Goal: Task Accomplishment & Management: Use online tool/utility

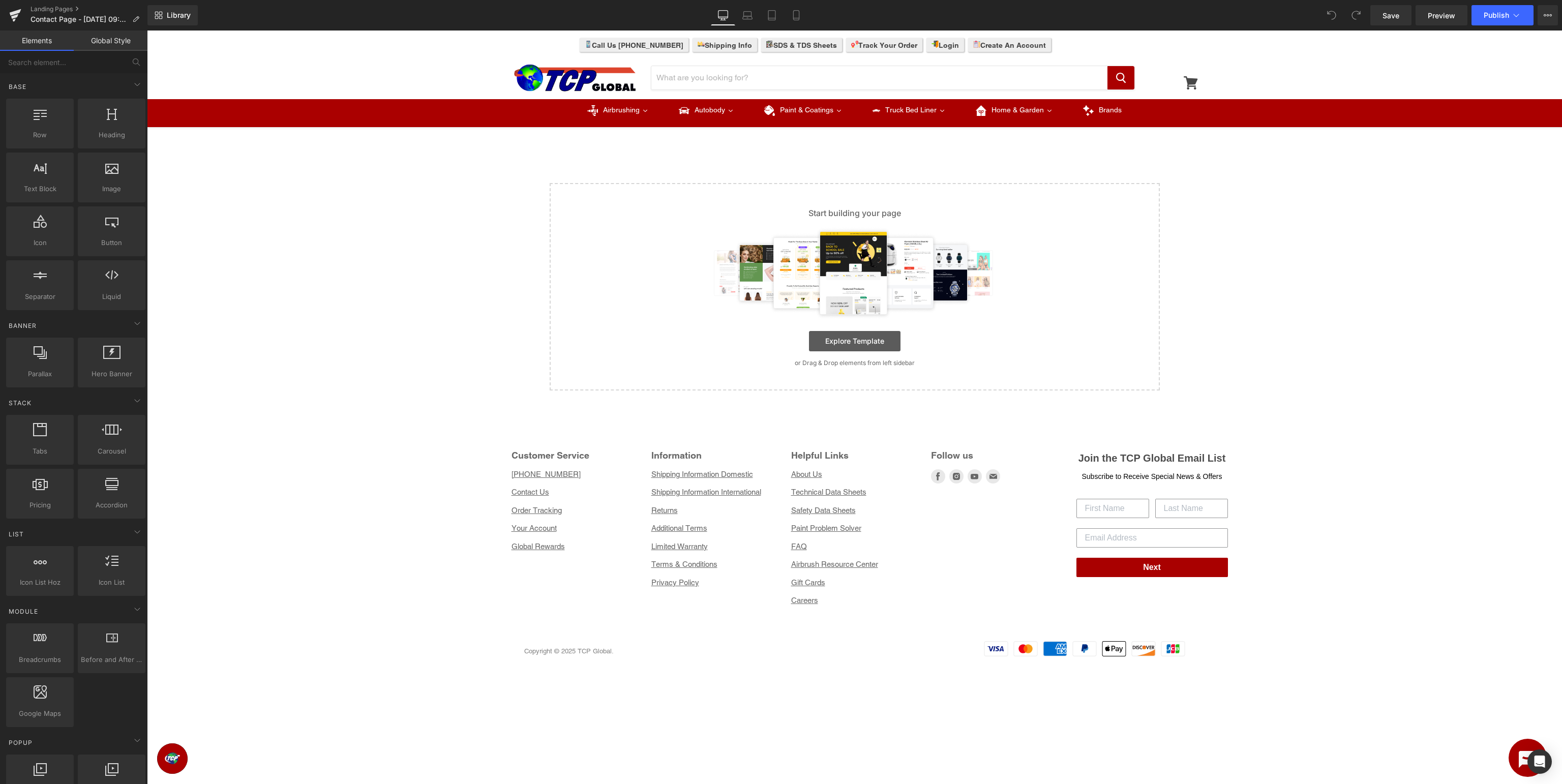
click at [844, 339] on link "Explore Template" at bounding box center [854, 341] width 92 height 20
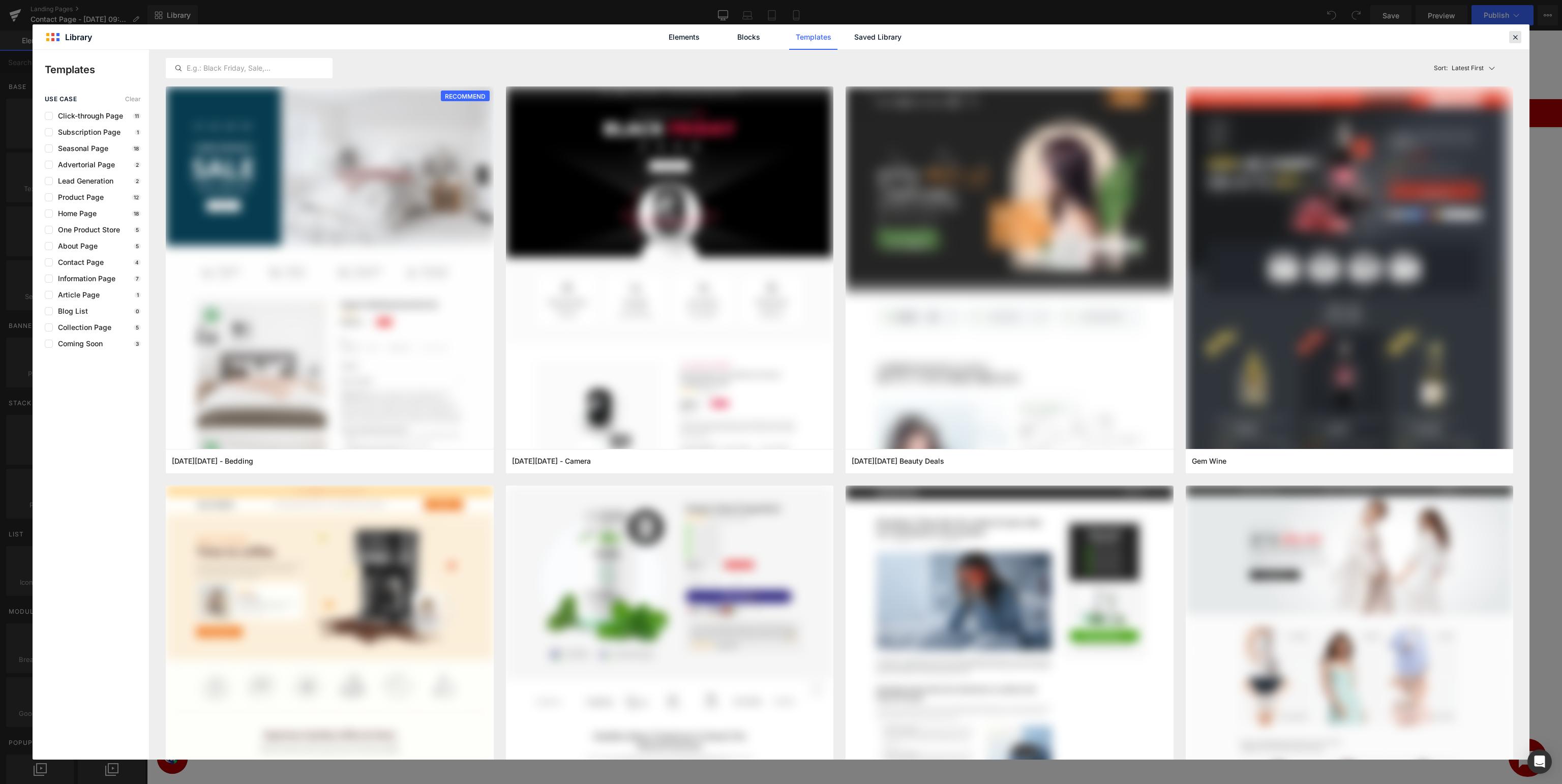
click at [1512, 37] on icon at bounding box center [1515, 37] width 9 height 9
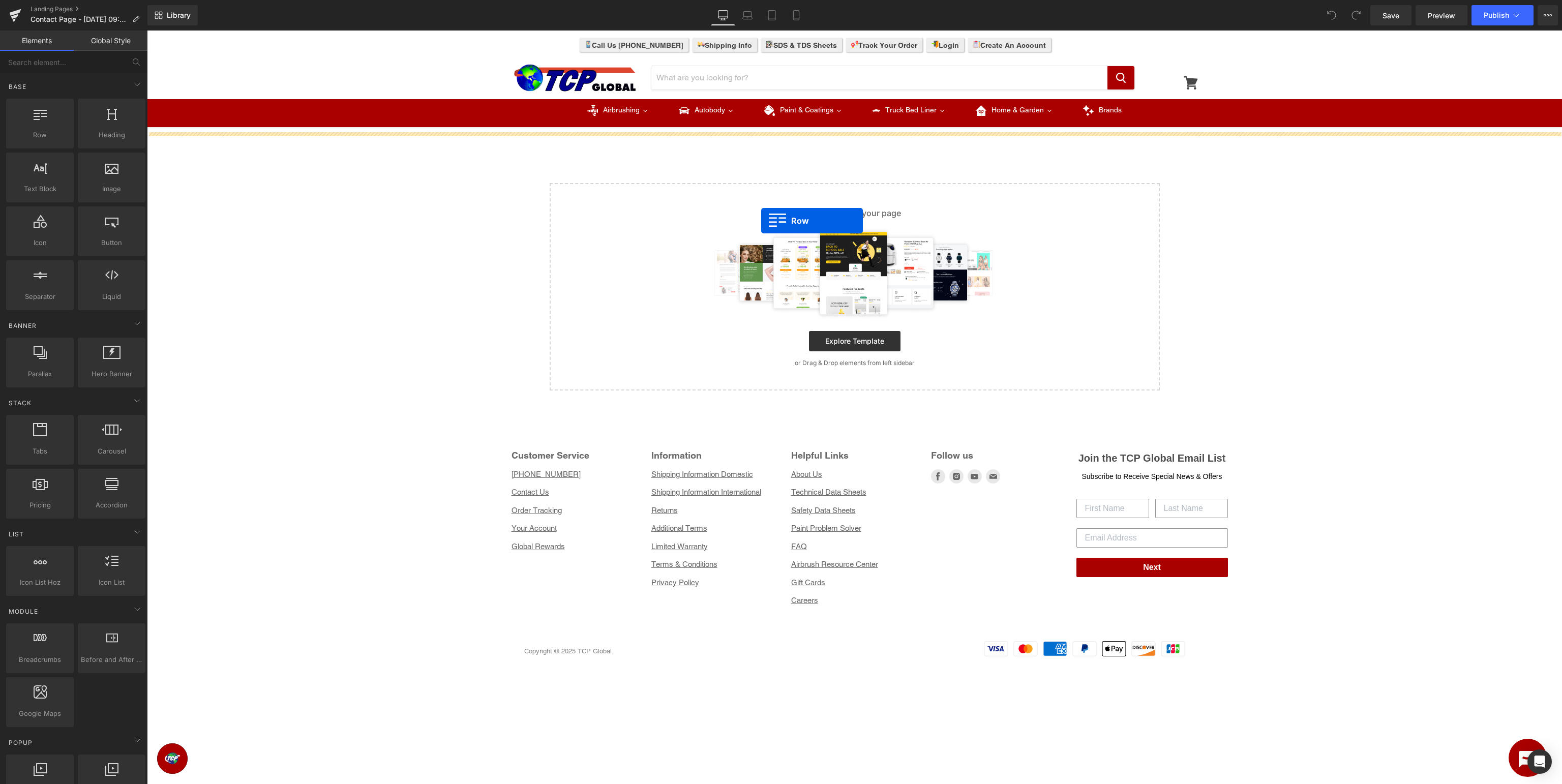
drag, startPoint x: 193, startPoint y: 153, endPoint x: 761, endPoint y: 221, distance: 572.1
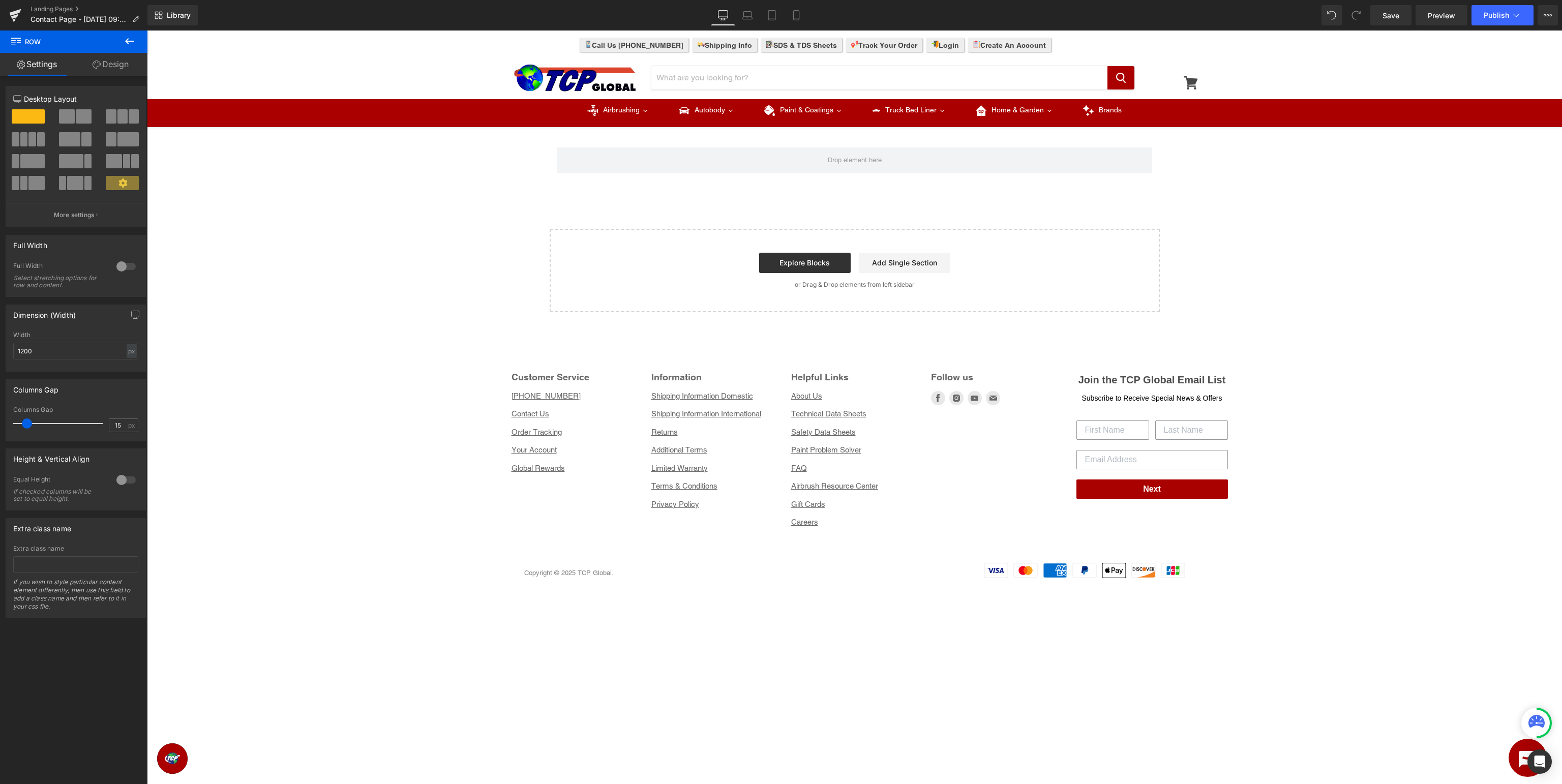
click at [129, 41] on icon at bounding box center [130, 41] width 9 height 6
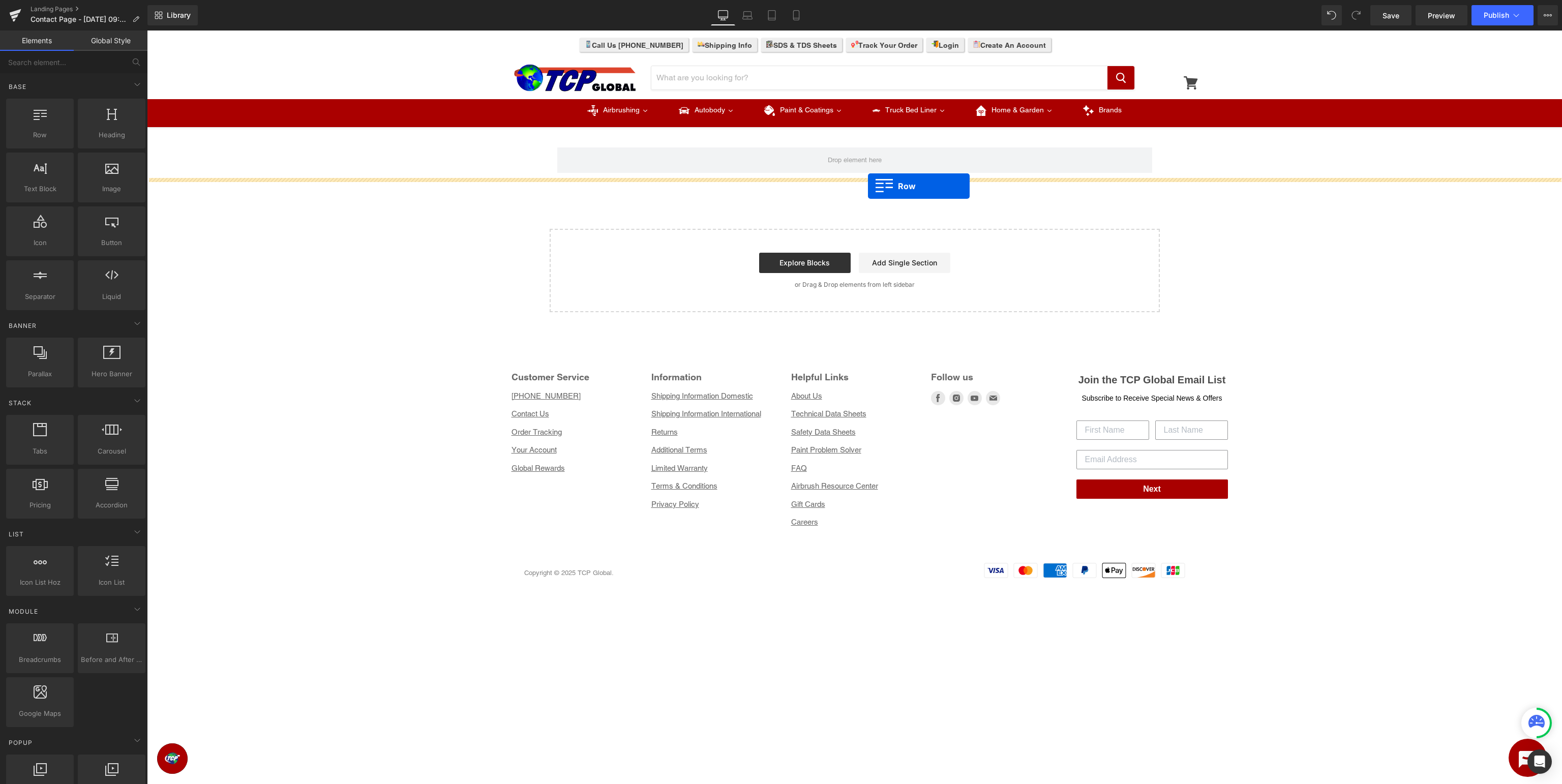
drag, startPoint x: 196, startPoint y: 150, endPoint x: 868, endPoint y: 186, distance: 673.0
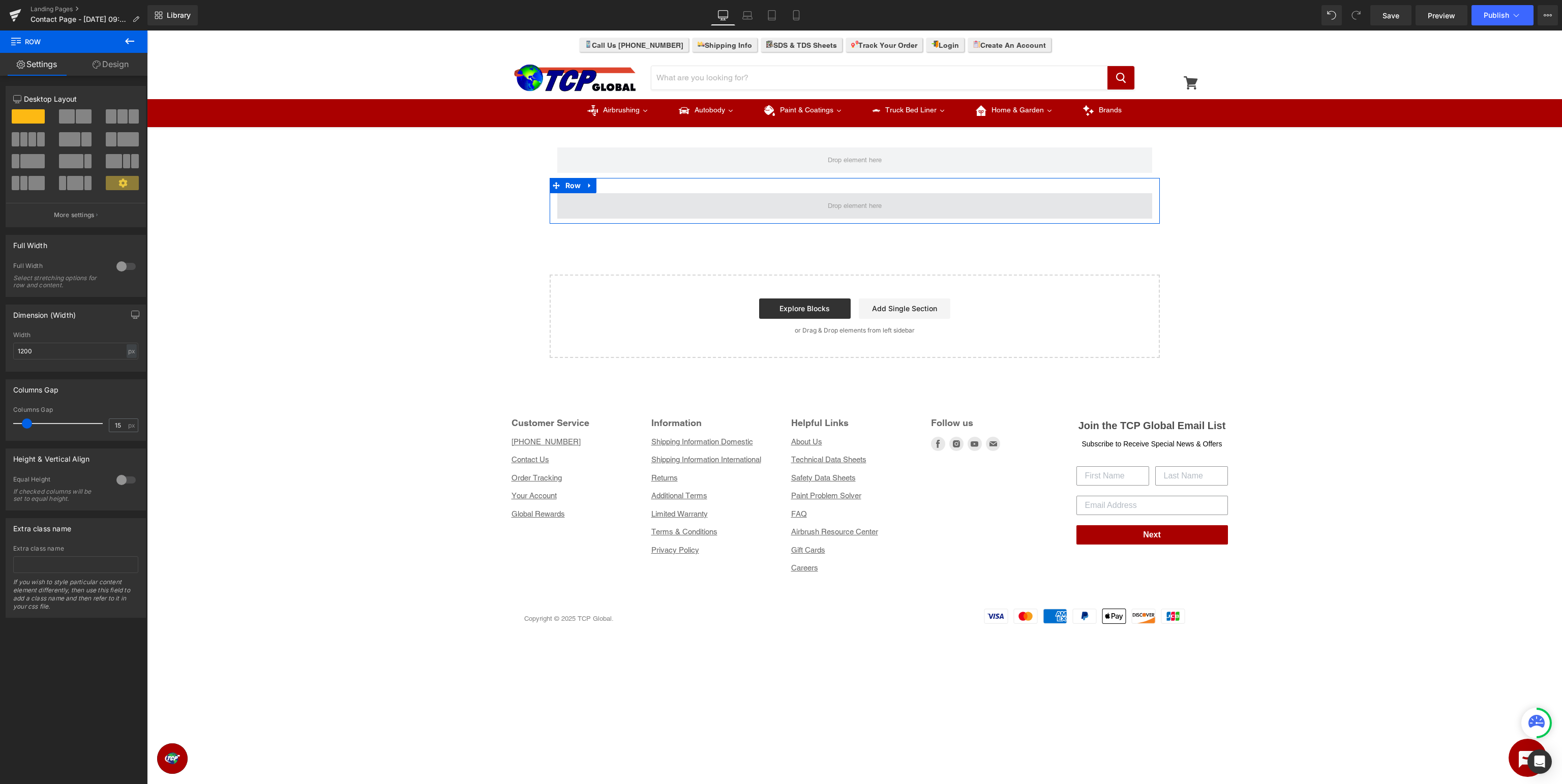
click at [851, 203] on span at bounding box center [855, 206] width 61 height 13
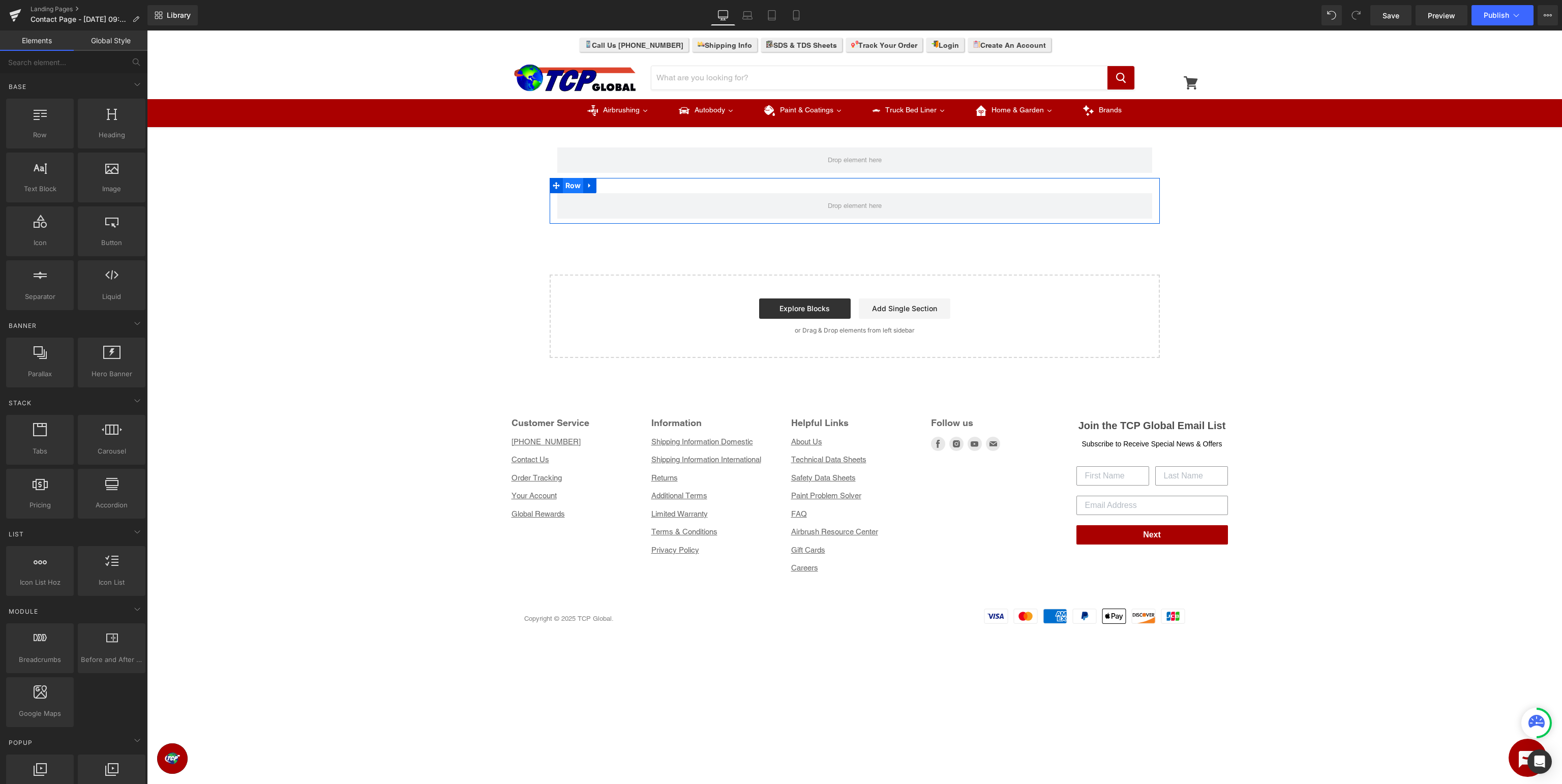
click at [569, 185] on span "Row" at bounding box center [573, 186] width 21 height 15
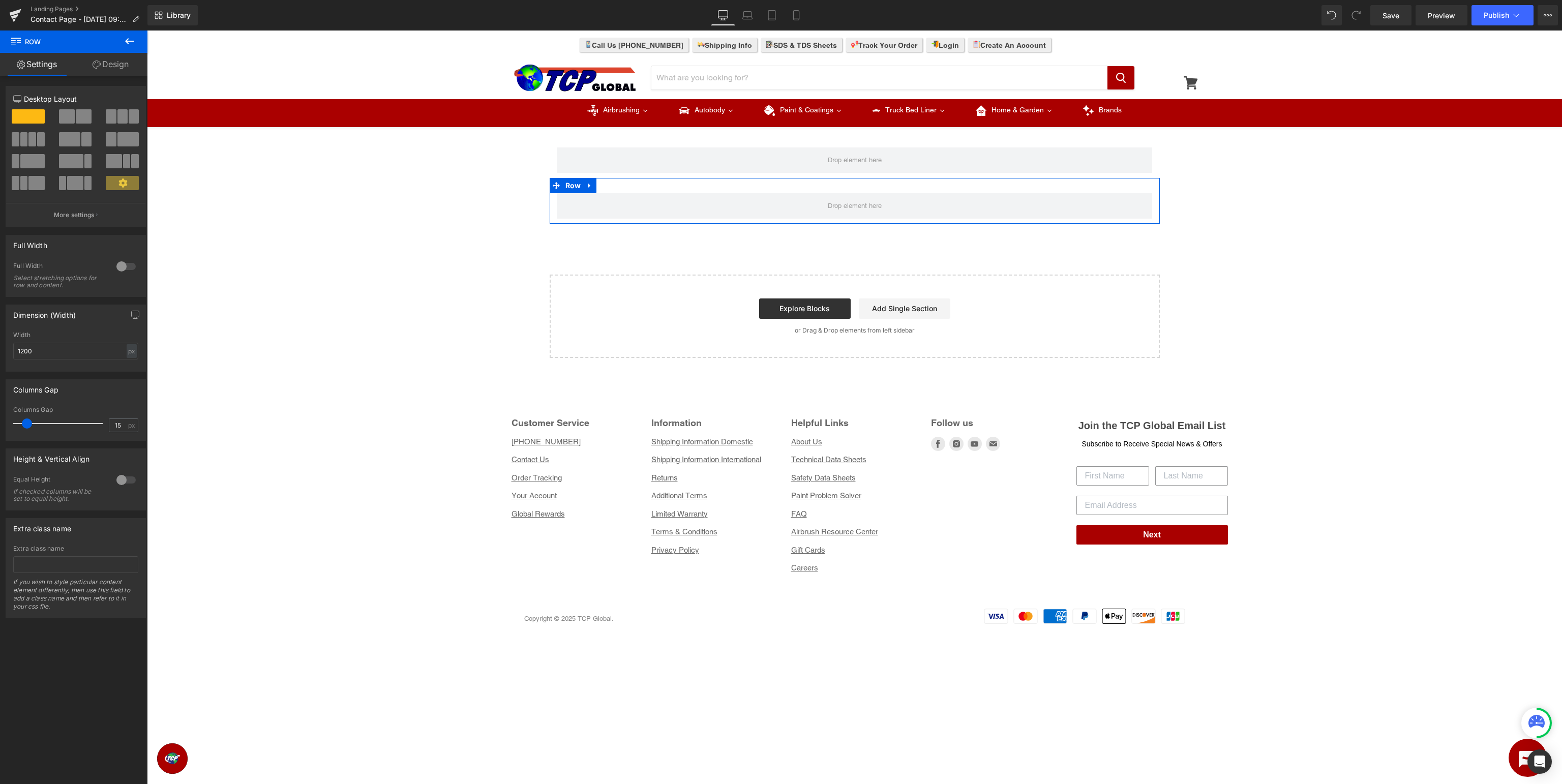
click at [78, 119] on span at bounding box center [84, 116] width 16 height 14
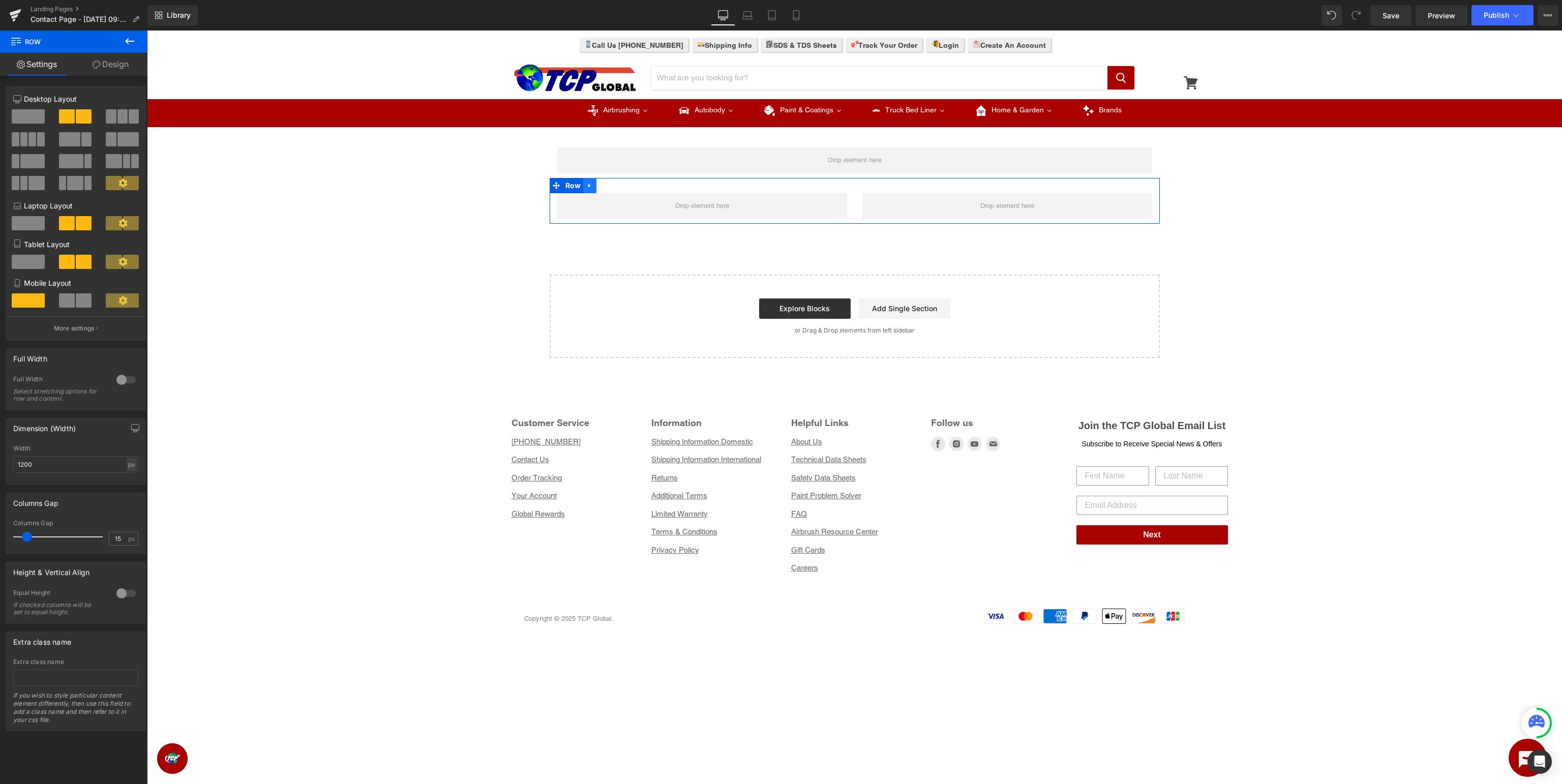
click at [586, 183] on link at bounding box center [590, 186] width 13 height 15
click at [605, 186] on icon at bounding box center [603, 186] width 7 height 7
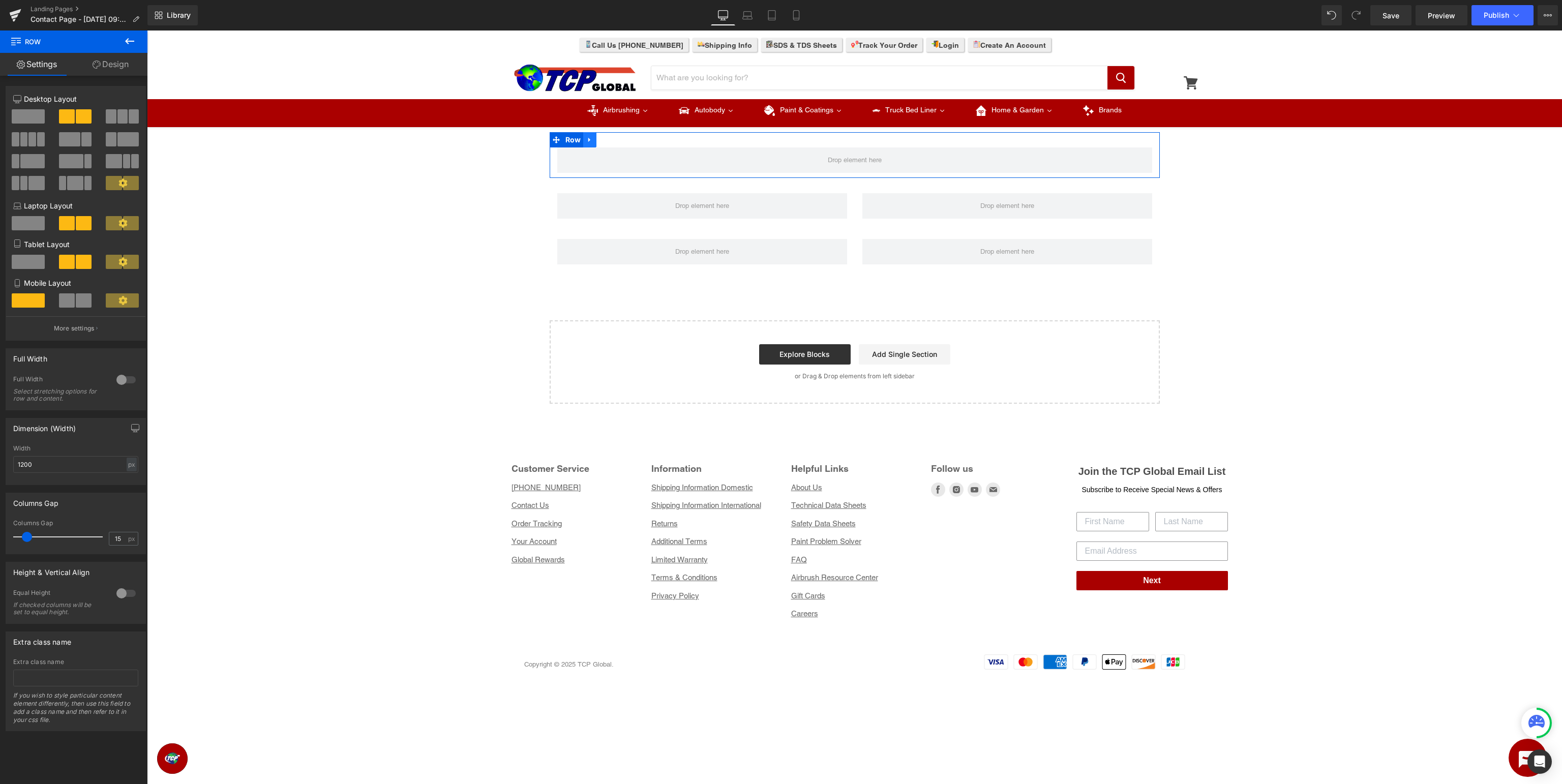
click at [589, 142] on icon at bounding box center [589, 140] width 2 height 4
click at [602, 139] on icon at bounding box center [603, 140] width 7 height 7
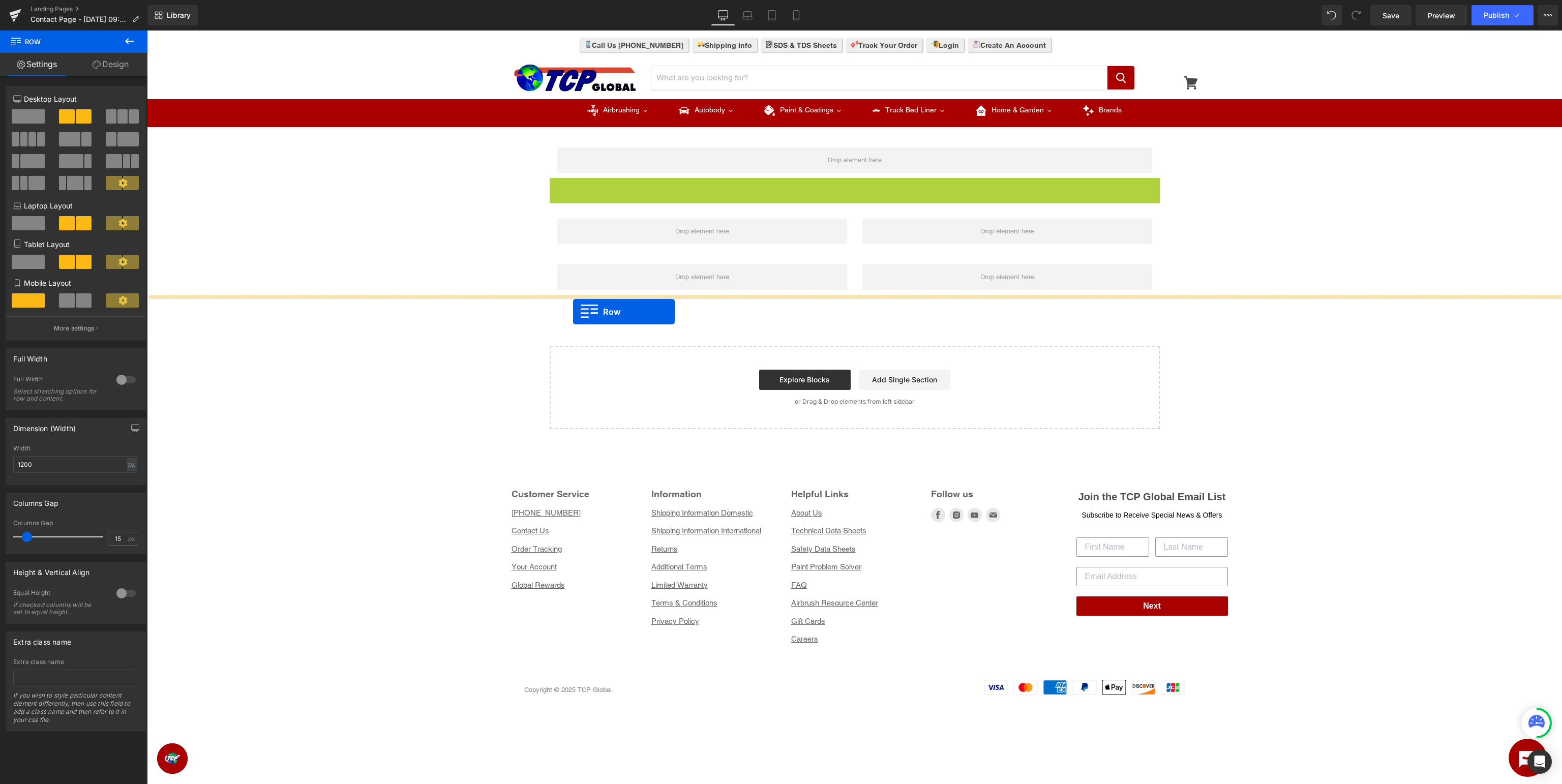
drag, startPoint x: 567, startPoint y: 188, endPoint x: 573, endPoint y: 312, distance: 124.1
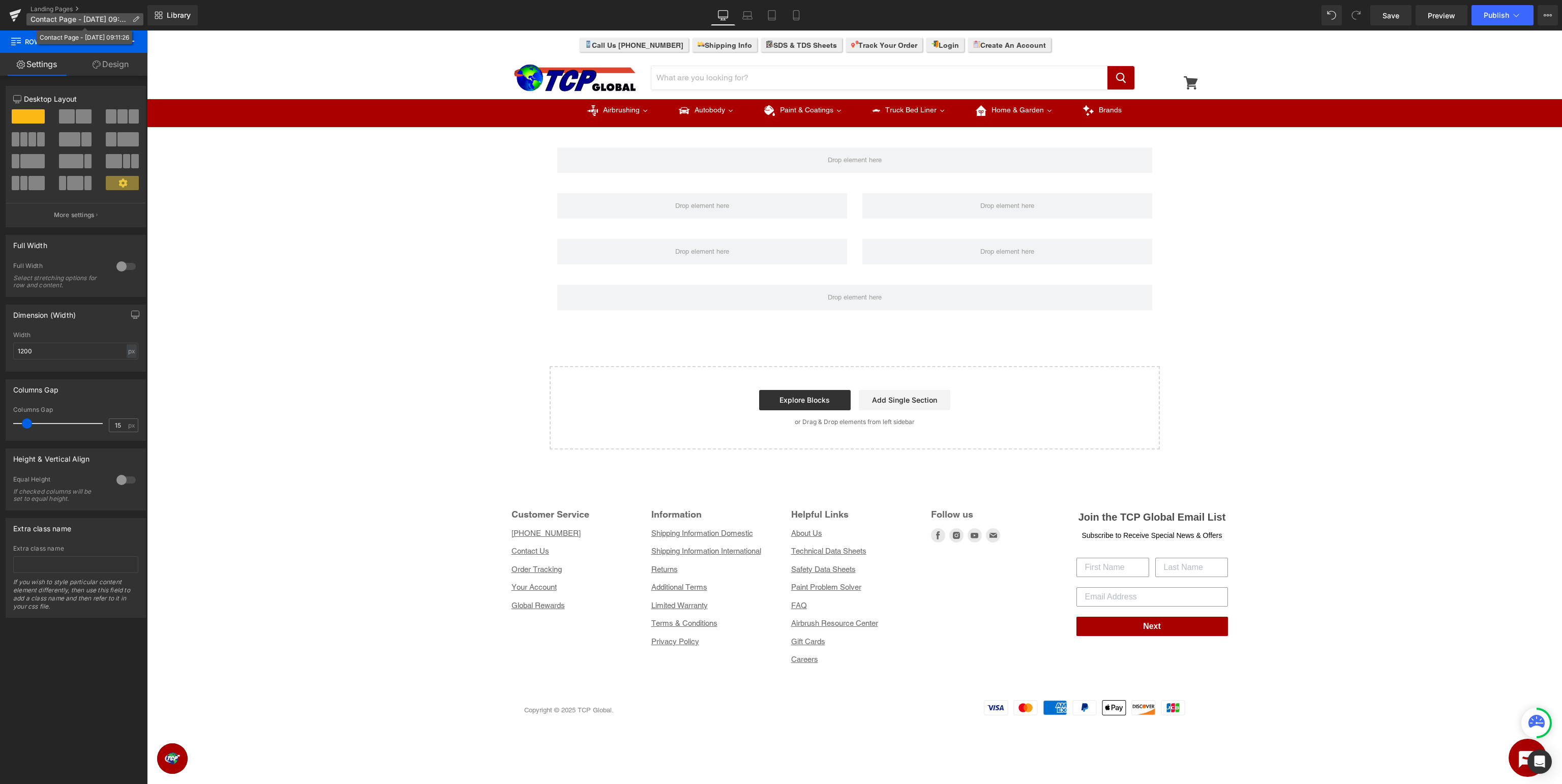
click at [139, 19] on icon at bounding box center [136, 19] width 7 height 7
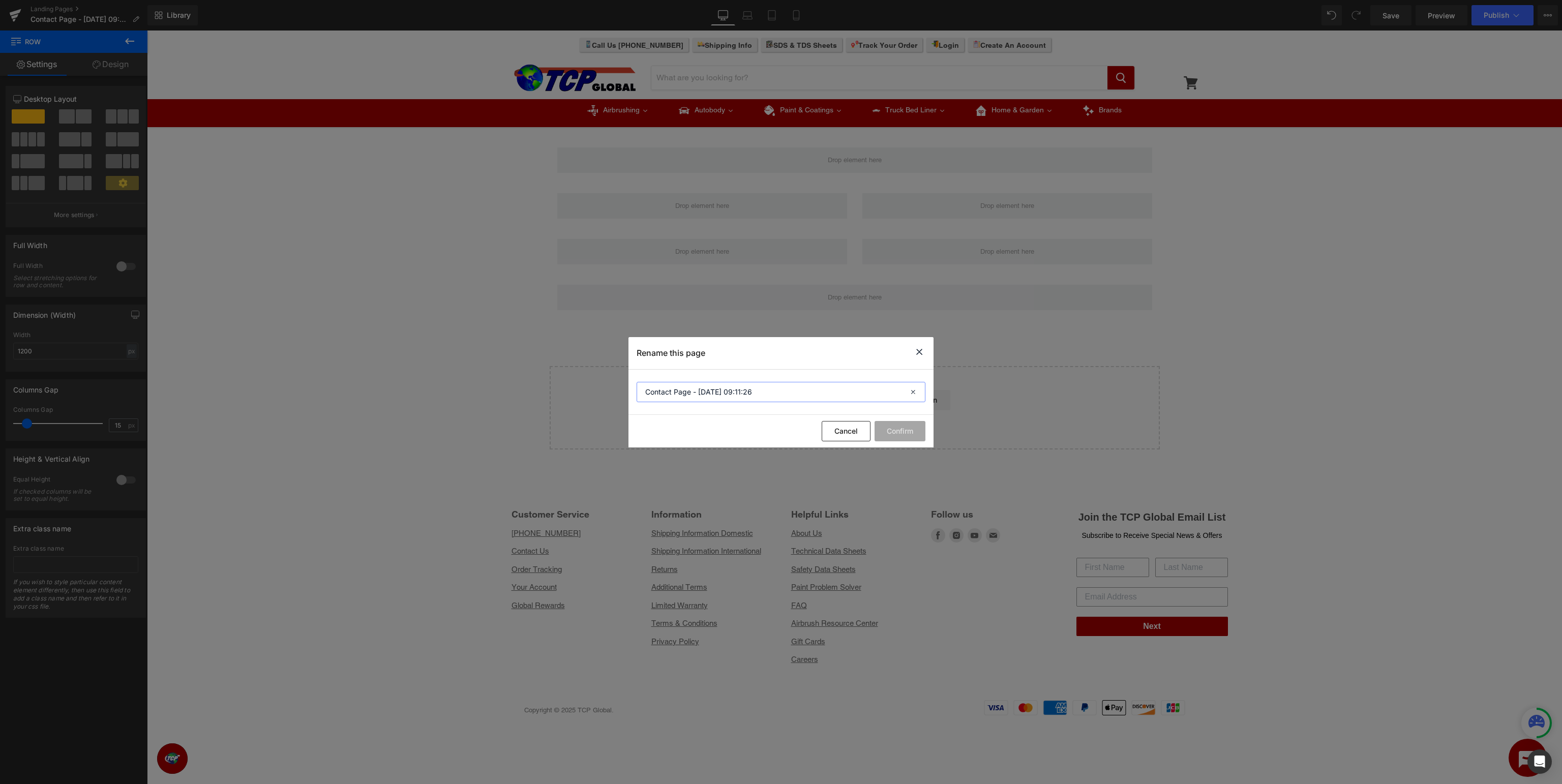
drag, startPoint x: 760, startPoint y: 389, endPoint x: 177, endPoint y: 373, distance: 583.2
click at [637, 382] on input "Contact Page - [DATE] 09:11:26" at bounding box center [781, 391] width 289 height 20
type input "TCP Global Support Page"
click at [903, 424] on button "Confirm" at bounding box center [900, 431] width 51 height 20
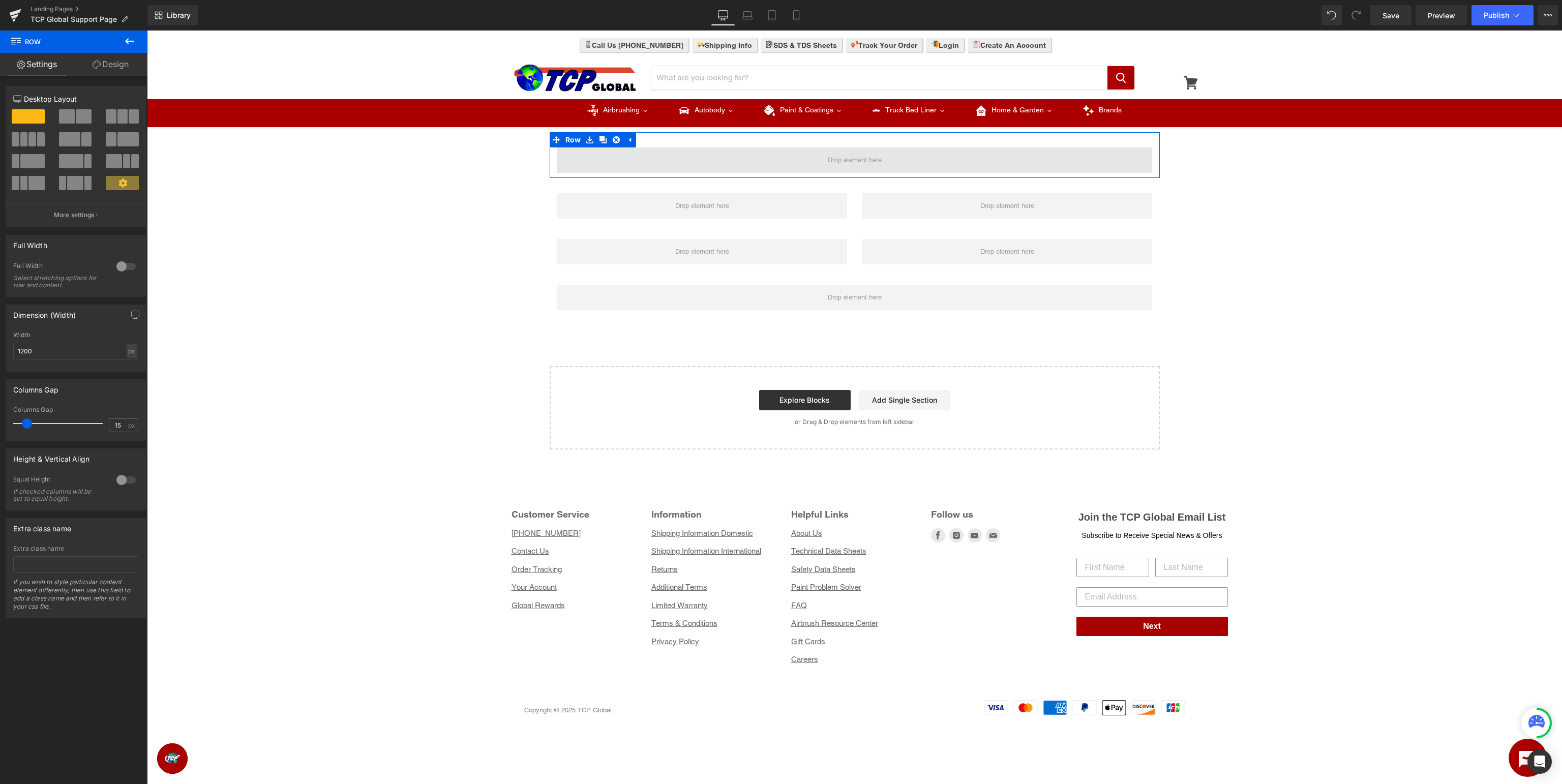
click at [816, 157] on span at bounding box center [855, 160] width 595 height 25
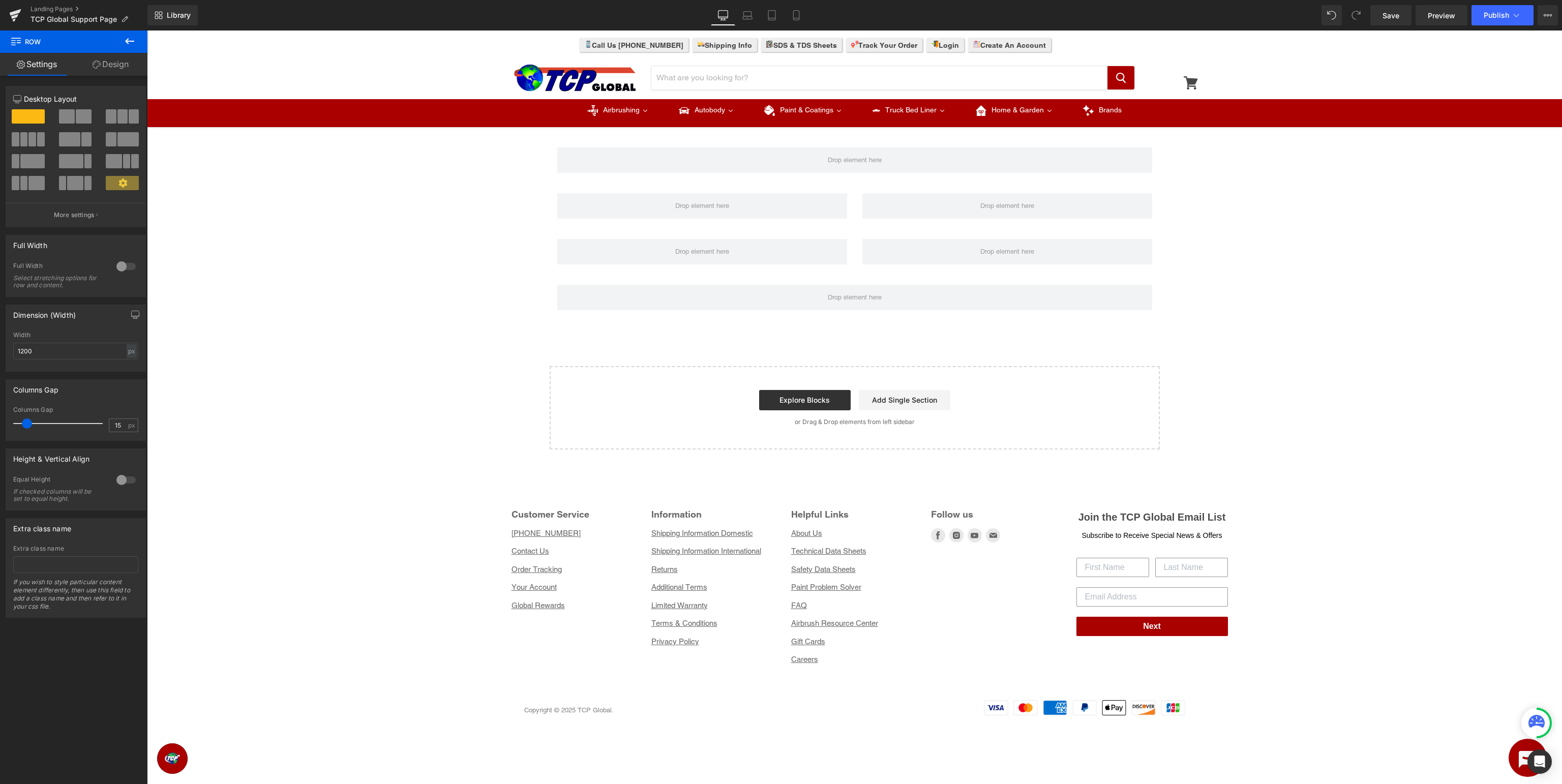
click at [127, 40] on icon at bounding box center [130, 41] width 12 height 12
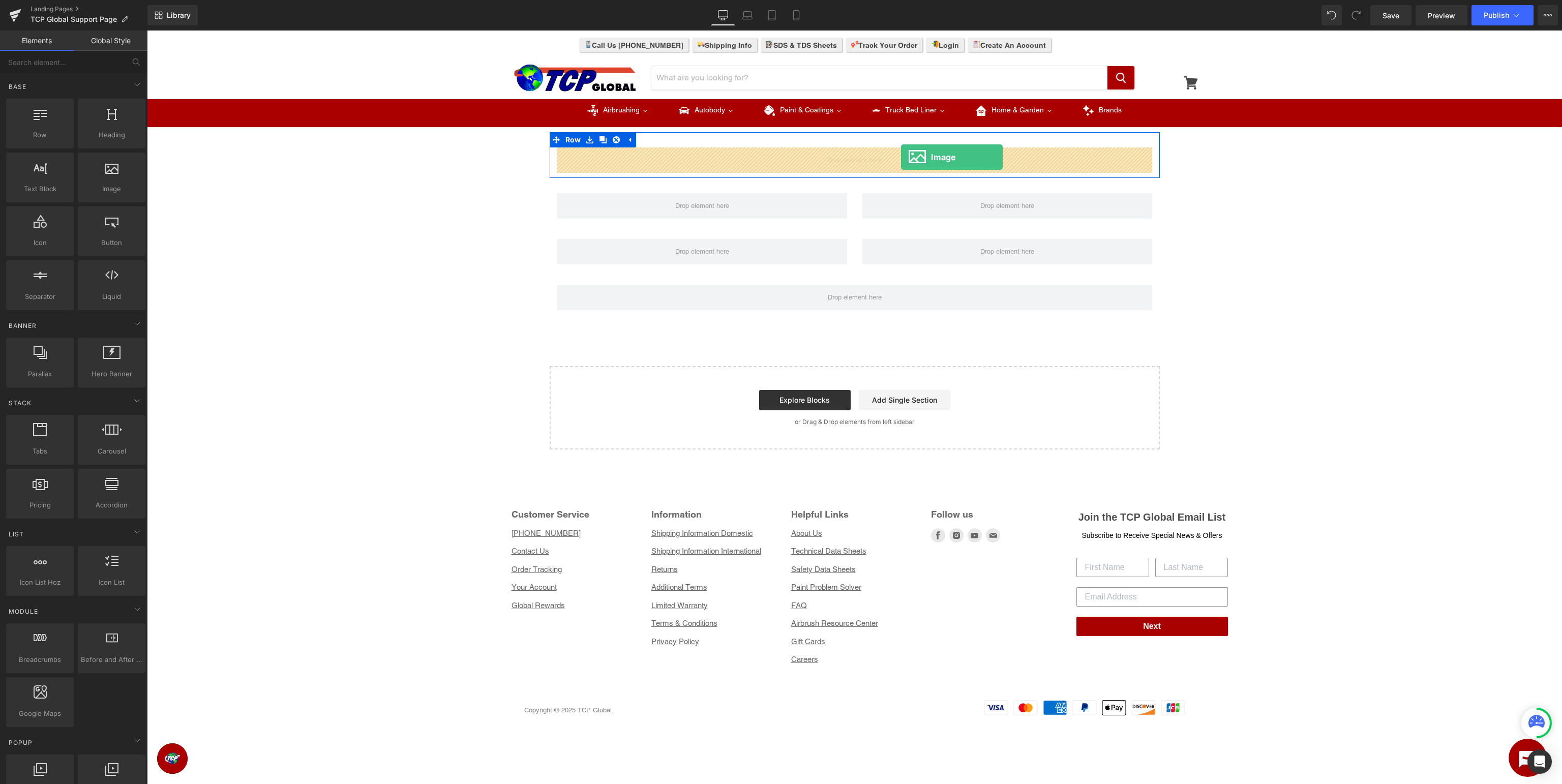
drag, startPoint x: 265, startPoint y: 212, endPoint x: 901, endPoint y: 157, distance: 638.4
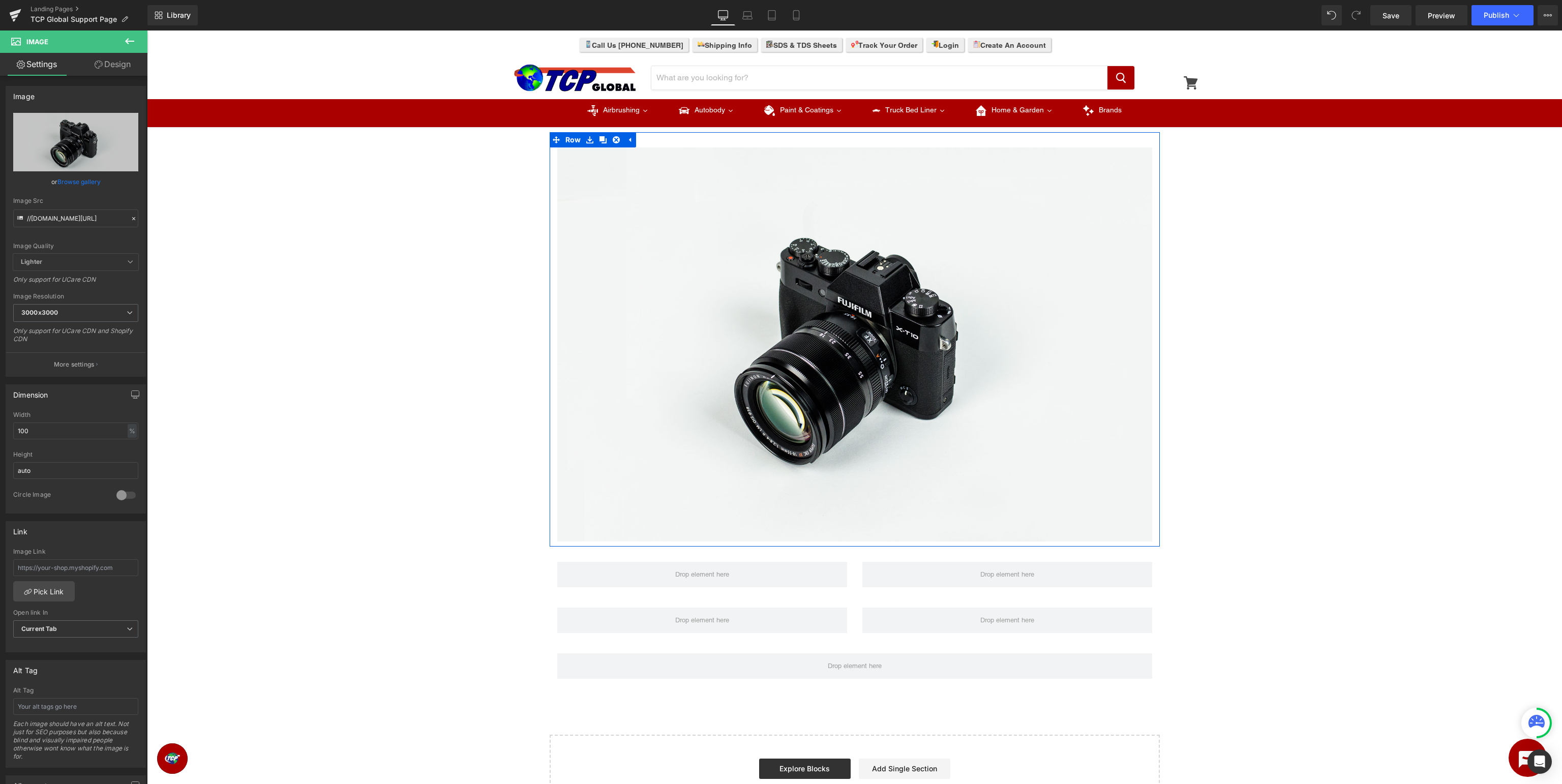
click at [131, 39] on icon at bounding box center [130, 41] width 12 height 12
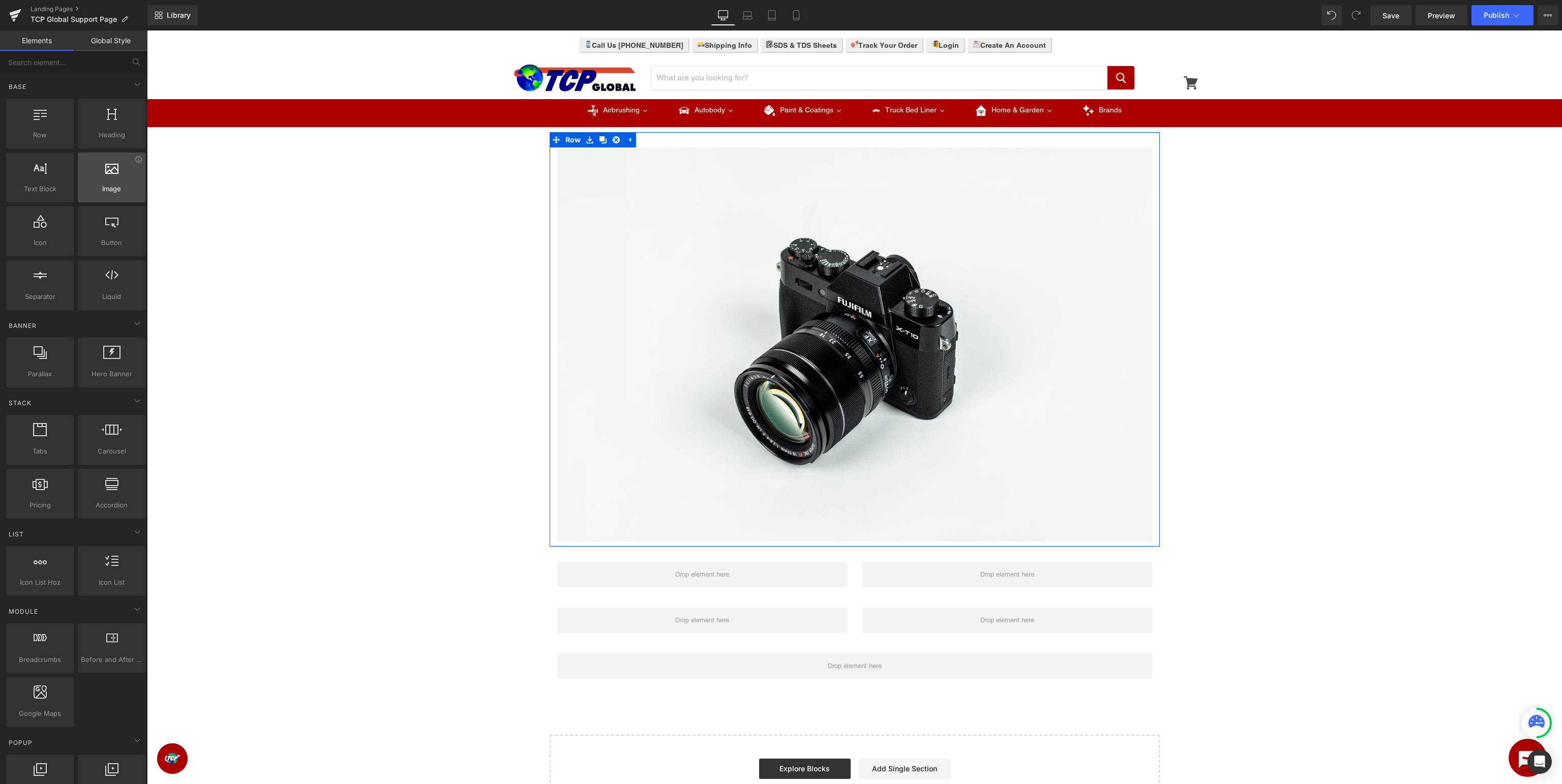
click at [107, 178] on div at bounding box center [111, 172] width 62 height 23
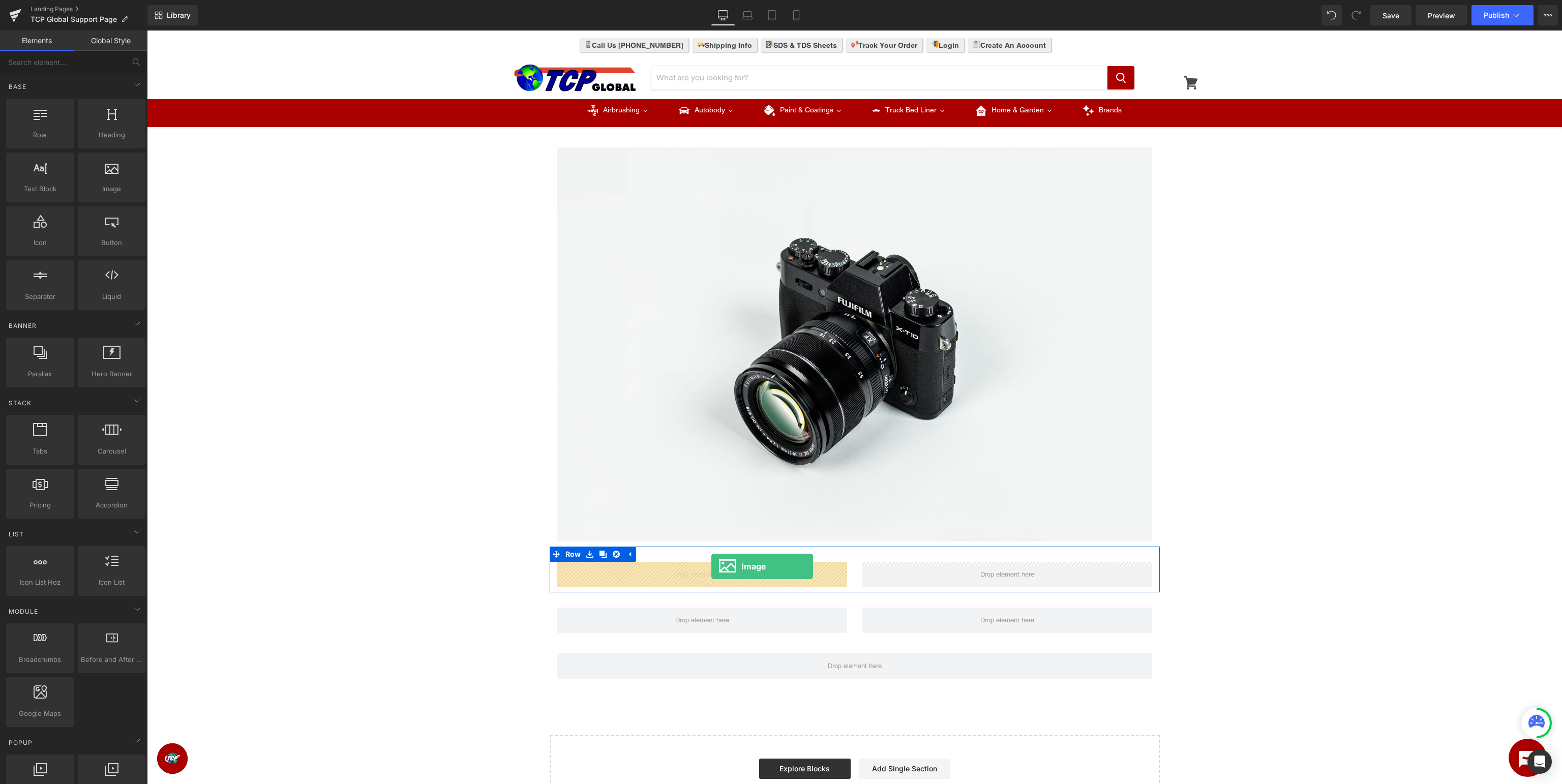
drag, startPoint x: 266, startPoint y: 206, endPoint x: 711, endPoint y: 566, distance: 572.4
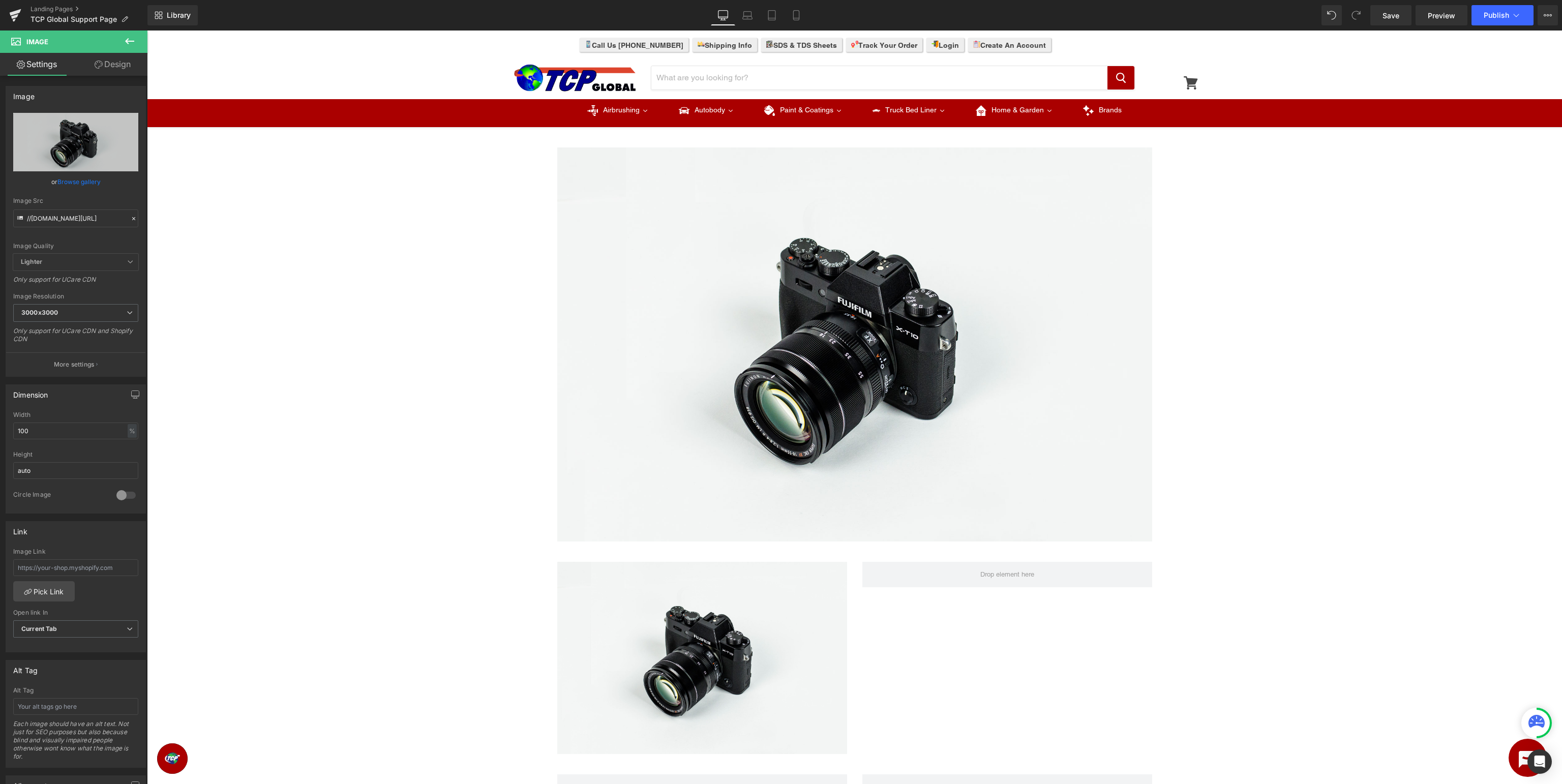
click at [128, 42] on icon at bounding box center [130, 41] width 12 height 12
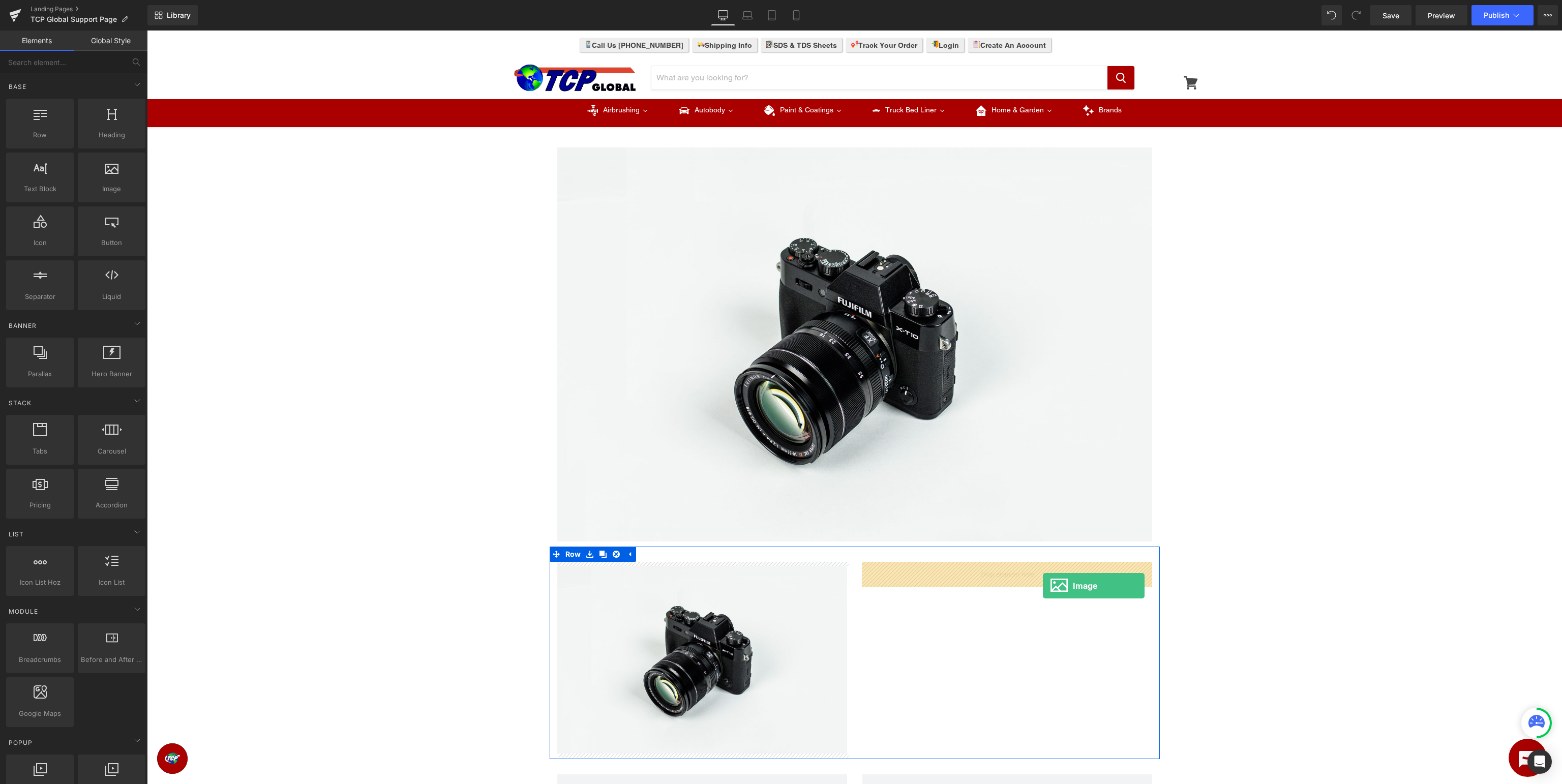
drag, startPoint x: 262, startPoint y: 212, endPoint x: 1043, endPoint y: 586, distance: 865.9
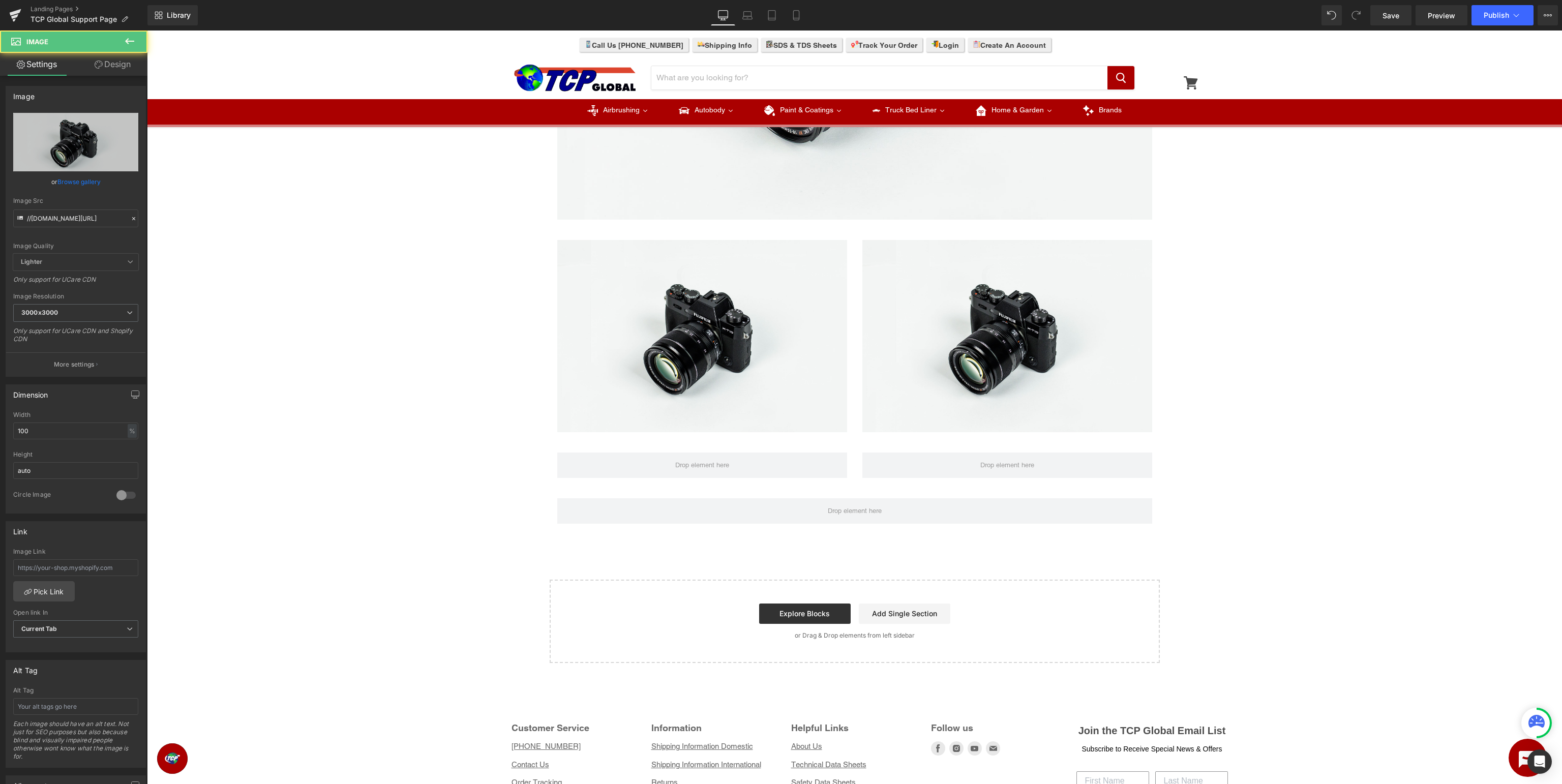
scroll to position [493, 0]
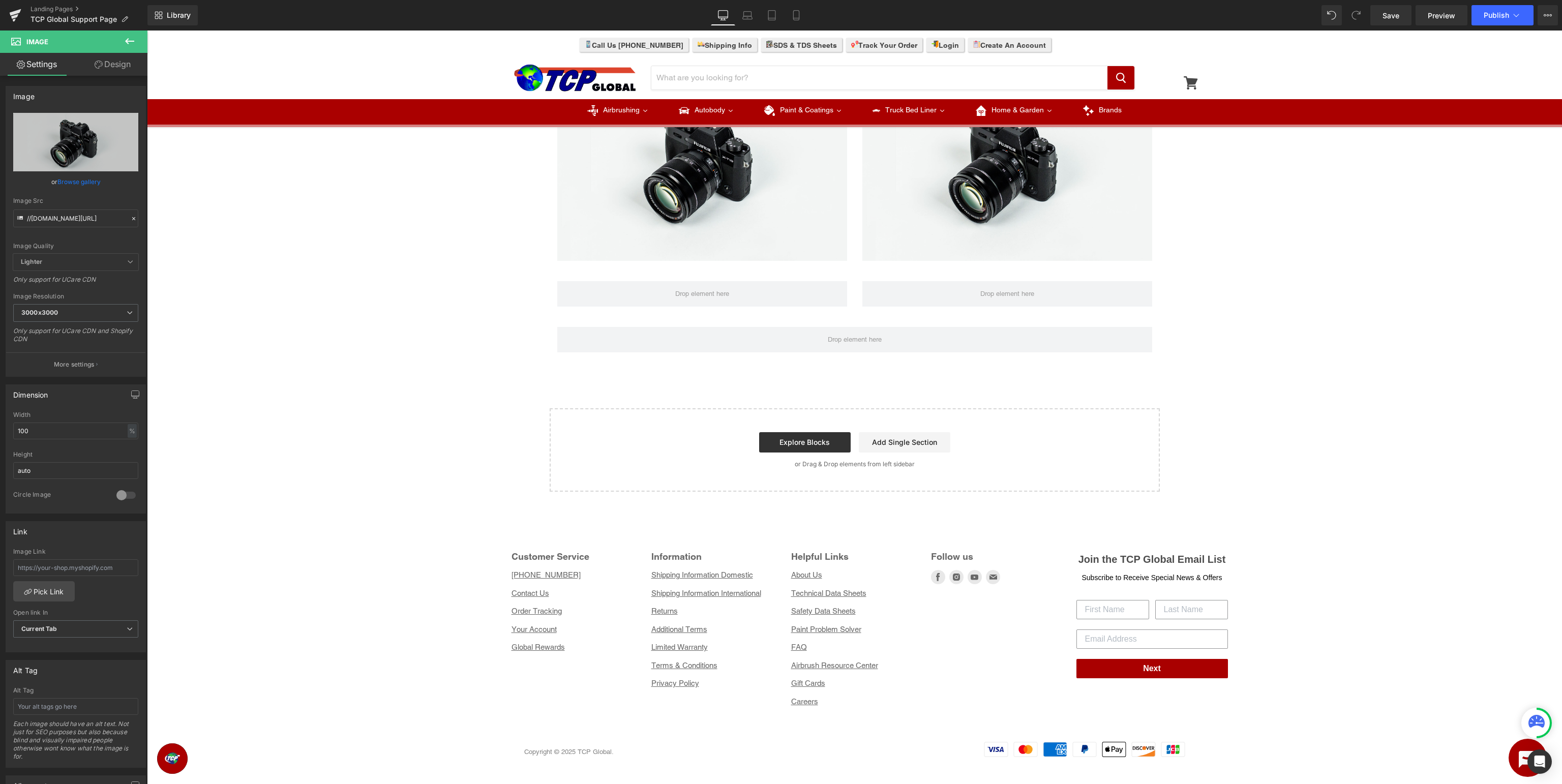
click at [127, 39] on icon at bounding box center [130, 41] width 9 height 6
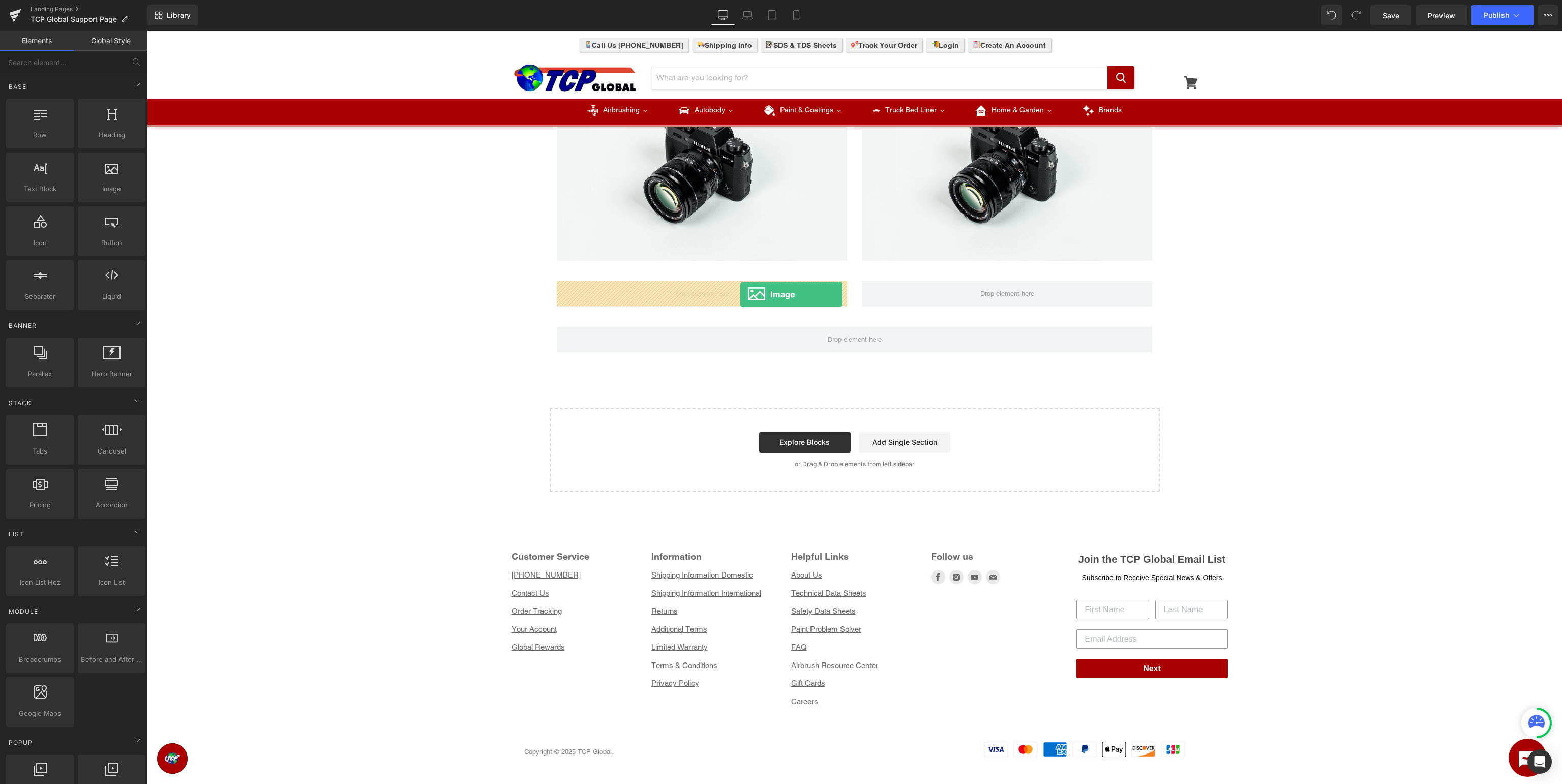
drag, startPoint x: 177, startPoint y: 195, endPoint x: 740, endPoint y: 294, distance: 571.6
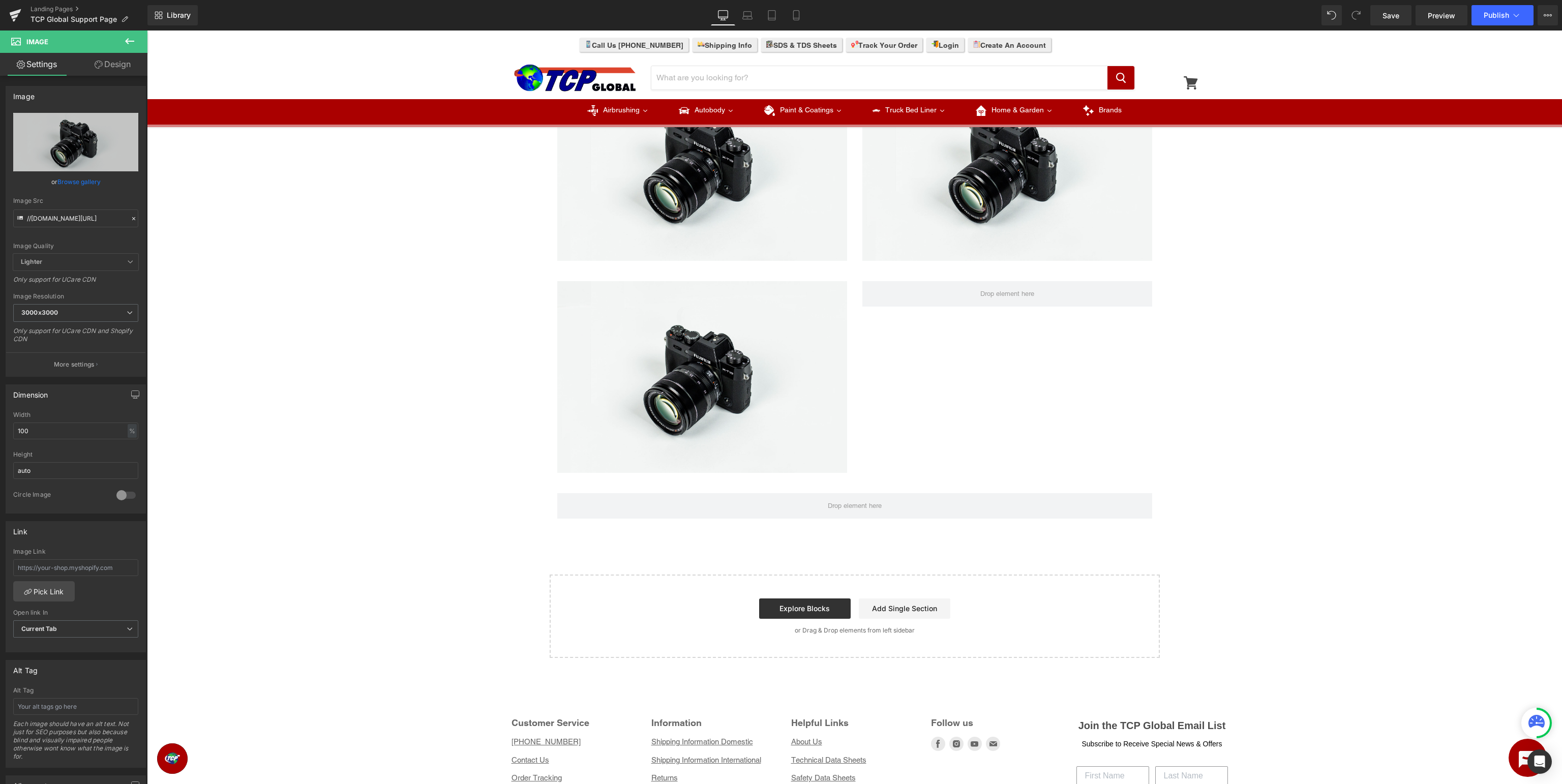
click at [133, 39] on icon at bounding box center [130, 41] width 12 height 12
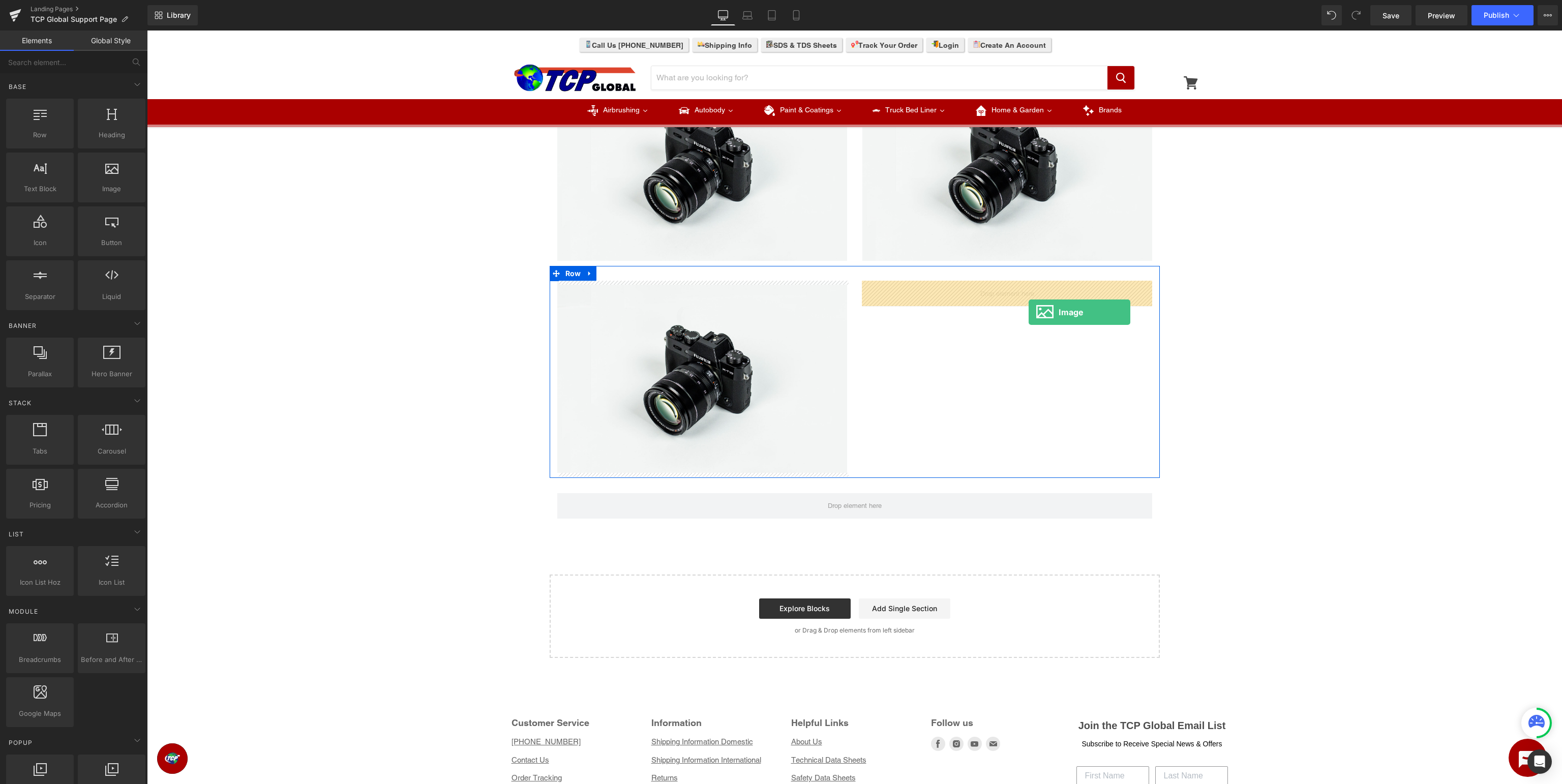
drag, startPoint x: 260, startPoint y: 206, endPoint x: 1029, endPoint y: 312, distance: 776.3
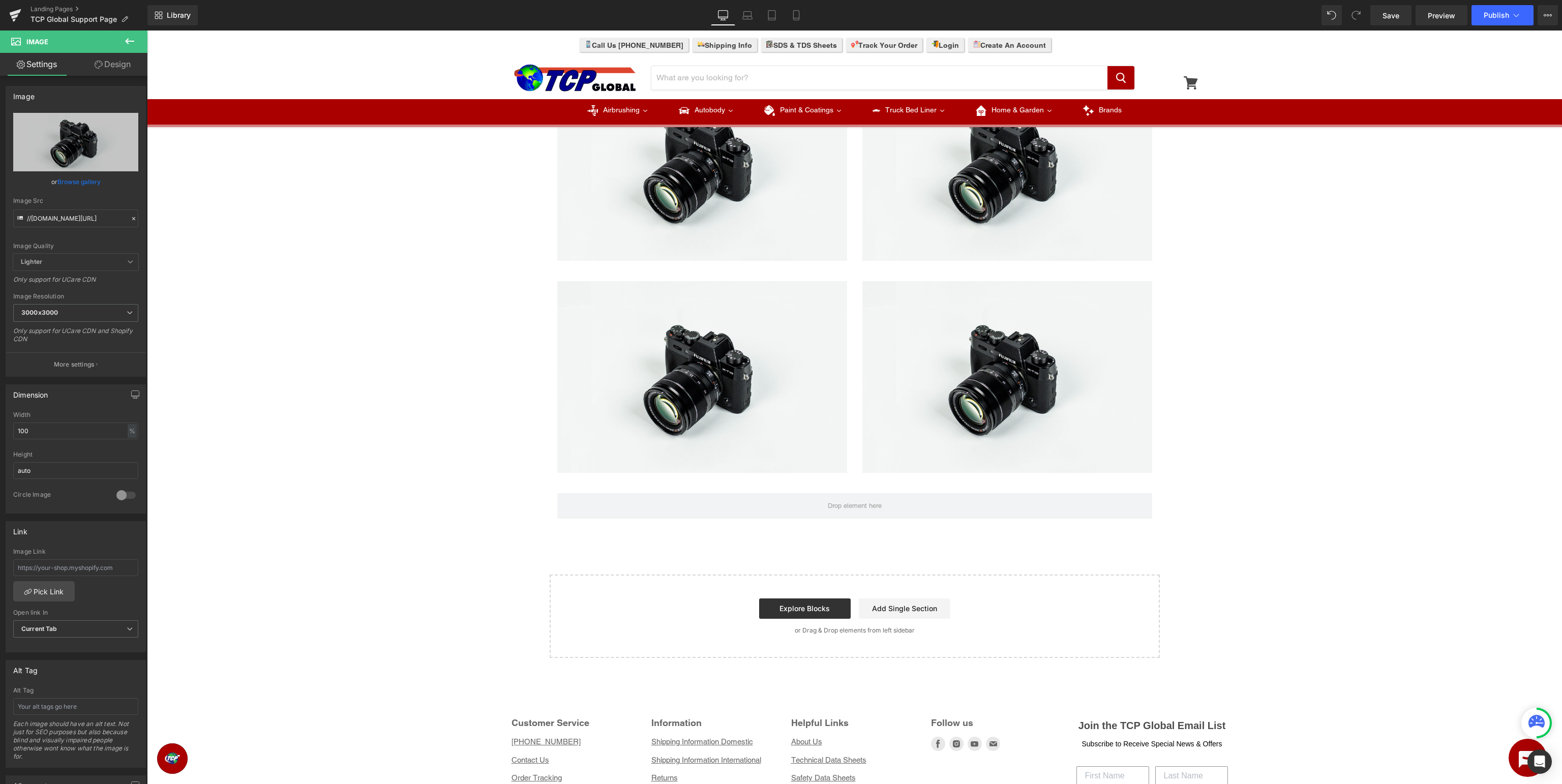
click at [136, 44] on button at bounding box center [130, 42] width 36 height 22
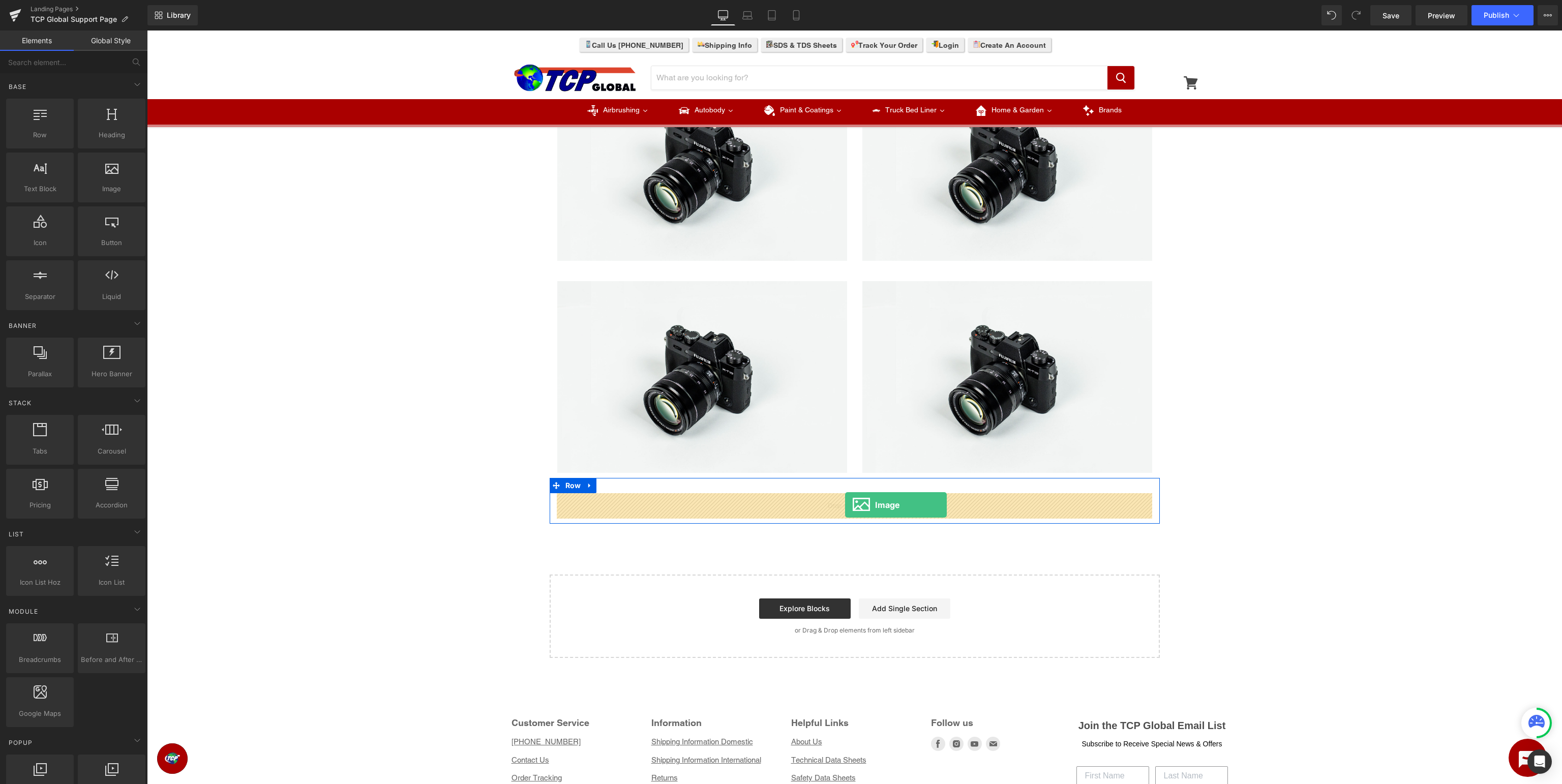
drag, startPoint x: 258, startPoint y: 206, endPoint x: 845, endPoint y: 505, distance: 658.8
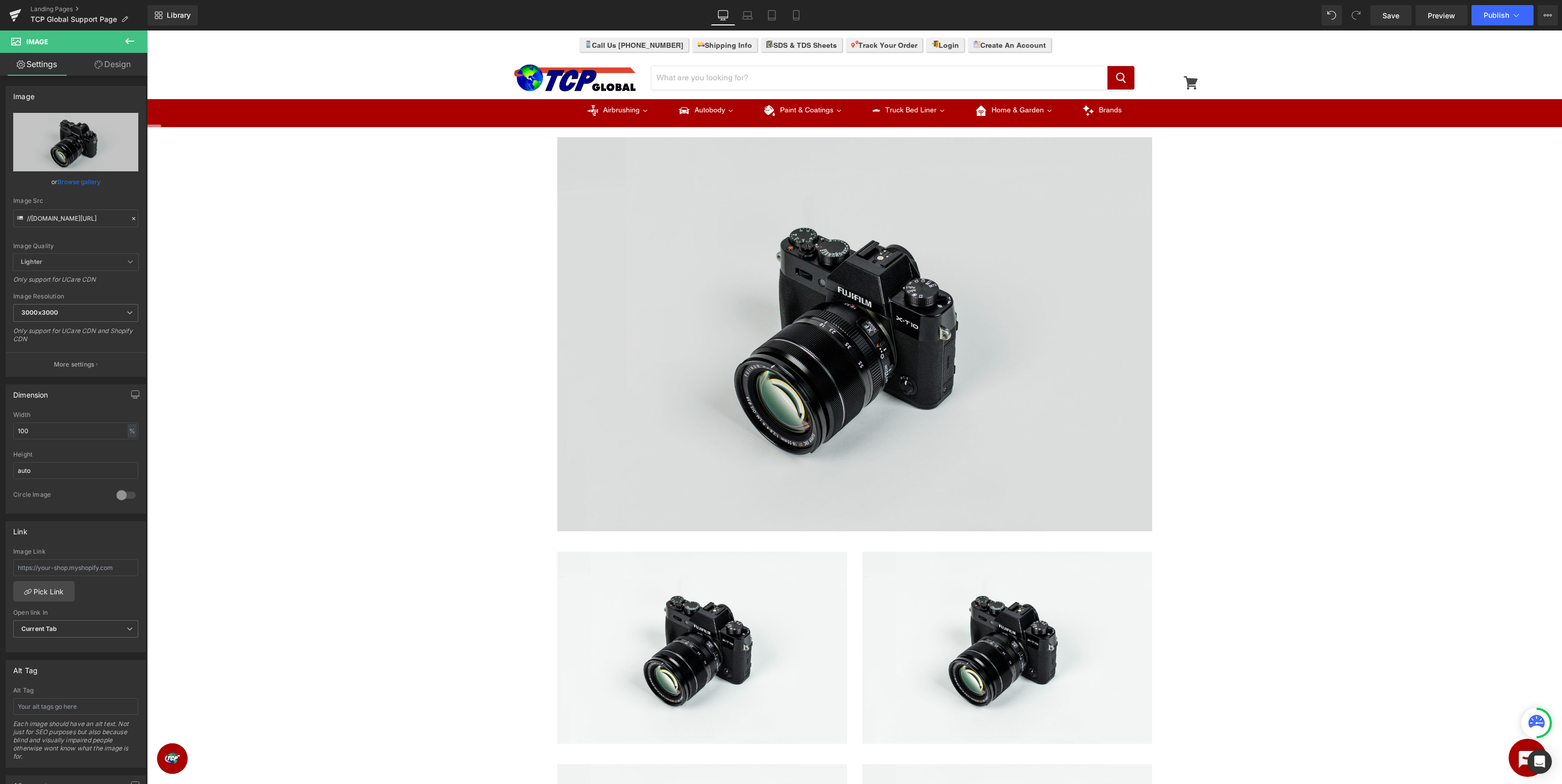
scroll to position [0, 0]
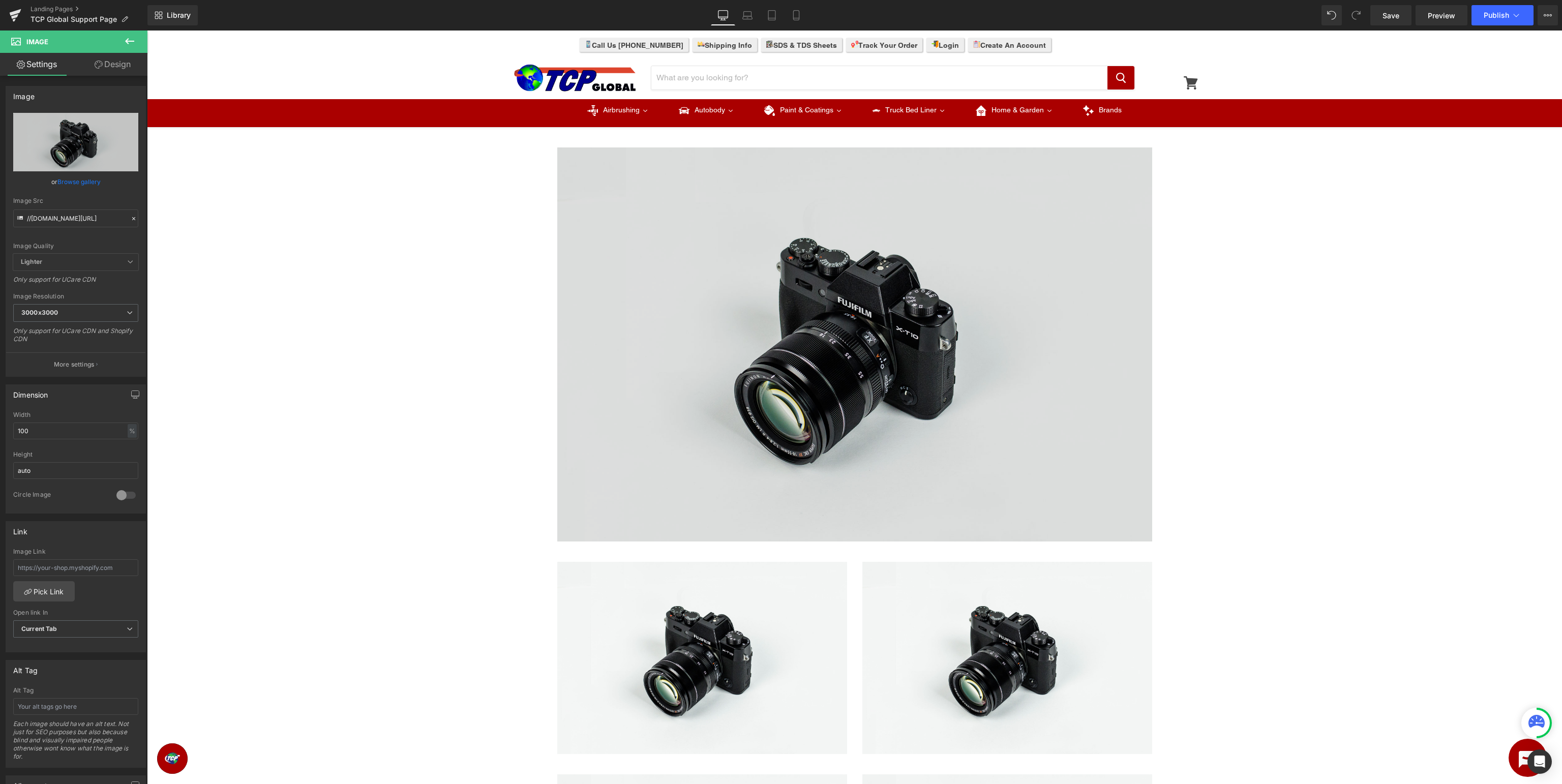
click at [954, 399] on img at bounding box center [855, 344] width 595 height 394
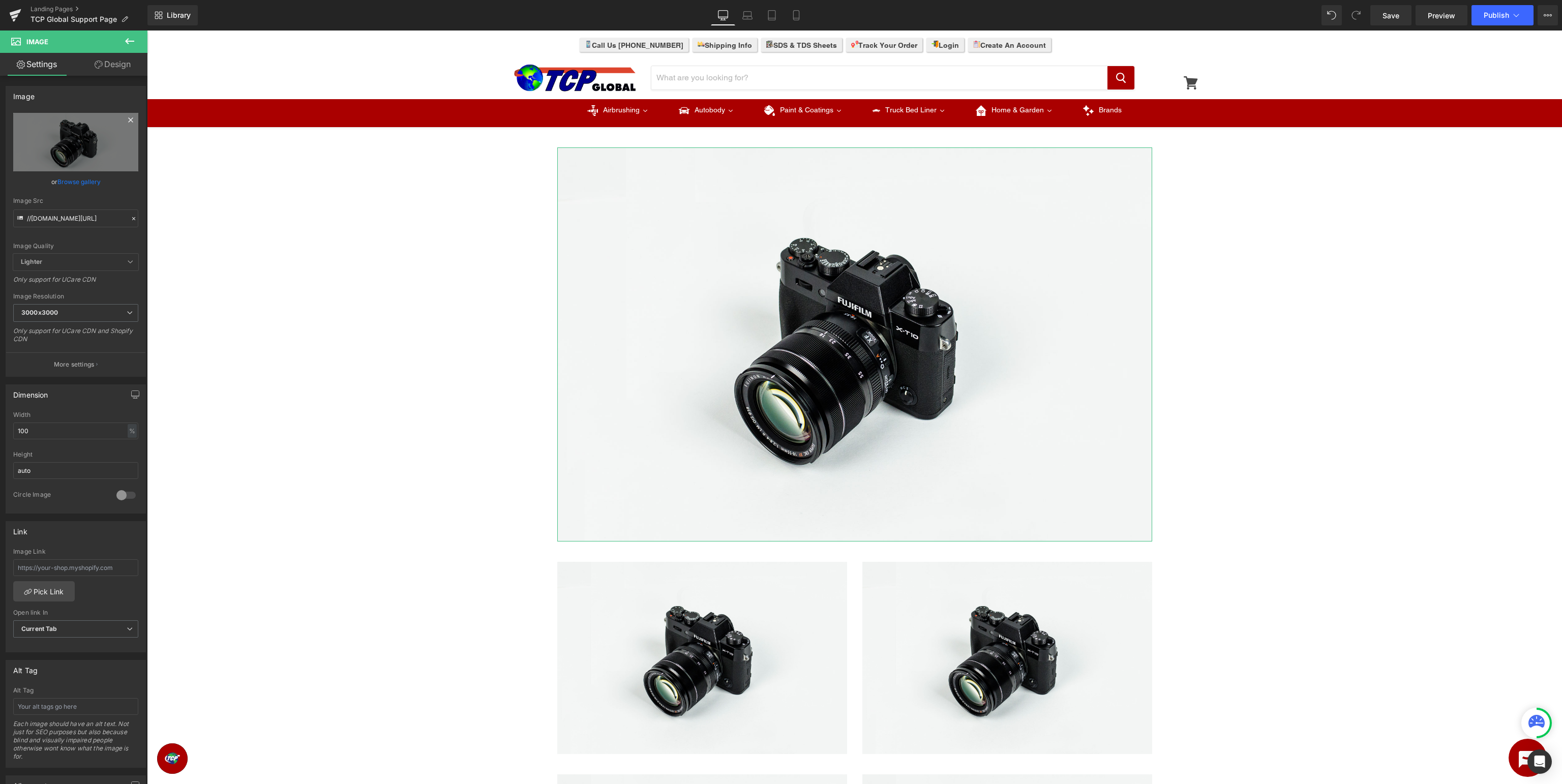
click at [131, 120] on icon at bounding box center [130, 120] width 4 height 4
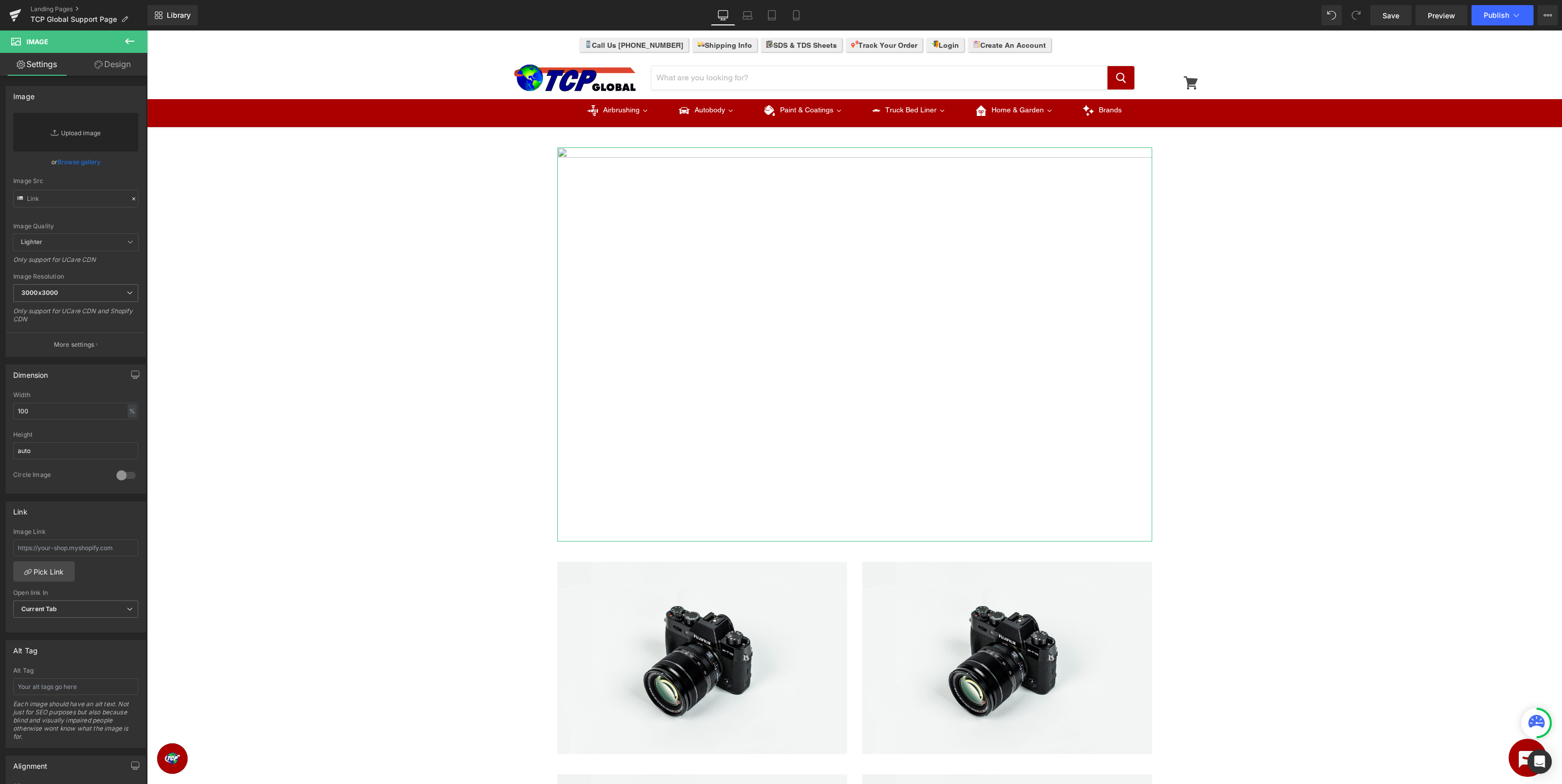
click at [98, 131] on link "Replace Image" at bounding box center [76, 132] width 125 height 39
click at [68, 129] on link "Replace Image" at bounding box center [76, 132] width 125 height 39
type input "C:\fakepath\TCPBanner.jpg"
type input "[URL][DOMAIN_NAME]"
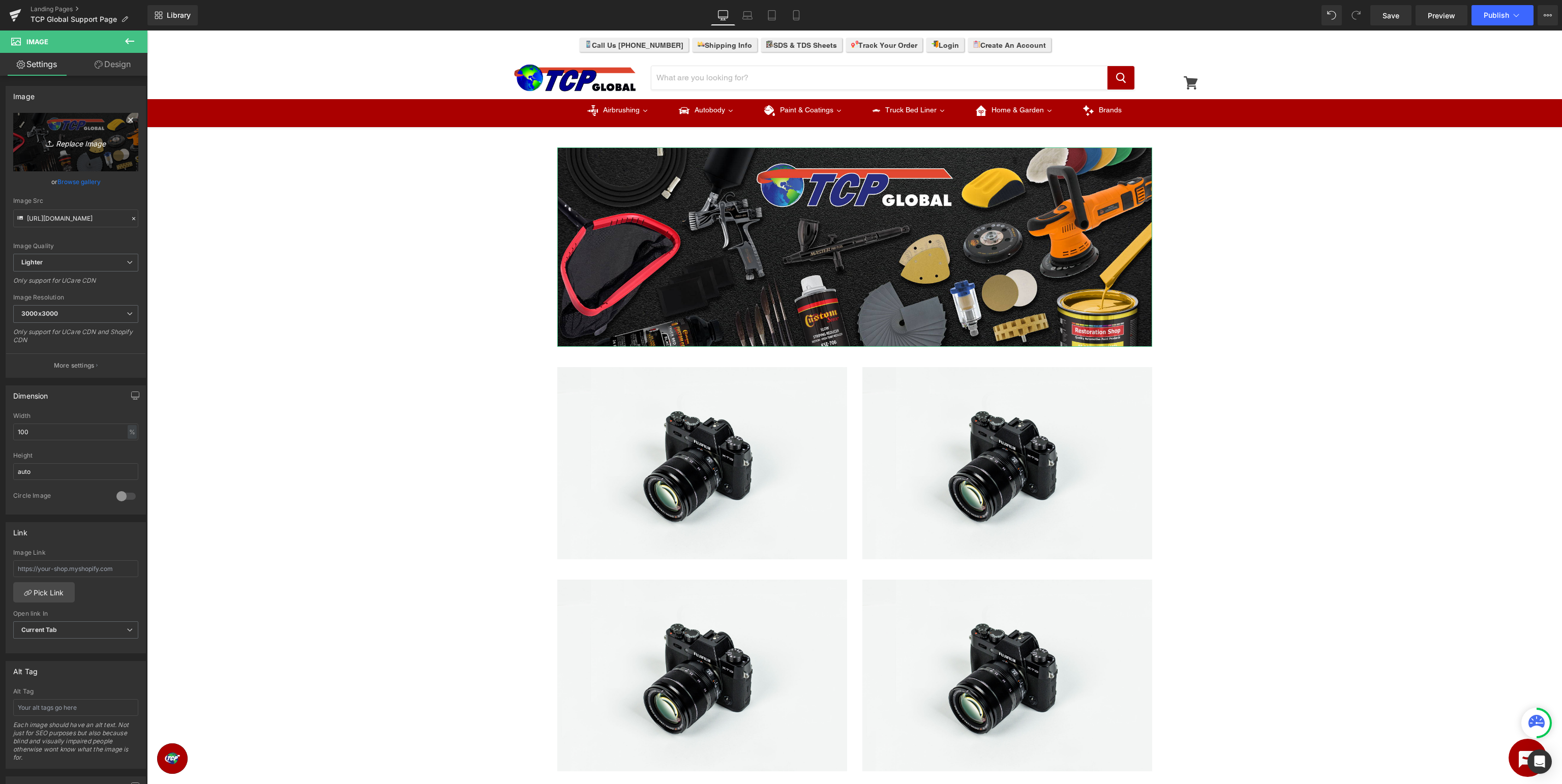
click at [86, 147] on icon "Replace Image" at bounding box center [75, 142] width 81 height 13
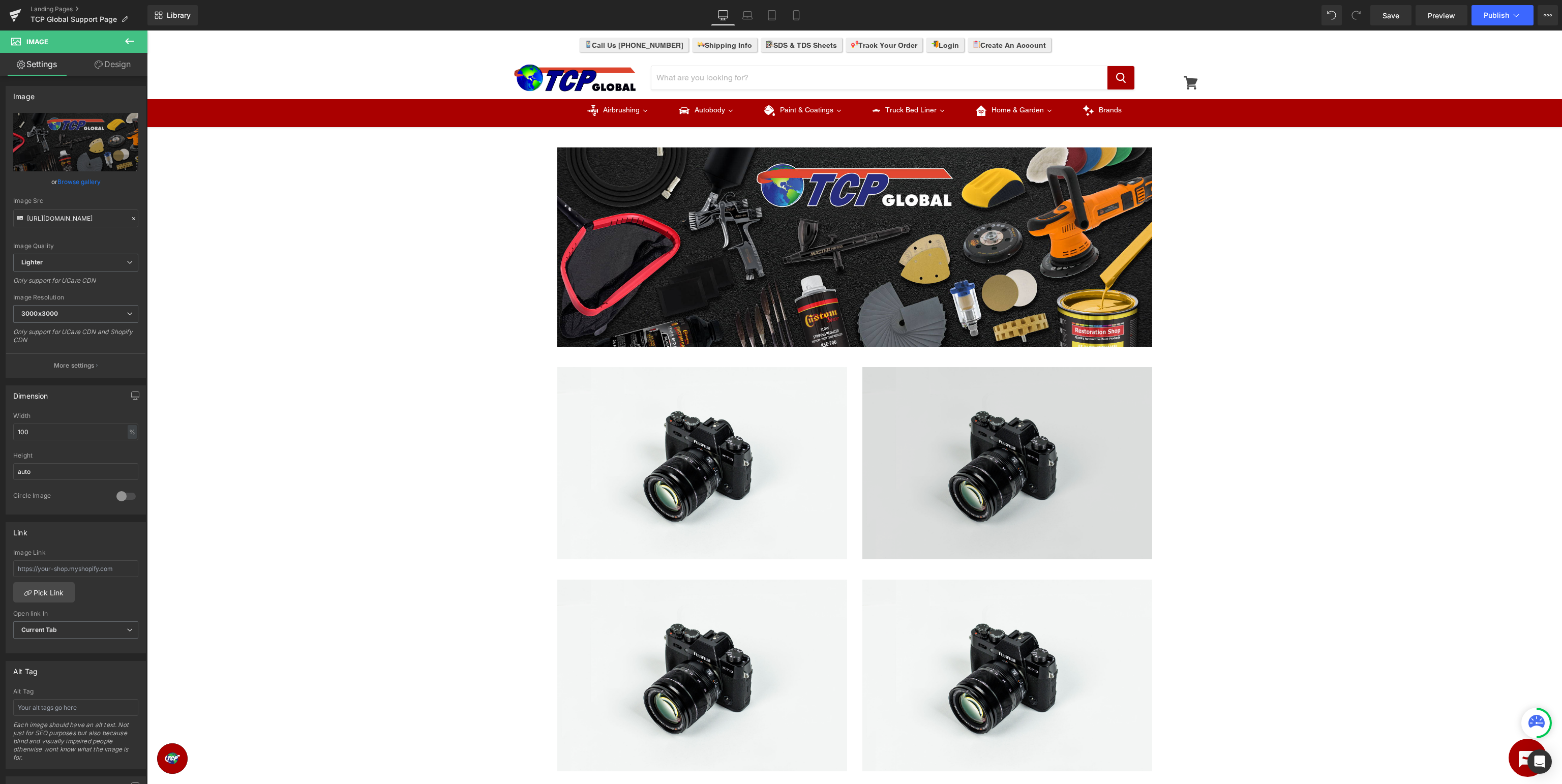
type input "C:\fakepath\TCPSupport_banner.jpg"
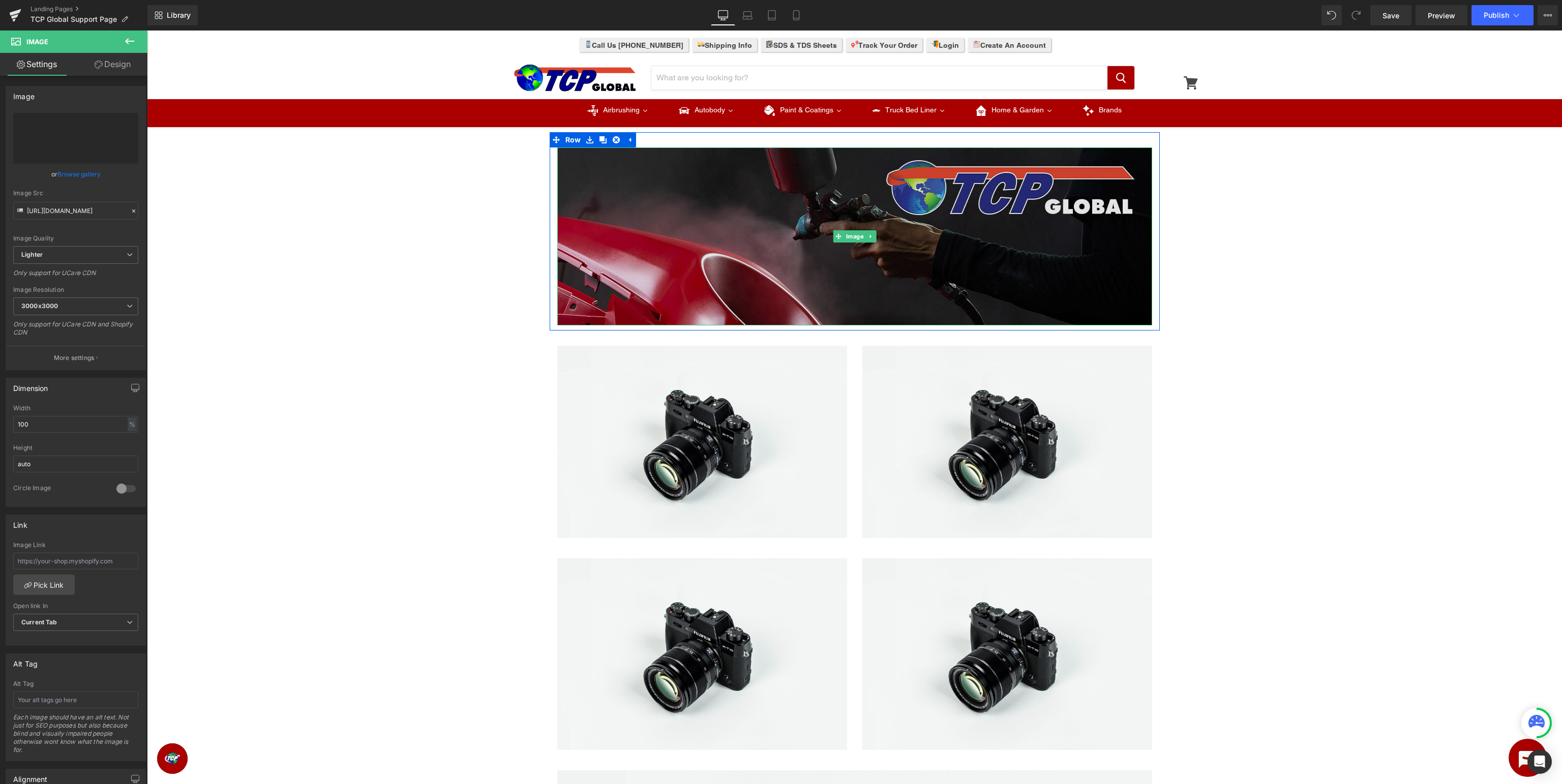
type input "[URL][DOMAIN_NAME]"
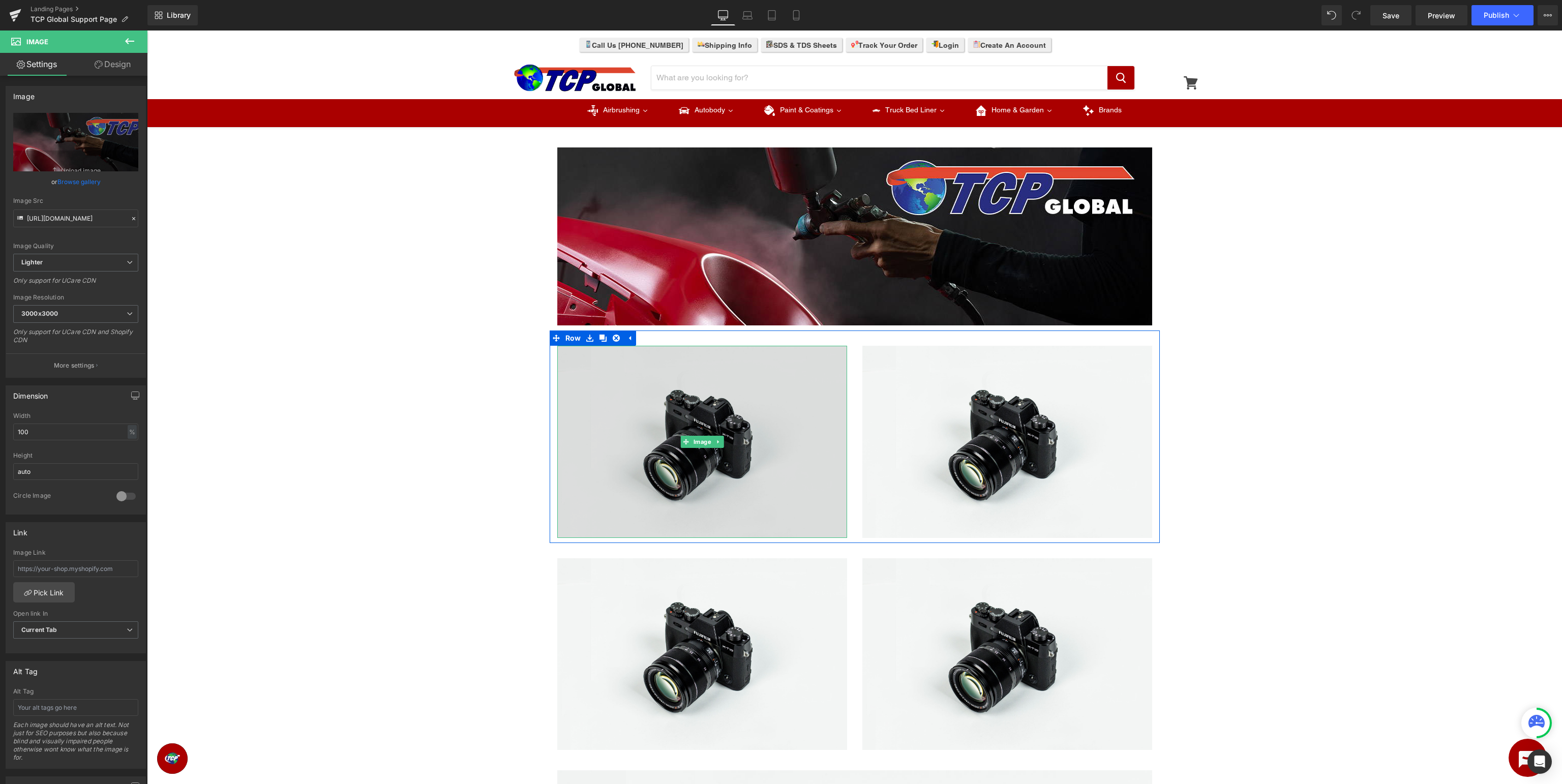
drag, startPoint x: 706, startPoint y: 445, endPoint x: 658, endPoint y: 393, distance: 70.8
click at [706, 444] on span "Image" at bounding box center [702, 442] width 22 height 12
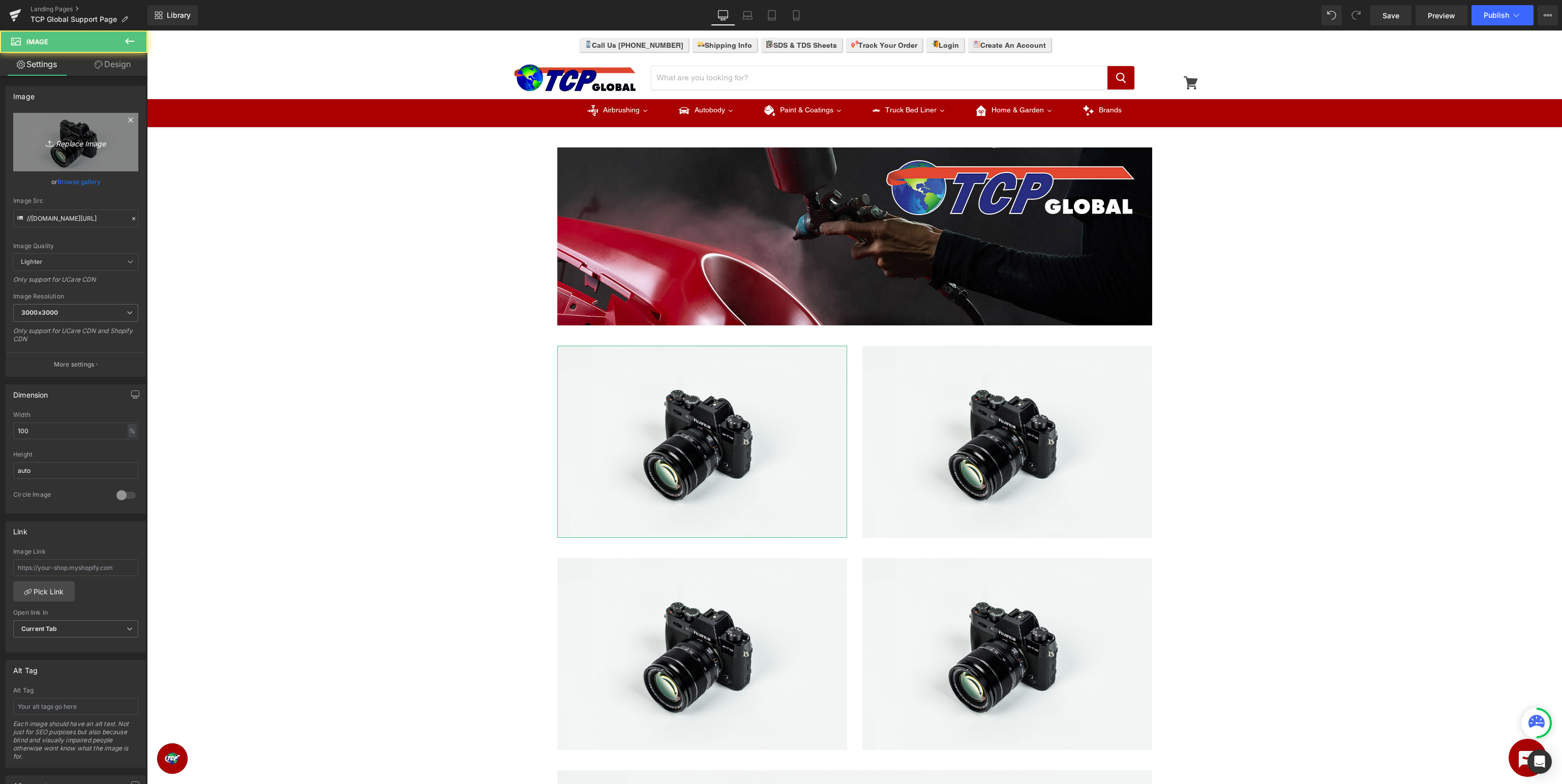
click at [67, 145] on icon "Replace Image" at bounding box center [75, 142] width 81 height 13
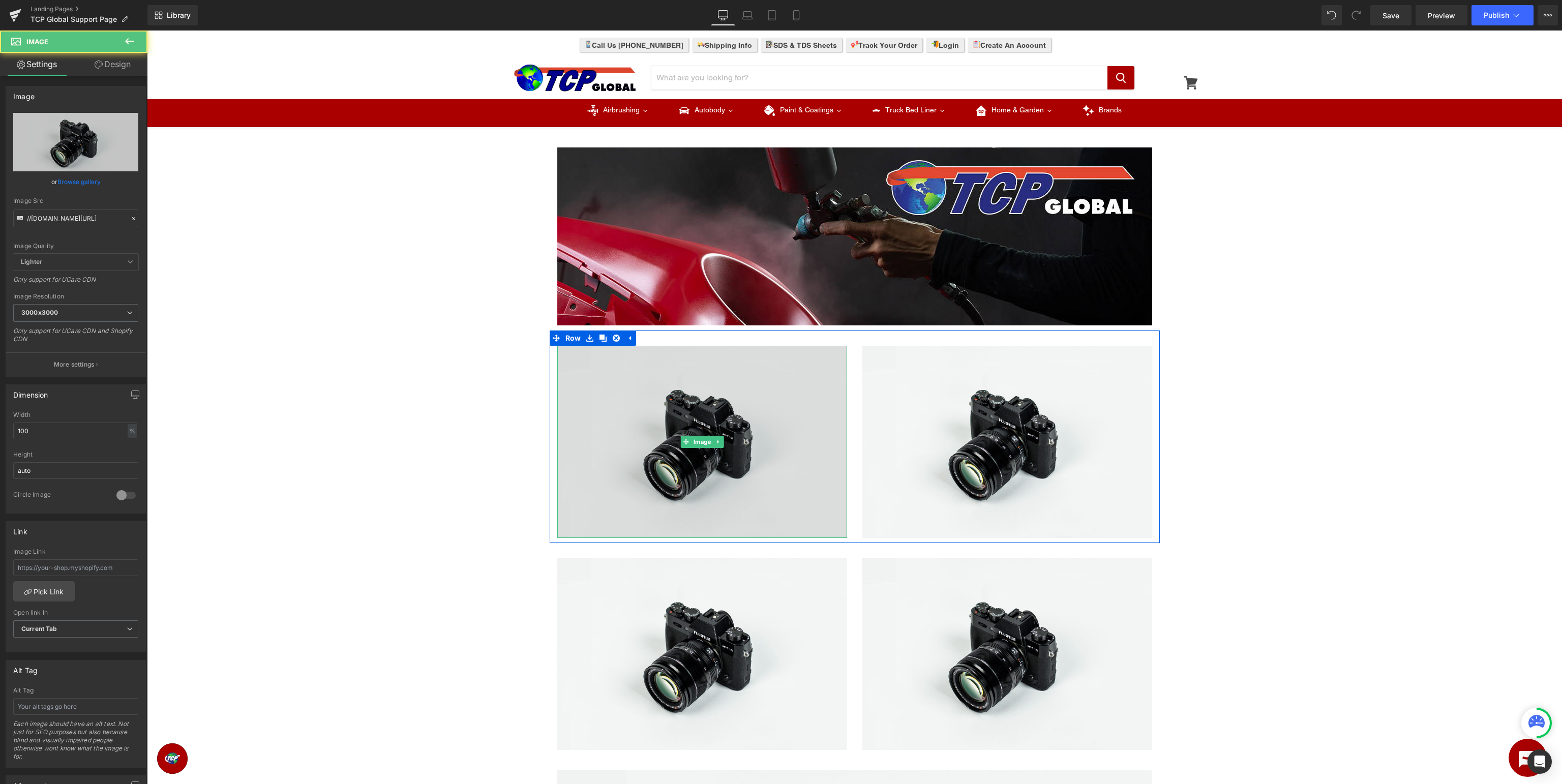
click at [703, 450] on img at bounding box center [702, 442] width 290 height 192
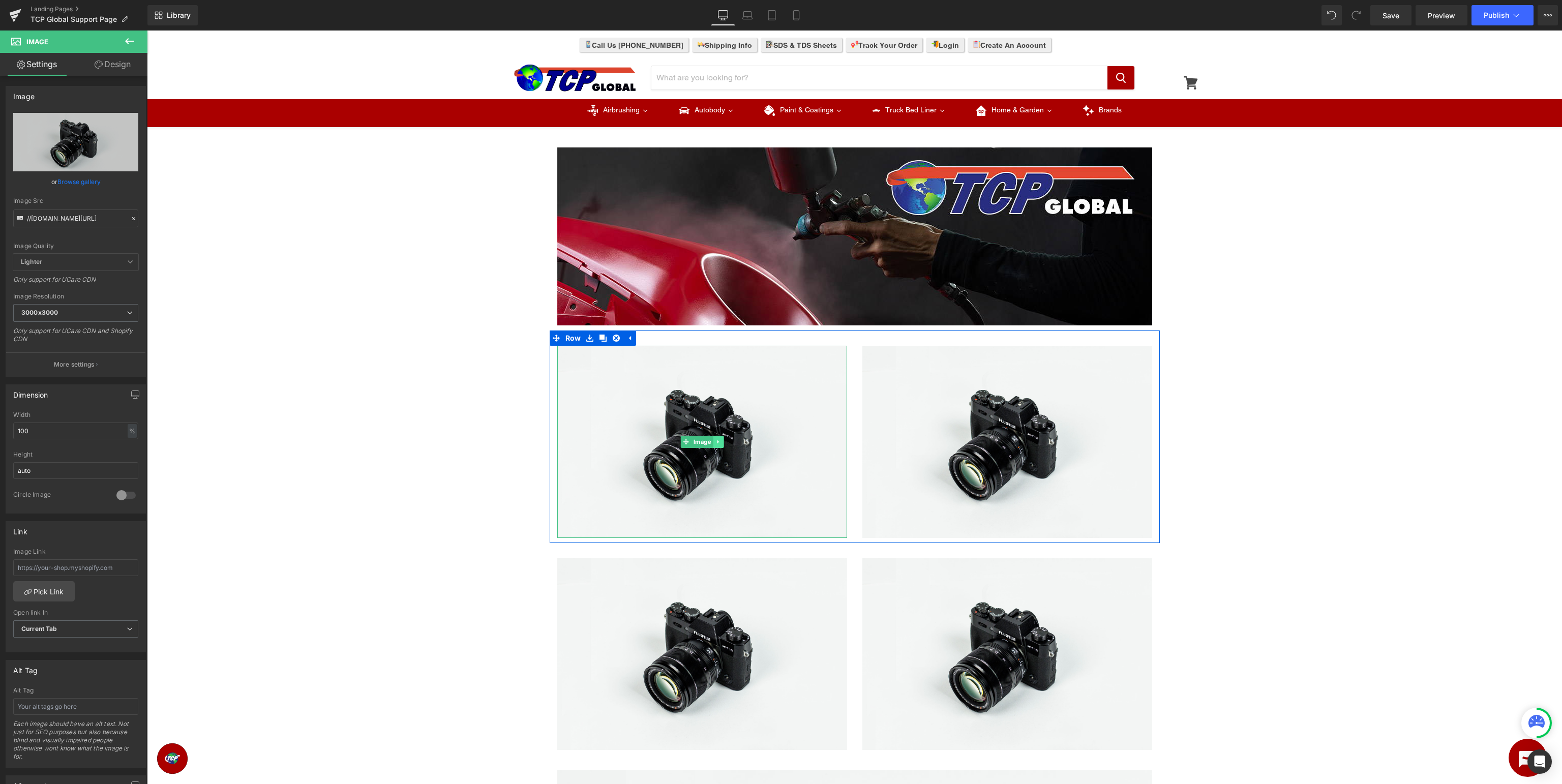
click at [719, 440] on icon at bounding box center [719, 442] width 6 height 6
click at [81, 142] on icon "Replace Image" at bounding box center [75, 142] width 81 height 13
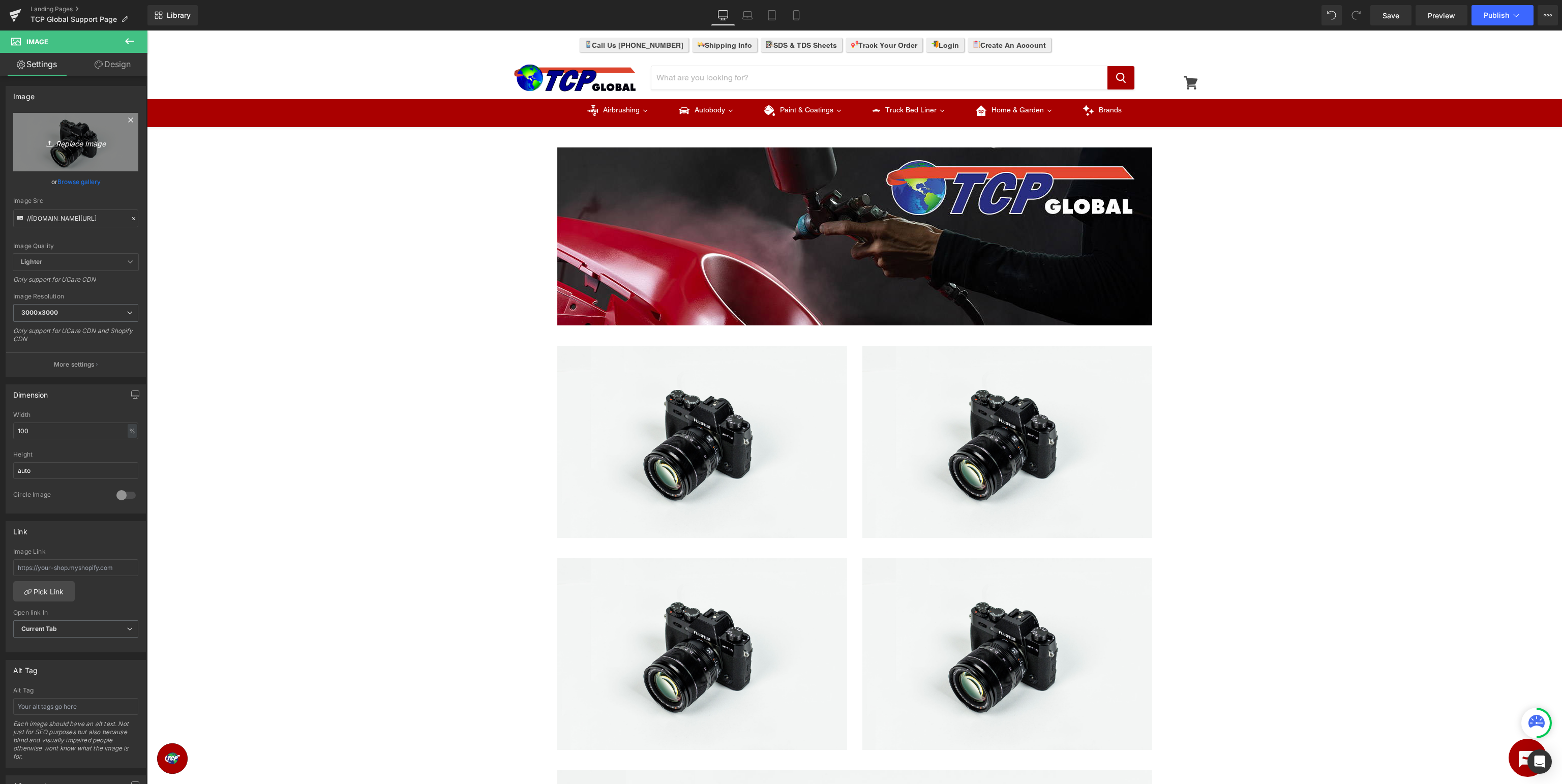
type input "C:\fakepath\TCPSupport_mauals.jpg"
type input "[URL][DOMAIN_NAME]"
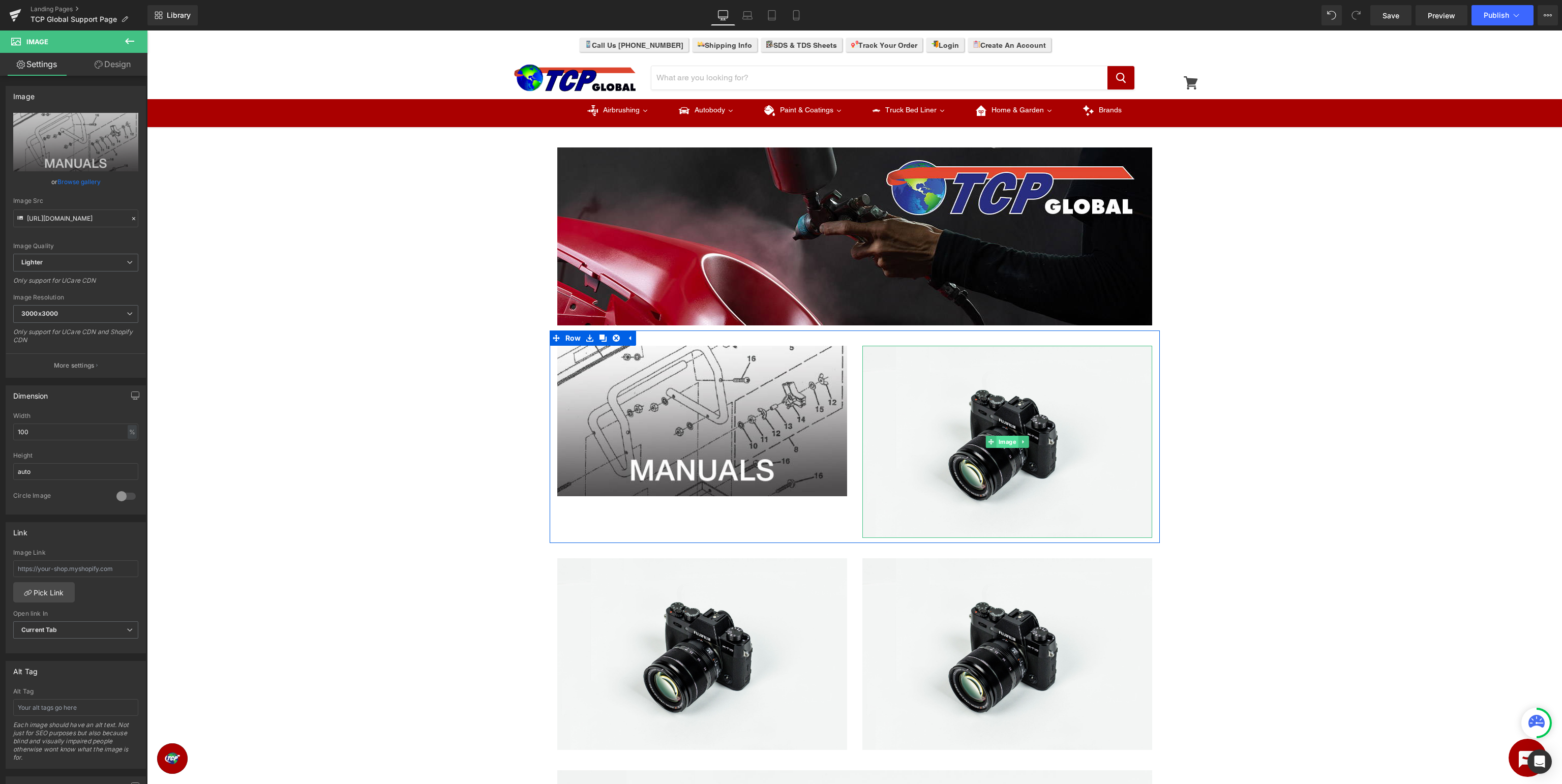
click at [1010, 438] on span "Image" at bounding box center [1007, 442] width 22 height 12
click at [78, 140] on icon "Replace Image" at bounding box center [75, 142] width 81 height 13
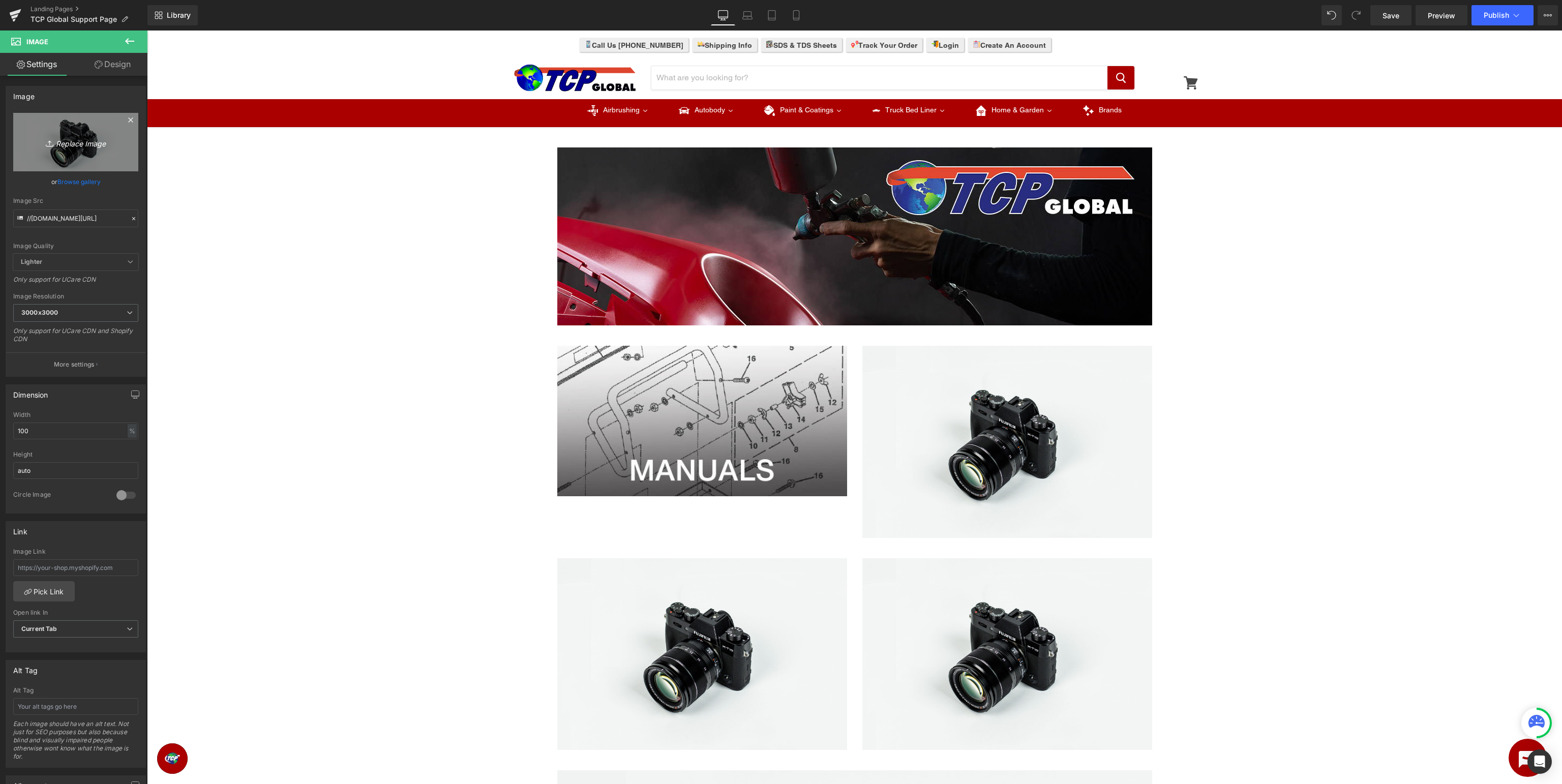
type input "C:\fakepath\TCPSupport_parts.jpg"
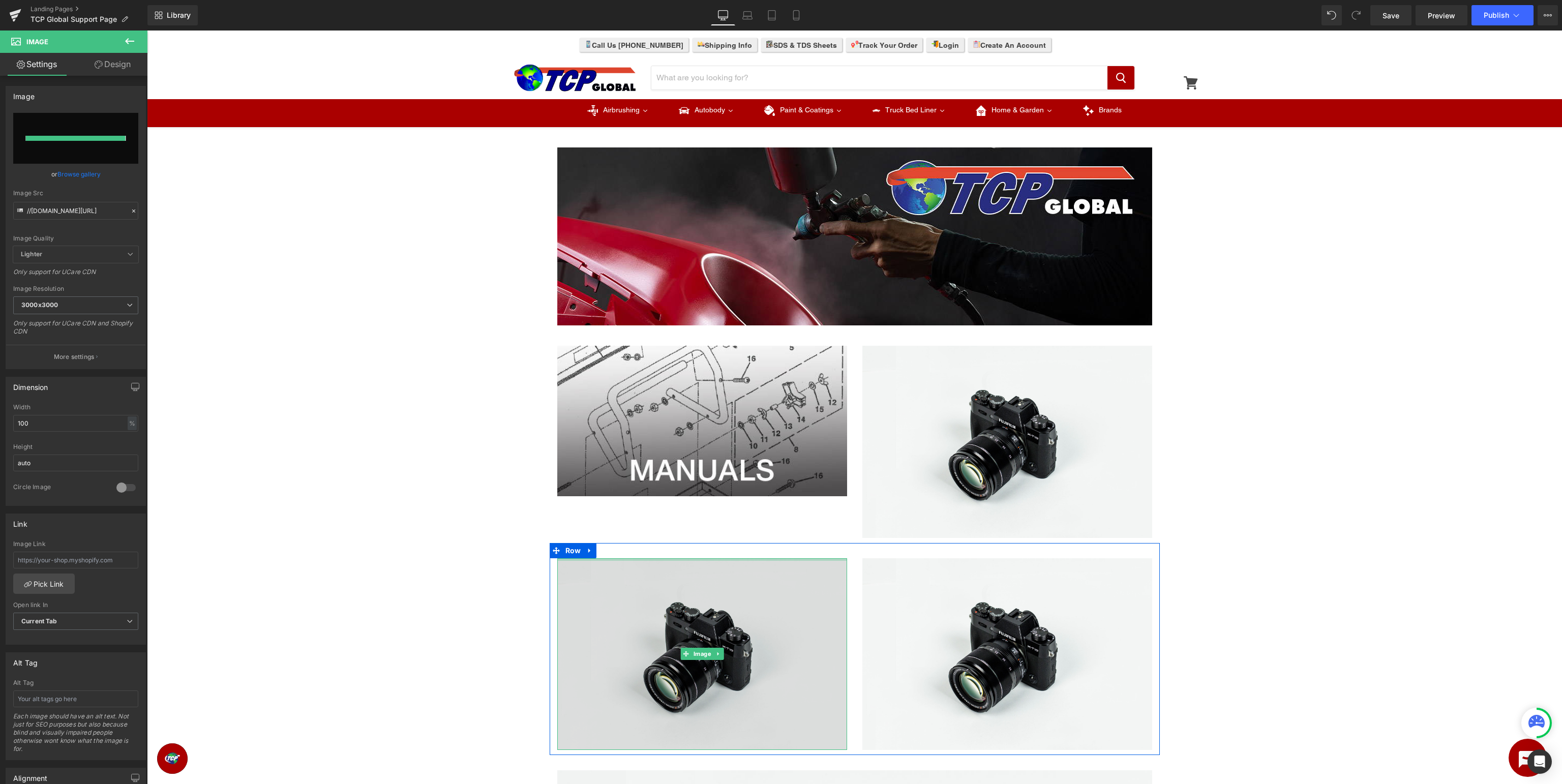
type input "[URL][DOMAIN_NAME]"
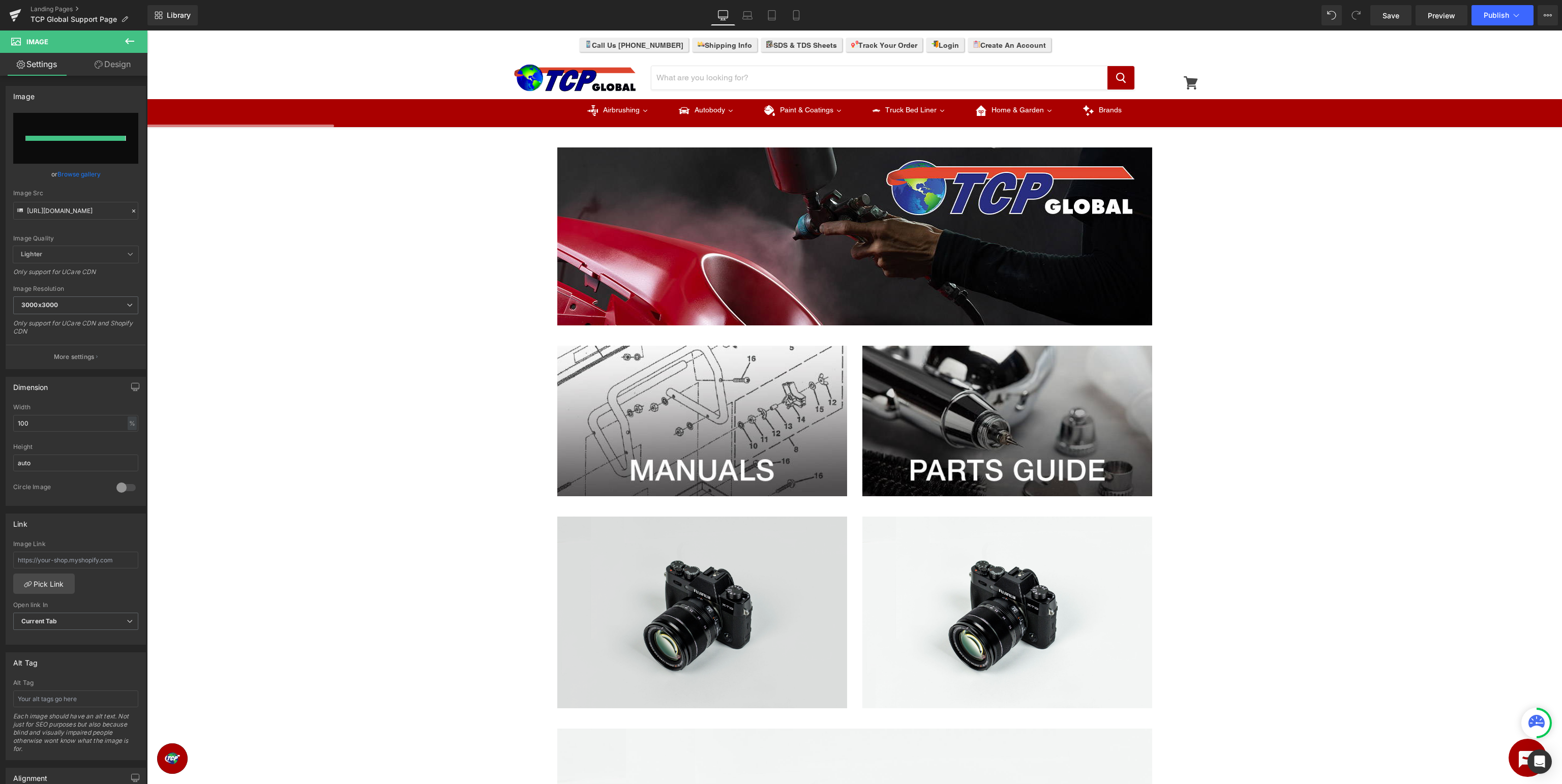
scroll to position [107, 0]
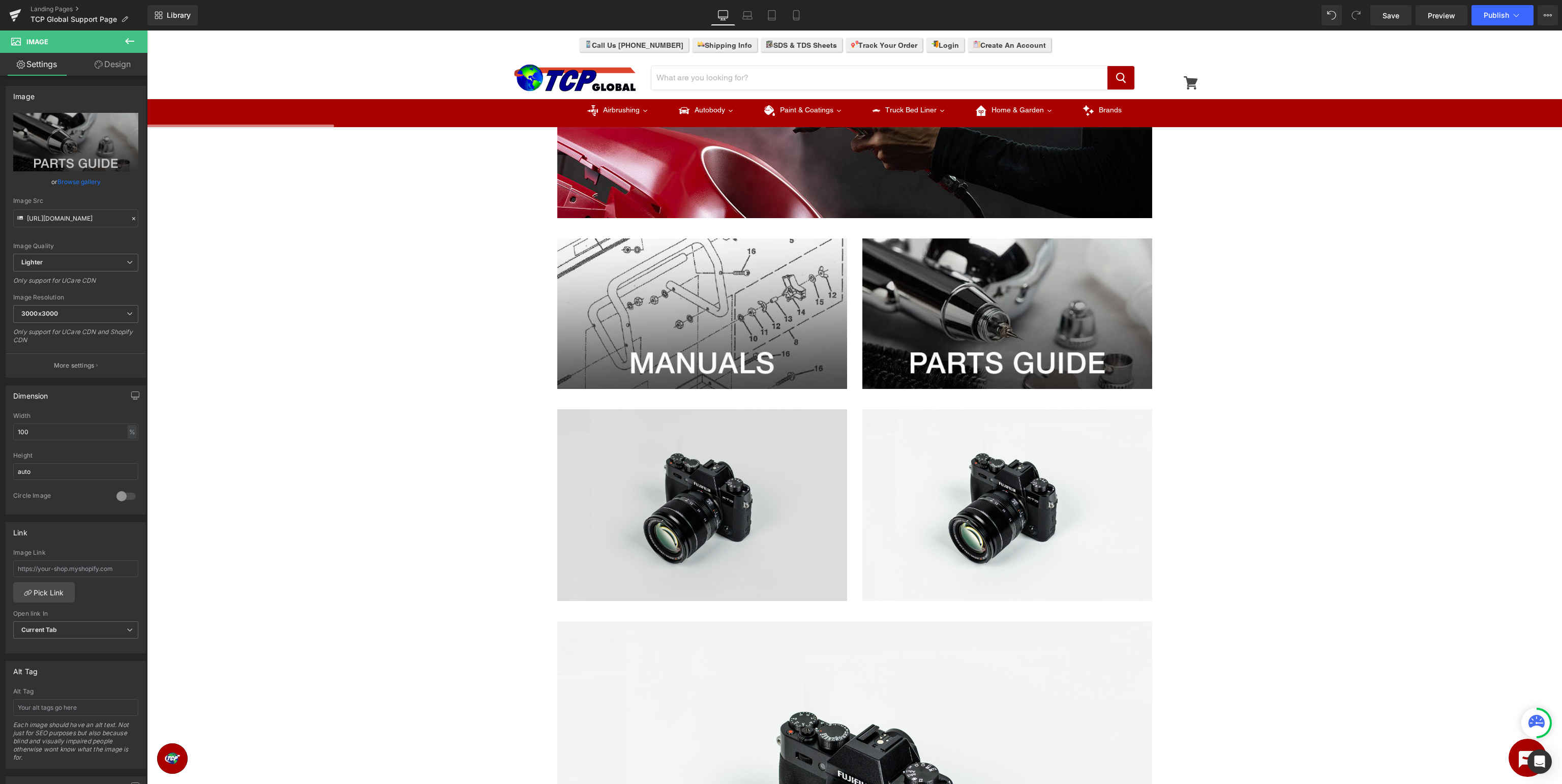
click at [698, 505] on div "Image" at bounding box center [702, 505] width 290 height 192
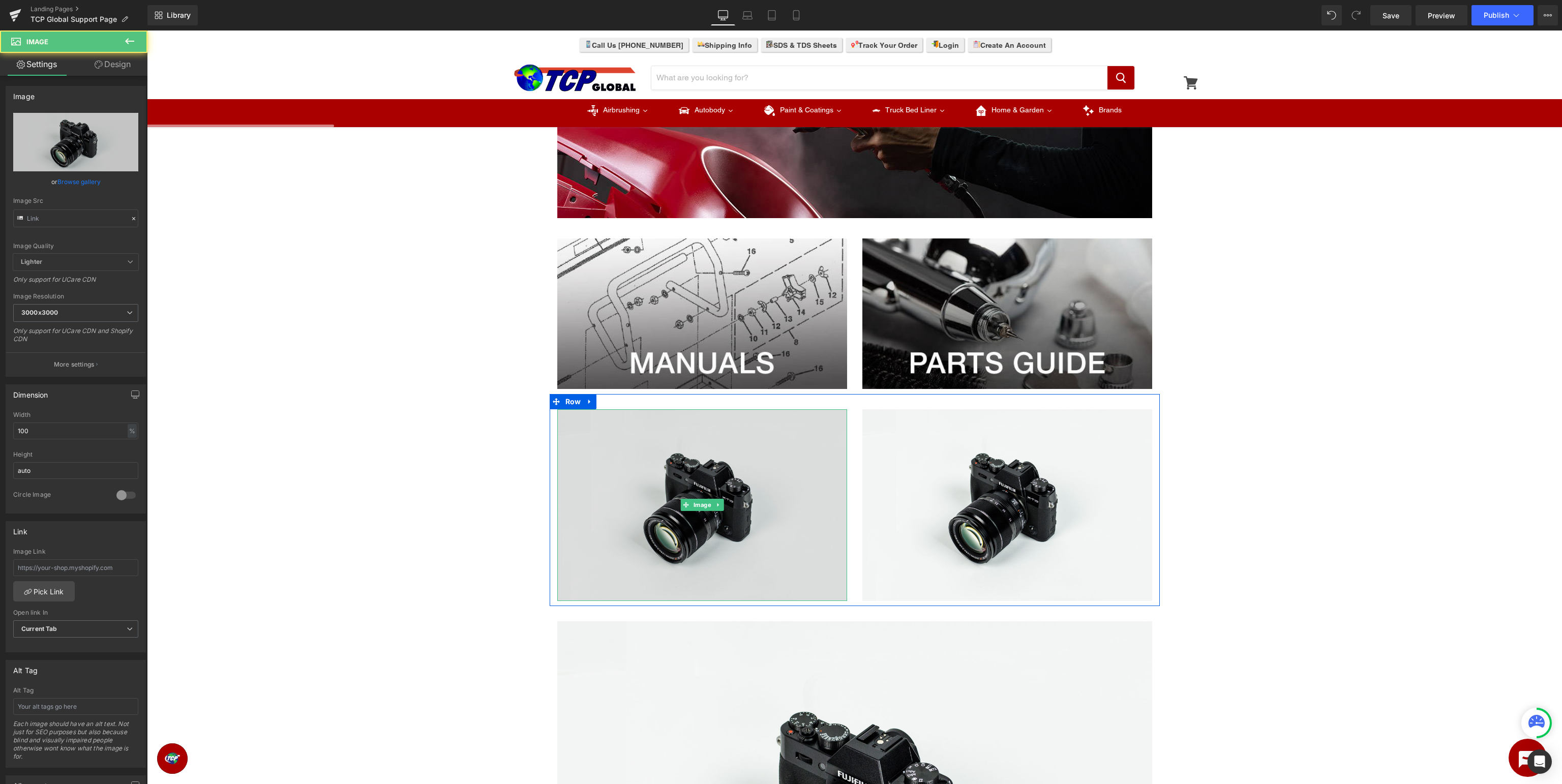
type input "//[DOMAIN_NAME][URL]"
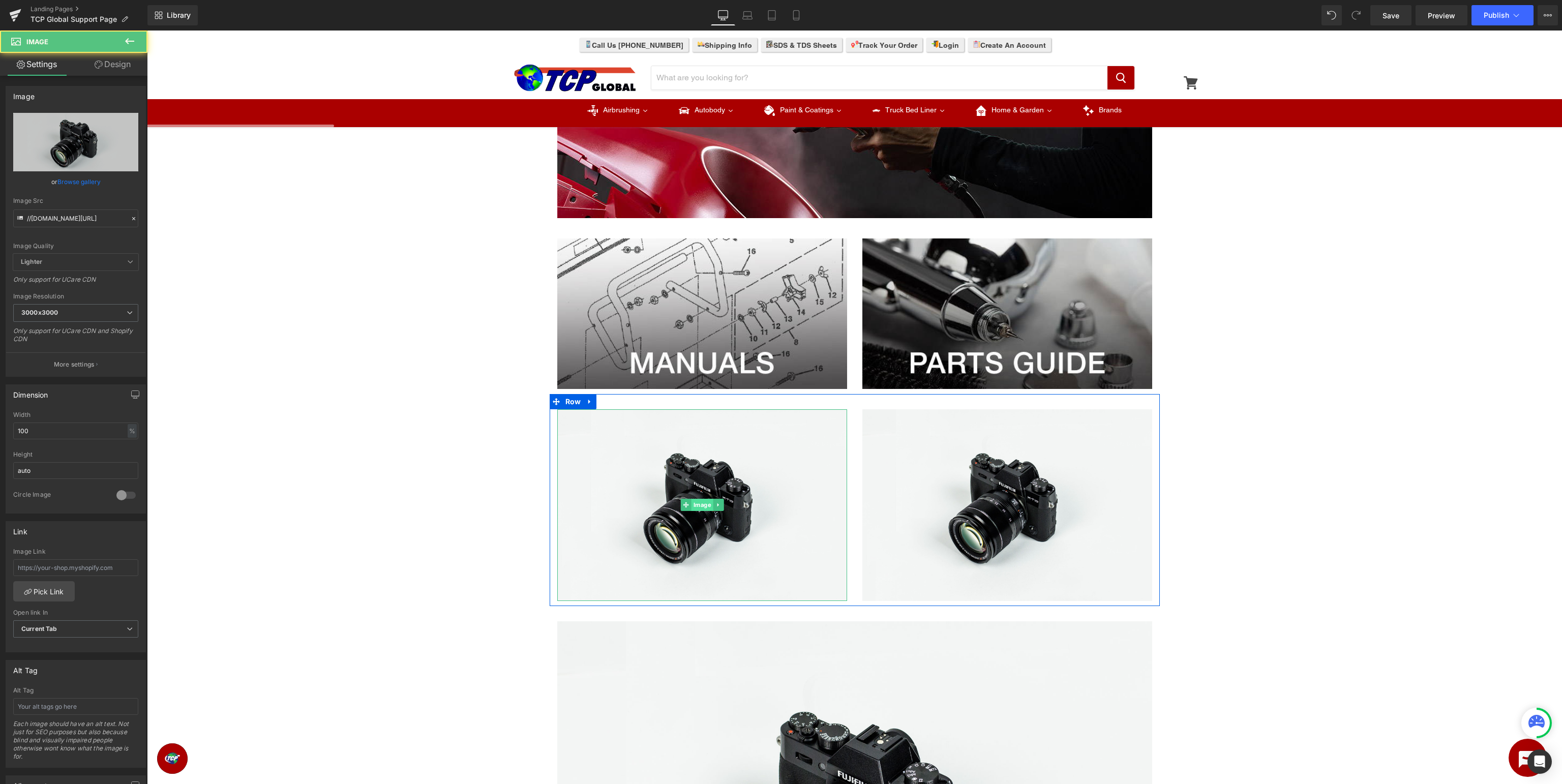
click at [700, 503] on span "Image" at bounding box center [702, 505] width 22 height 12
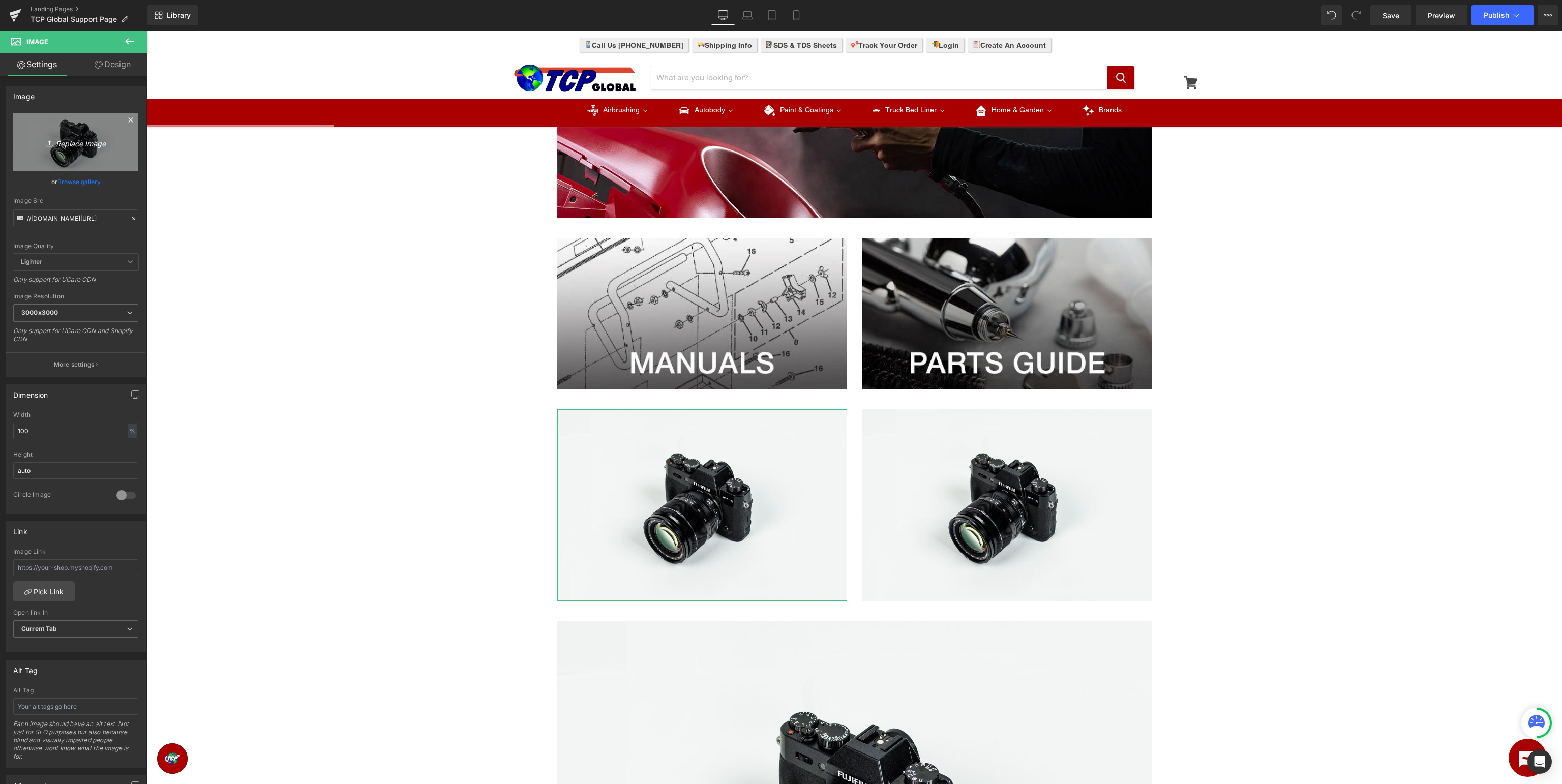
click at [84, 145] on icon "Replace Image" at bounding box center [75, 142] width 81 height 13
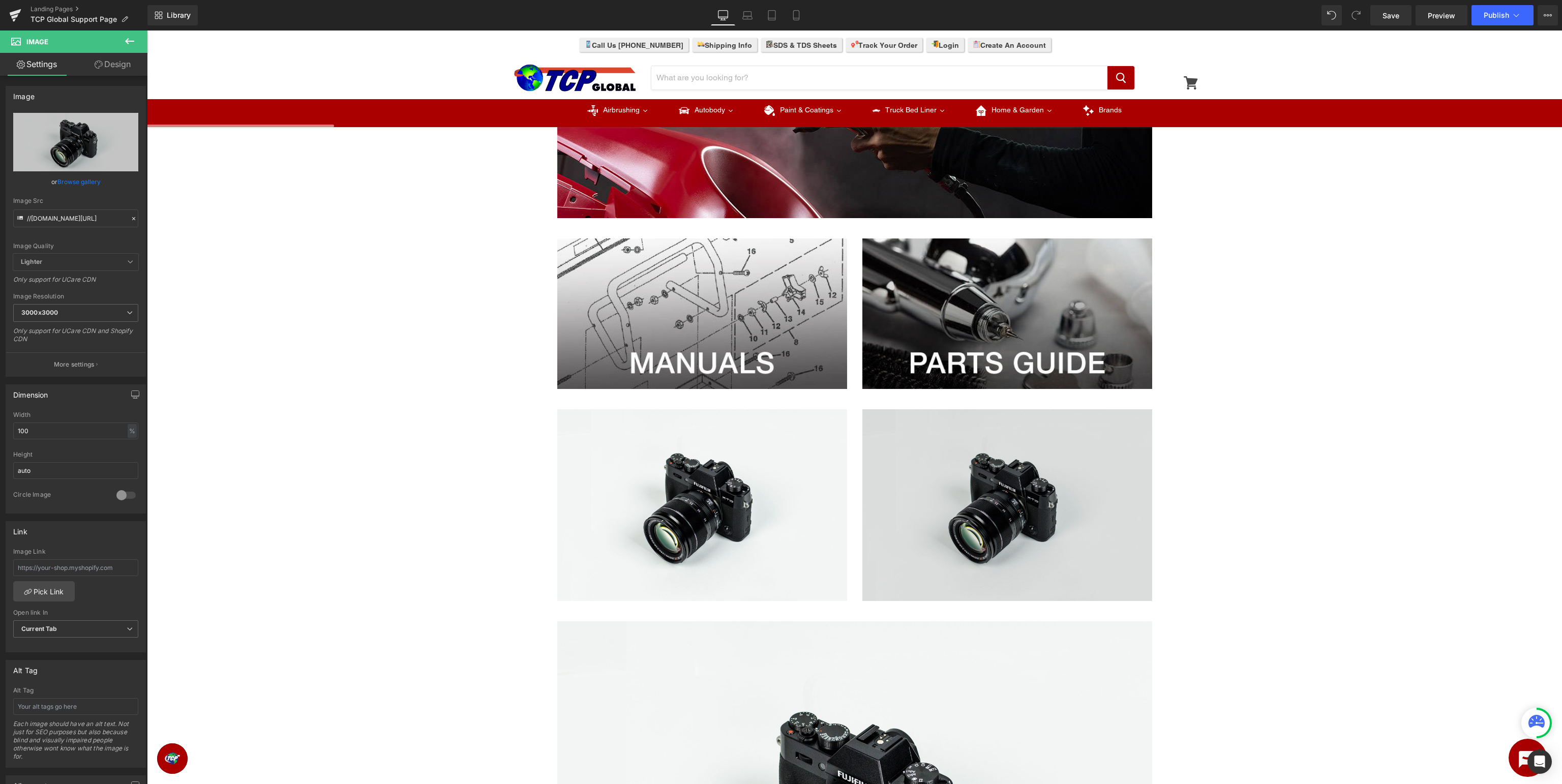
type input "C:\fakepath\TCPSupport_videos.jpg"
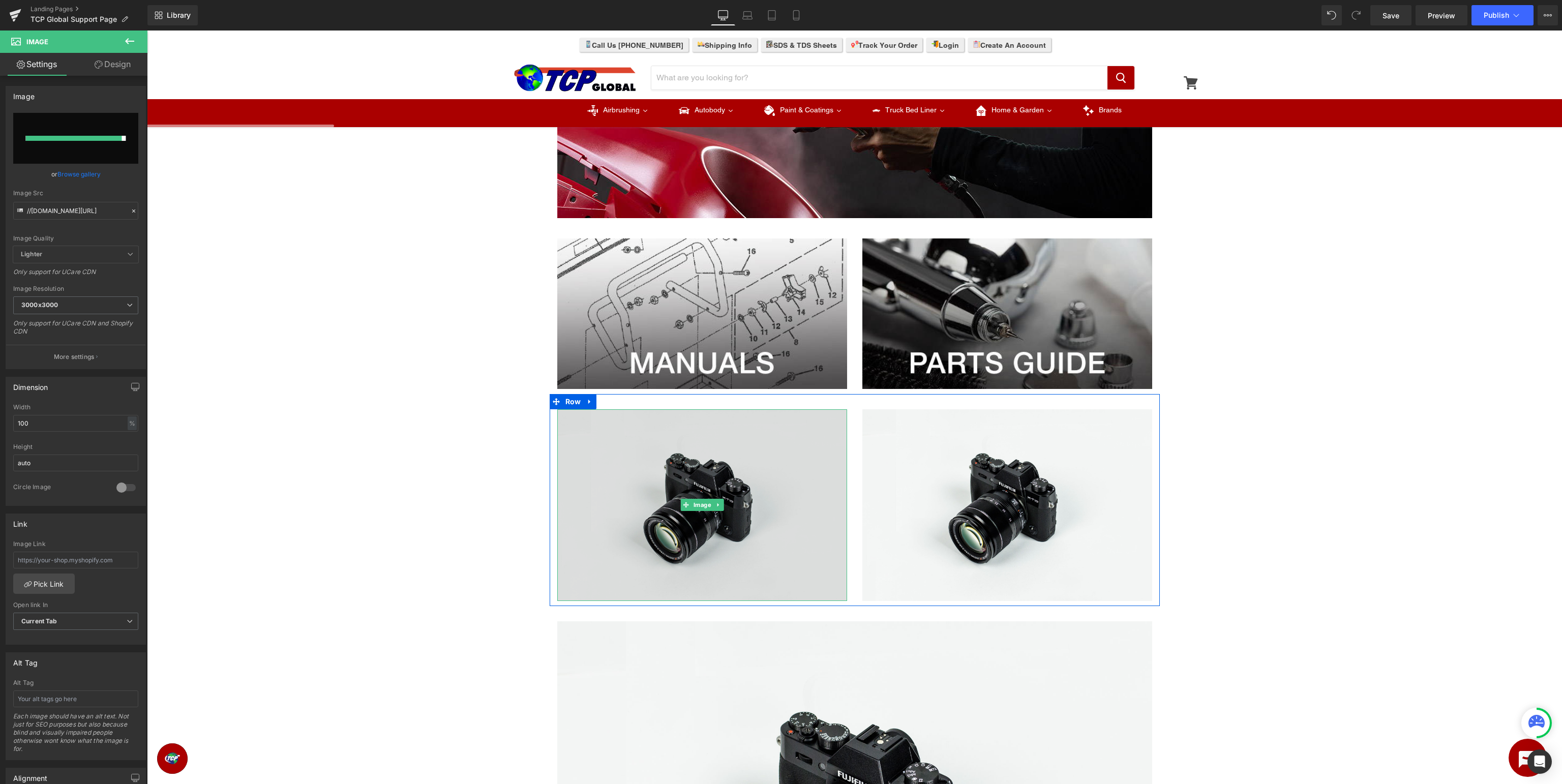
type input "[URL][DOMAIN_NAME]"
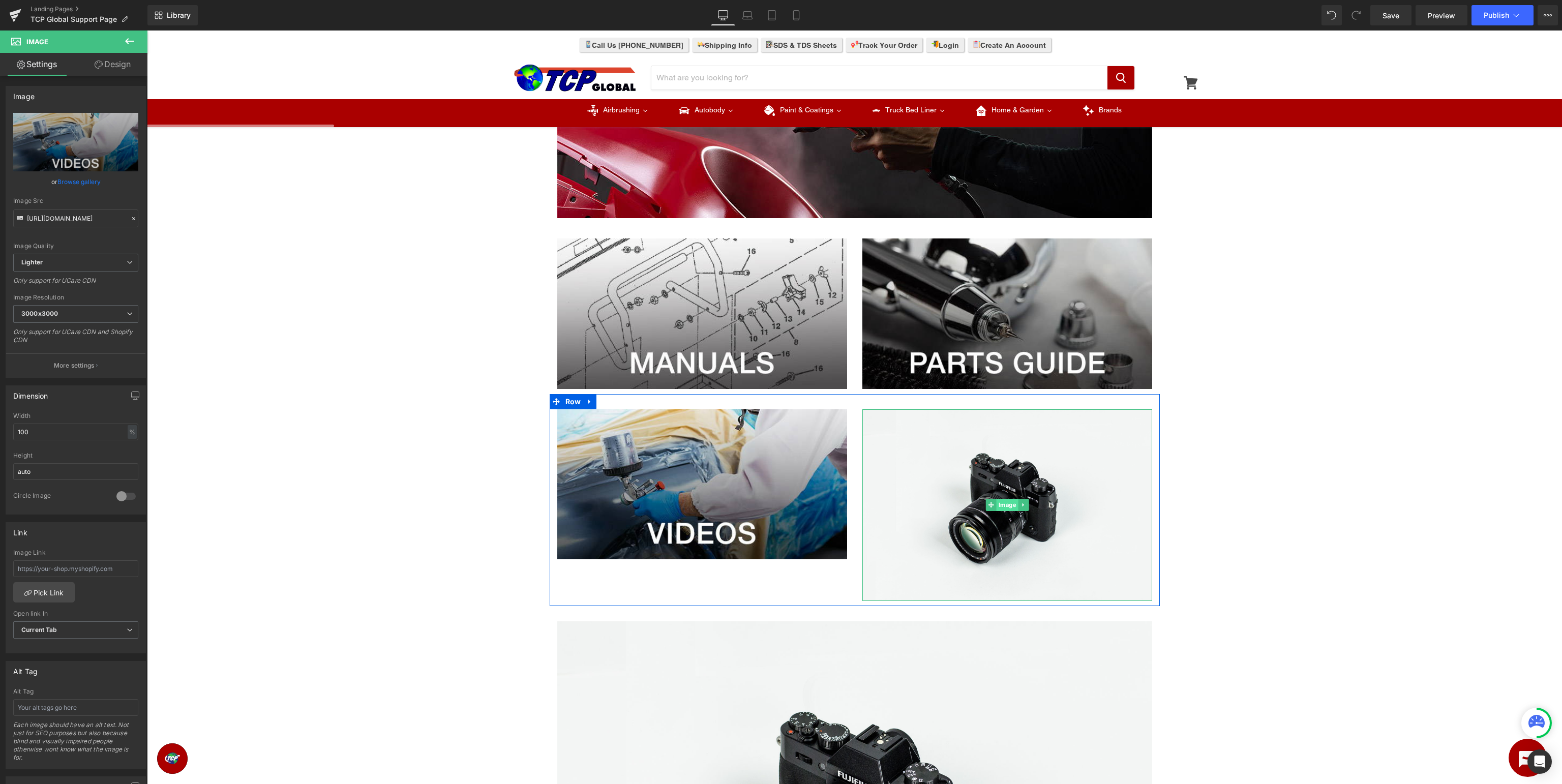
click at [1007, 505] on span "Image" at bounding box center [1007, 505] width 22 height 12
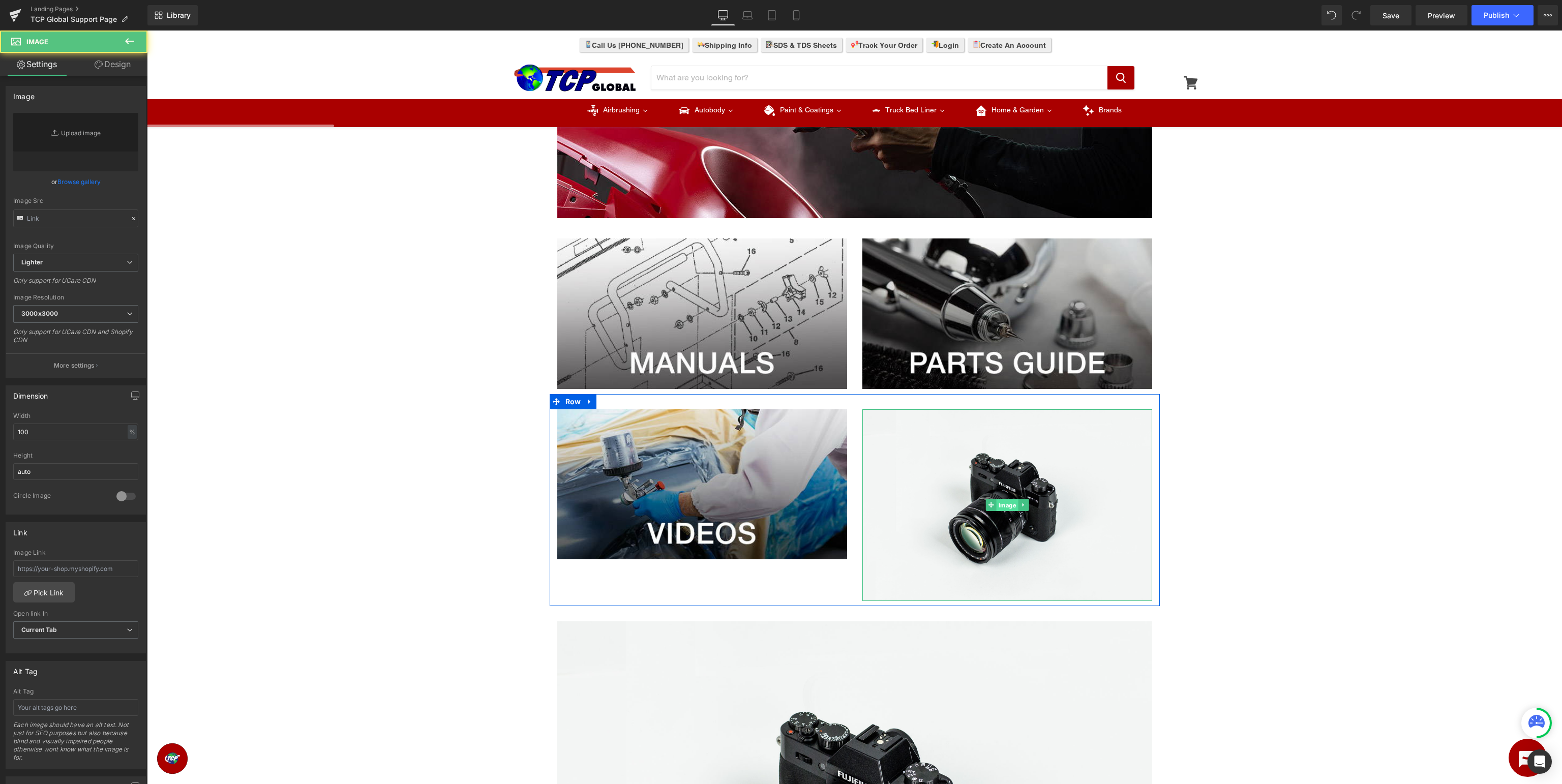
type input "//[DOMAIN_NAME][URL]"
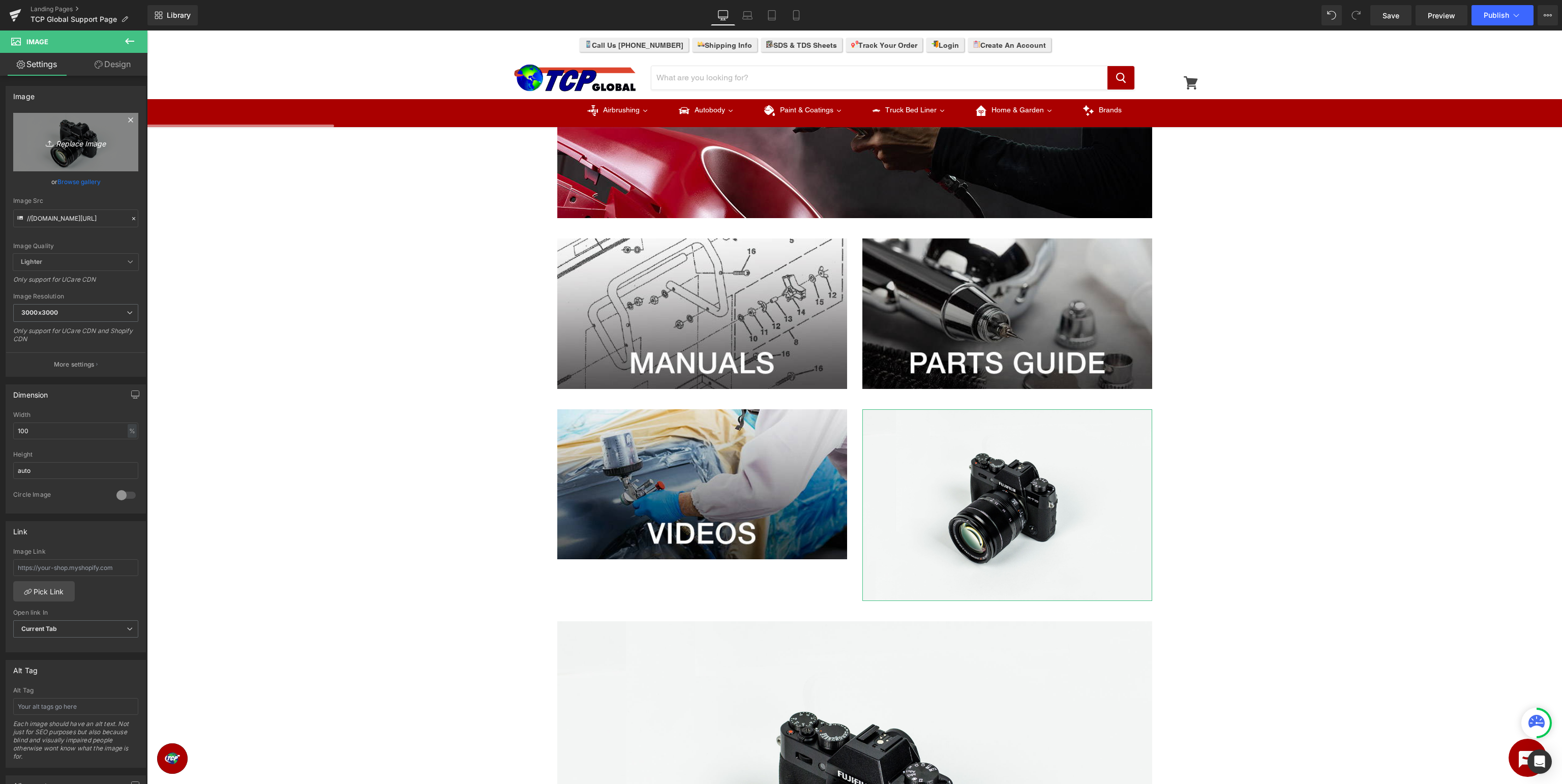
click at [81, 142] on icon "Replace Image" at bounding box center [75, 142] width 81 height 13
click at [1005, 503] on span "Image" at bounding box center [1007, 505] width 22 height 12
click at [76, 142] on icon "Replace Image" at bounding box center [75, 142] width 81 height 13
type input "C:\fakepath\TCPSupport_Amazon.jpg"
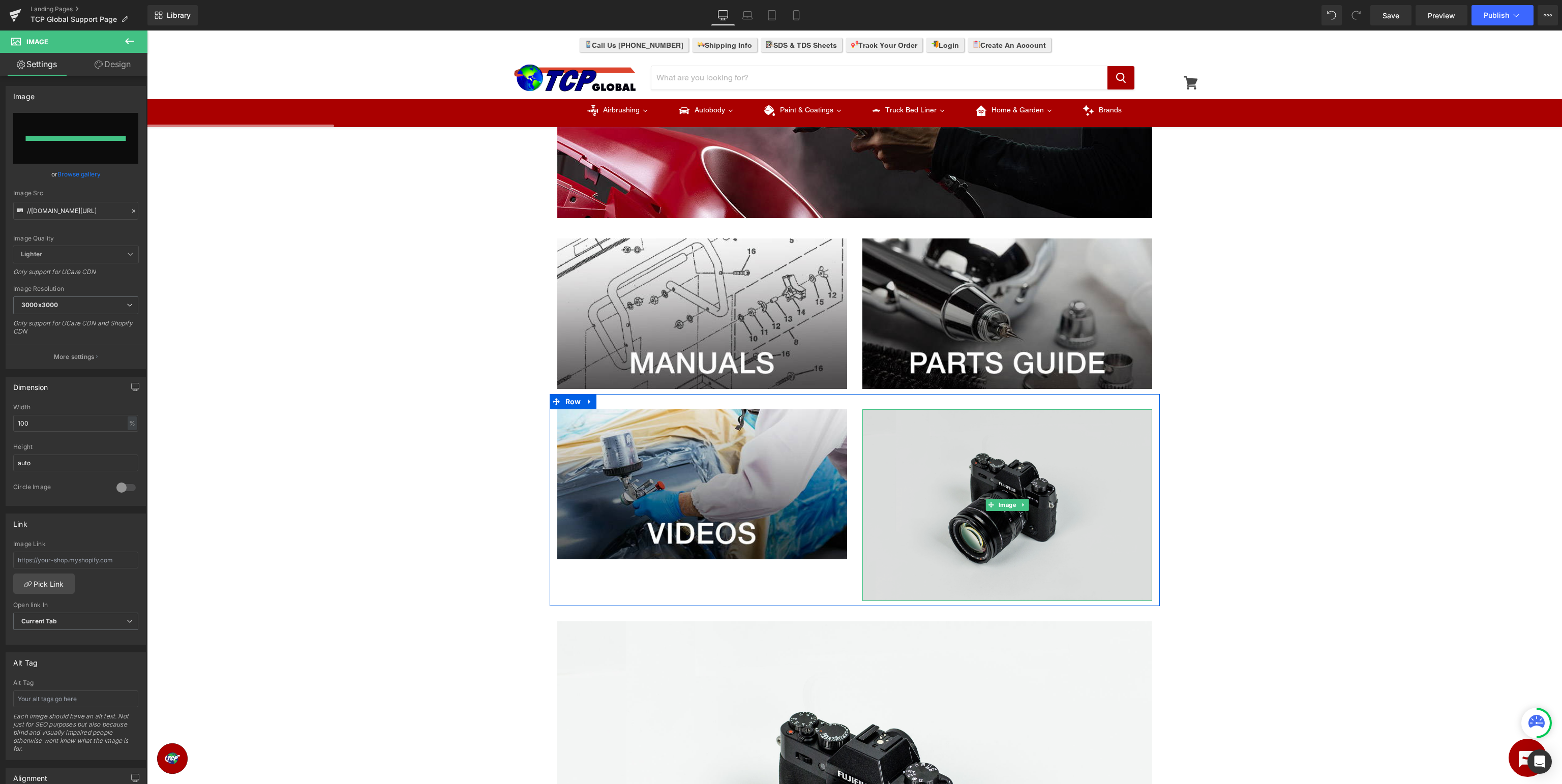
type input "[URL][DOMAIN_NAME]"
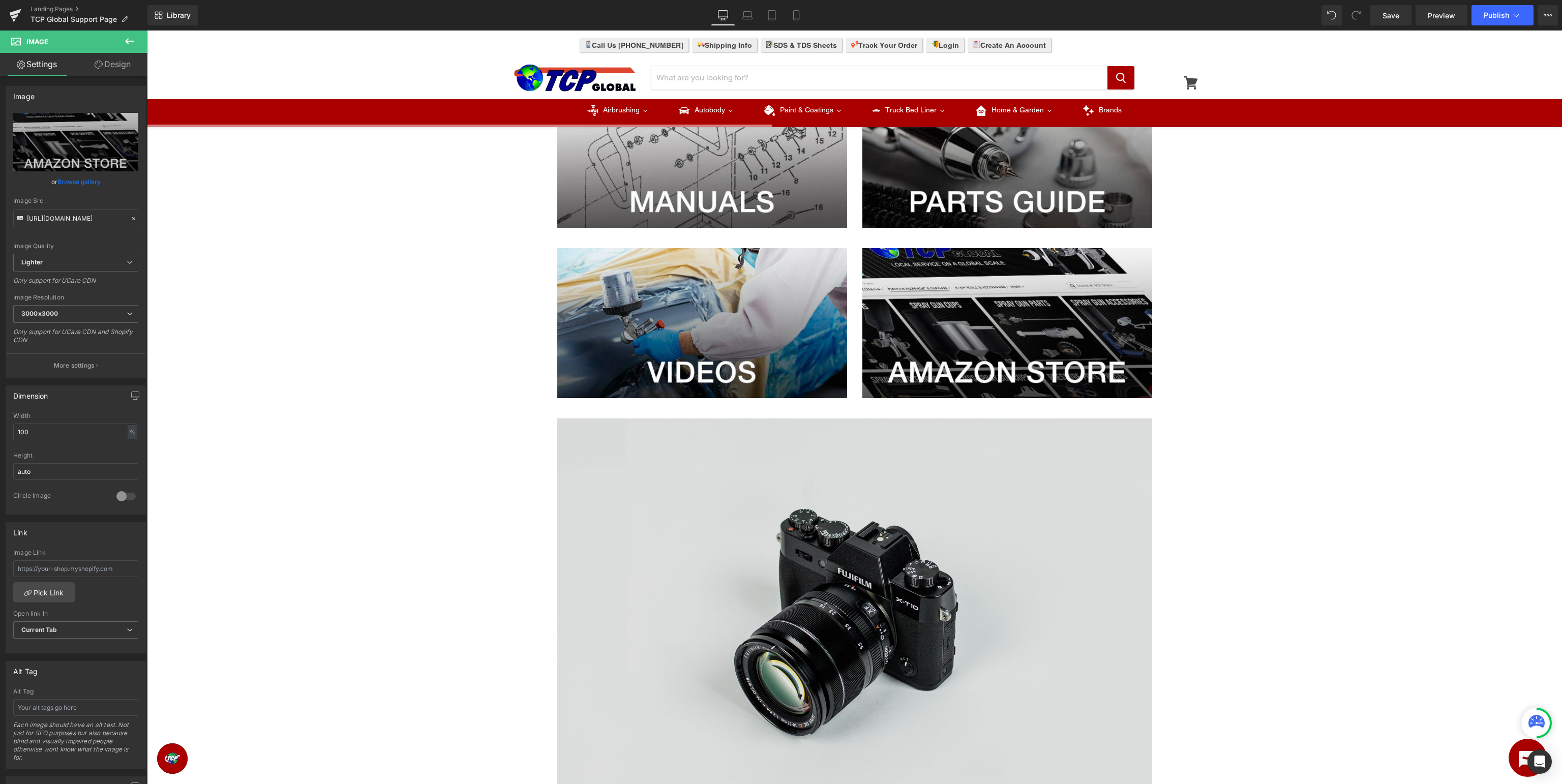
scroll to position [322, 0]
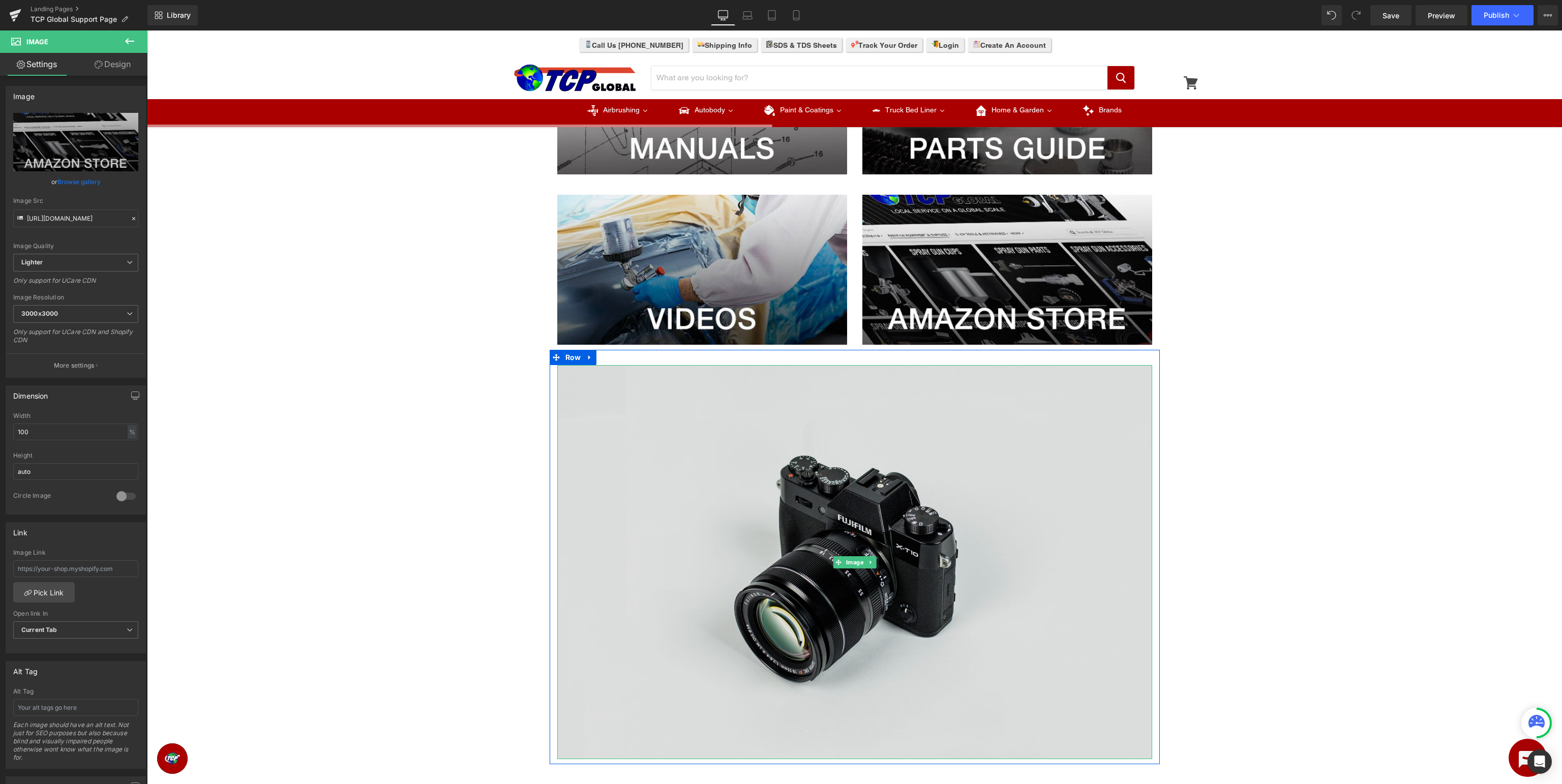
click at [876, 461] on img at bounding box center [855, 562] width 595 height 394
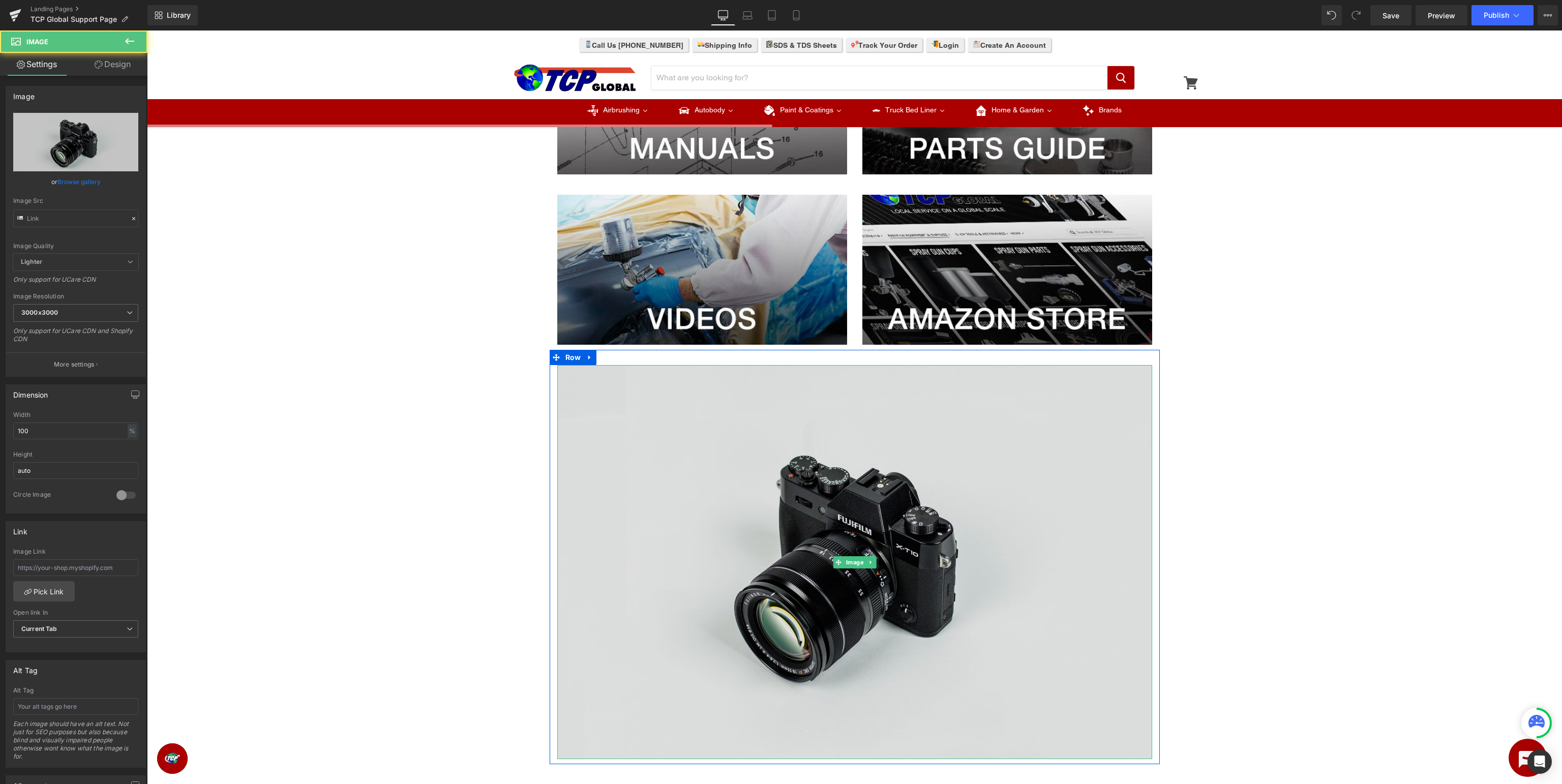
type input "//[DOMAIN_NAME][URL]"
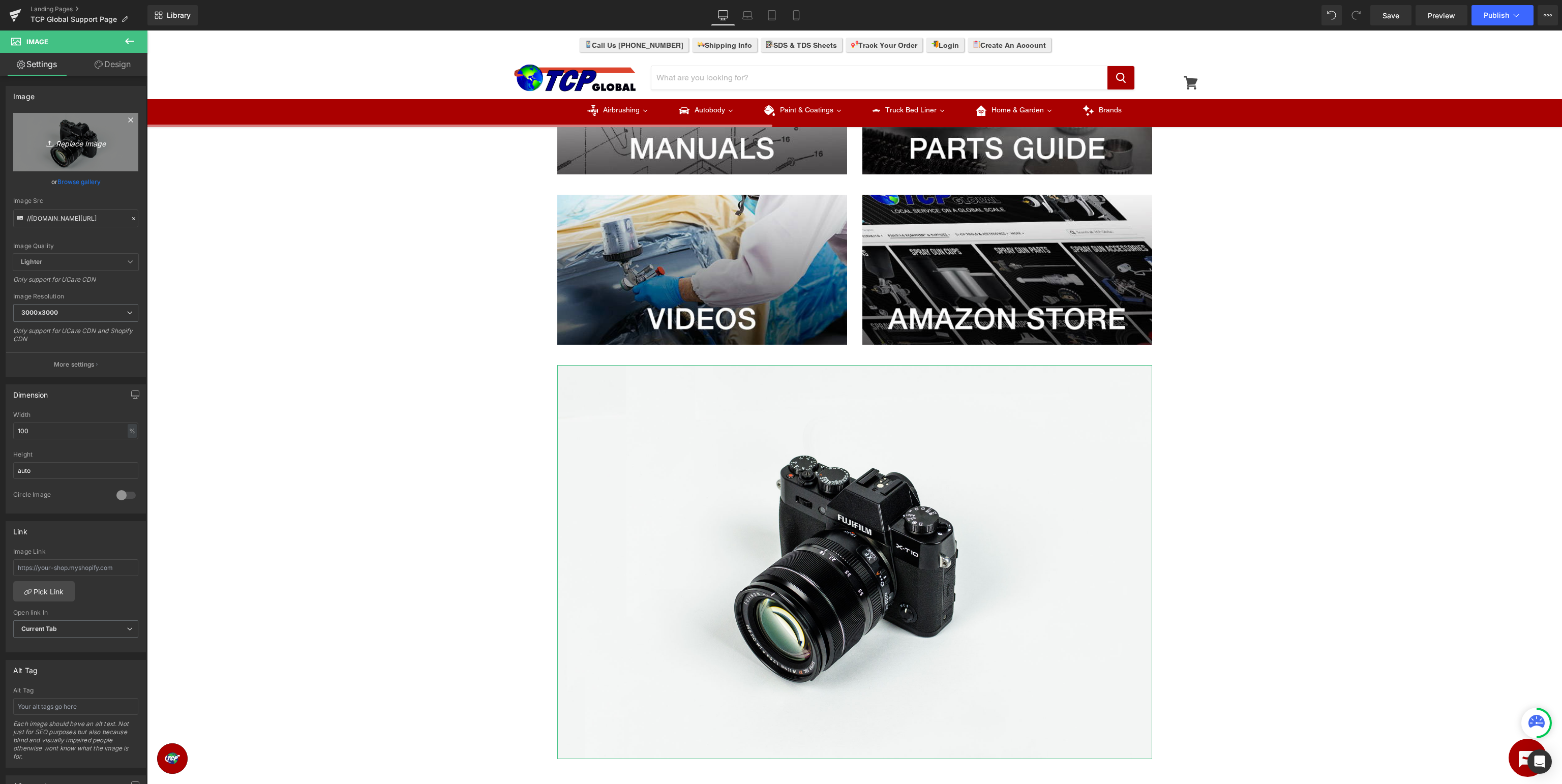
click at [75, 143] on icon "Replace Image" at bounding box center [75, 142] width 81 height 13
type input "C:\fakepath\TCPSupport_ticket.jpg"
type input "[URL][DOMAIN_NAME]"
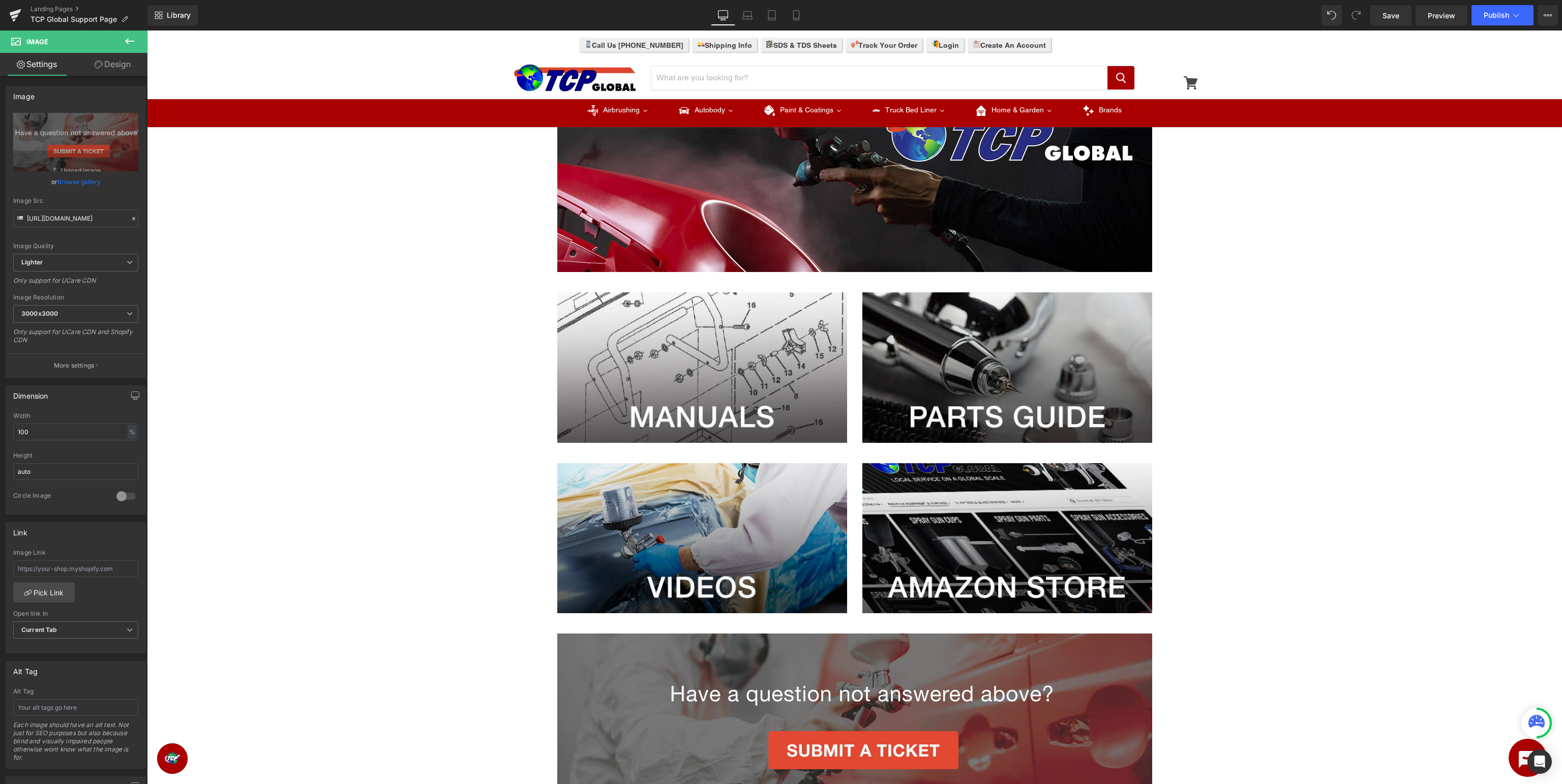
scroll to position [0, 0]
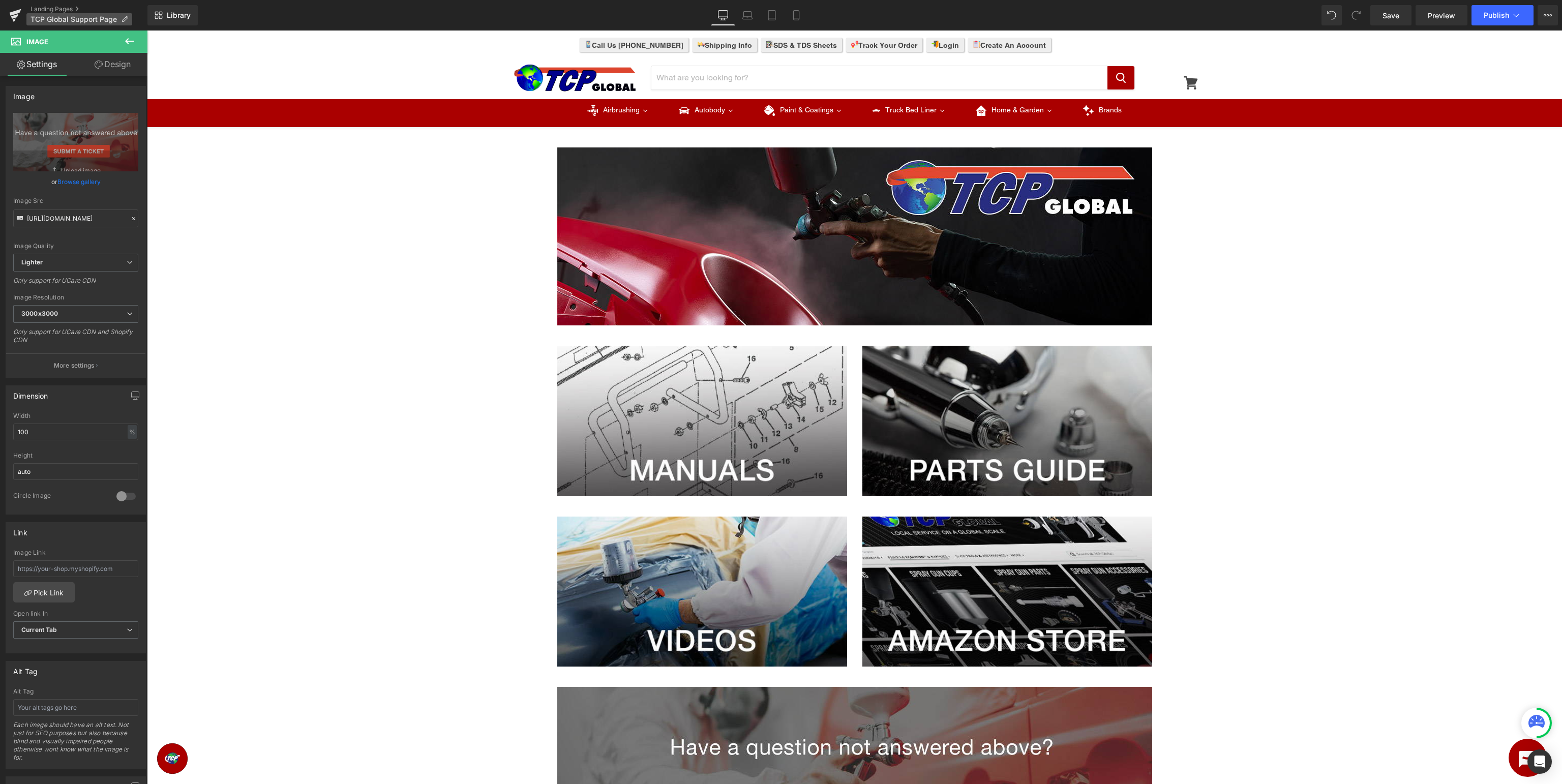
click at [82, 19] on span "TCP Global Support Page" at bounding box center [74, 19] width 86 height 8
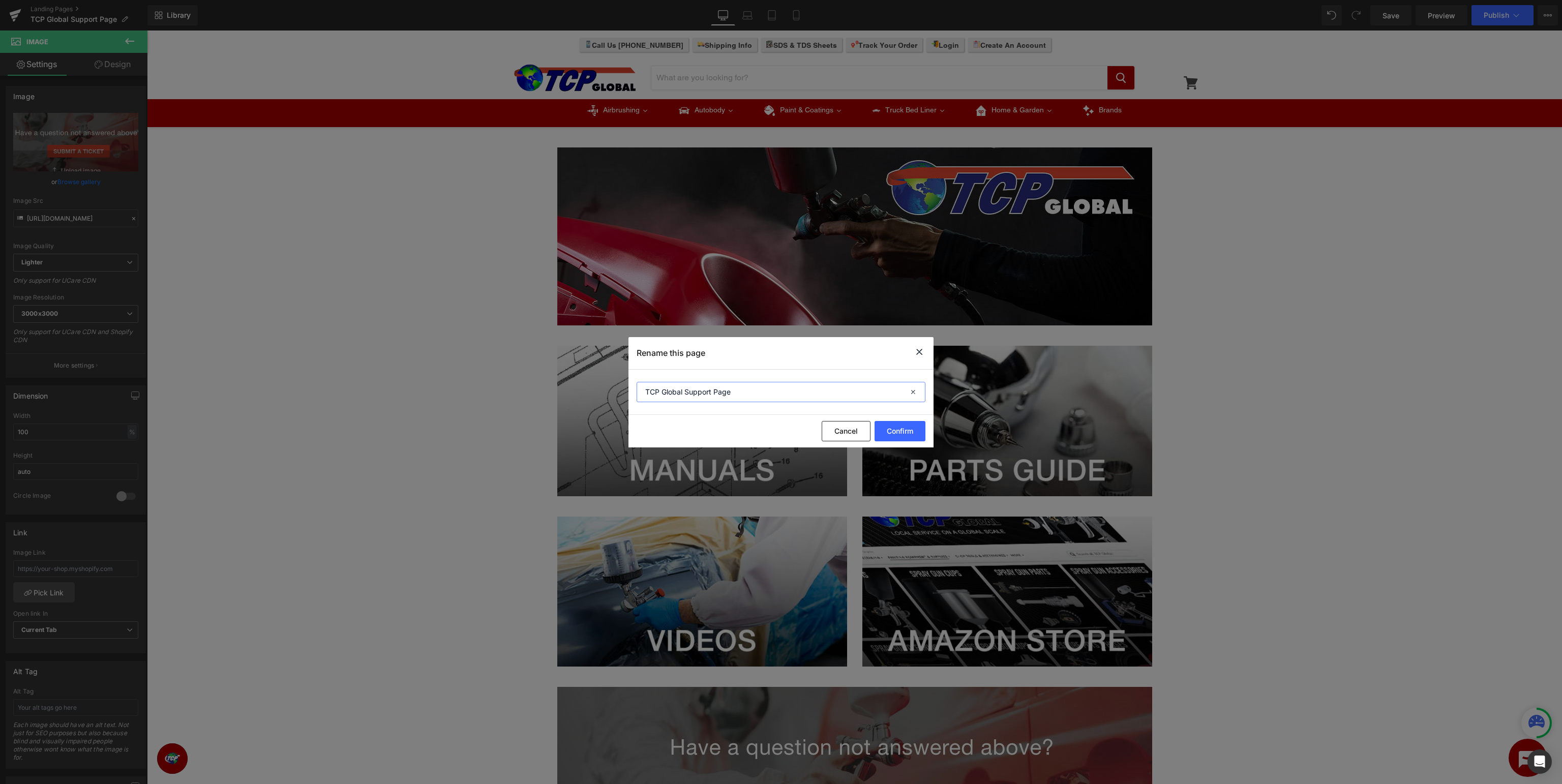
click at [754, 388] on input "TCP Global Support Page" at bounding box center [781, 391] width 289 height 20
drag, startPoint x: 715, startPoint y: 391, endPoint x: 829, endPoint y: 347, distance: 122.2
click at [715, 391] on input "TCP Global Support Page" at bounding box center [781, 391] width 289 height 20
click at [734, 391] on input "TCP Global Support Landing Page" at bounding box center [781, 391] width 289 height 20
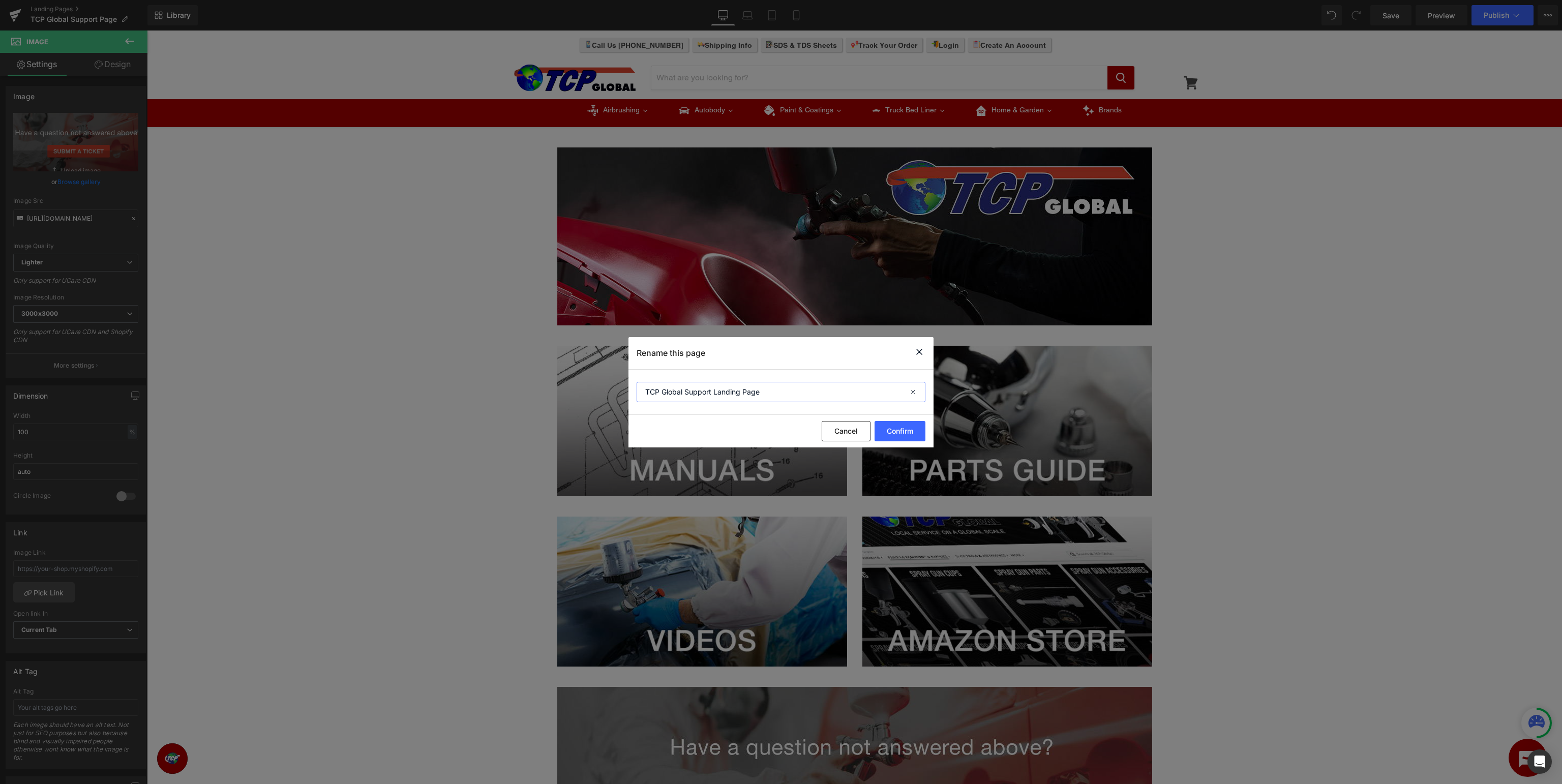
type input "TCP Global Support Page"
click at [914, 434] on button "Confirm" at bounding box center [900, 431] width 51 height 20
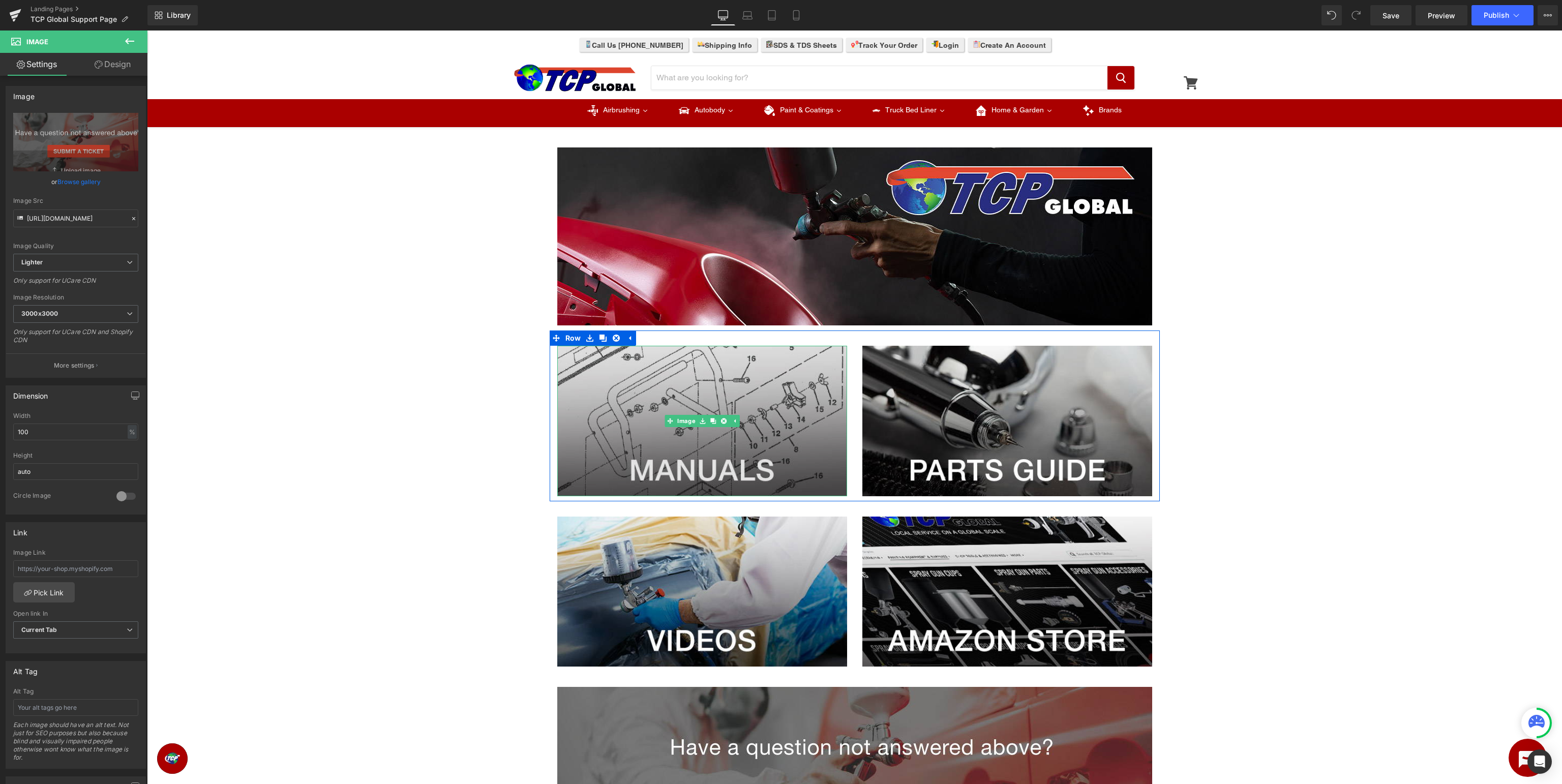
click at [719, 368] on img at bounding box center [702, 421] width 290 height 151
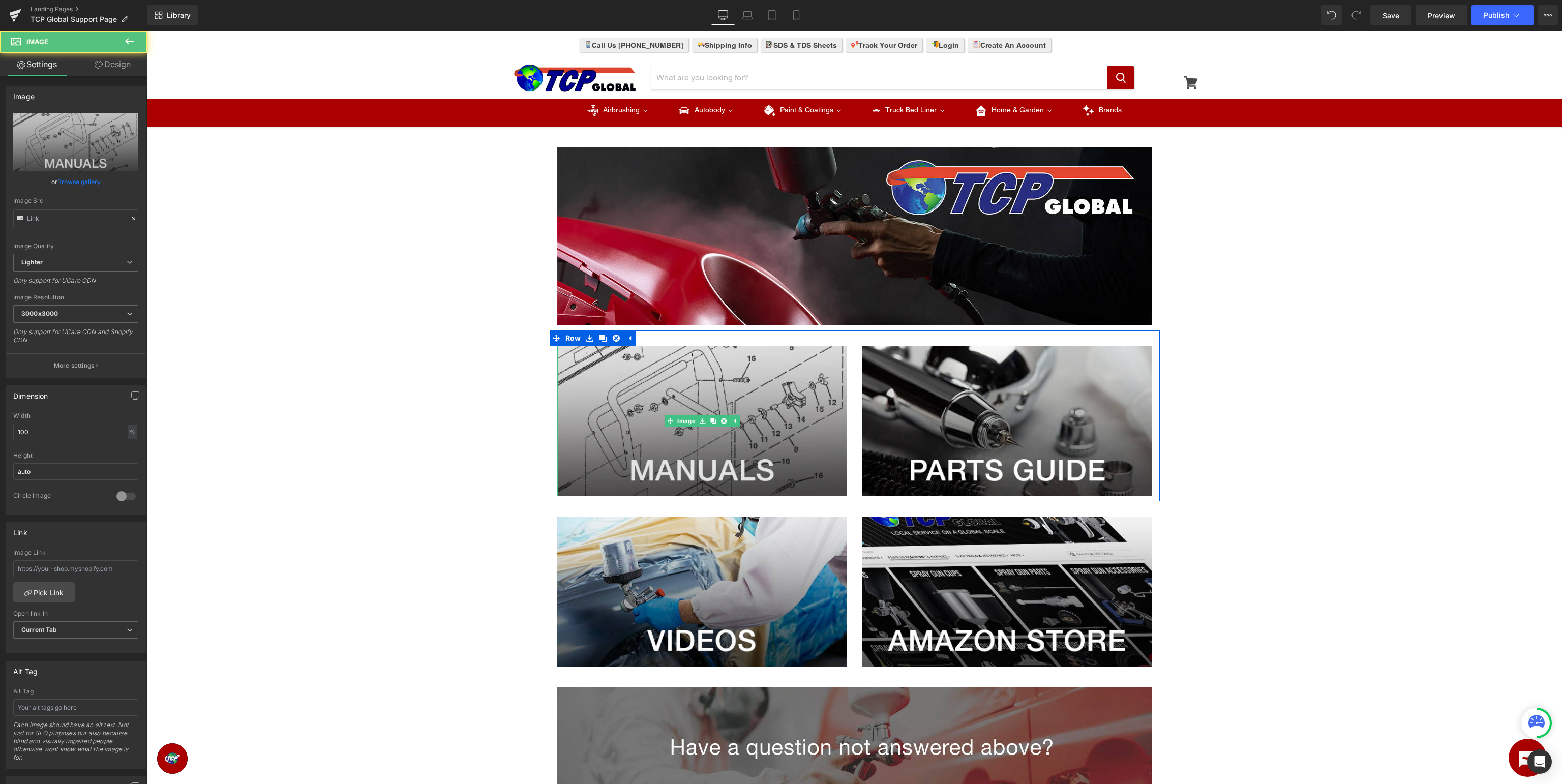
type input "[URL][DOMAIN_NAME]"
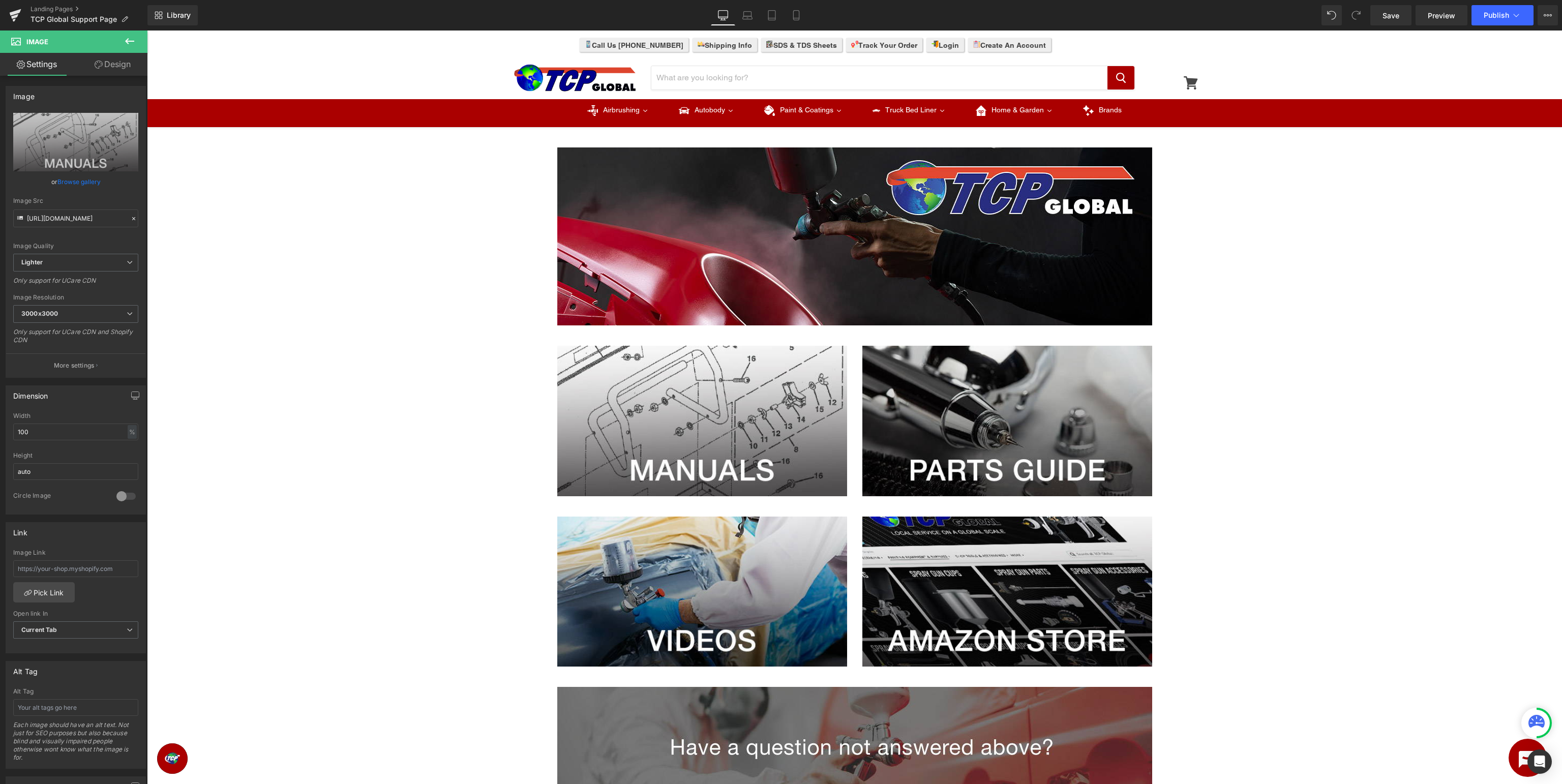
click at [123, 48] on button at bounding box center [130, 42] width 36 height 22
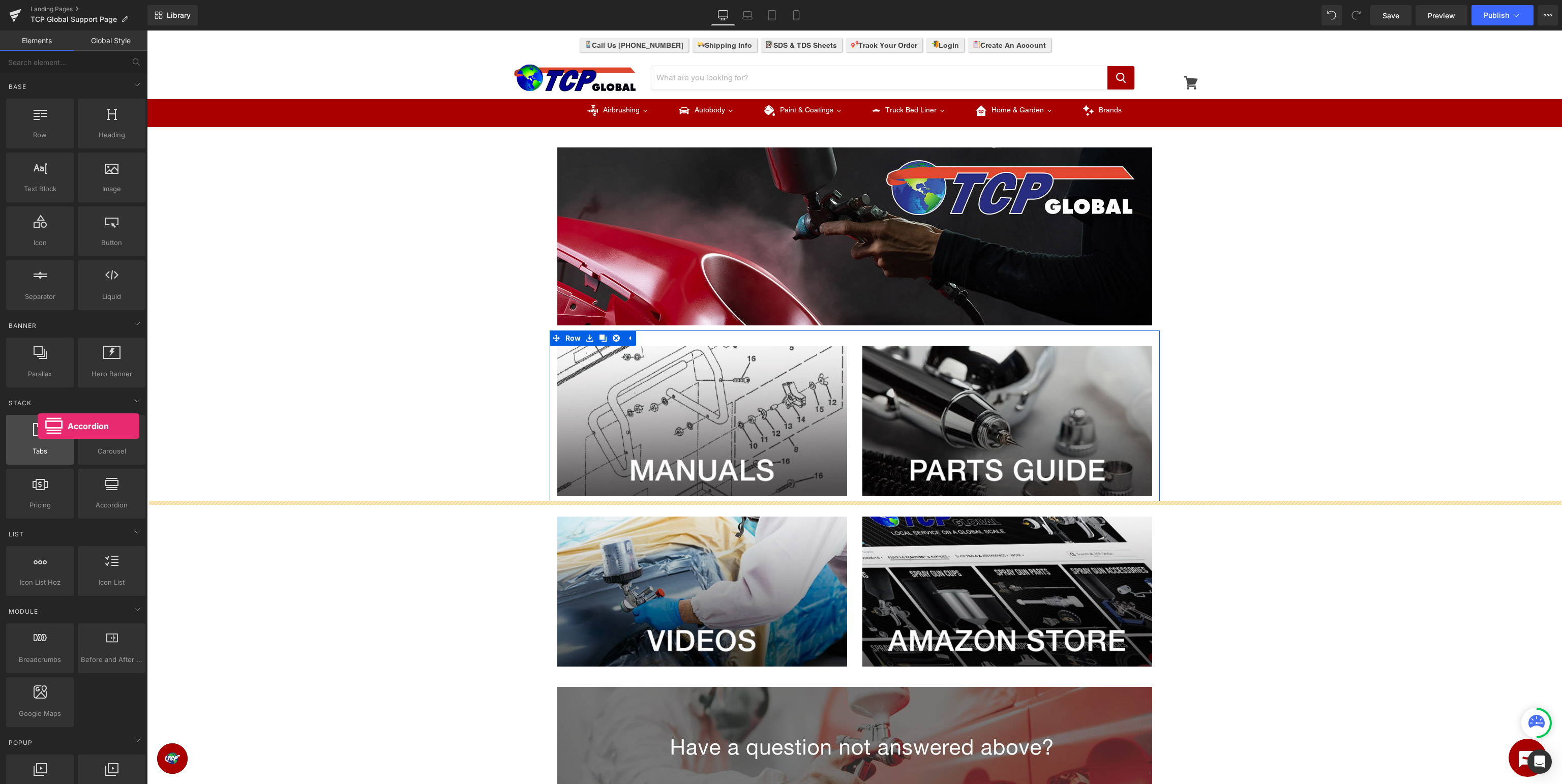
drag, startPoint x: 114, startPoint y: 497, endPoint x: 40, endPoint y: 426, distance: 102.6
click at [40, 426] on div "Tabs tabs, vertical, horizontal, accordions Carousel carousels, slideshows, sli…" at bounding box center [75, 467] width 143 height 108
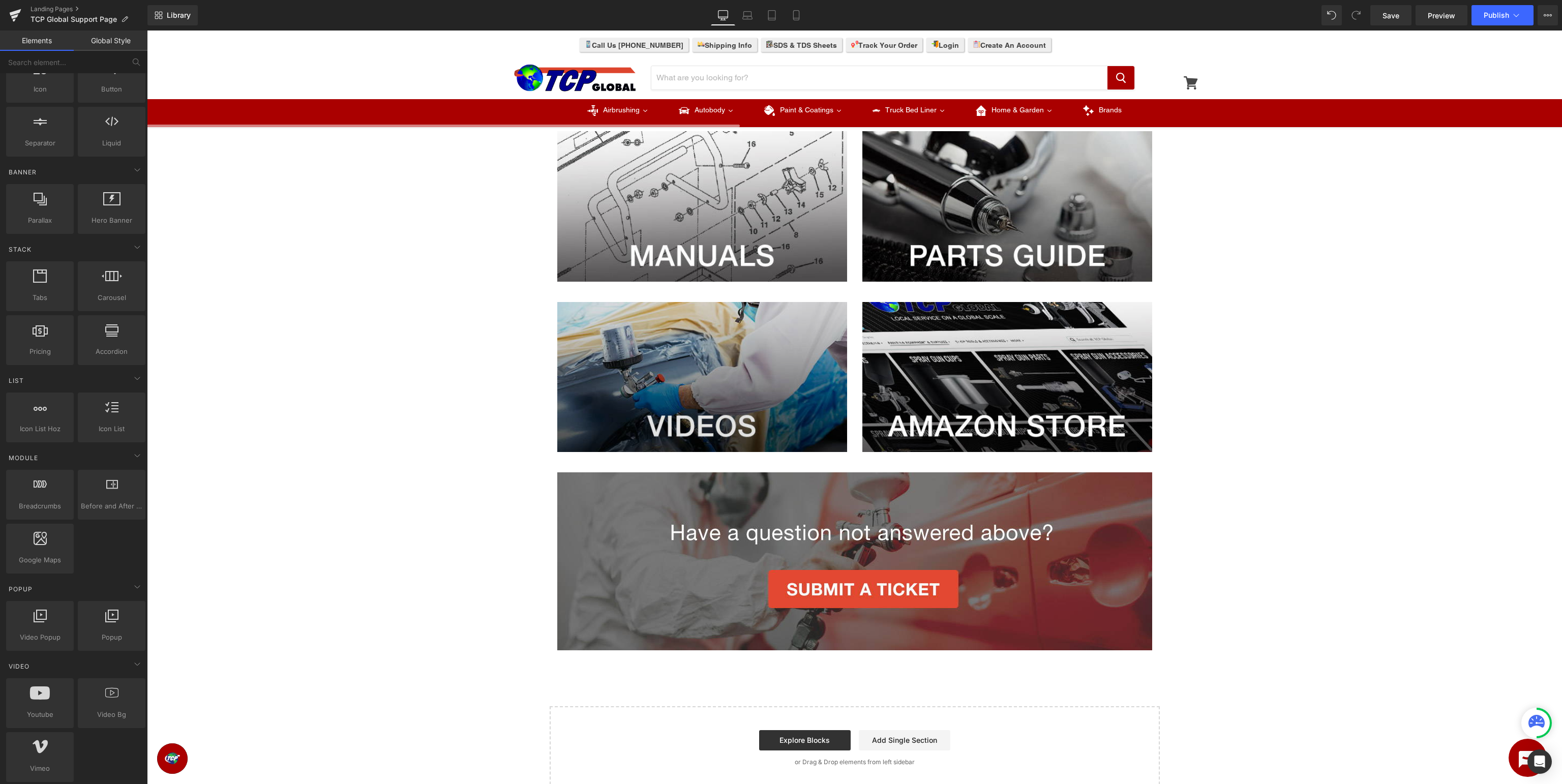
scroll to position [107, 0]
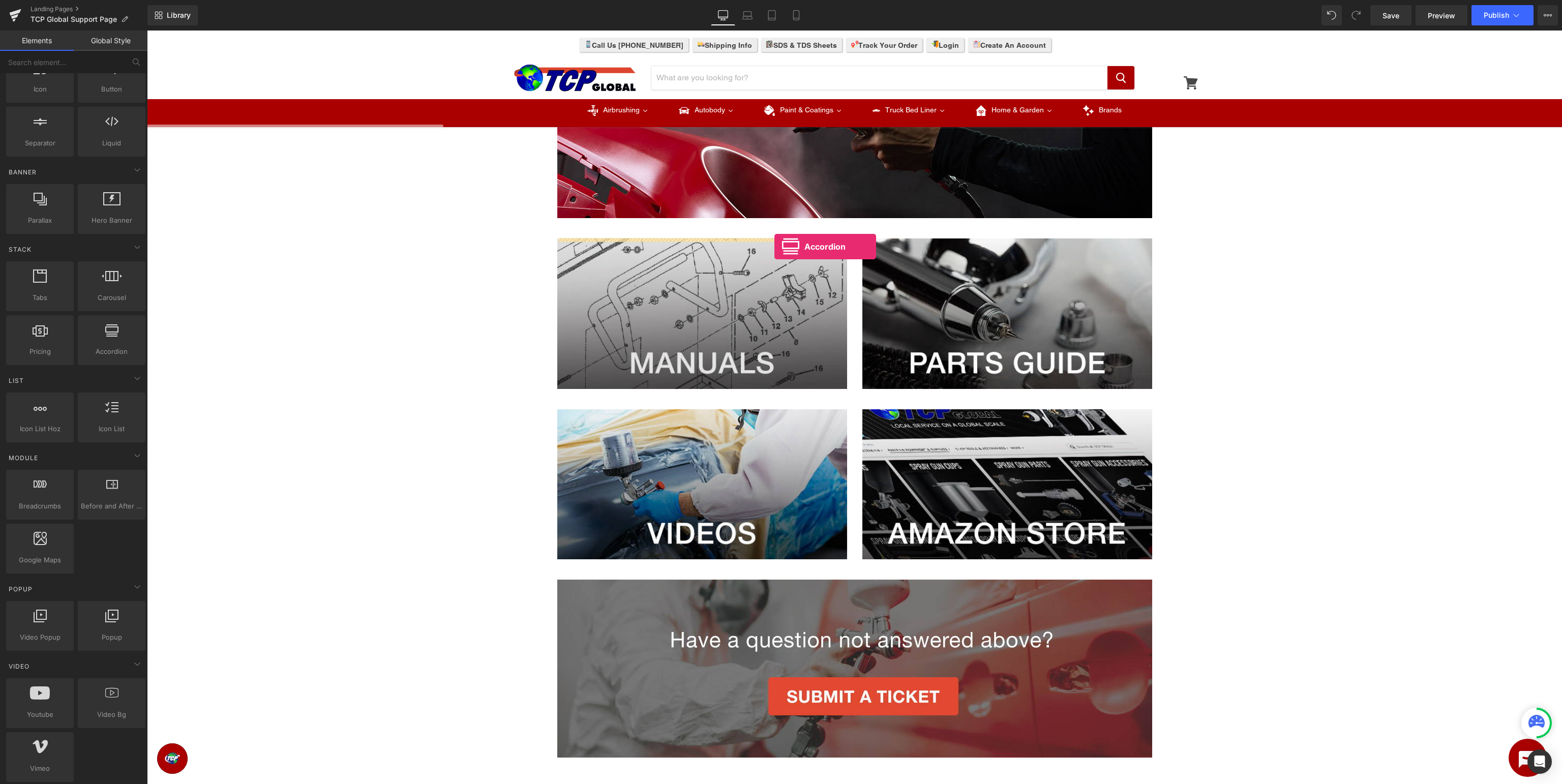
drag, startPoint x: 253, startPoint y: 371, endPoint x: 775, endPoint y: 247, distance: 536.5
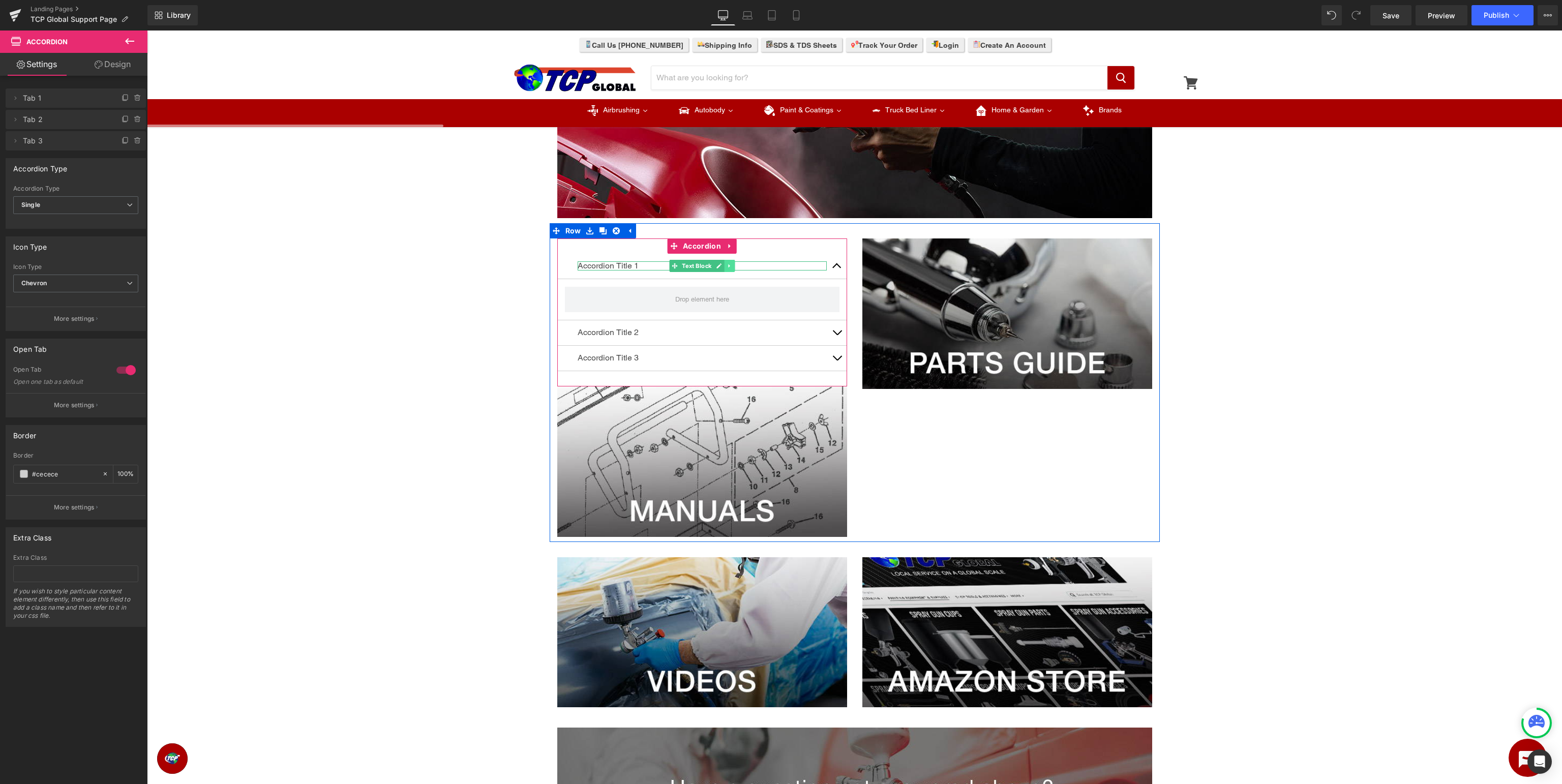
click at [729, 266] on icon at bounding box center [729, 266] width 1 height 4
click at [731, 266] on link at bounding box center [735, 266] width 10 height 12
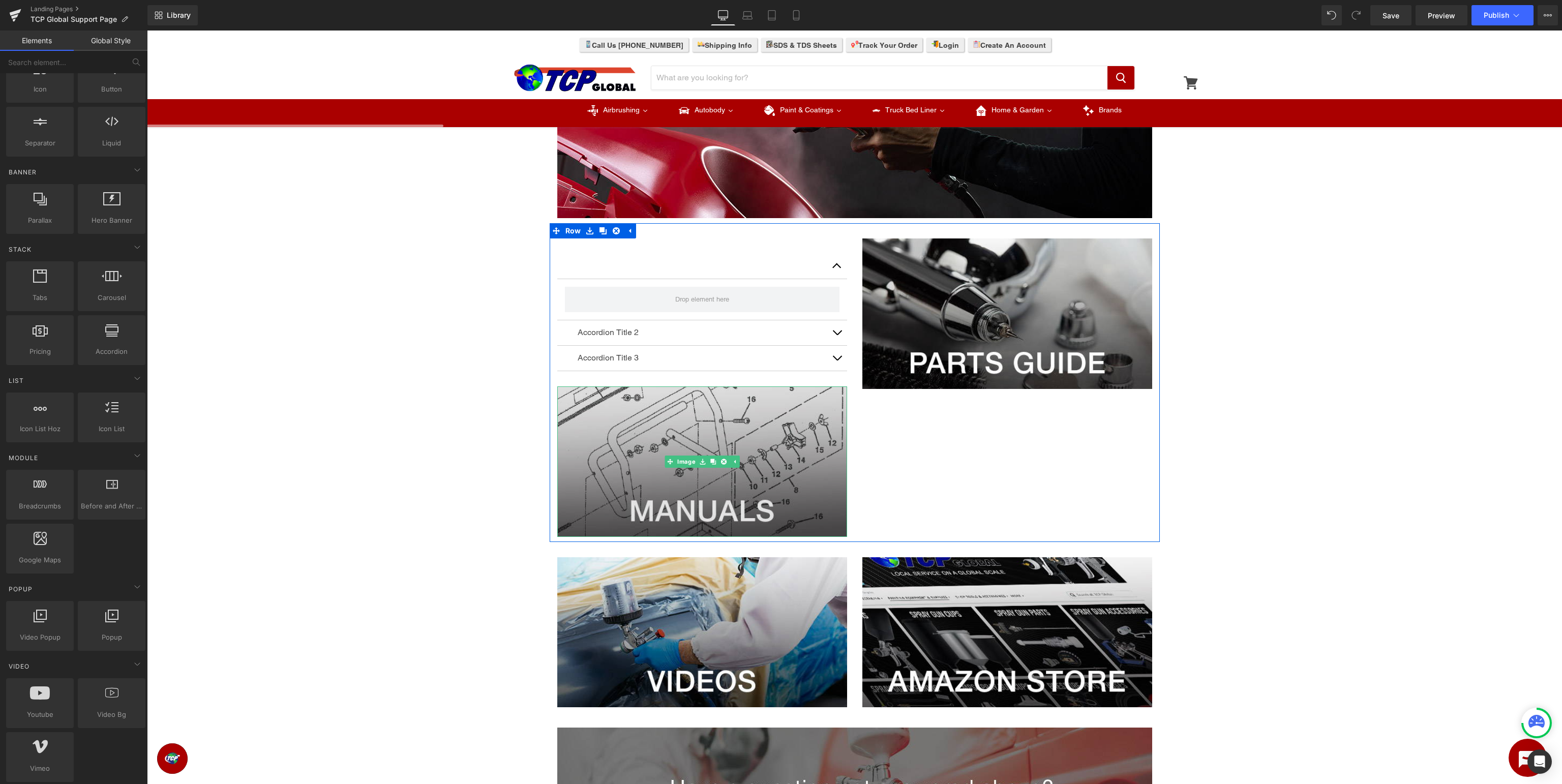
scroll to position [154, 0]
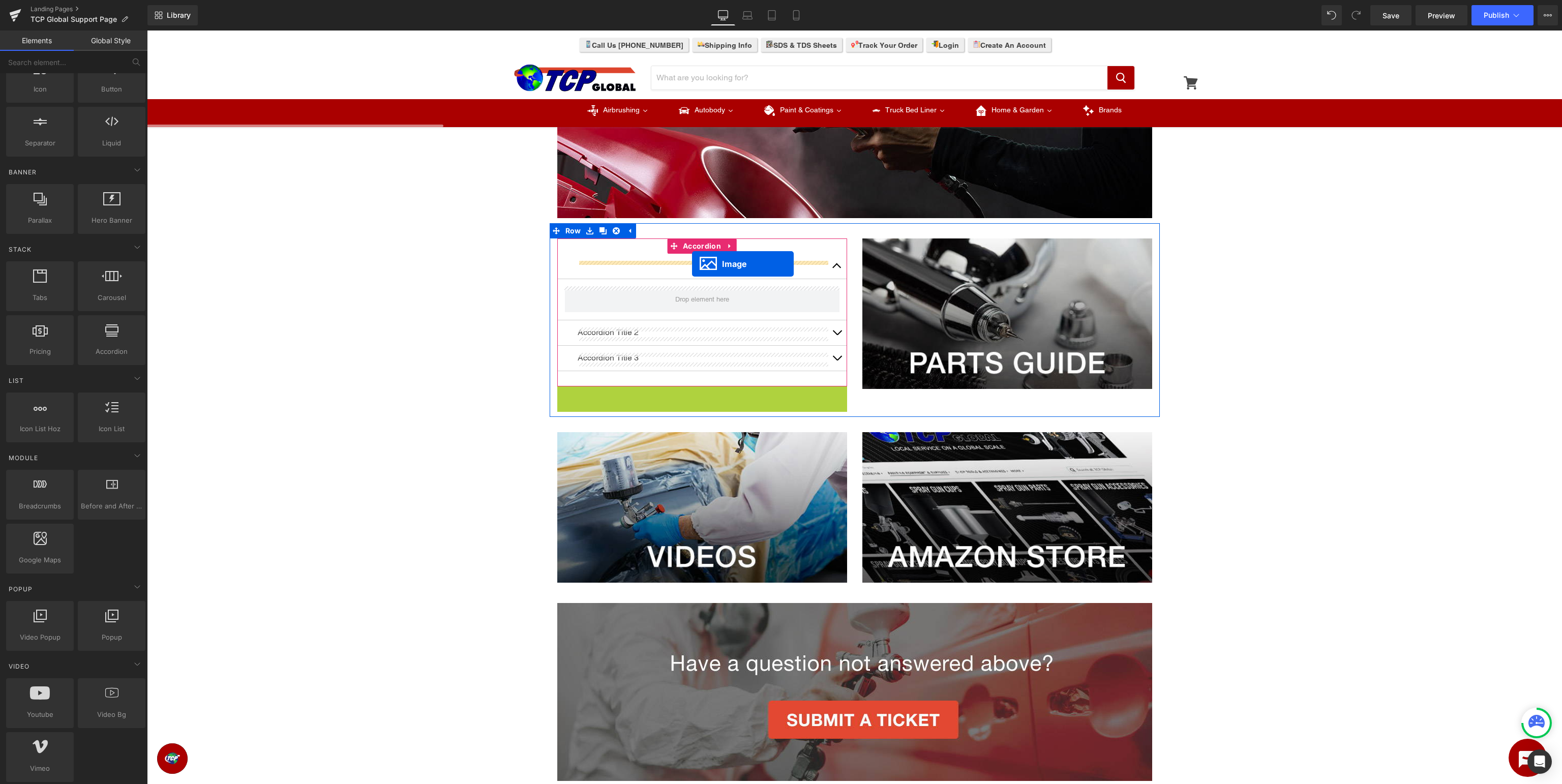
drag, startPoint x: 692, startPoint y: 461, endPoint x: 692, endPoint y: 263, distance: 198.0
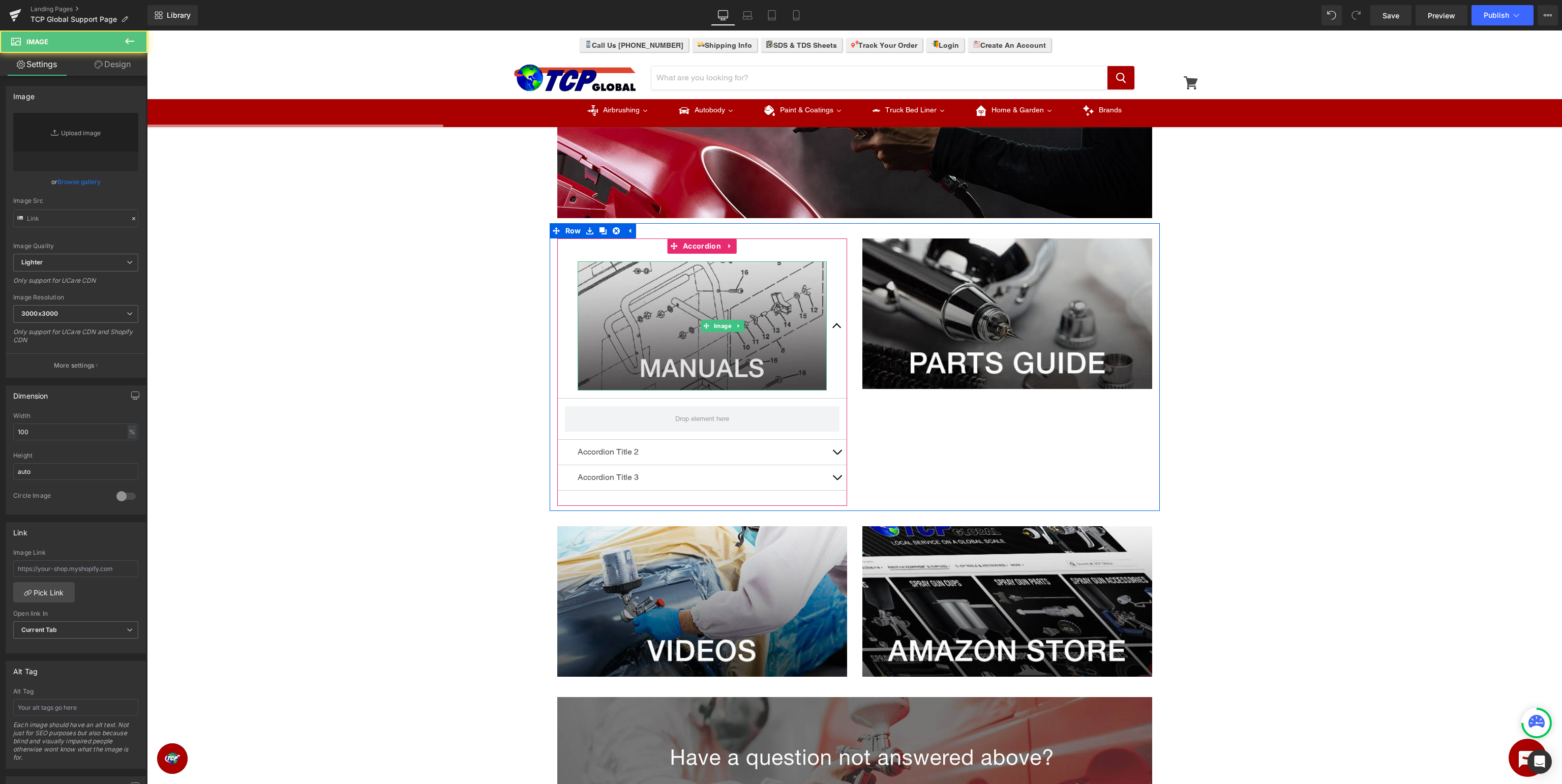
type input "[URL][DOMAIN_NAME]"
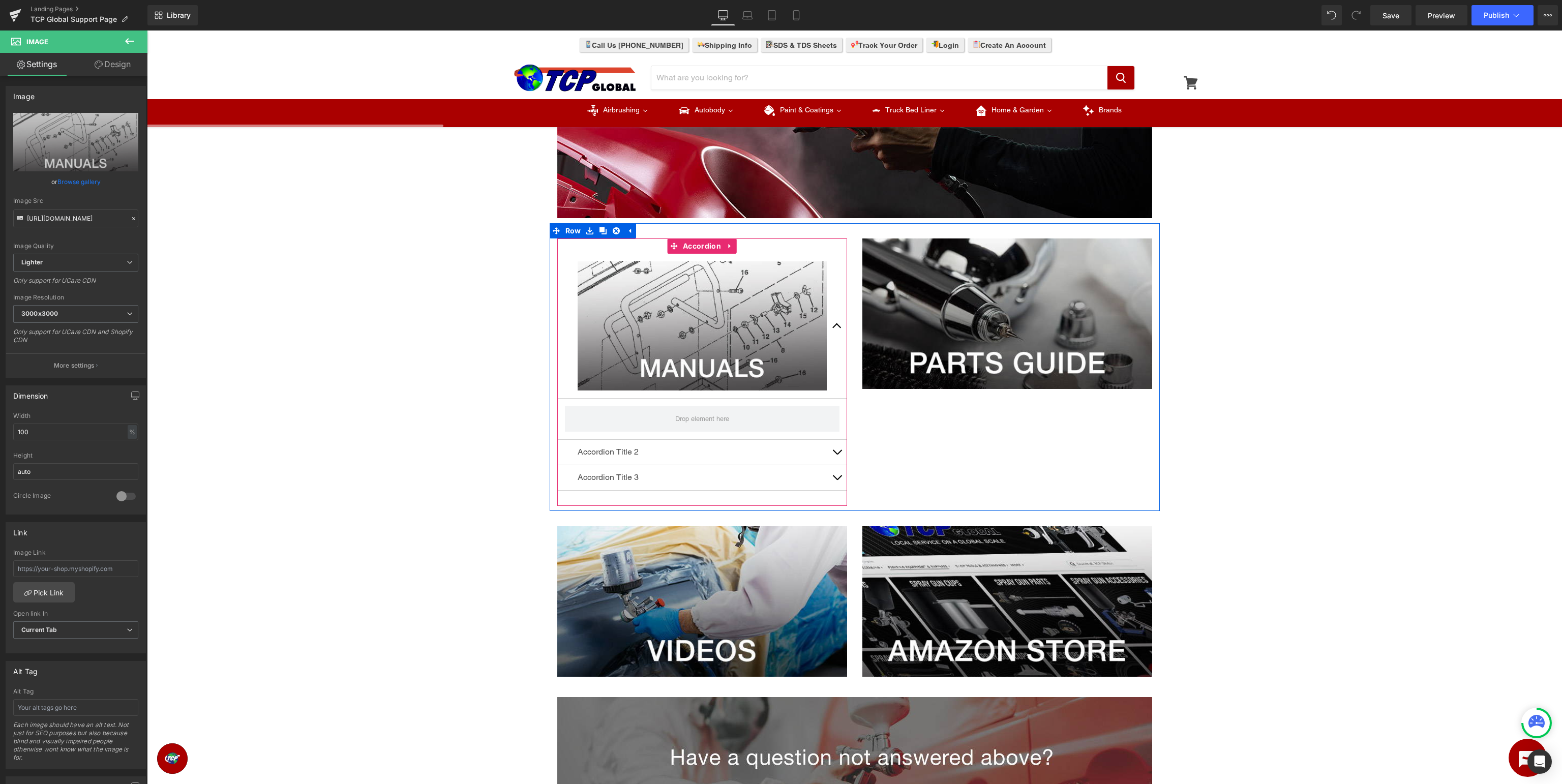
drag, startPoint x: 837, startPoint y: 326, endPoint x: 831, endPoint y: 327, distance: 6.1
click at [837, 326] on button "button" at bounding box center [837, 326] width 20 height 145
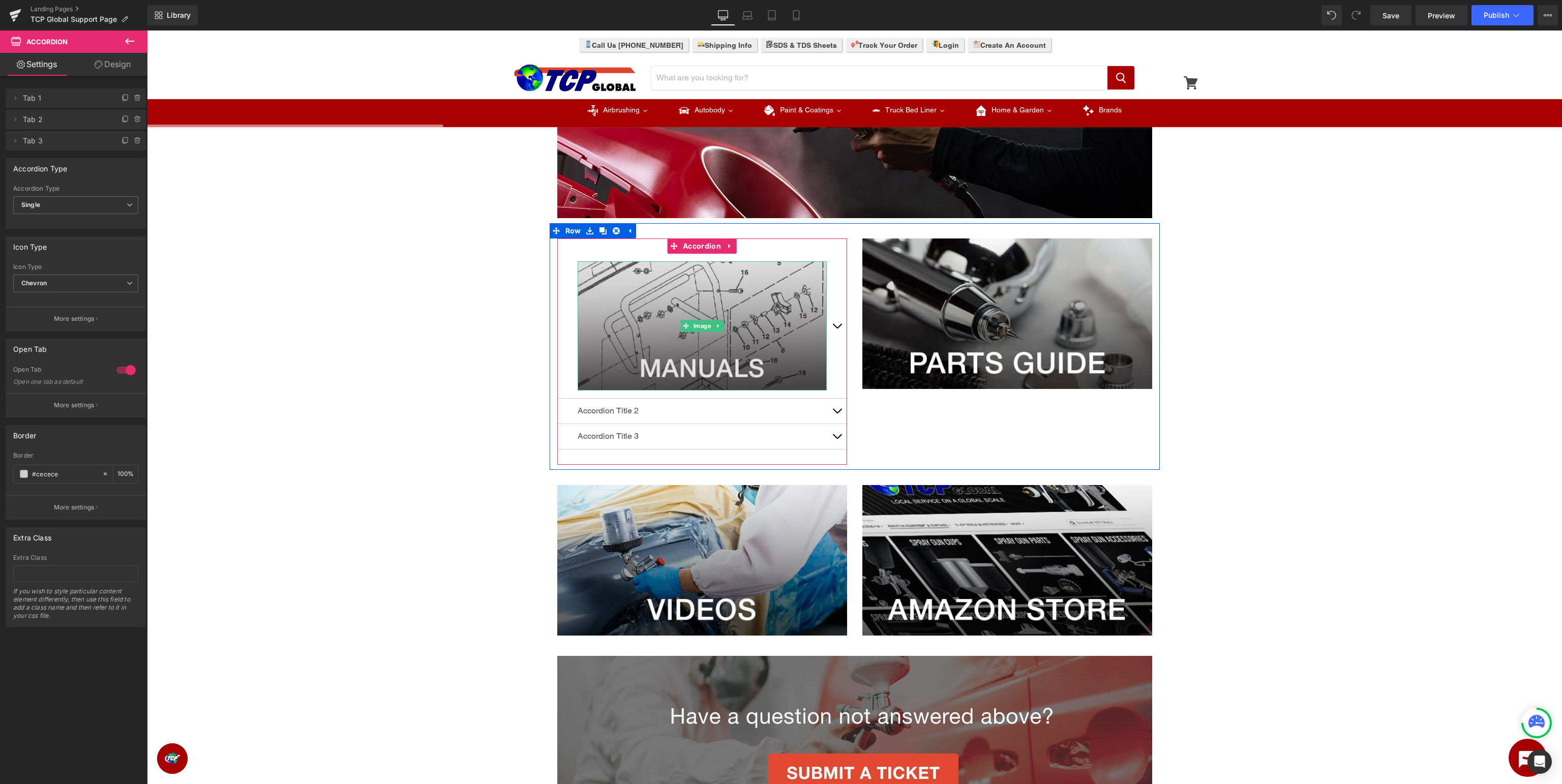
click at [666, 349] on img at bounding box center [702, 326] width 249 height 129
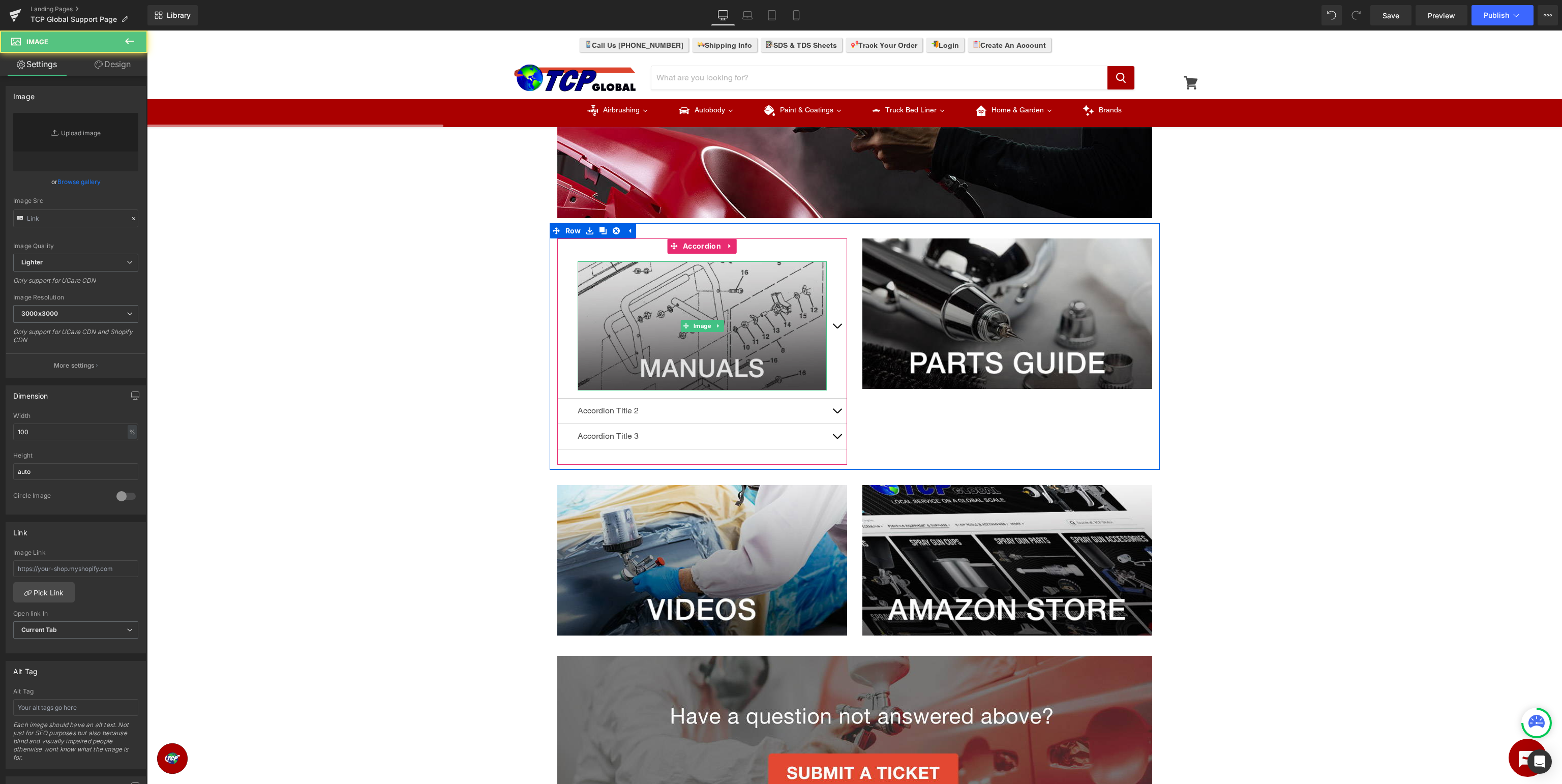
type input "[URL][DOMAIN_NAME]"
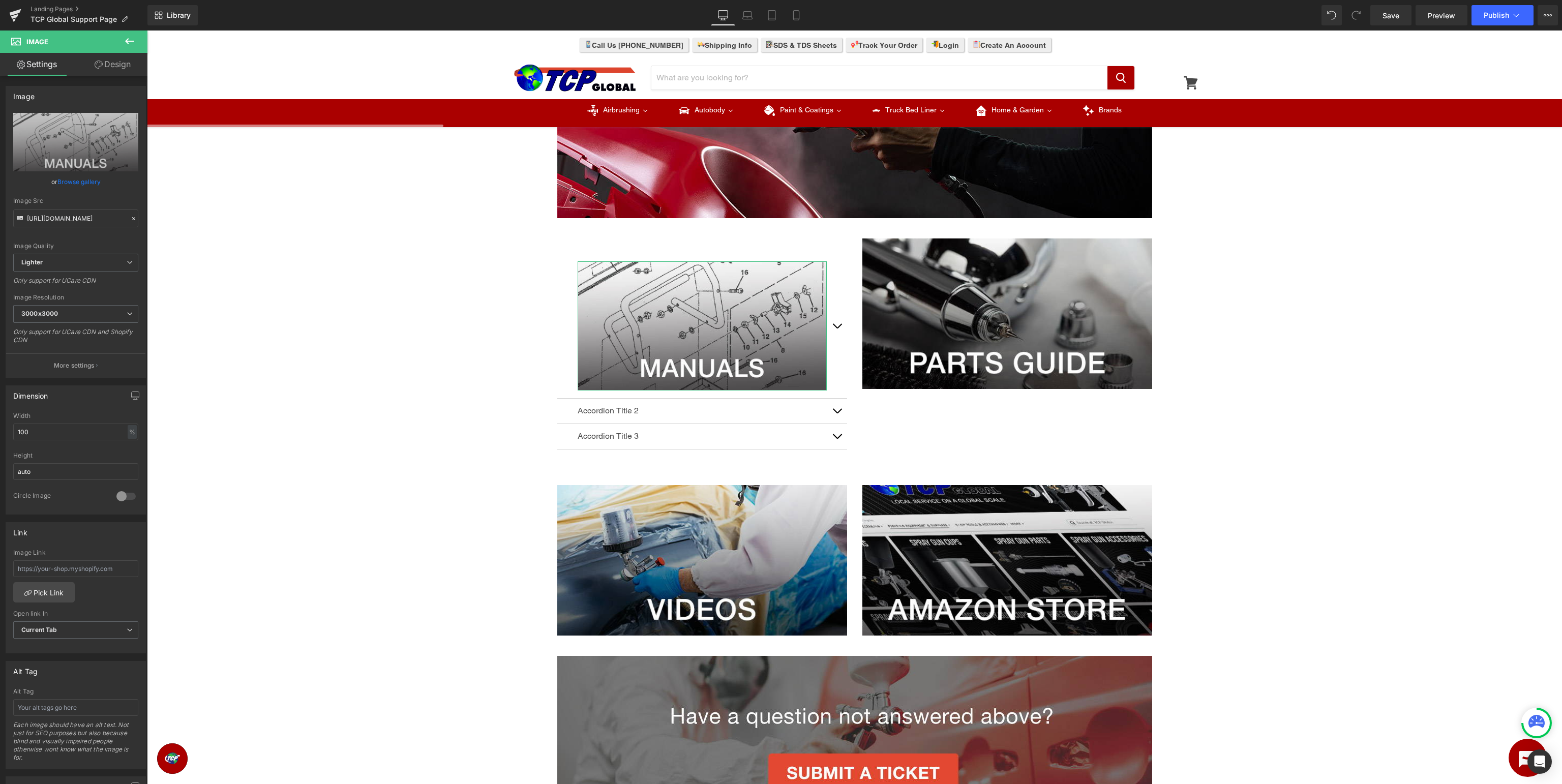
click at [109, 58] on link "Design" at bounding box center [113, 64] width 74 height 23
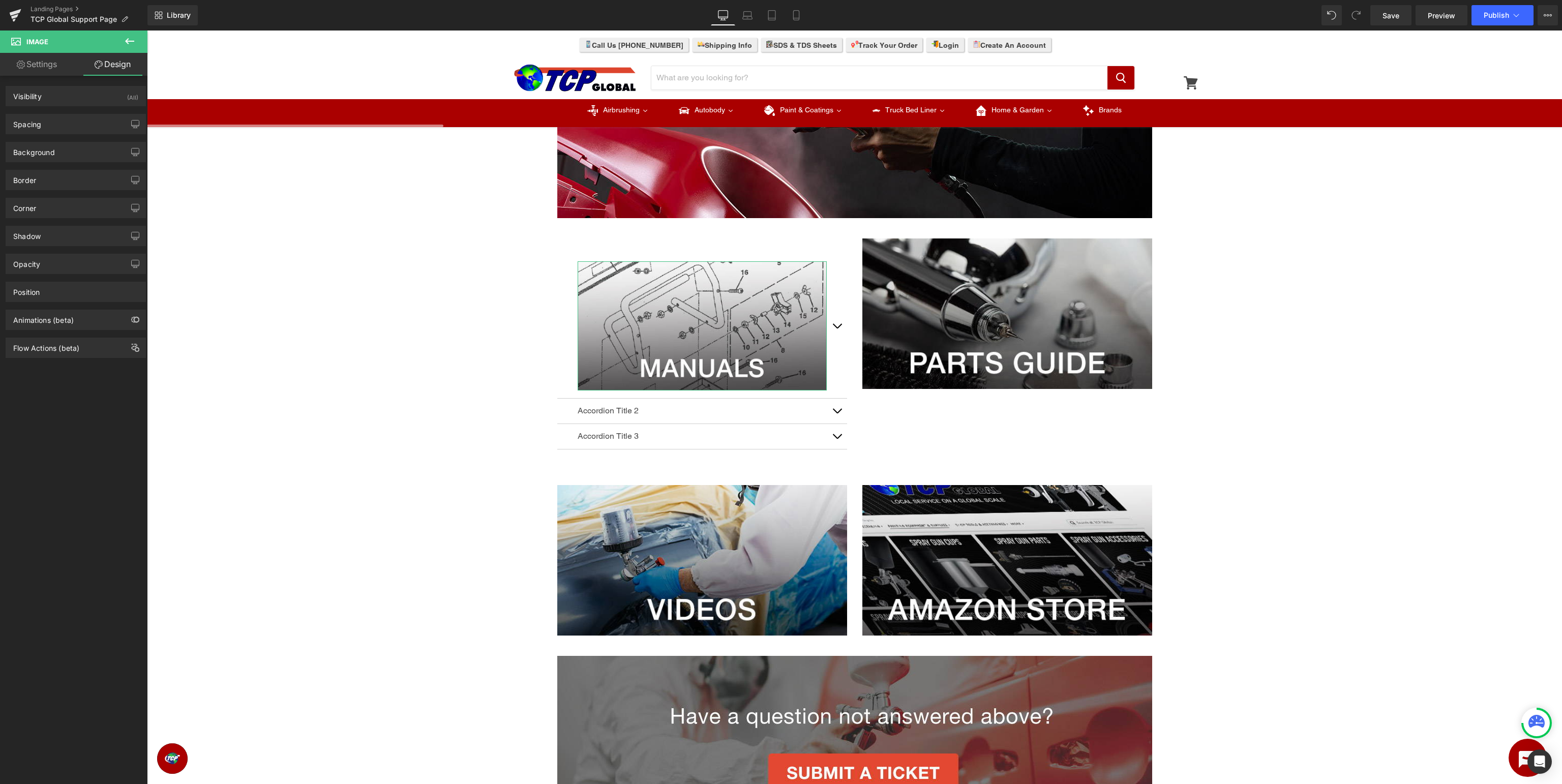
click at [34, 62] on link "Settings" at bounding box center [37, 64] width 74 height 23
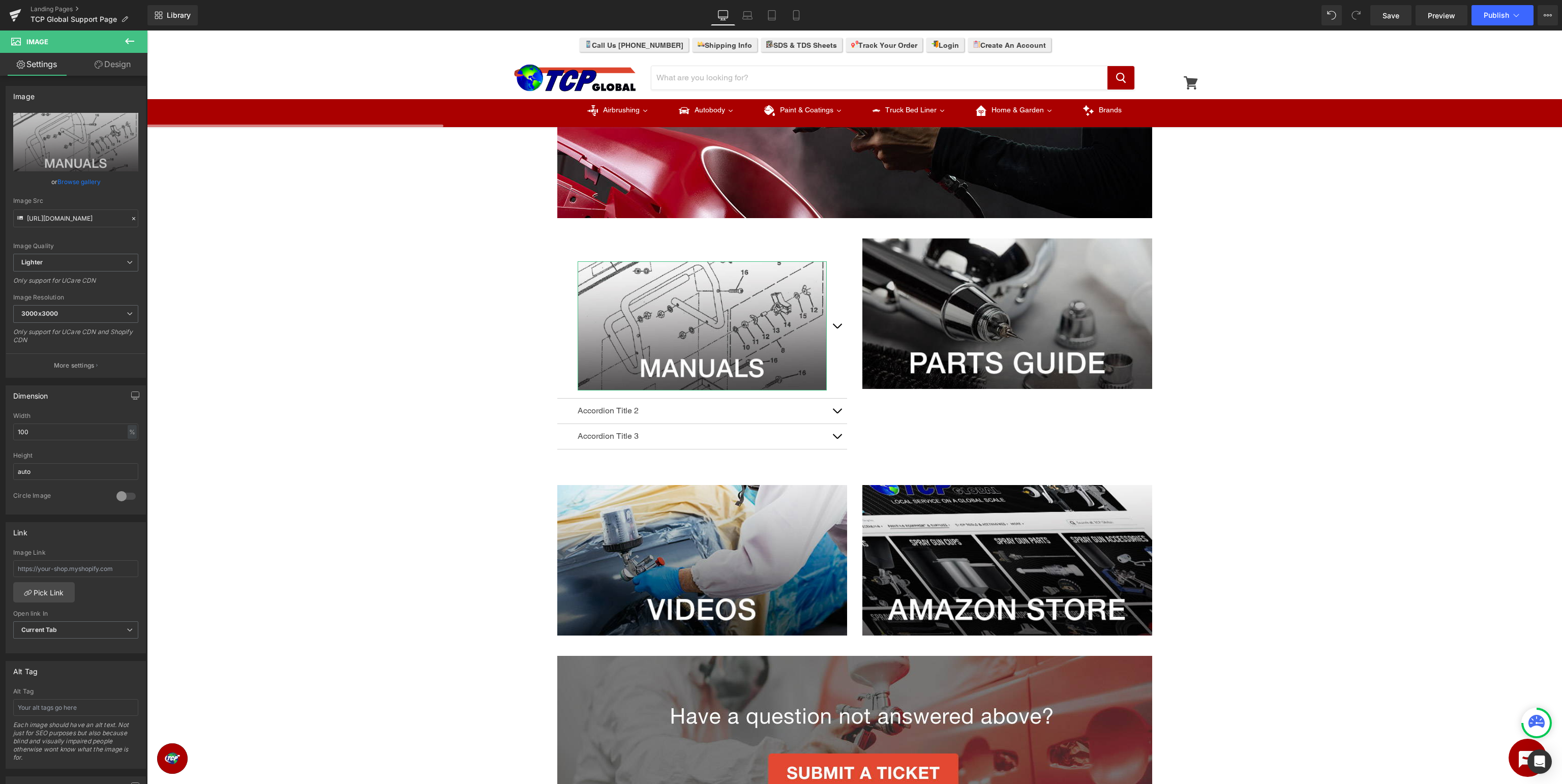
click at [110, 67] on link "Design" at bounding box center [113, 64] width 74 height 23
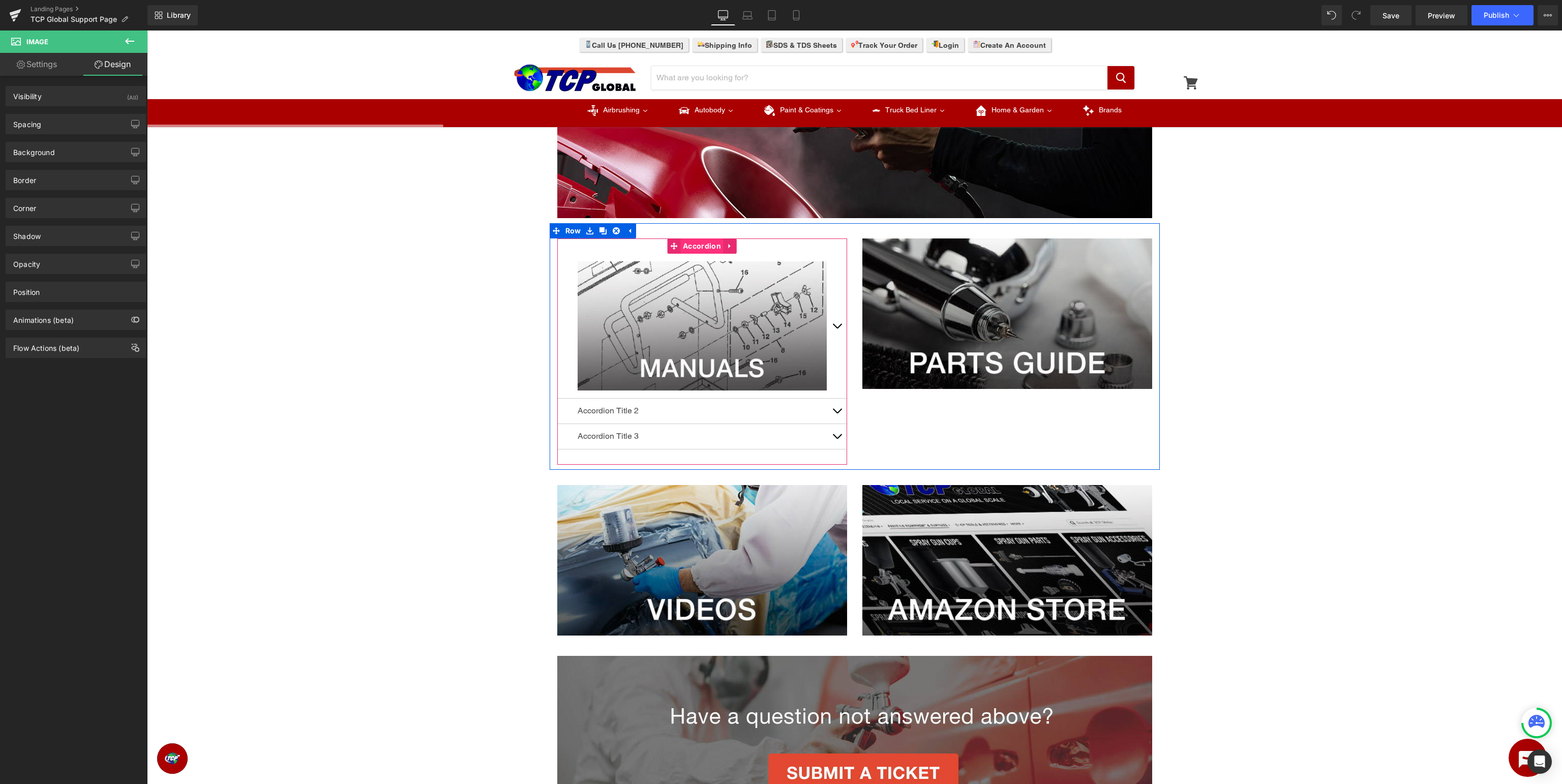
click at [689, 249] on span "Accordion" at bounding box center [702, 246] width 43 height 15
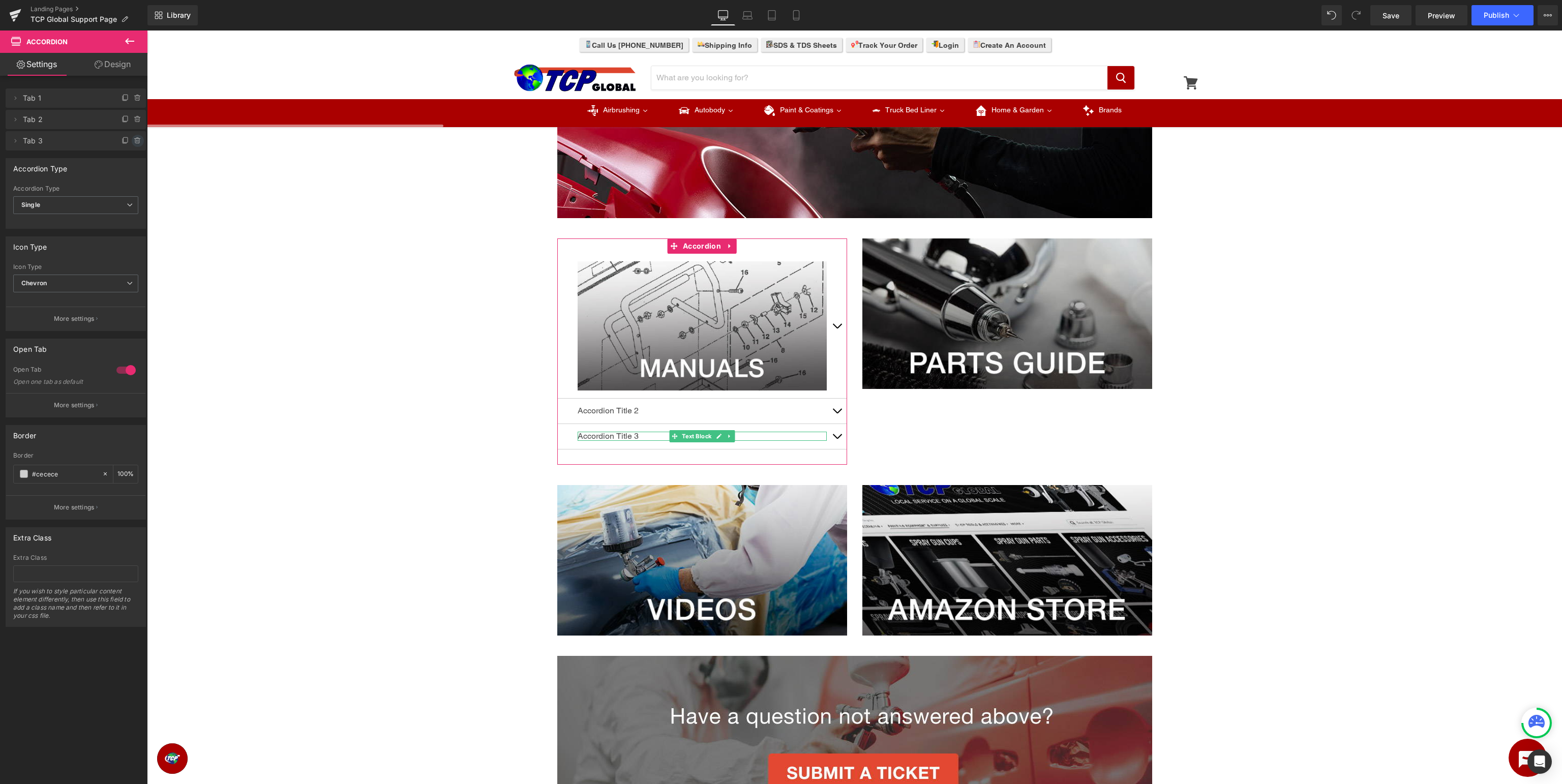
click at [140, 142] on icon at bounding box center [137, 140] width 8 height 8
click at [117, 142] on button "Delete" at bounding box center [127, 142] width 32 height 13
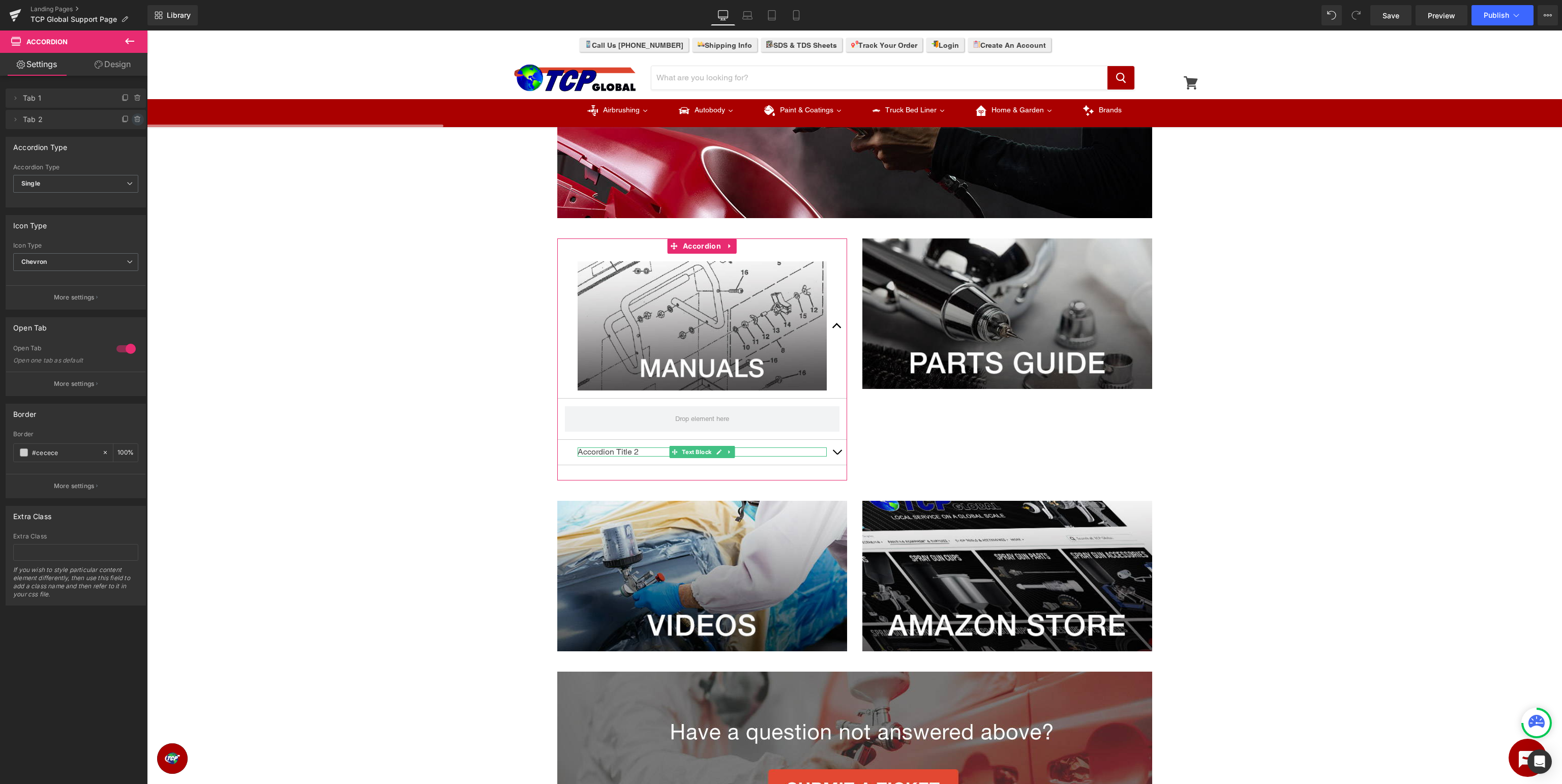
click at [135, 120] on icon at bounding box center [137, 119] width 8 height 8
click at [131, 124] on button "Delete" at bounding box center [127, 120] width 32 height 13
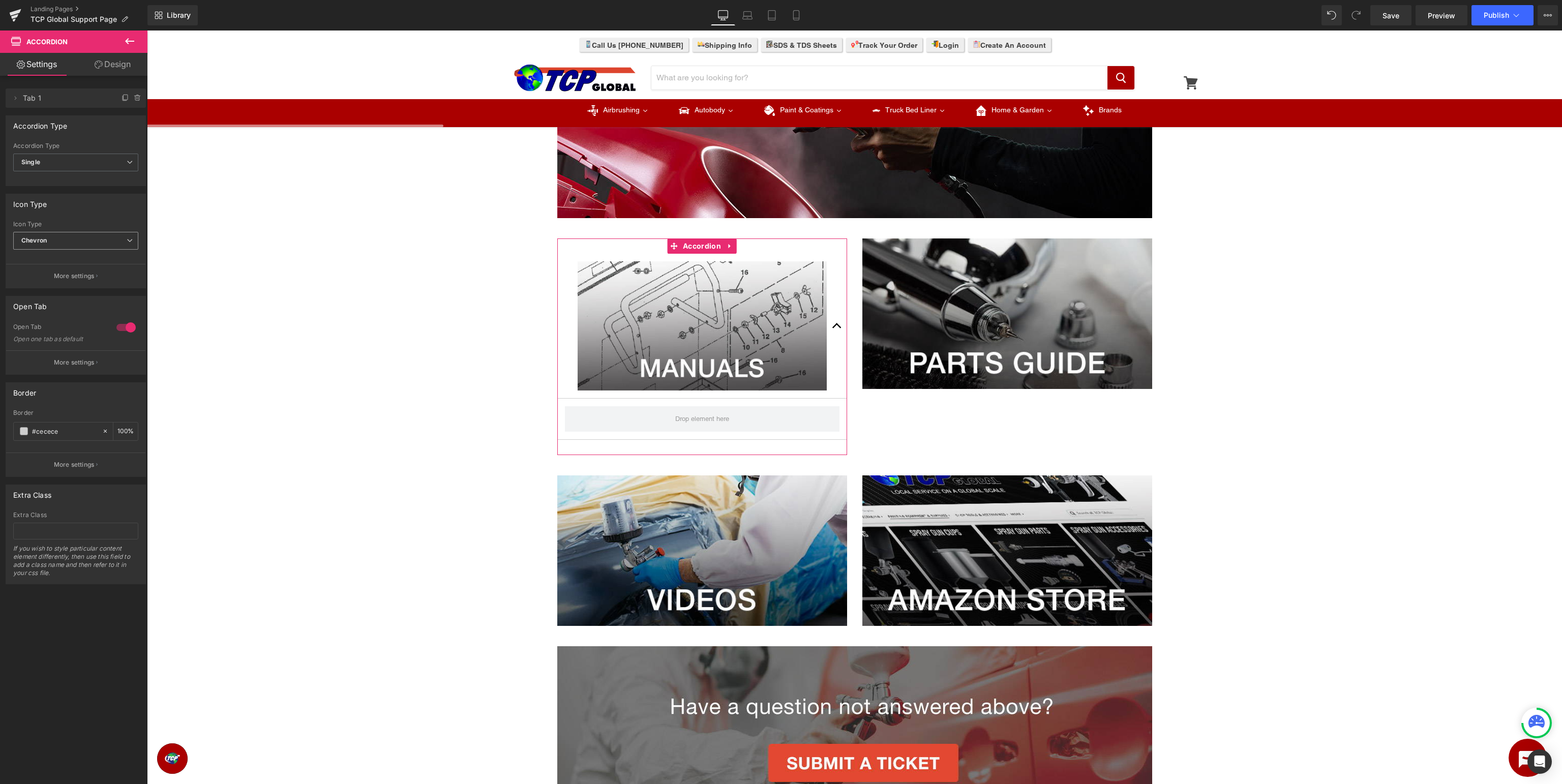
click at [69, 242] on span "Chevron" at bounding box center [76, 241] width 125 height 18
click at [68, 260] on li "None" at bounding box center [74, 259] width 121 height 15
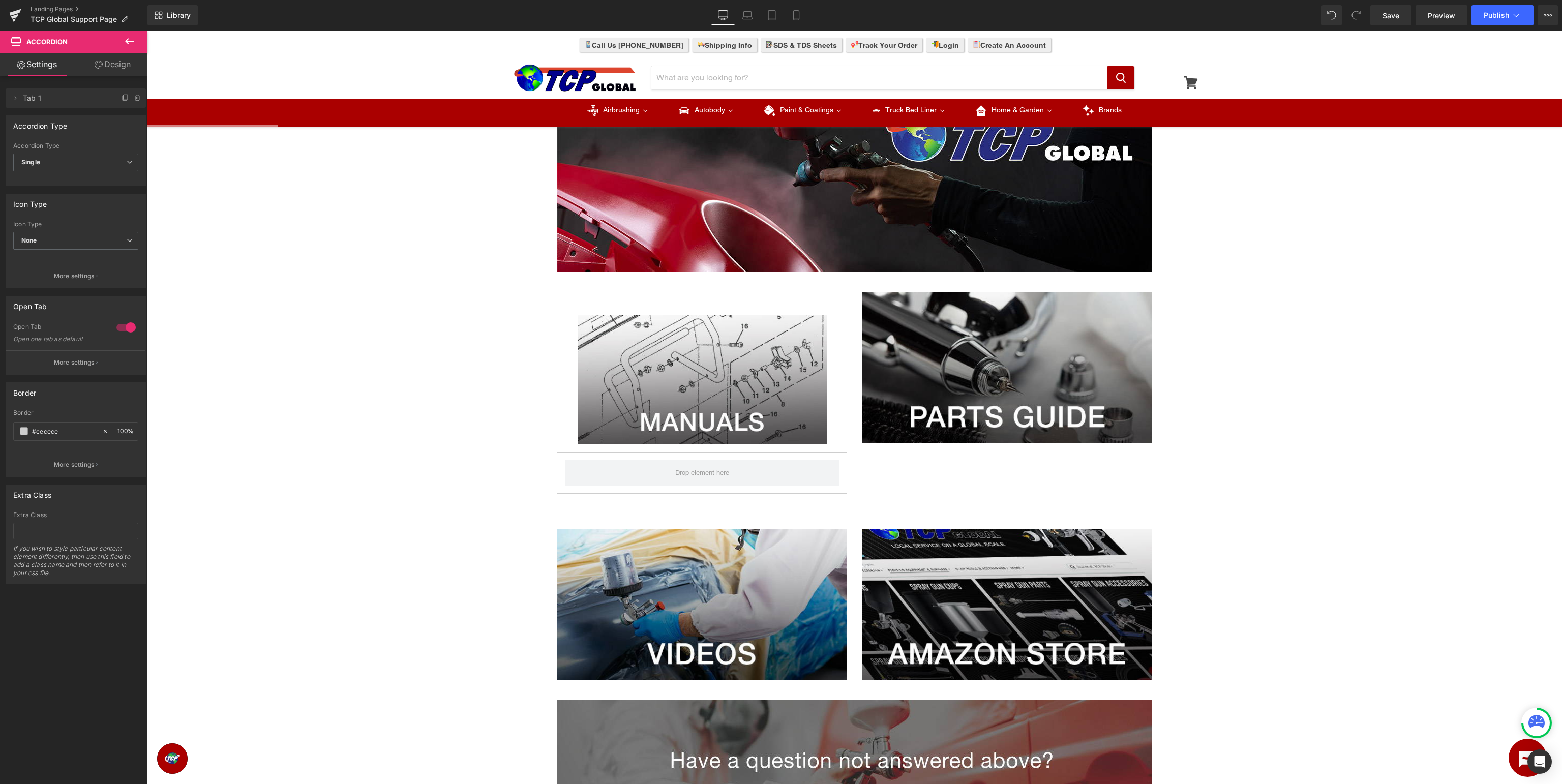
scroll to position [0, 0]
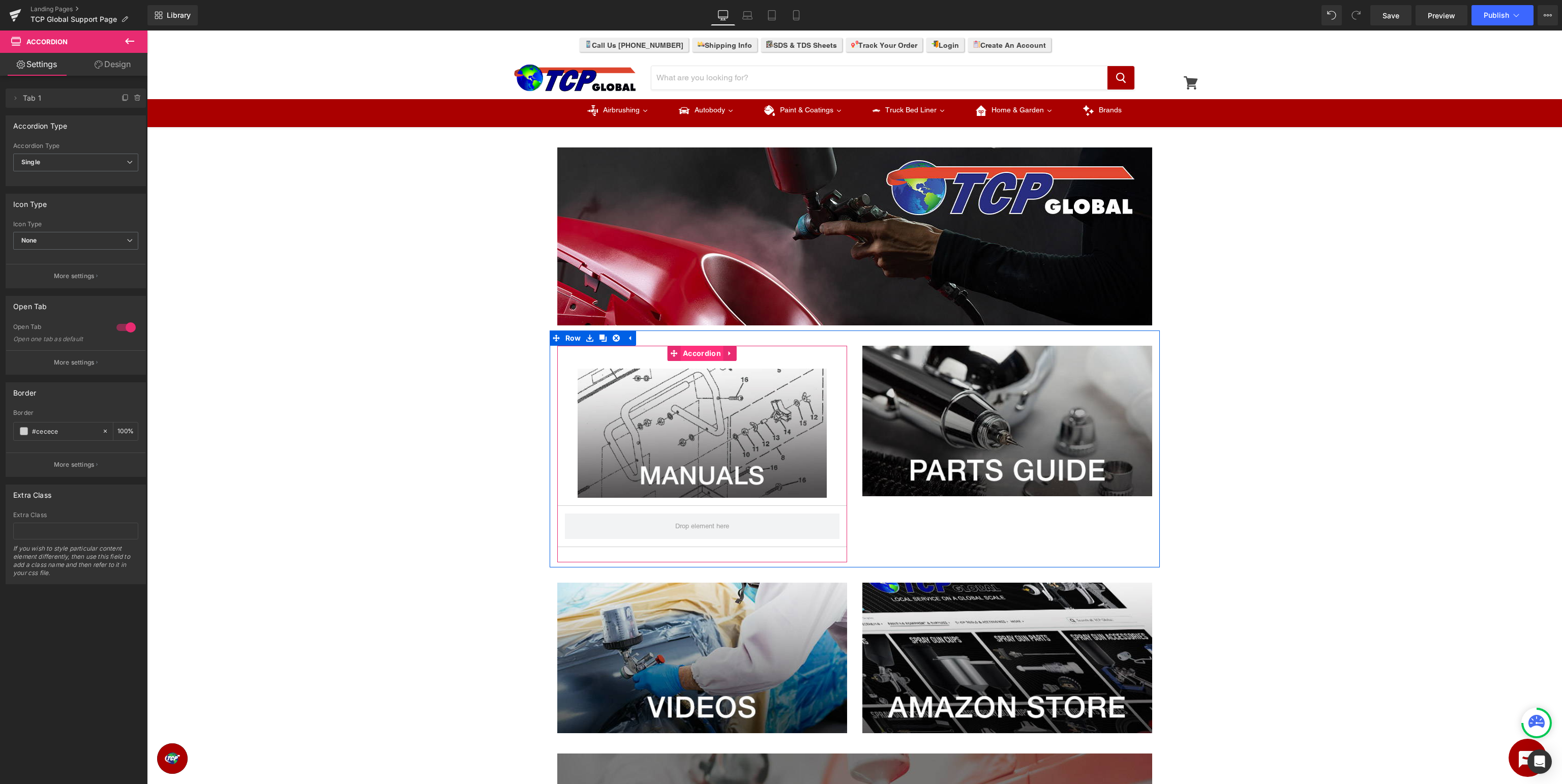
click at [695, 357] on span "Accordion" at bounding box center [702, 353] width 43 height 15
click at [693, 355] on span "Accordion" at bounding box center [702, 353] width 43 height 15
click at [703, 437] on span "Image" at bounding box center [702, 433] width 22 height 12
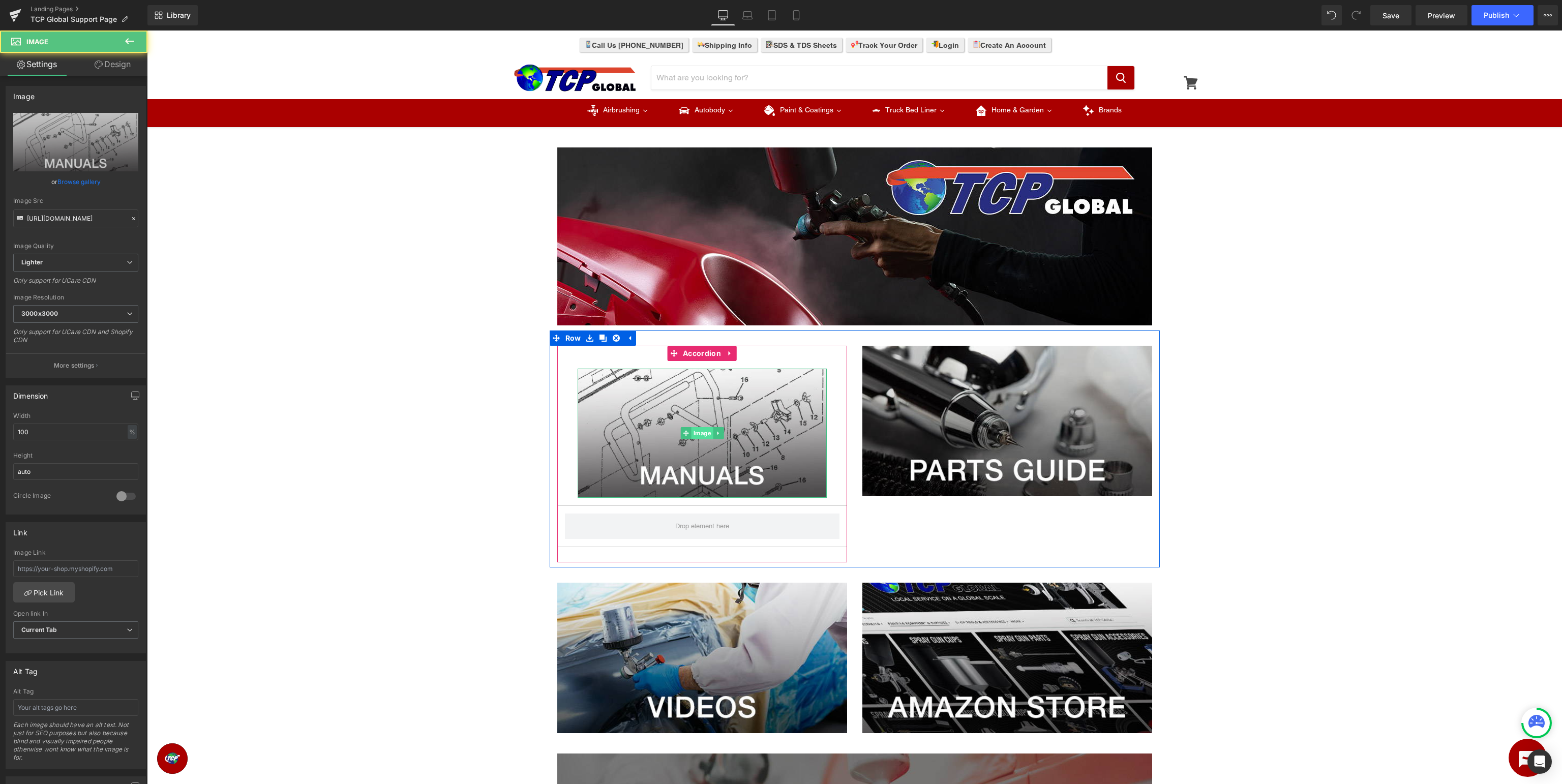
click at [706, 431] on span "Image" at bounding box center [702, 433] width 22 height 12
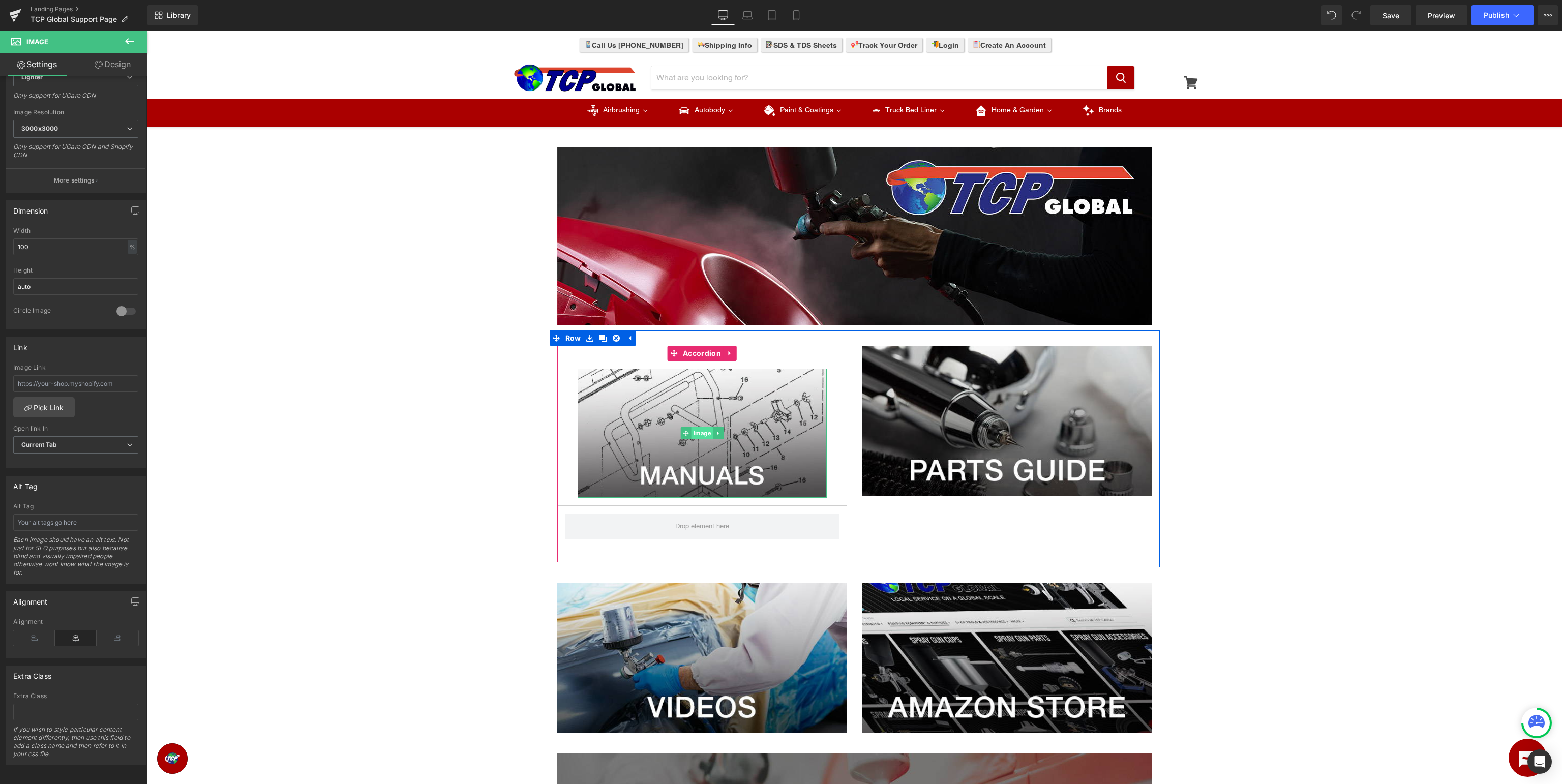
click at [702, 435] on span "Image" at bounding box center [702, 433] width 22 height 12
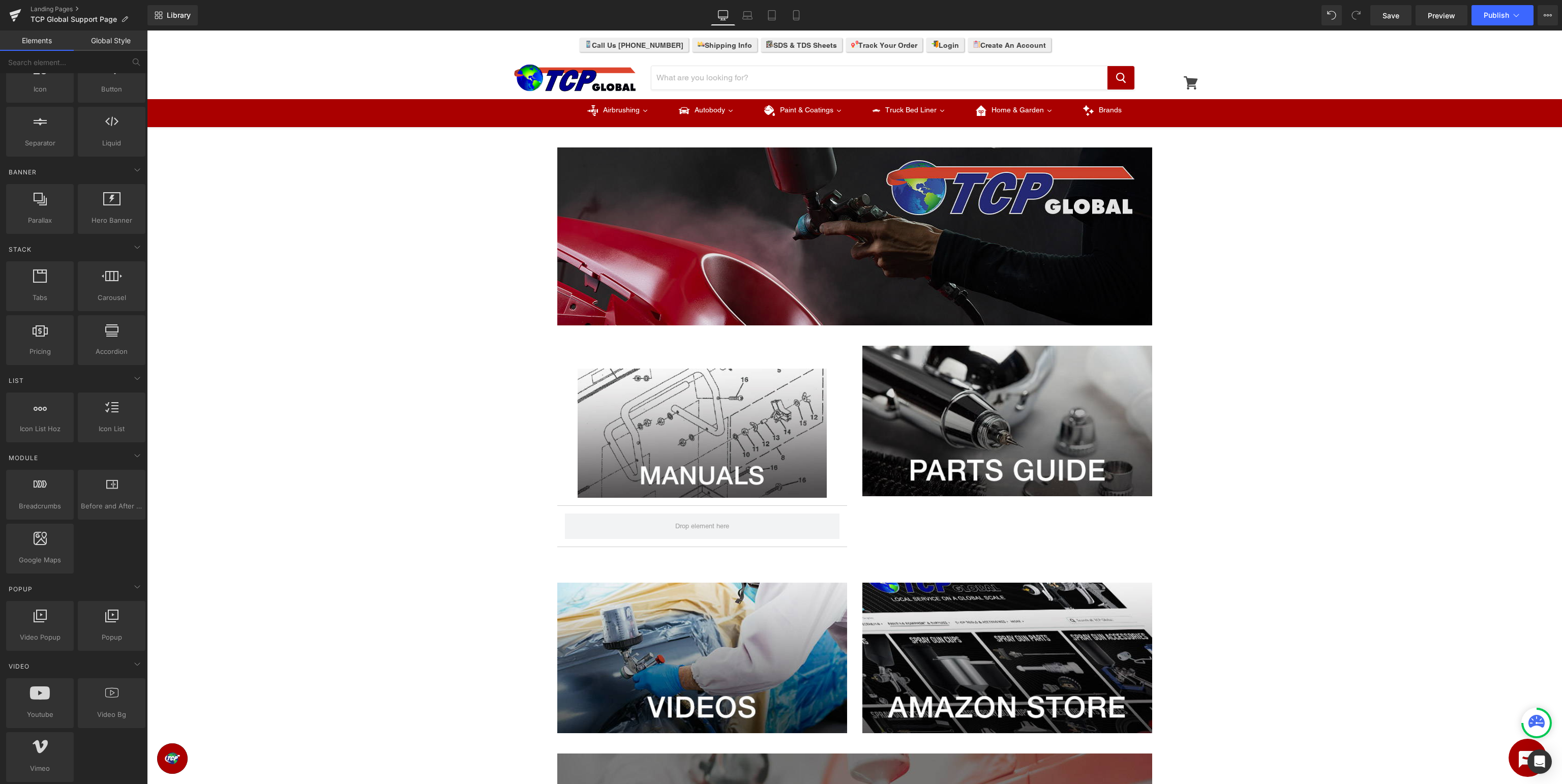
scroll to position [154, 0]
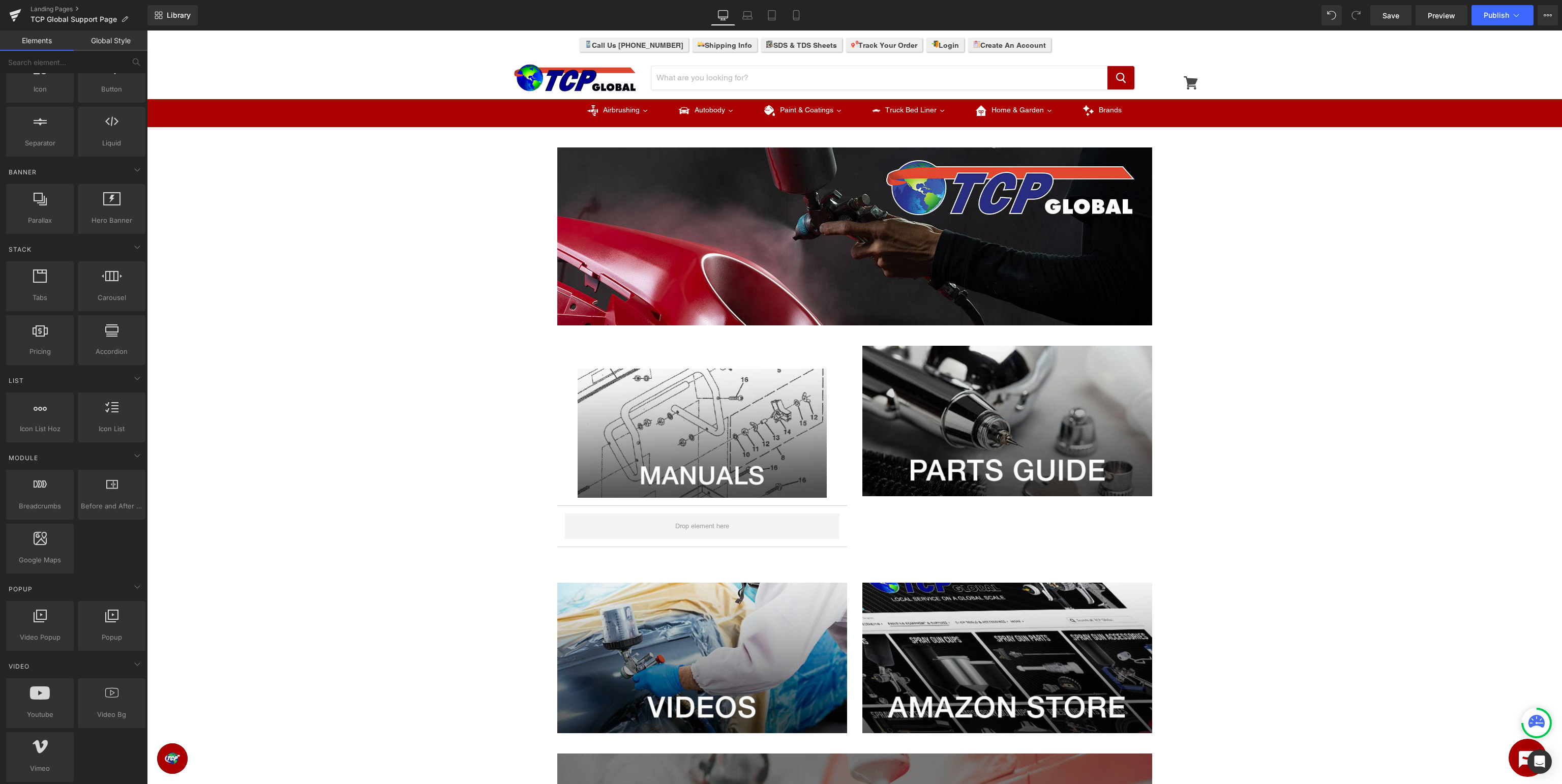
drag, startPoint x: 520, startPoint y: 142, endPoint x: 1178, endPoint y: 344, distance: 688.3
click at [1177, 344] on div "Image Row Image Accordion Image Row Image Image Row Image Row Select your layout" at bounding box center [854, 601] width 1415 height 938
click at [1314, 353] on div "Image Row Image Accordion Image Row Image Image Row Image Row Select your layout" at bounding box center [854, 601] width 1415 height 938
click at [703, 432] on span "Image" at bounding box center [702, 434] width 22 height 12
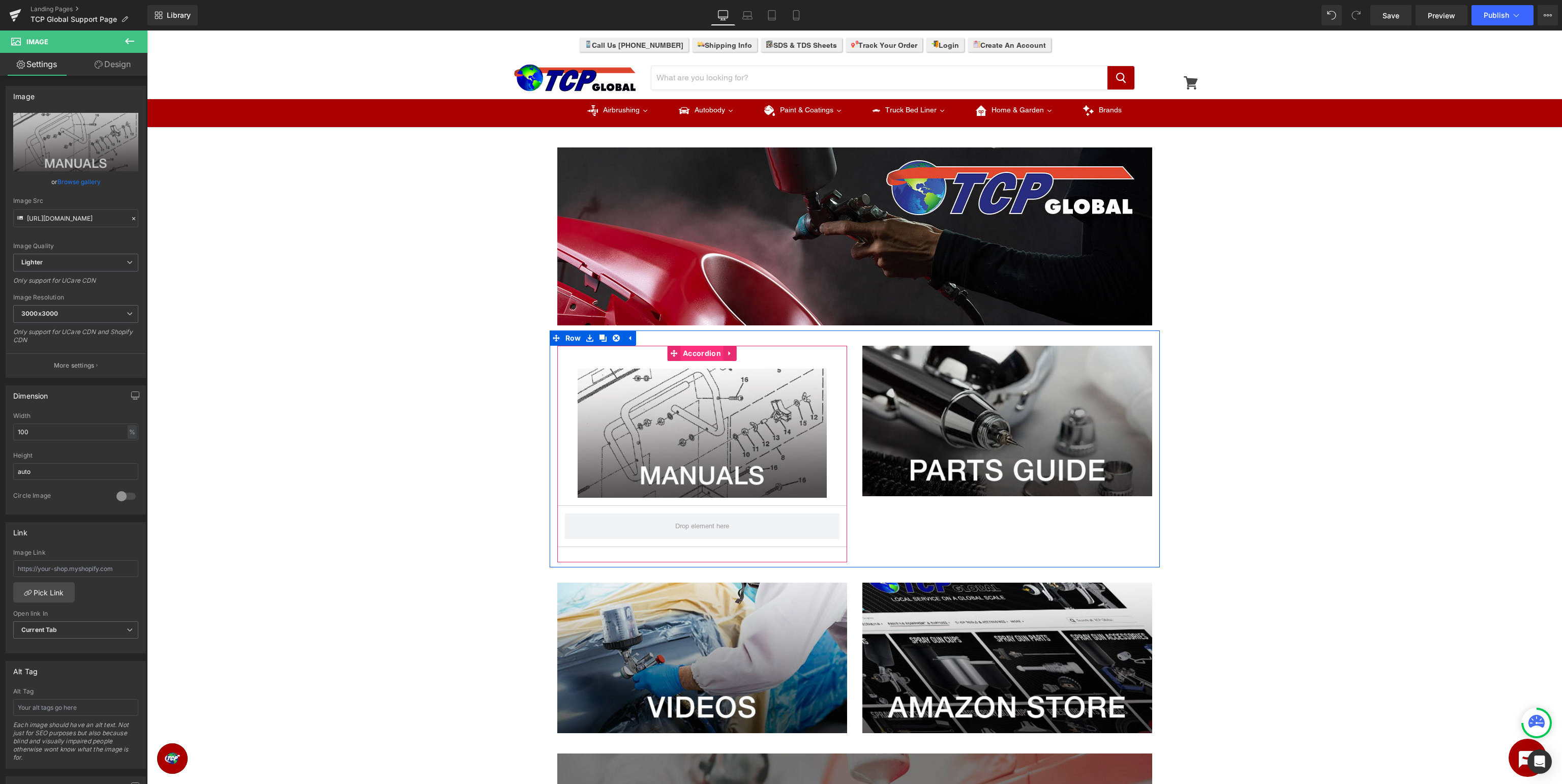
click at [708, 353] on span "Accordion" at bounding box center [702, 353] width 43 height 15
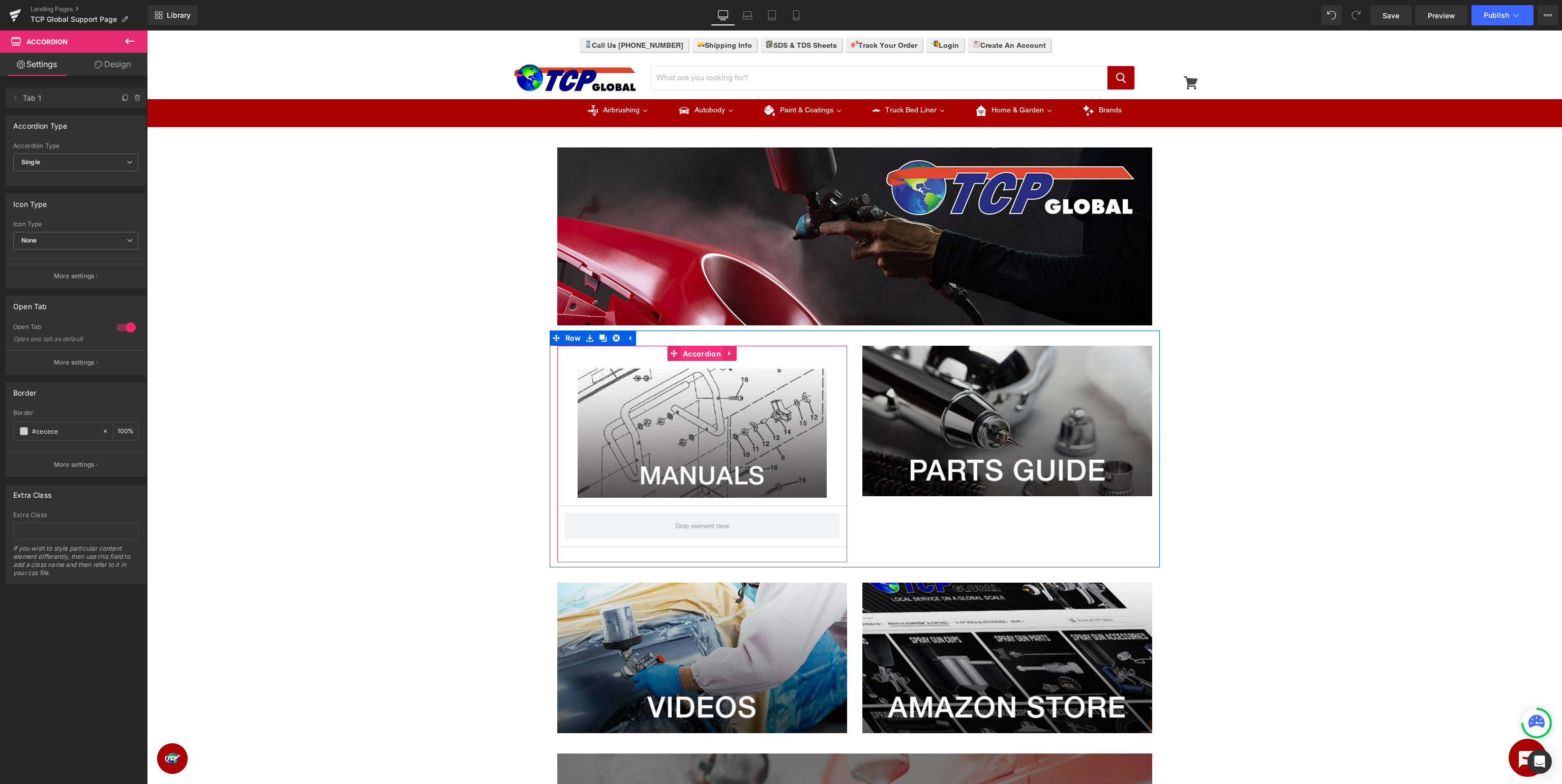
click at [697, 353] on span "Accordion" at bounding box center [702, 353] width 43 height 15
click at [106, 66] on link "Design" at bounding box center [113, 64] width 74 height 23
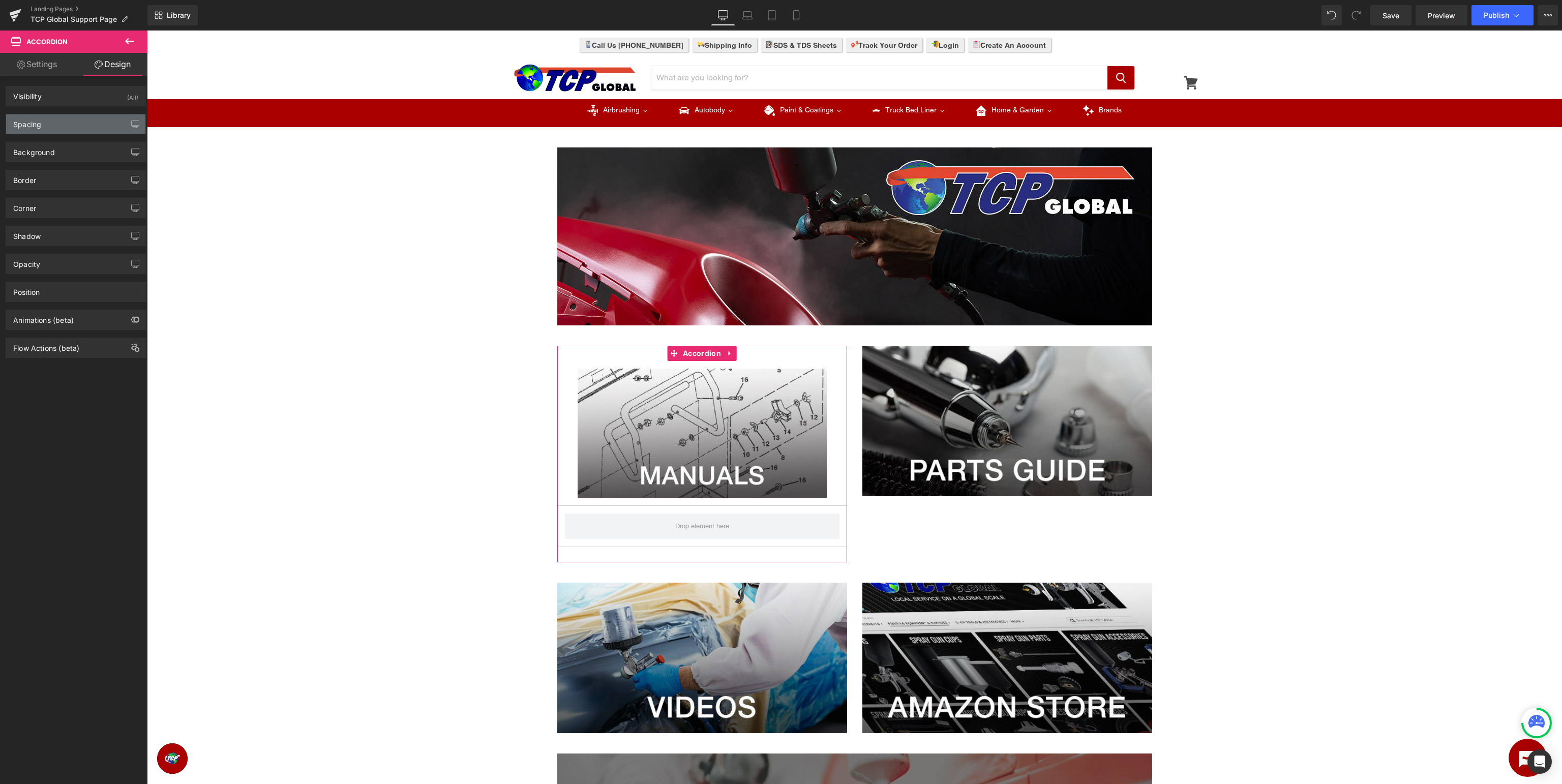
click at [96, 130] on div "Spacing" at bounding box center [75, 124] width 139 height 19
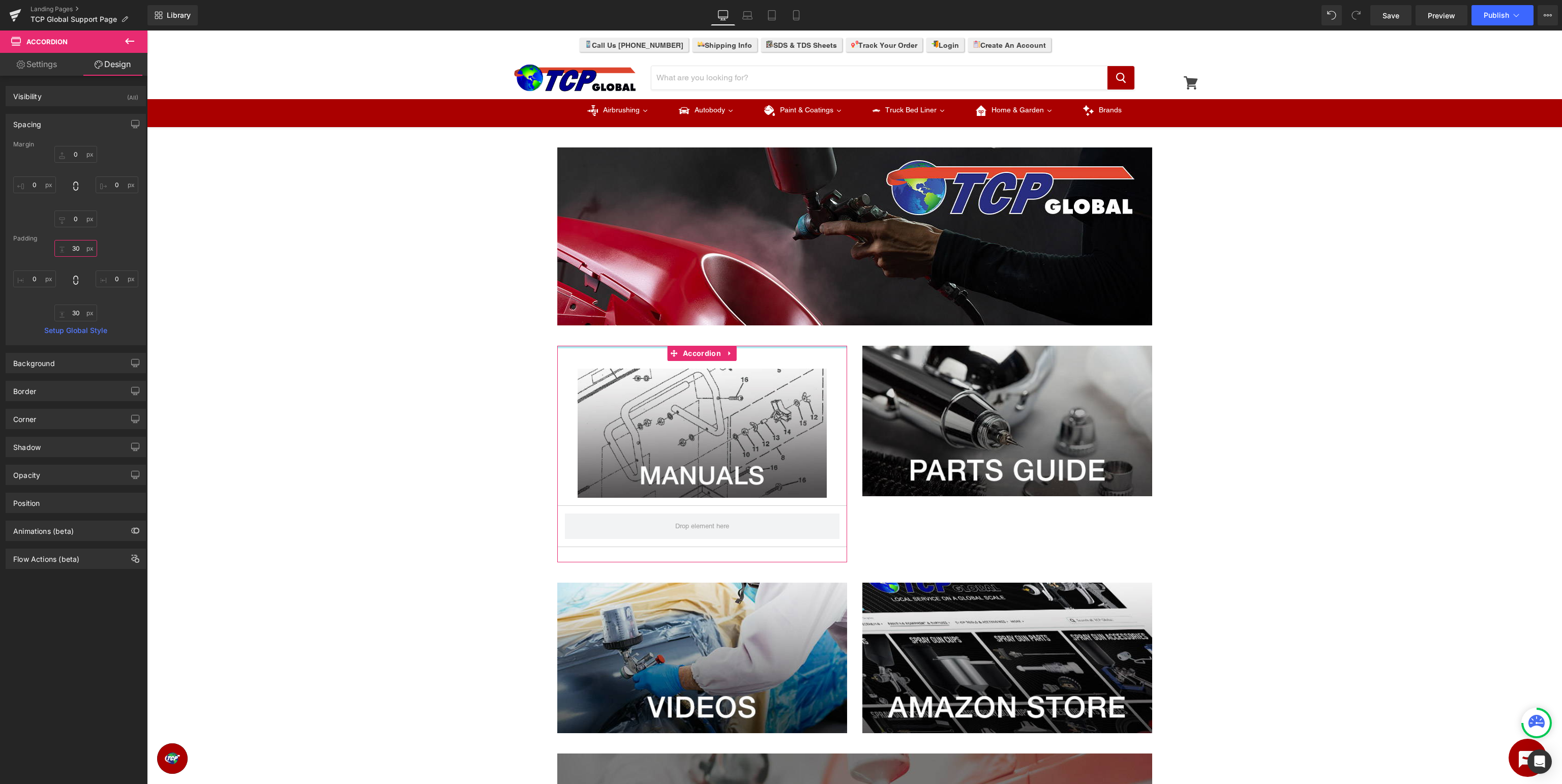
drag, startPoint x: 82, startPoint y: 247, endPoint x: 68, endPoint y: 186, distance: 62.6
click at [82, 247] on input "30" at bounding box center [75, 248] width 42 height 17
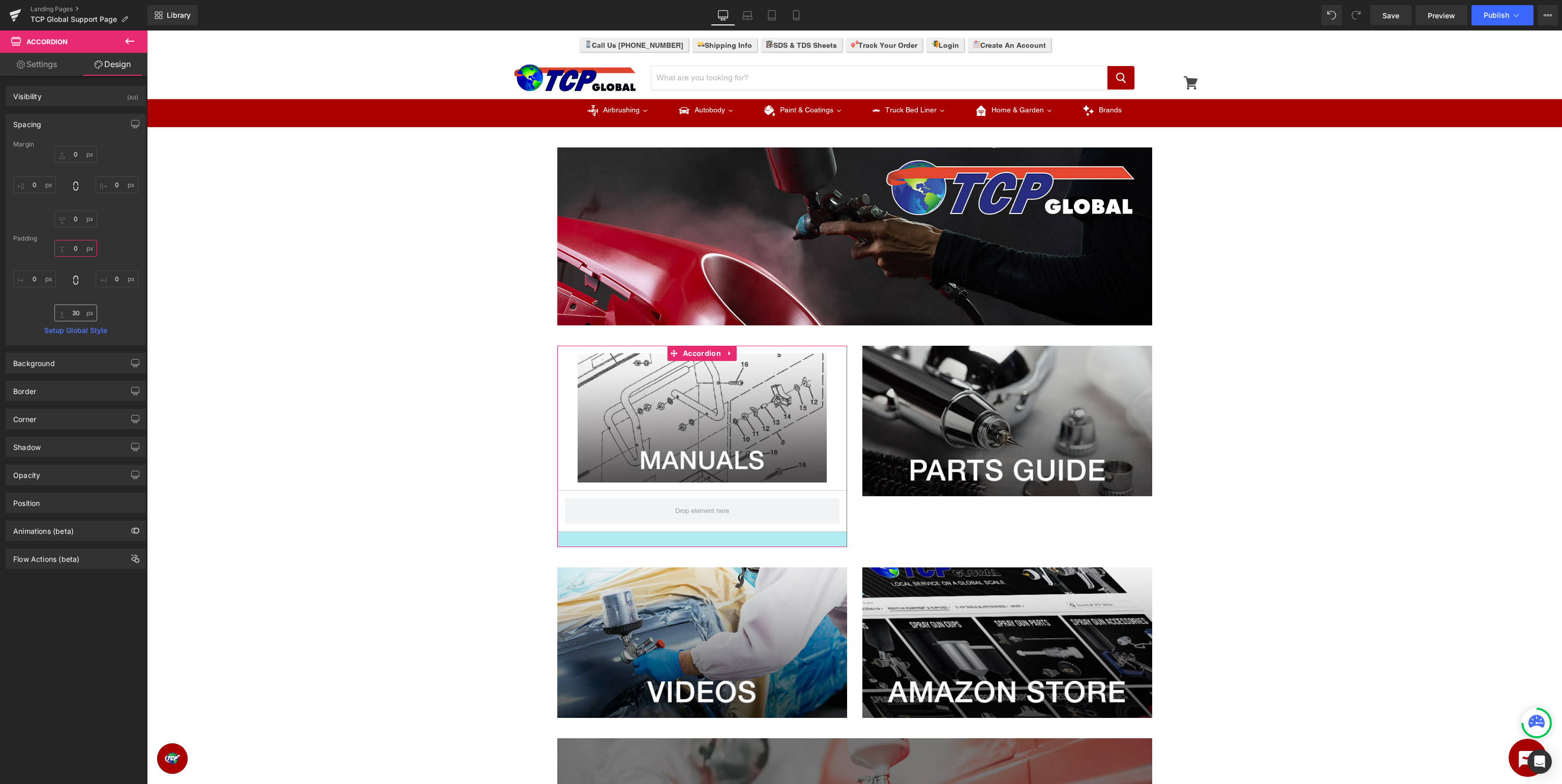
type input "0"
click at [75, 317] on input "30" at bounding box center [75, 313] width 42 height 17
drag, startPoint x: 75, startPoint y: 317, endPoint x: 233, endPoint y: 183, distance: 207.2
click at [75, 317] on input "30" at bounding box center [75, 313] width 42 height 17
click at [75, 309] on input "30" at bounding box center [75, 313] width 42 height 17
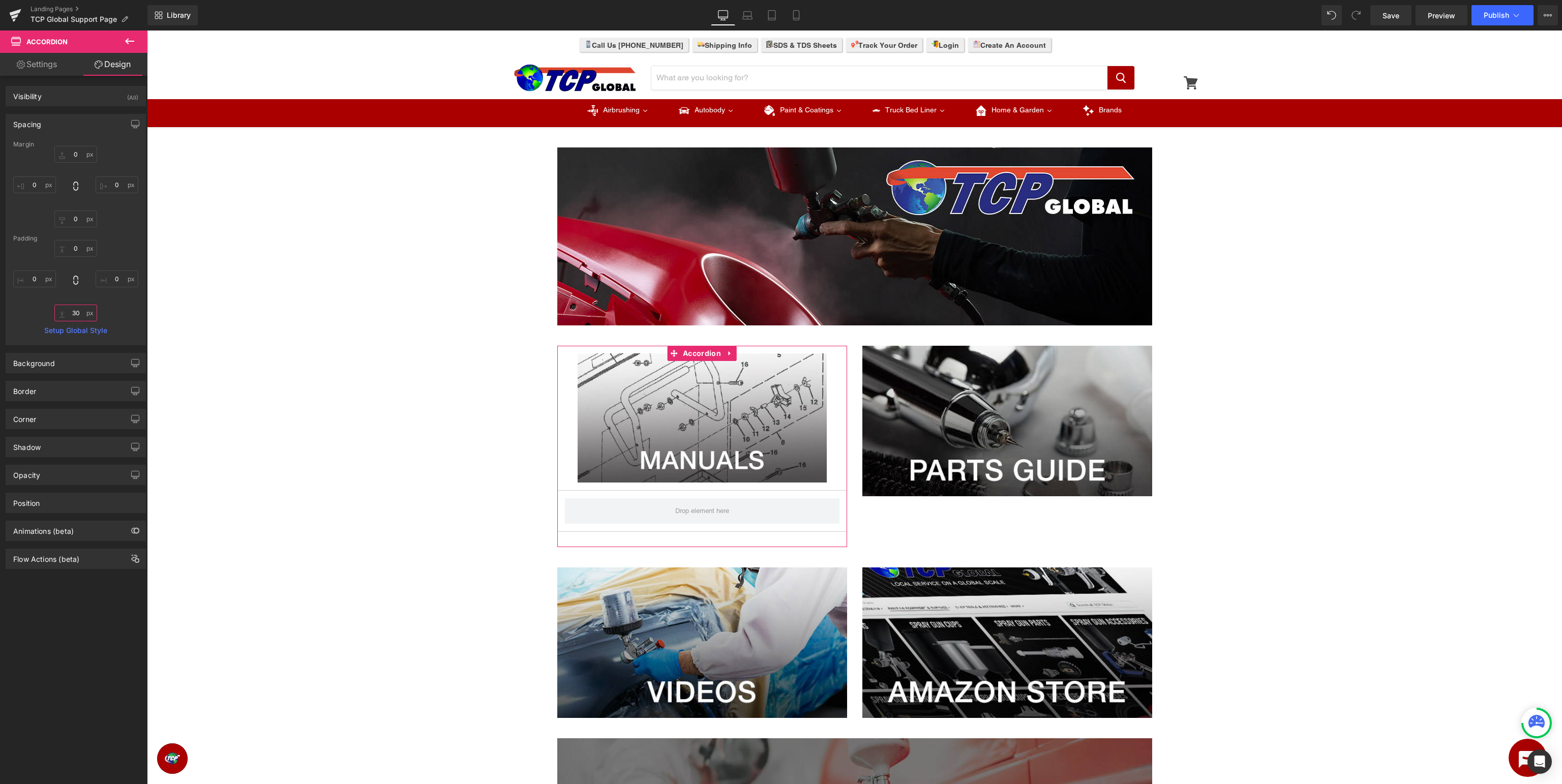
click at [75, 309] on input "30" at bounding box center [75, 313] width 42 height 17
click at [78, 311] on input "30" at bounding box center [75, 313] width 42 height 17
type input "3"
type input "0"
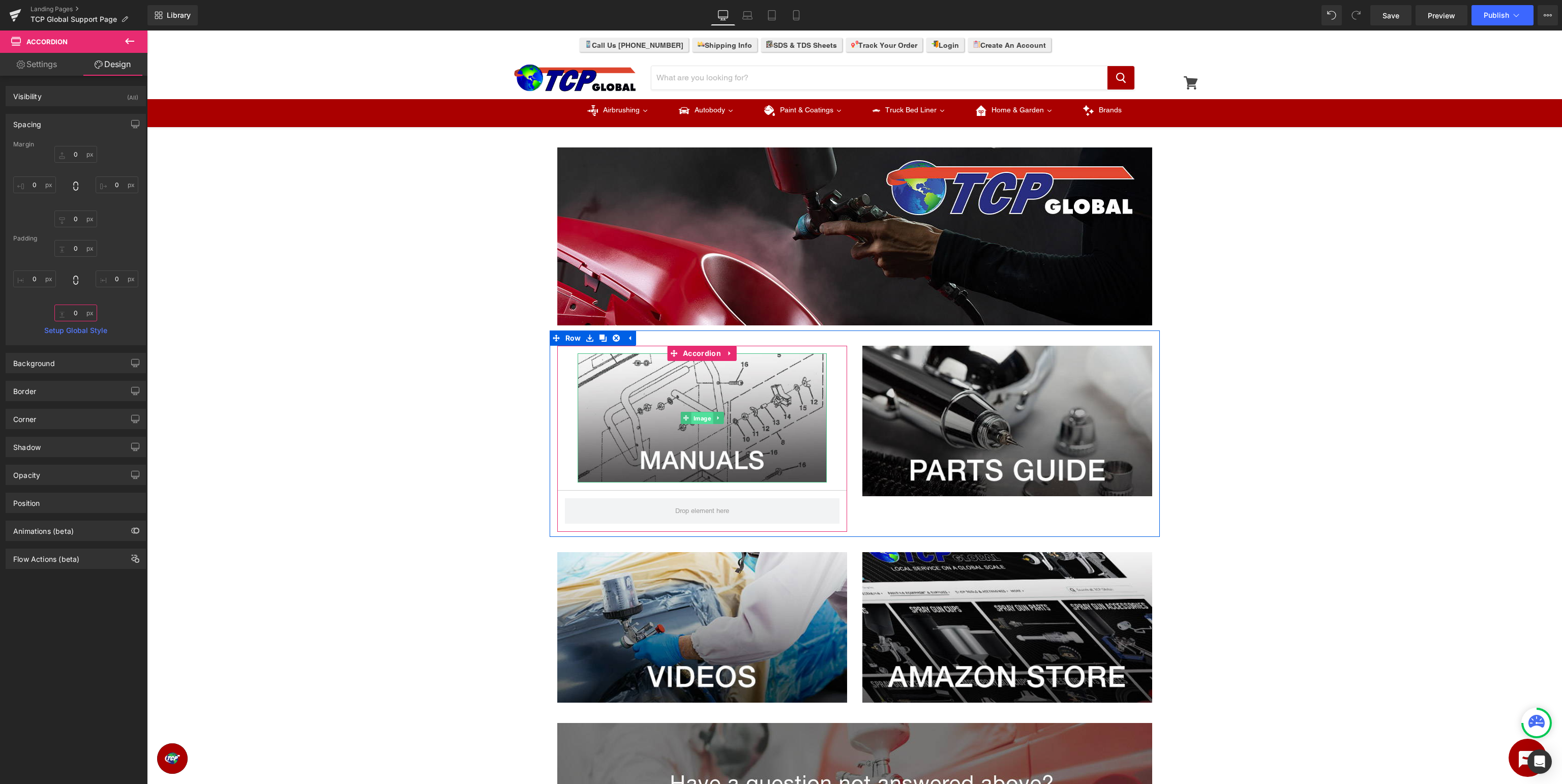
click at [706, 422] on span "Image" at bounding box center [702, 418] width 22 height 12
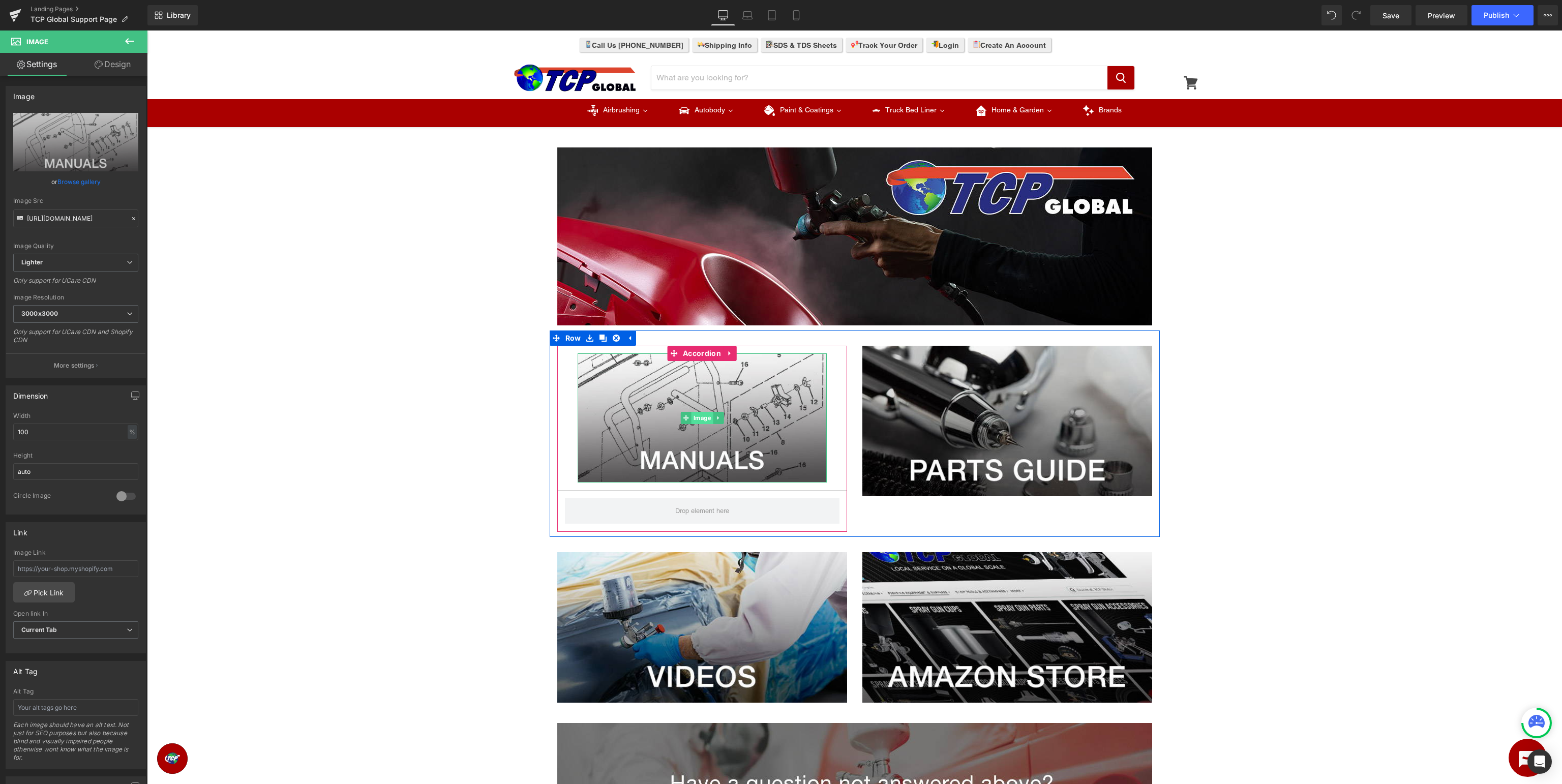
click at [707, 423] on span "Image" at bounding box center [702, 417] width 22 height 12
click at [119, 63] on link "Design" at bounding box center [113, 64] width 74 height 23
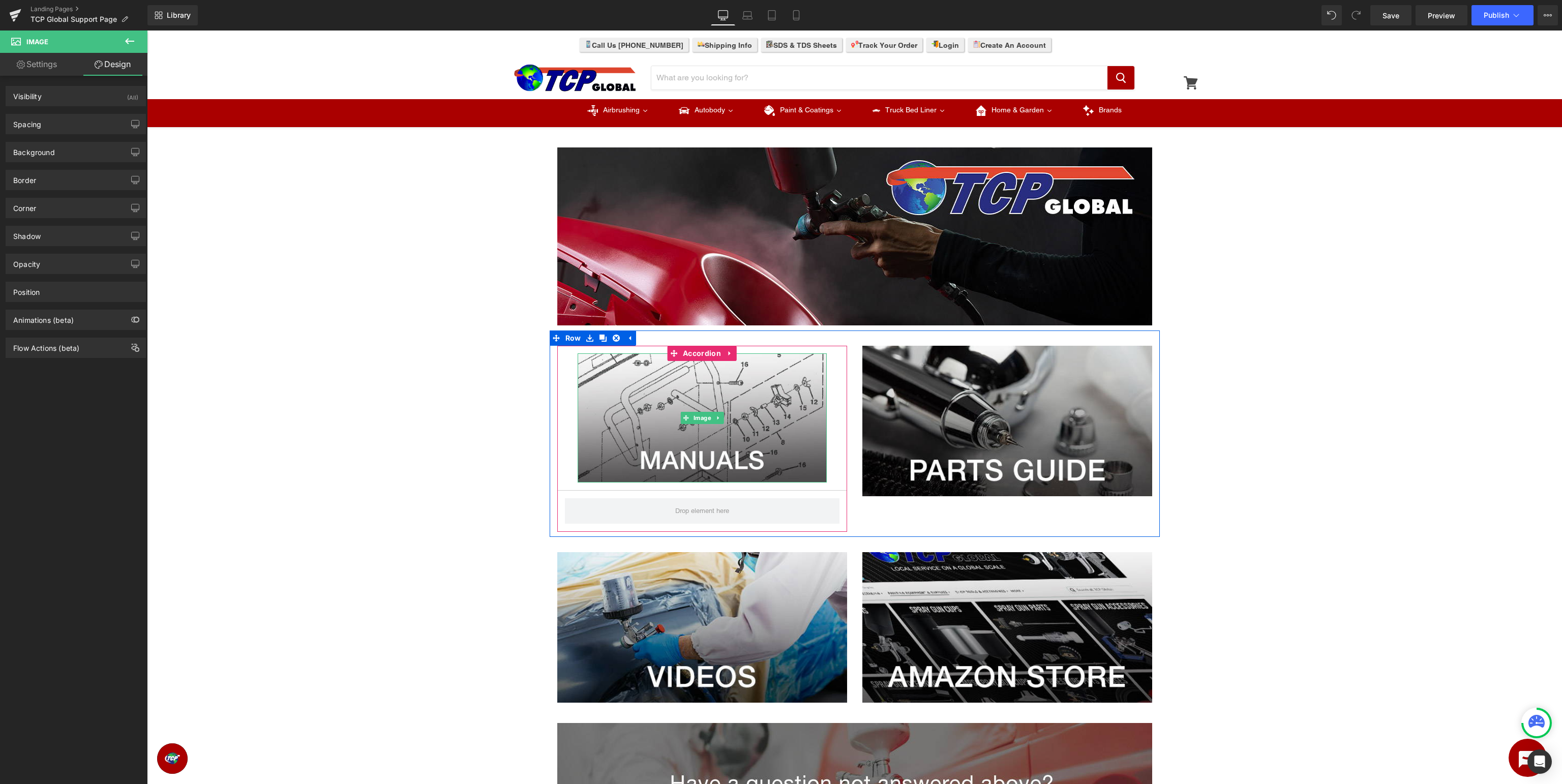
click at [705, 418] on span "Image" at bounding box center [702, 417] width 22 height 12
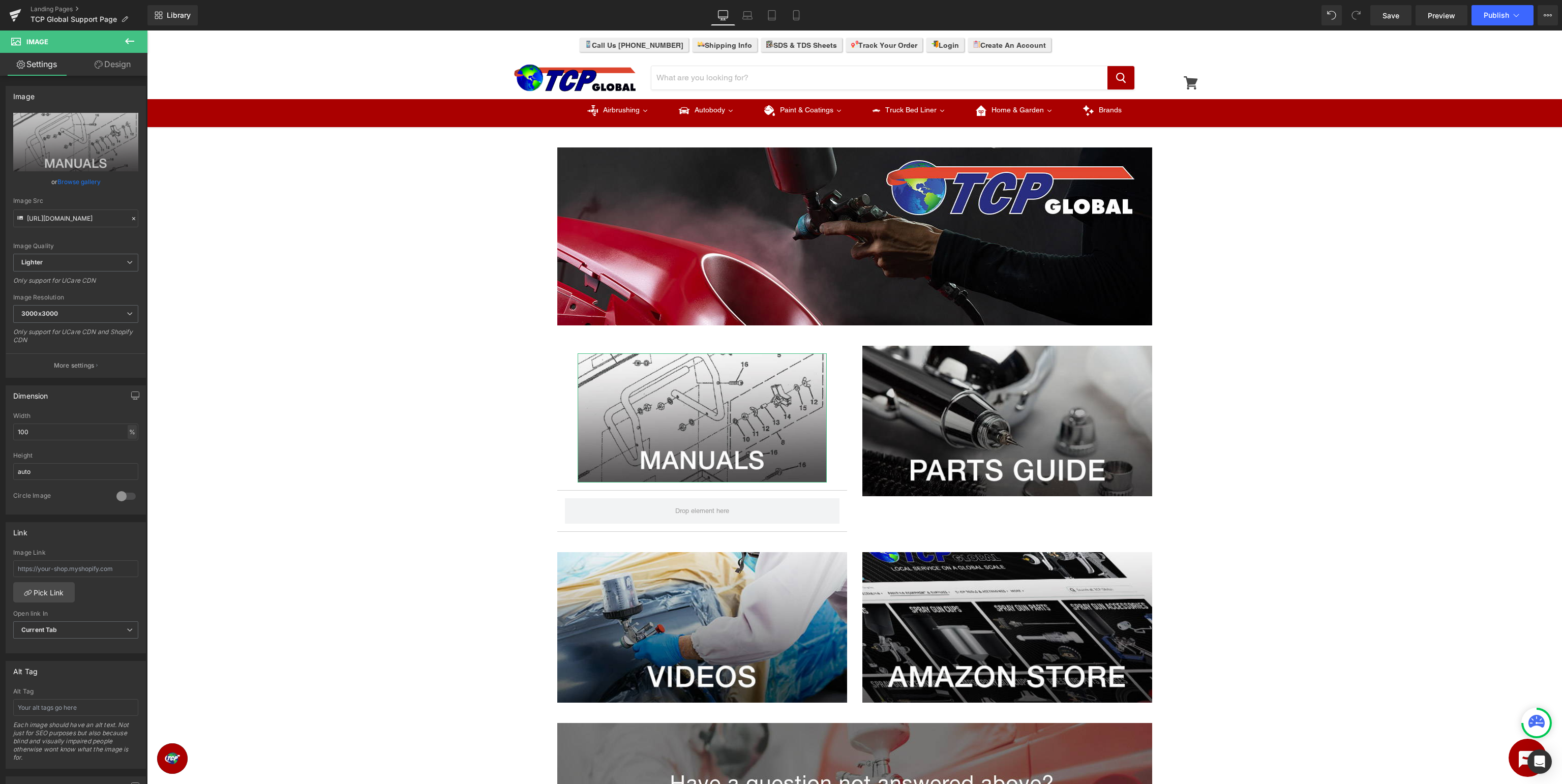
click at [136, 426] on div "%" at bounding box center [132, 431] width 9 height 13
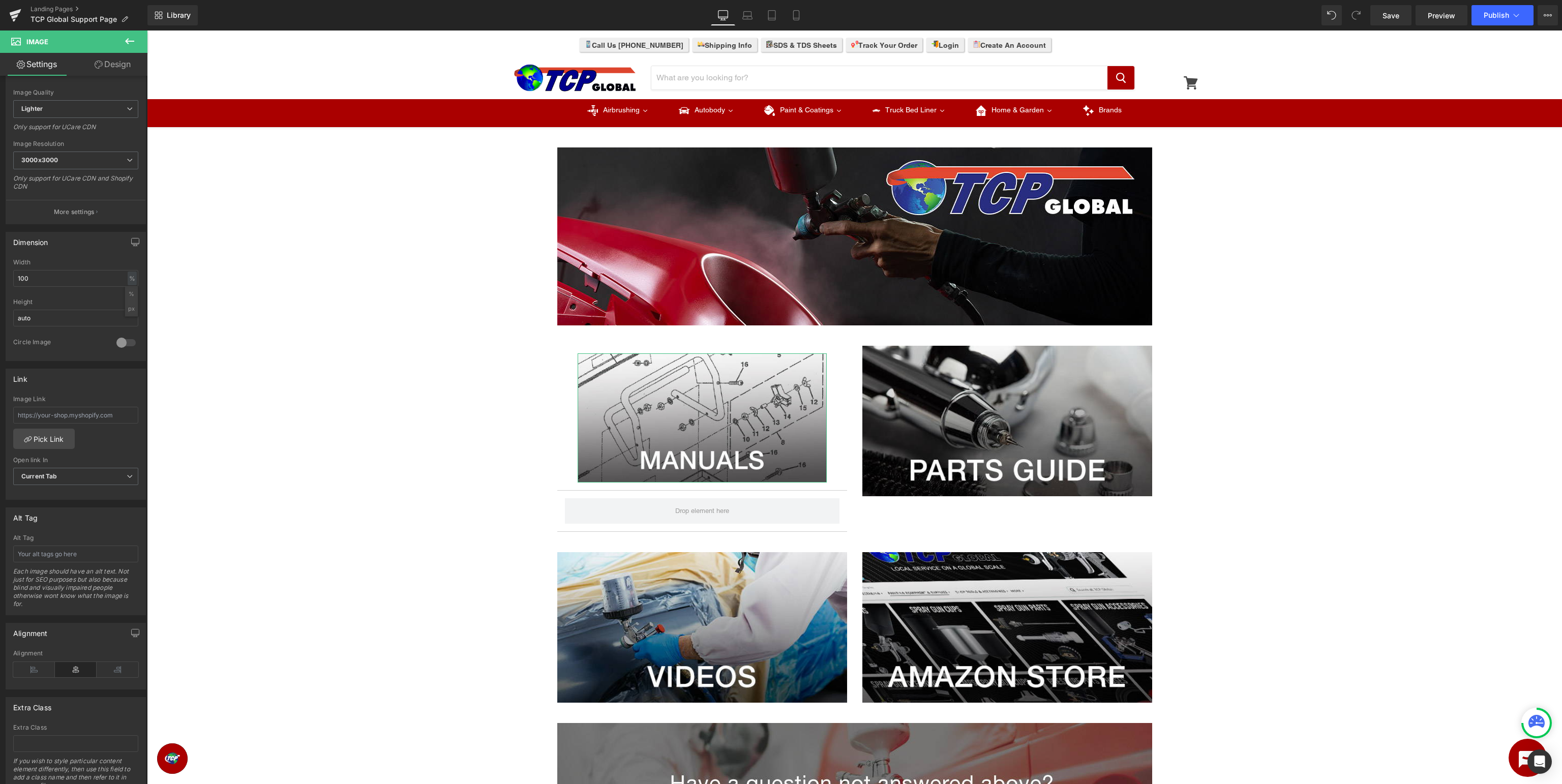
scroll to position [0, 0]
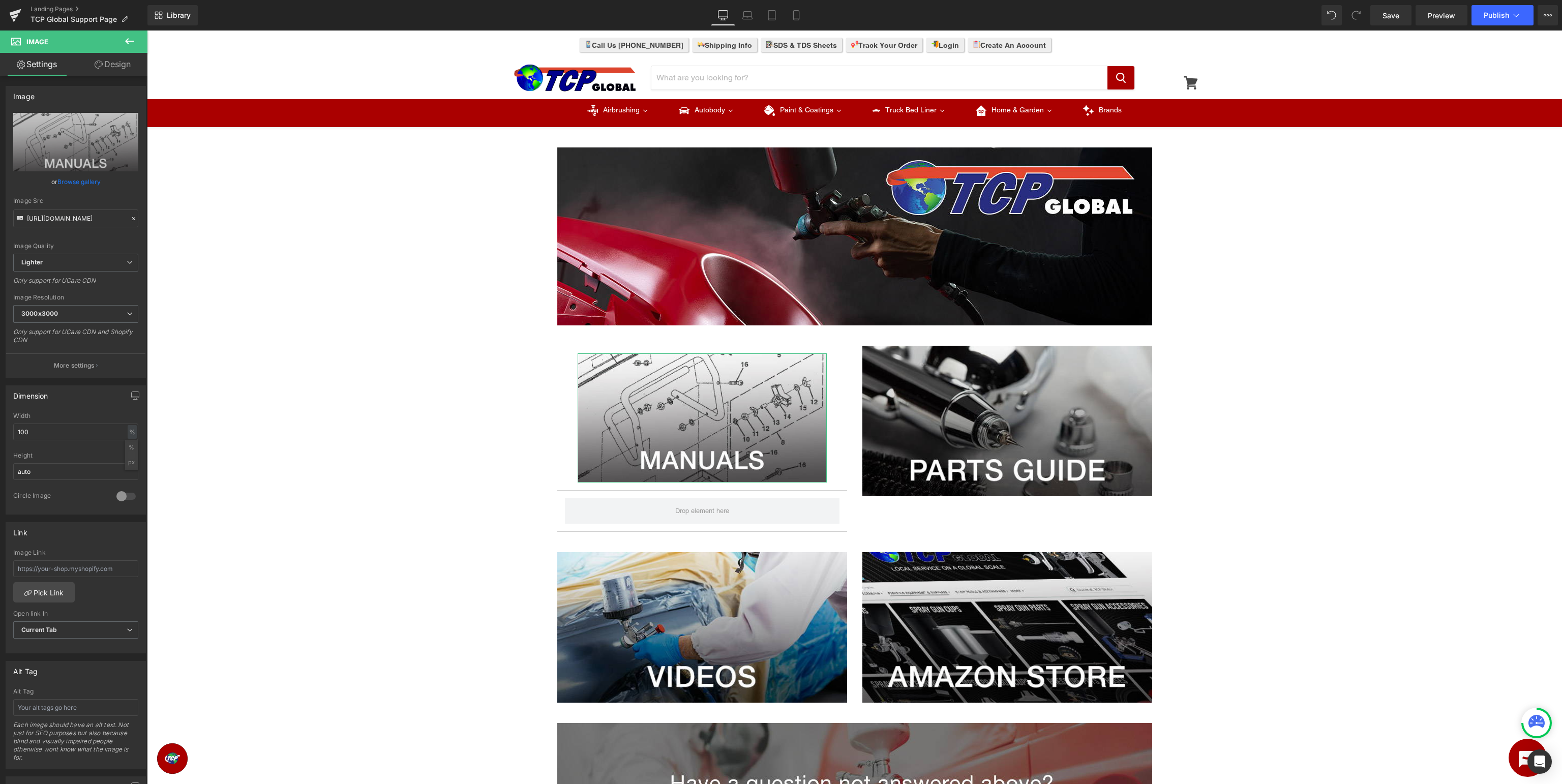
click at [111, 65] on link "Design" at bounding box center [113, 64] width 74 height 23
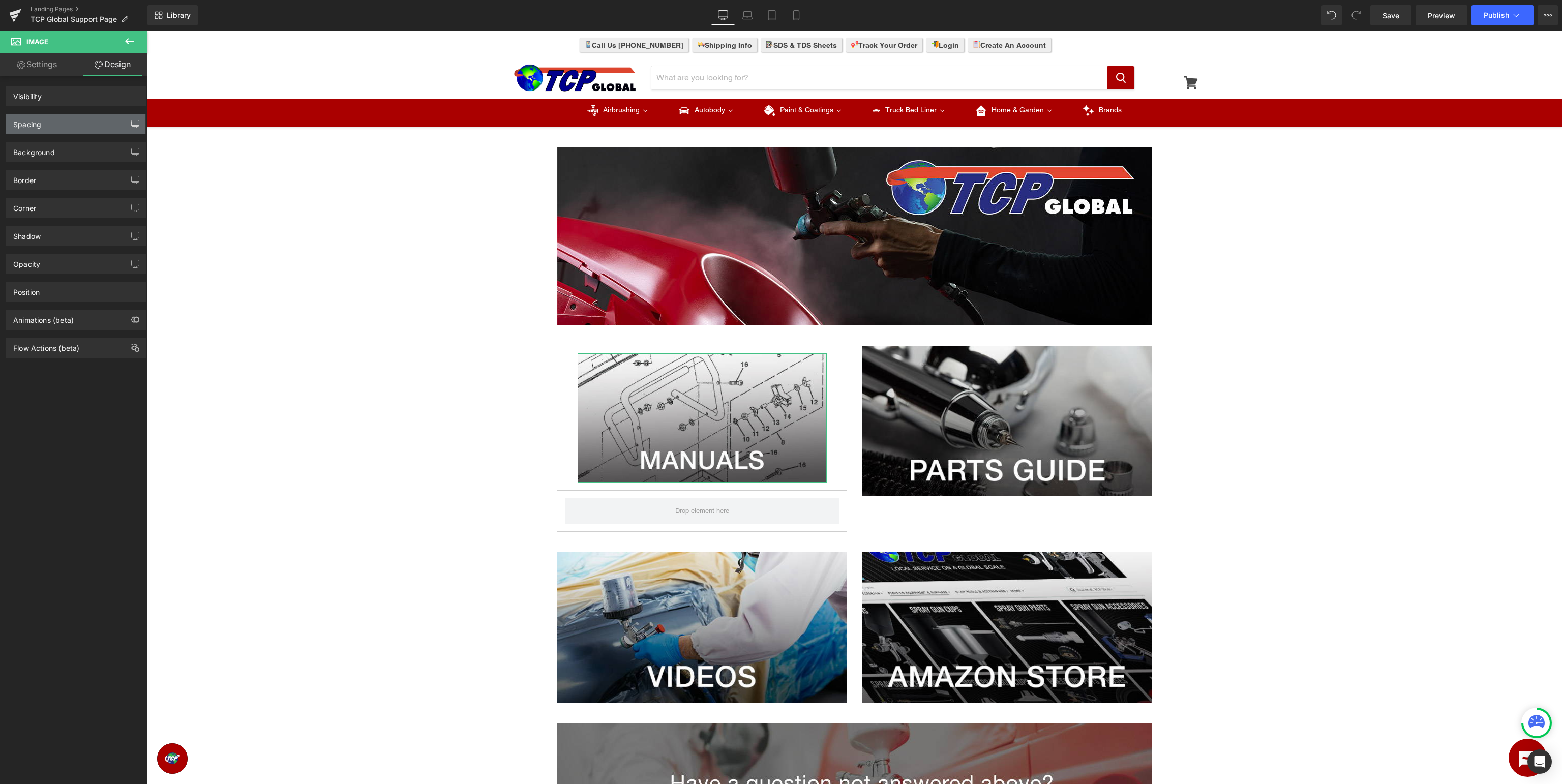
click at [136, 122] on icon "button" at bounding box center [135, 124] width 8 height 8
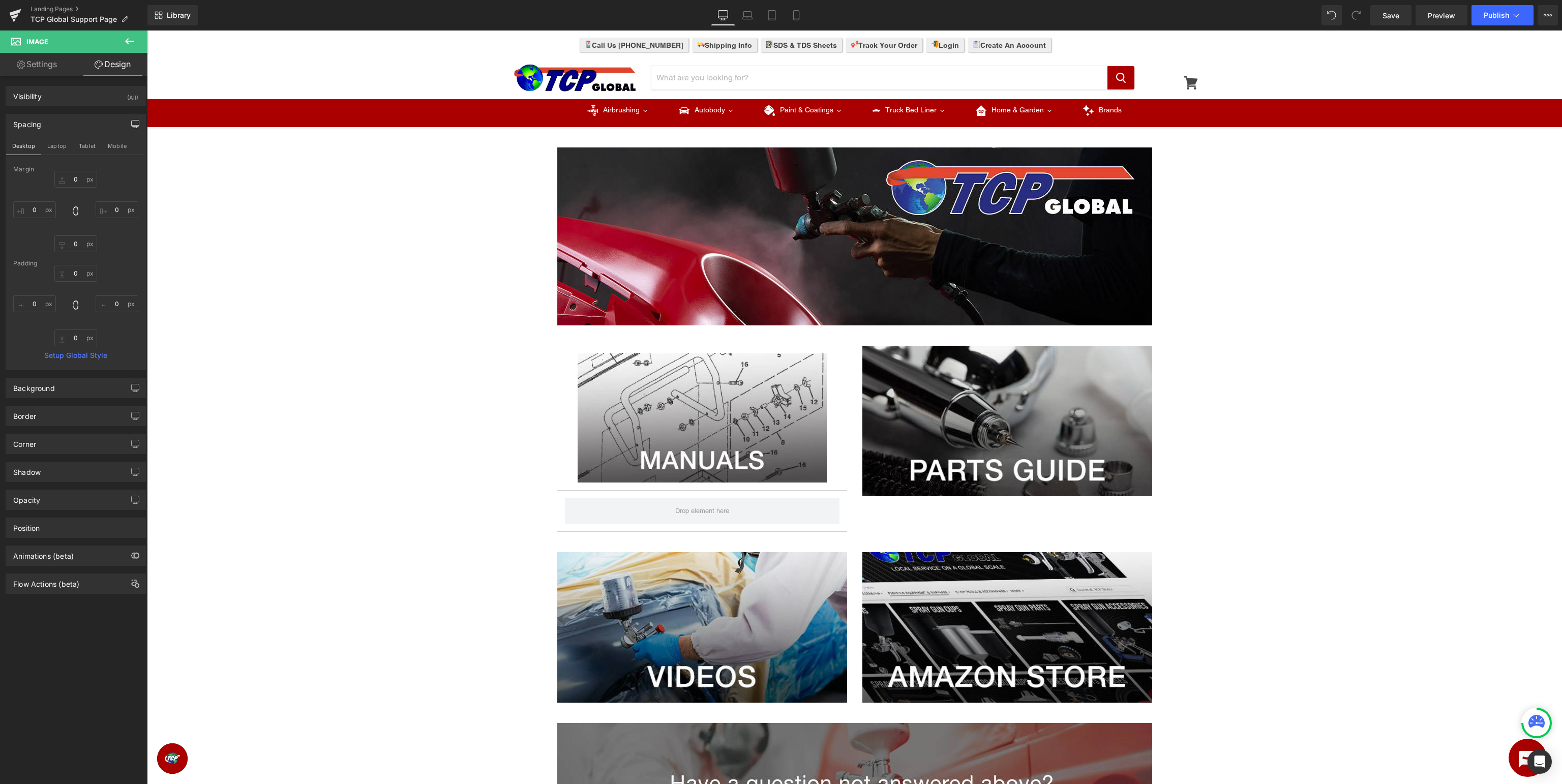
click at [1396, 389] on div "Image Row Image Accordion Image Row Image Image Row Image Row Select your layout" at bounding box center [854, 586] width 1415 height 908
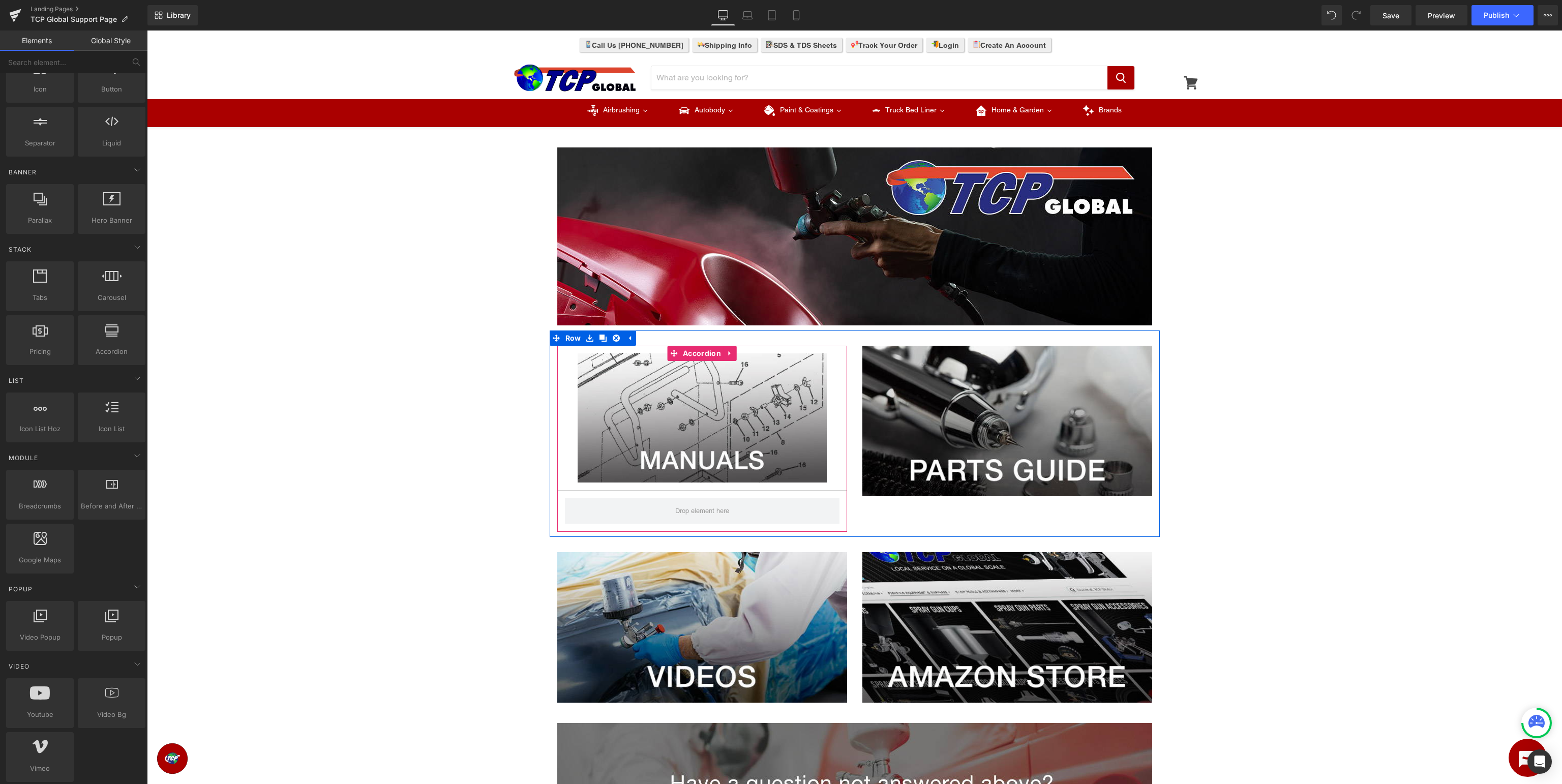
click at [566, 404] on div "Image" at bounding box center [702, 418] width 290 height 145
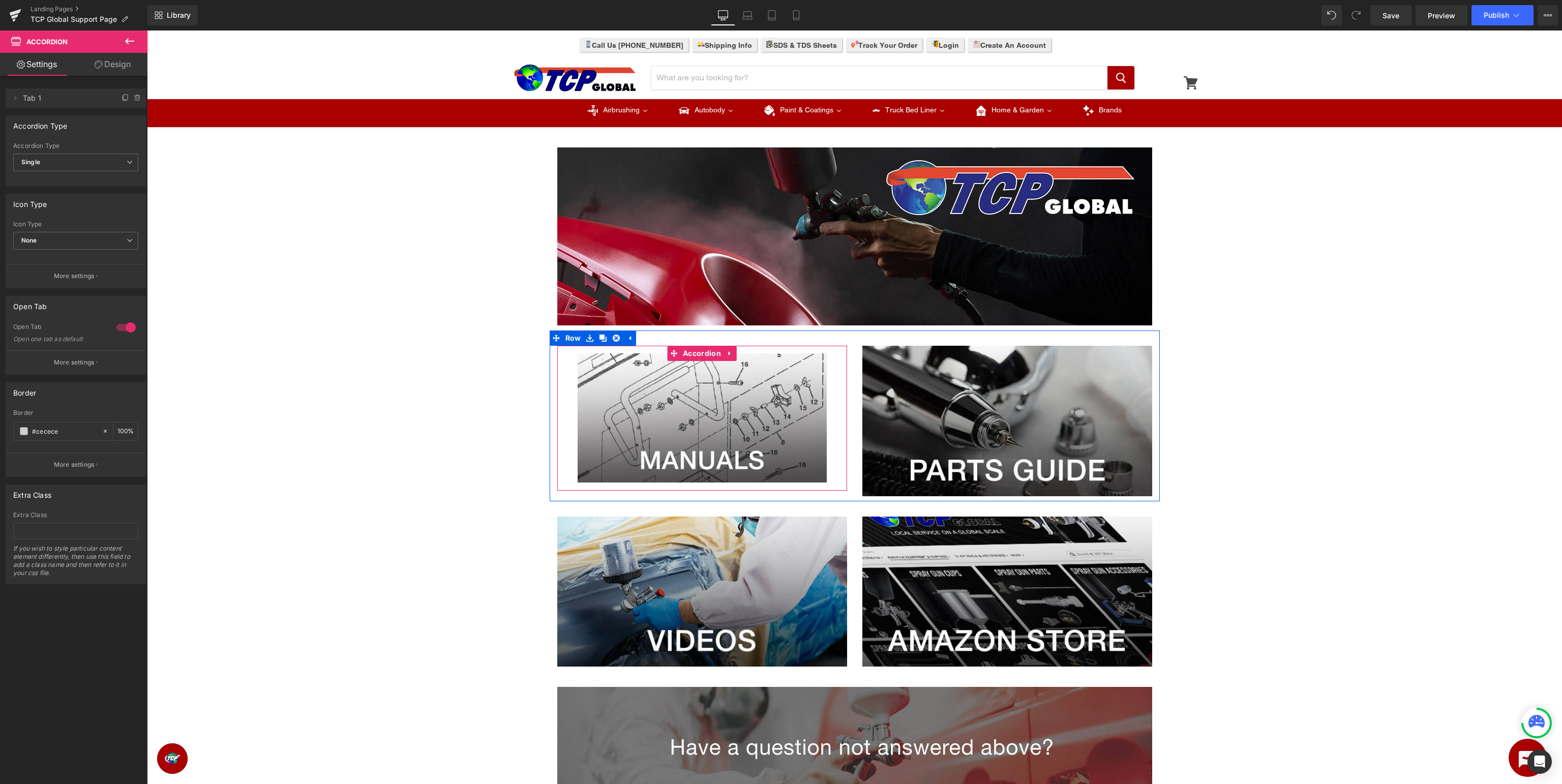
click at [563, 405] on div "Image" at bounding box center [702, 418] width 290 height 145
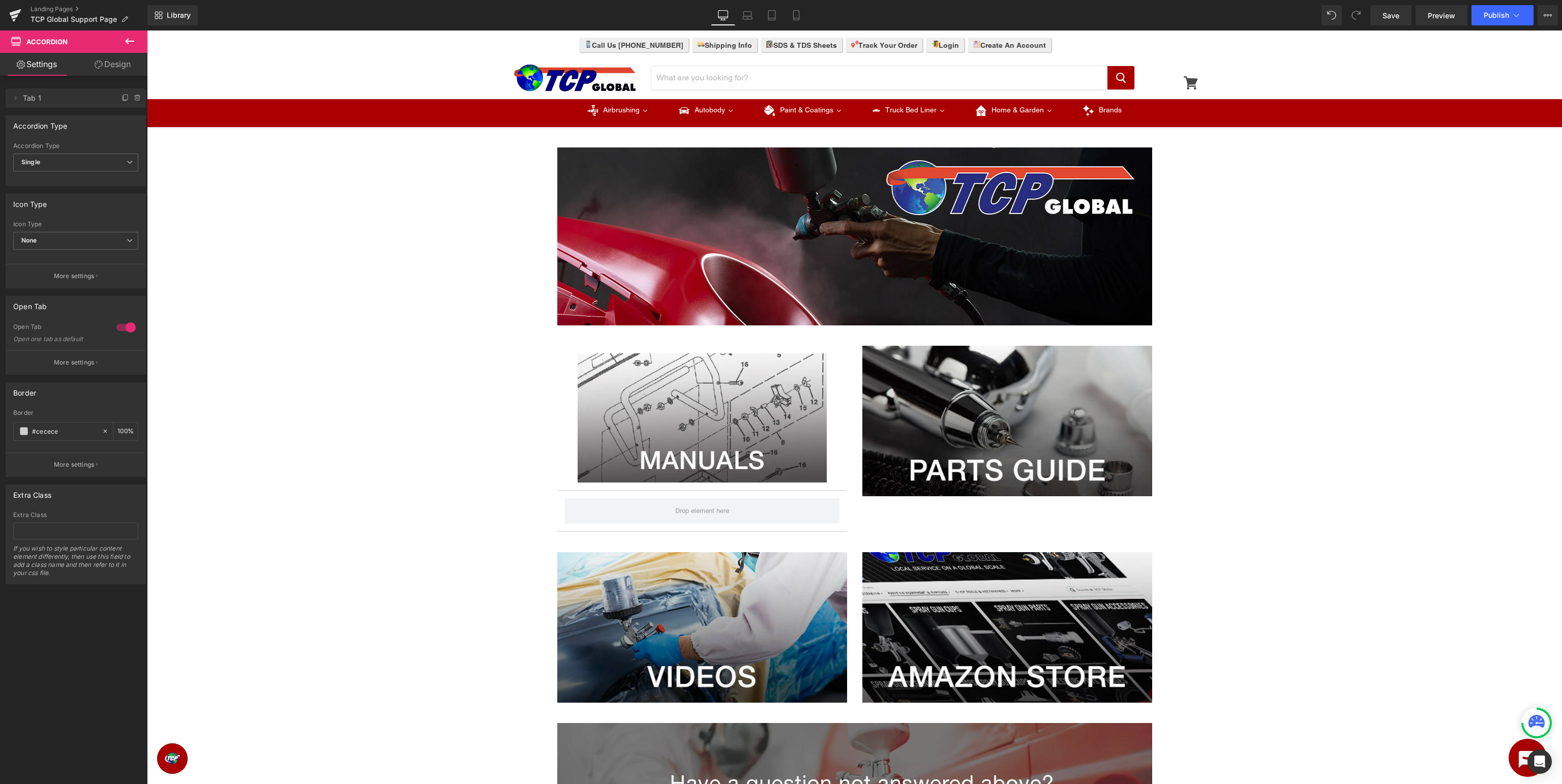
click at [133, 48] on button at bounding box center [130, 42] width 36 height 22
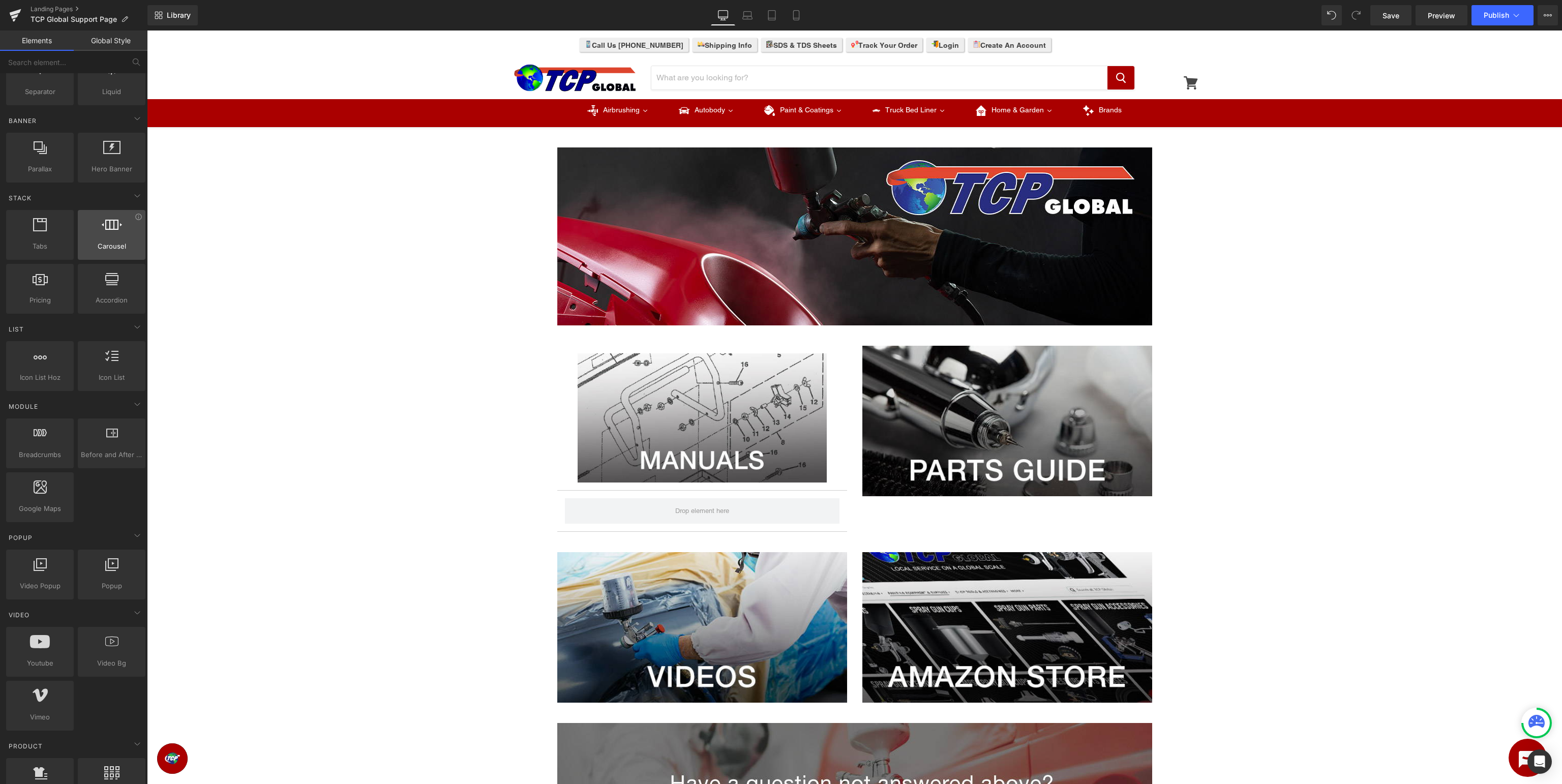
scroll to position [0, 0]
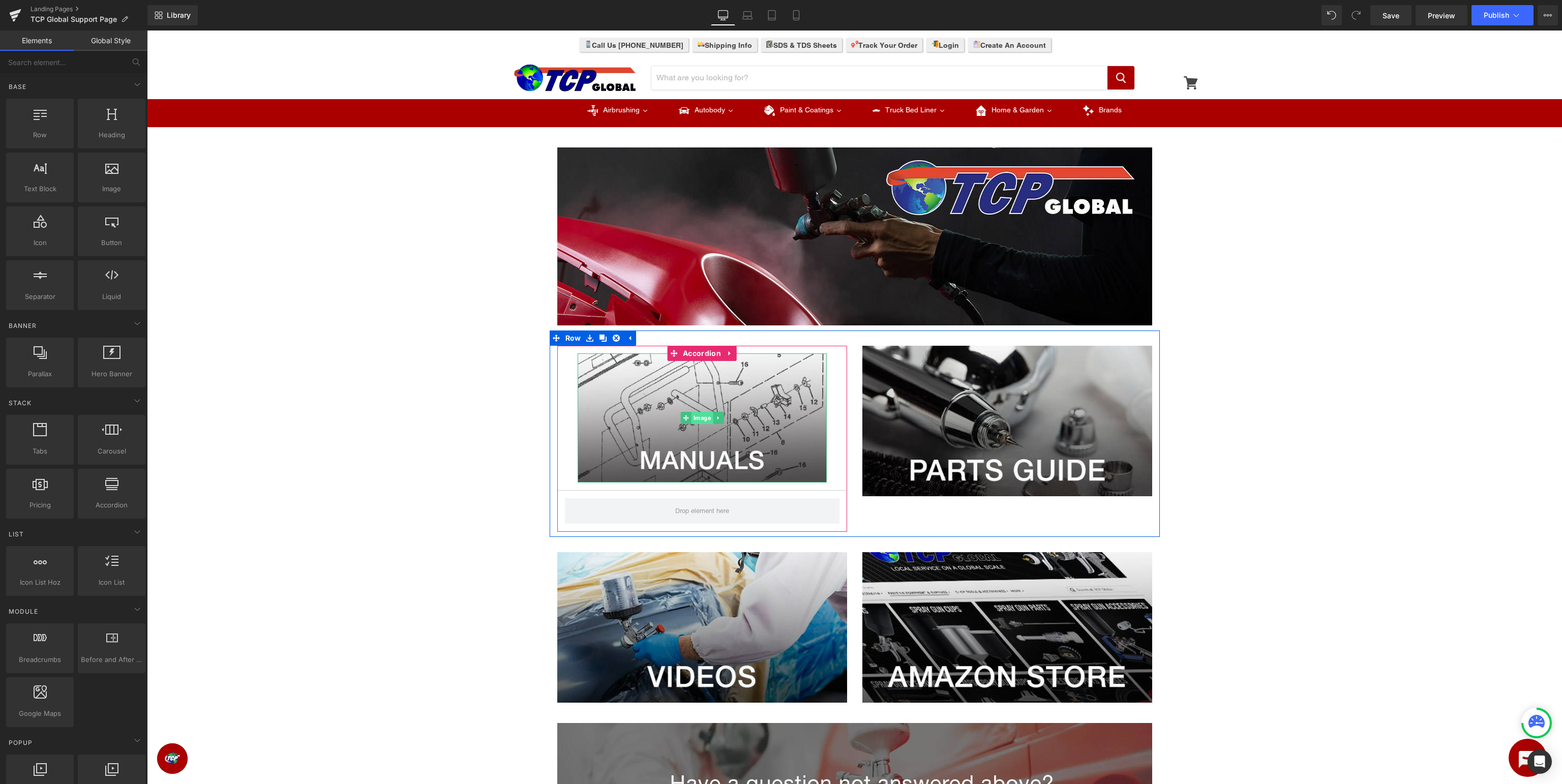
click at [698, 418] on span "Image" at bounding box center [702, 417] width 22 height 12
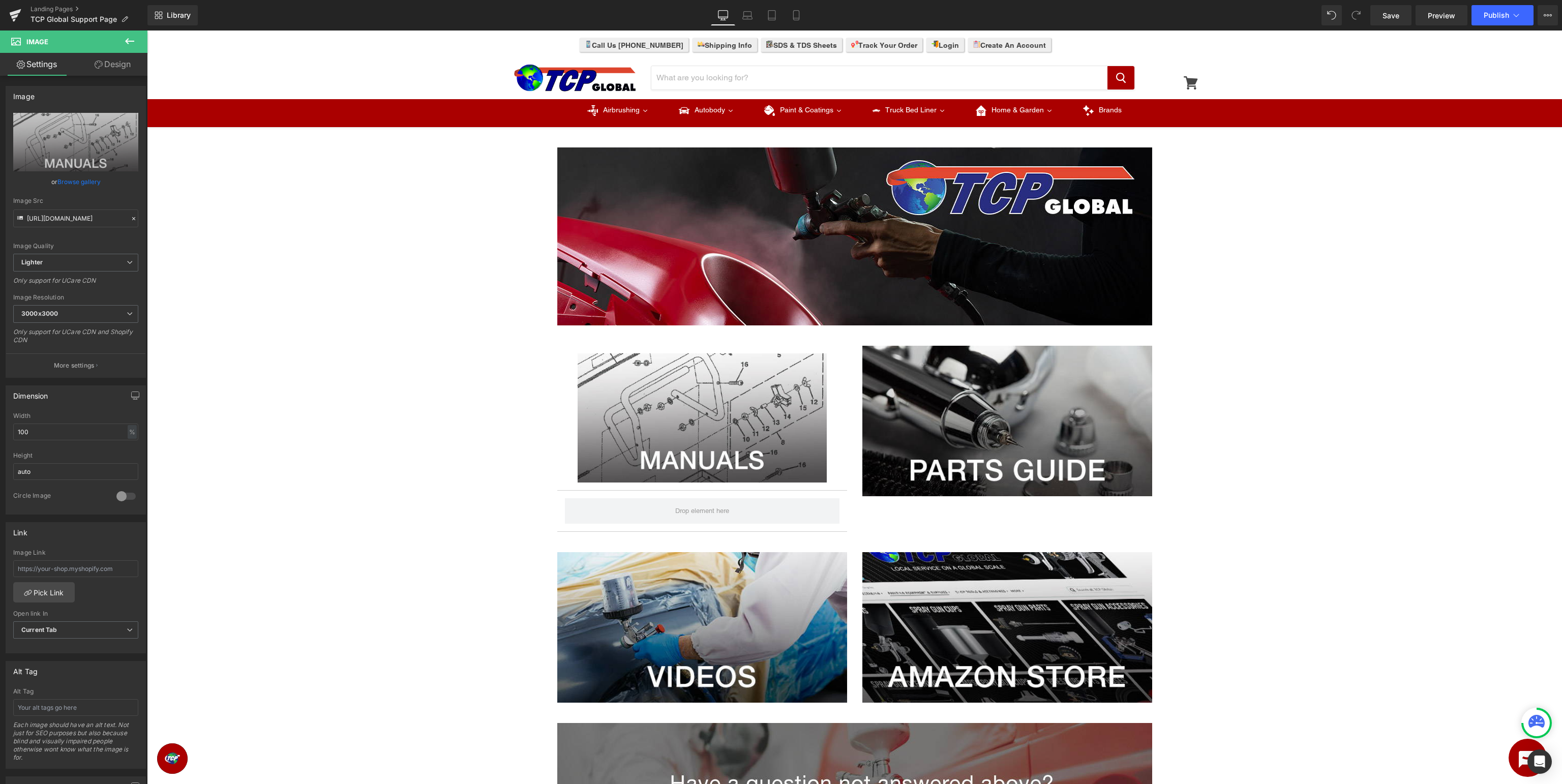
click at [129, 39] on icon at bounding box center [130, 41] width 12 height 12
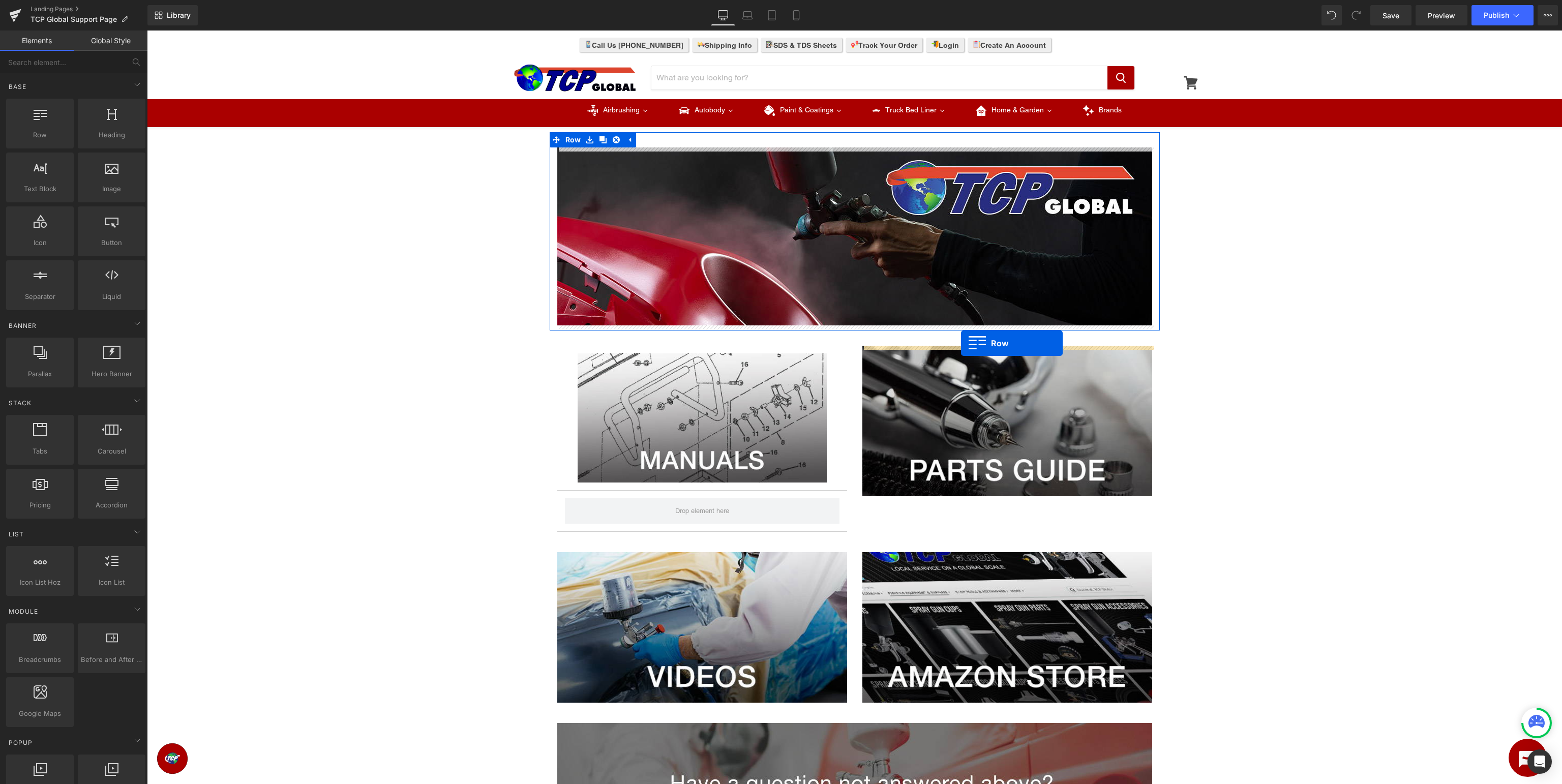
drag, startPoint x: 170, startPoint y: 145, endPoint x: 961, endPoint y: 343, distance: 815.4
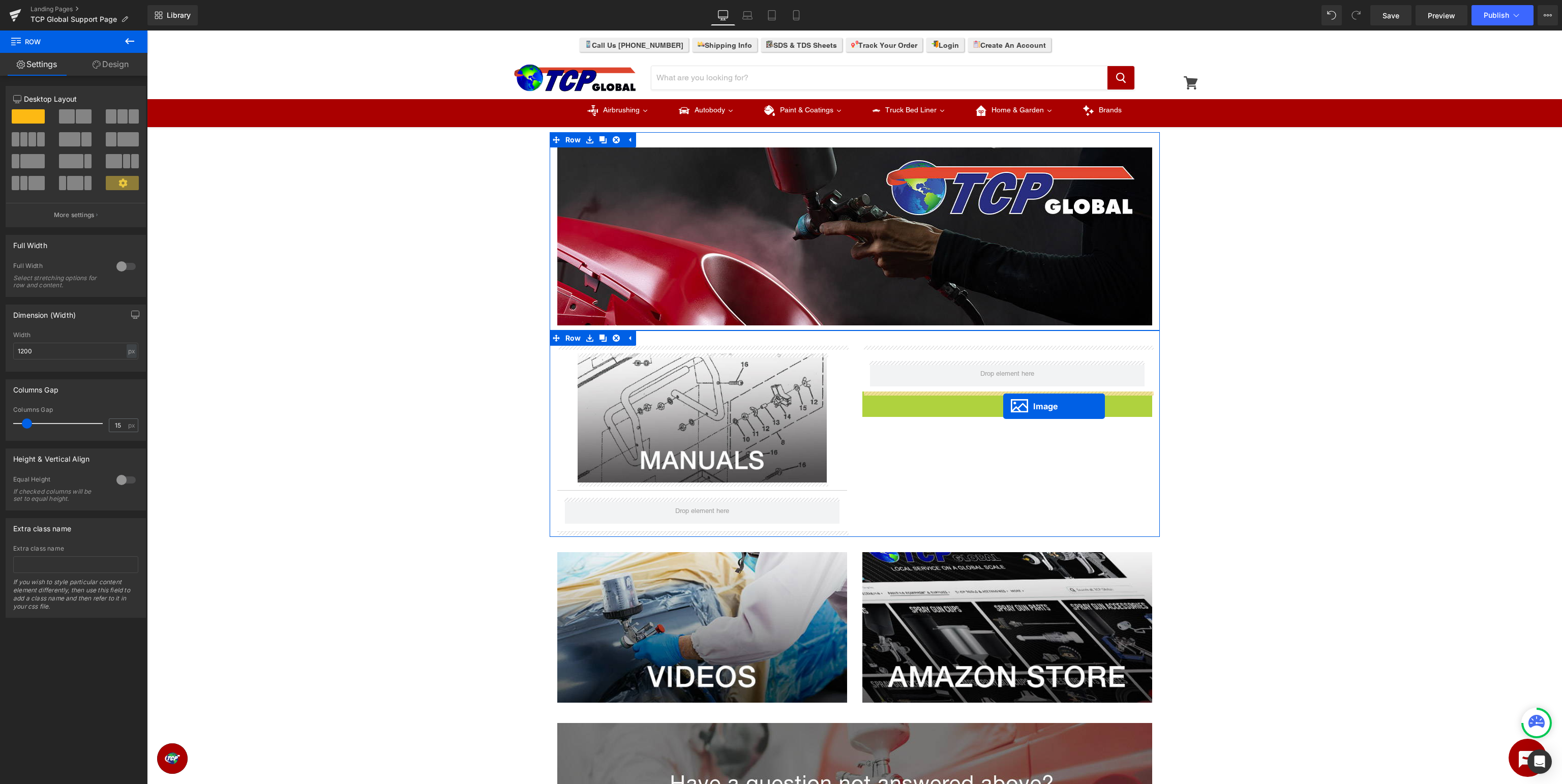
drag, startPoint x: 1002, startPoint y: 467, endPoint x: 1004, endPoint y: 406, distance: 61.0
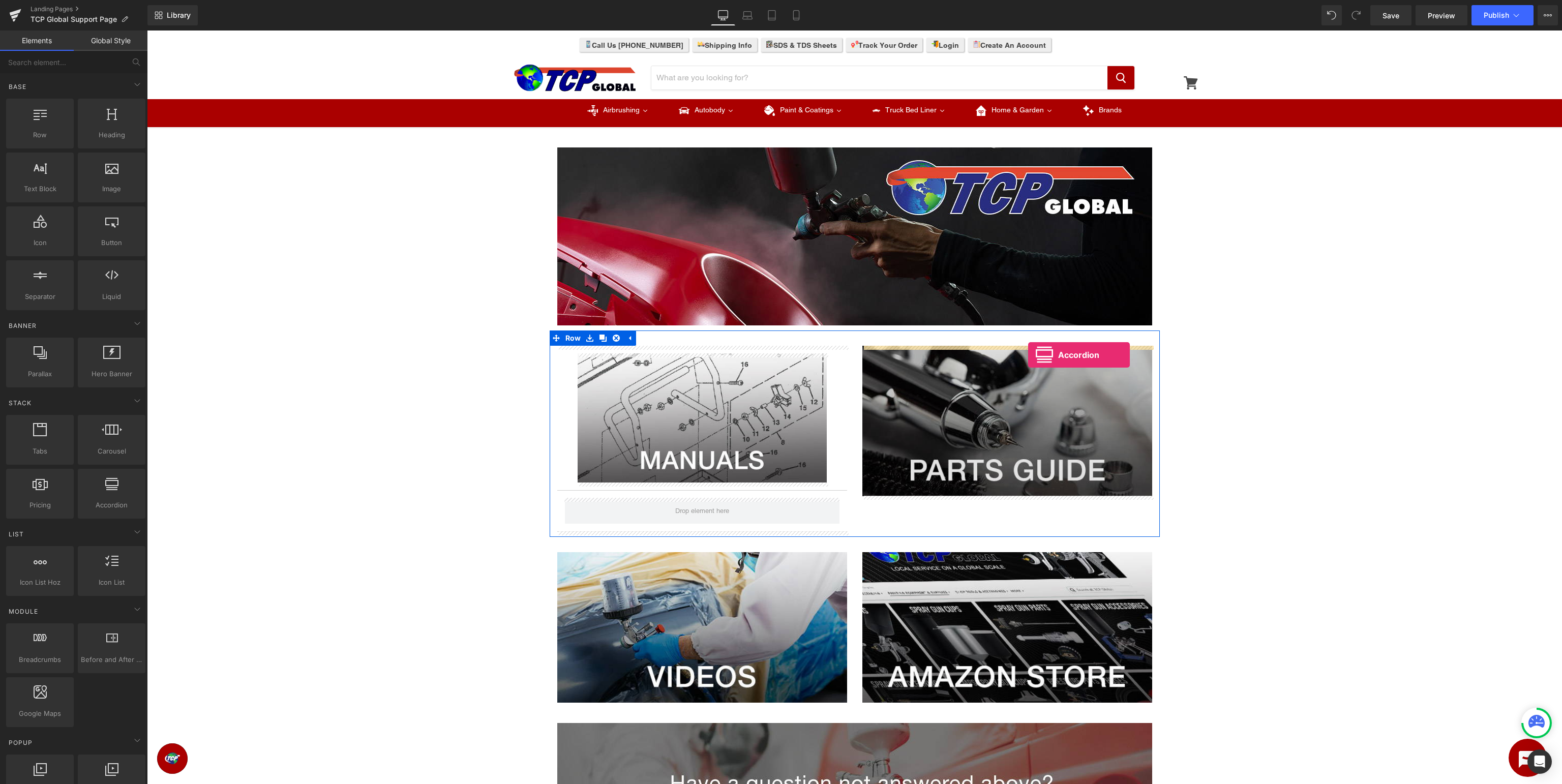
drag, startPoint x: 252, startPoint y: 530, endPoint x: 1028, endPoint y: 355, distance: 795.5
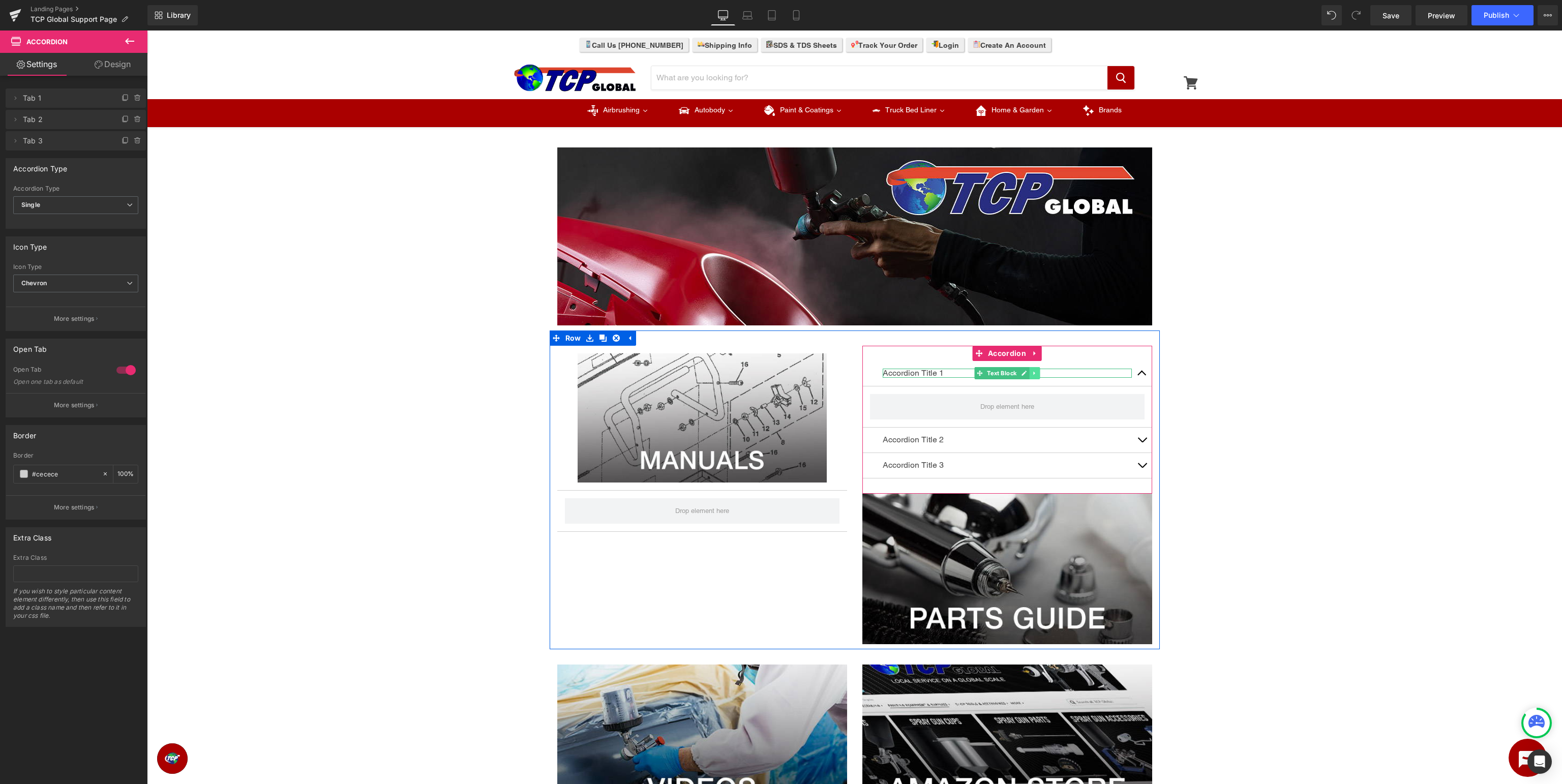
click at [1033, 373] on icon at bounding box center [1035, 373] width 6 height 6
click at [1030, 374] on icon at bounding box center [1030, 373] width 6 height 6
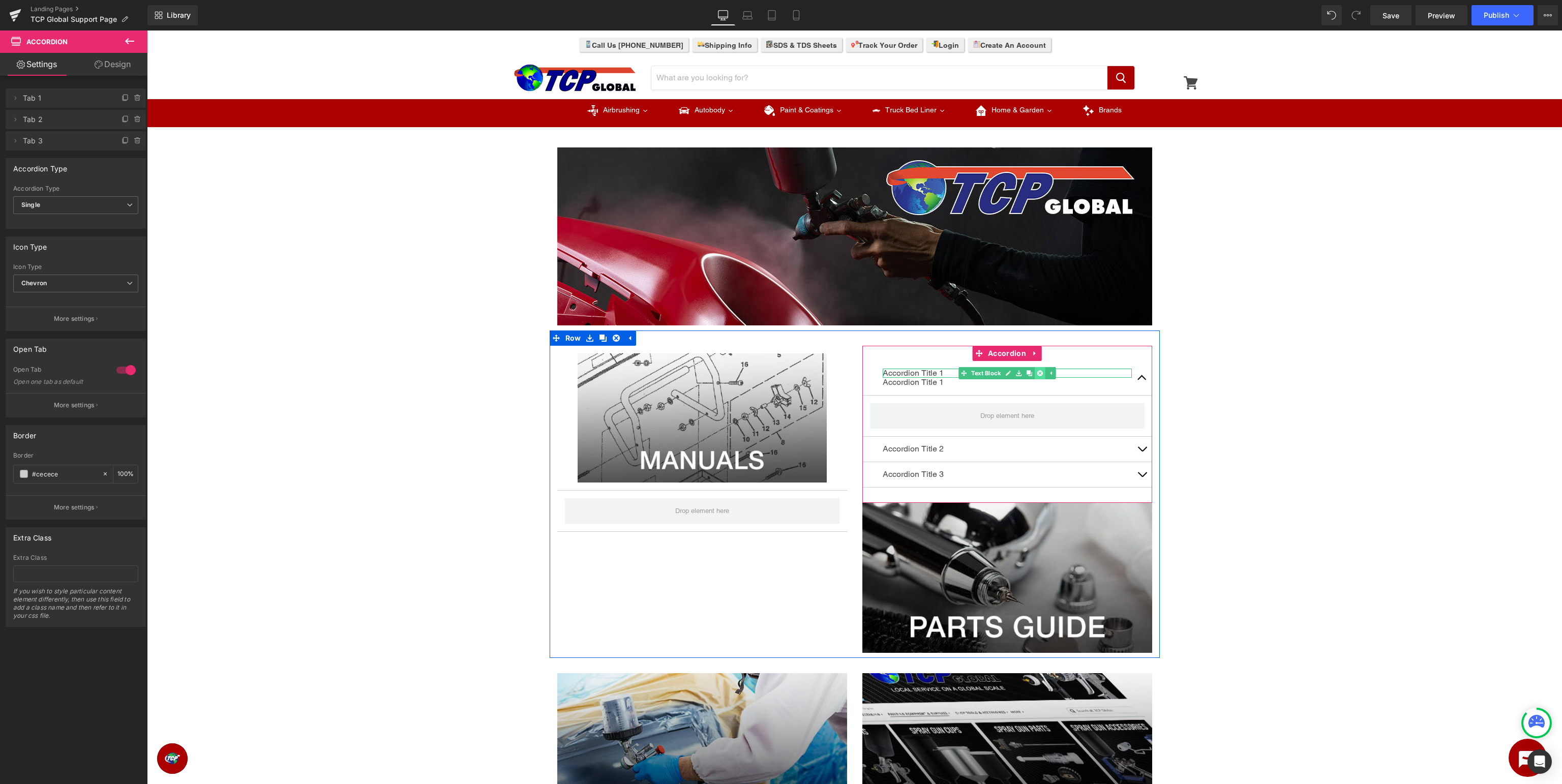
click at [1040, 372] on icon at bounding box center [1040, 373] width 6 height 6
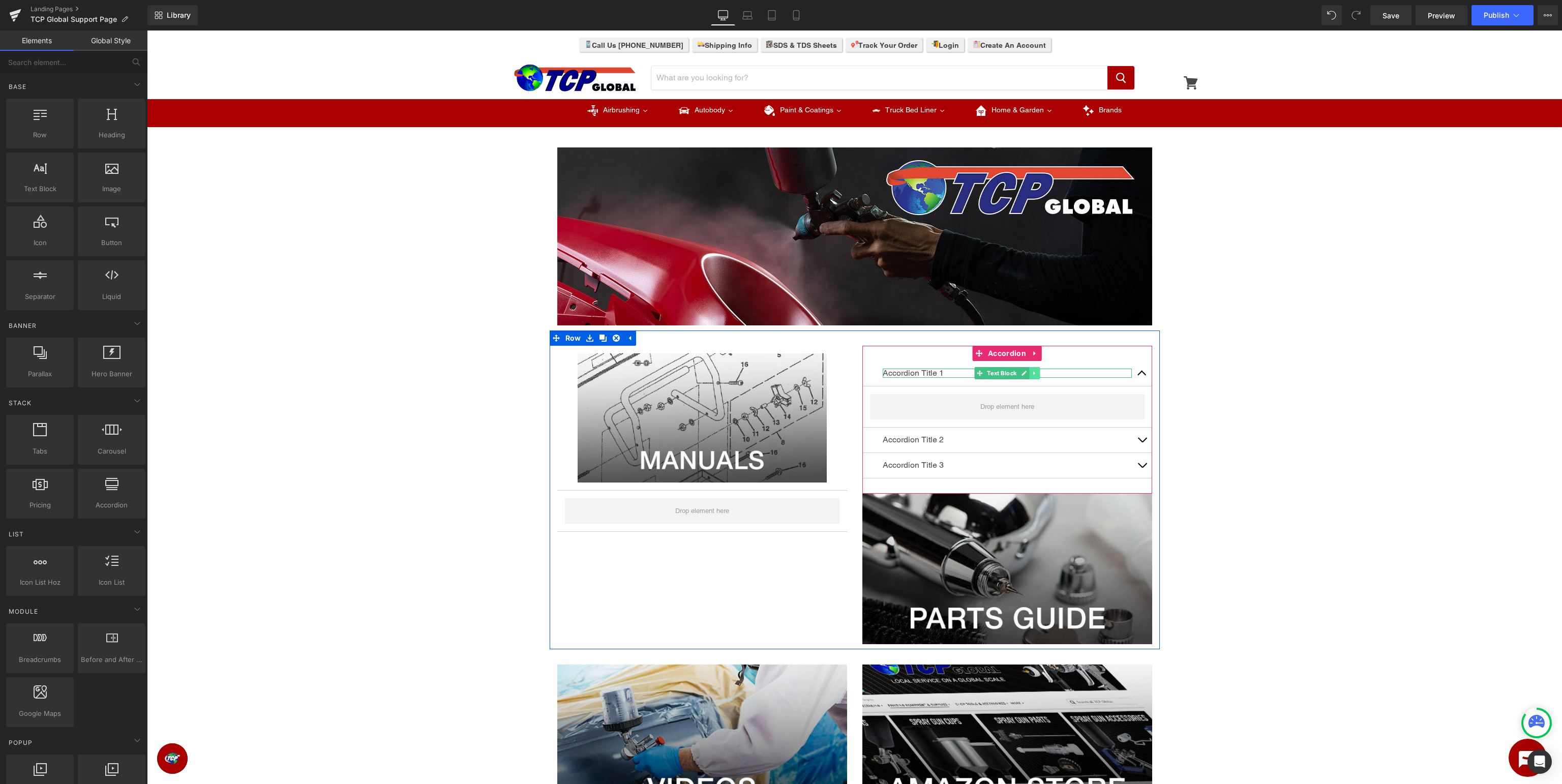
click at [1034, 373] on icon at bounding box center [1034, 373] width 1 height 4
click at [1040, 372] on icon at bounding box center [1040, 373] width 6 height 6
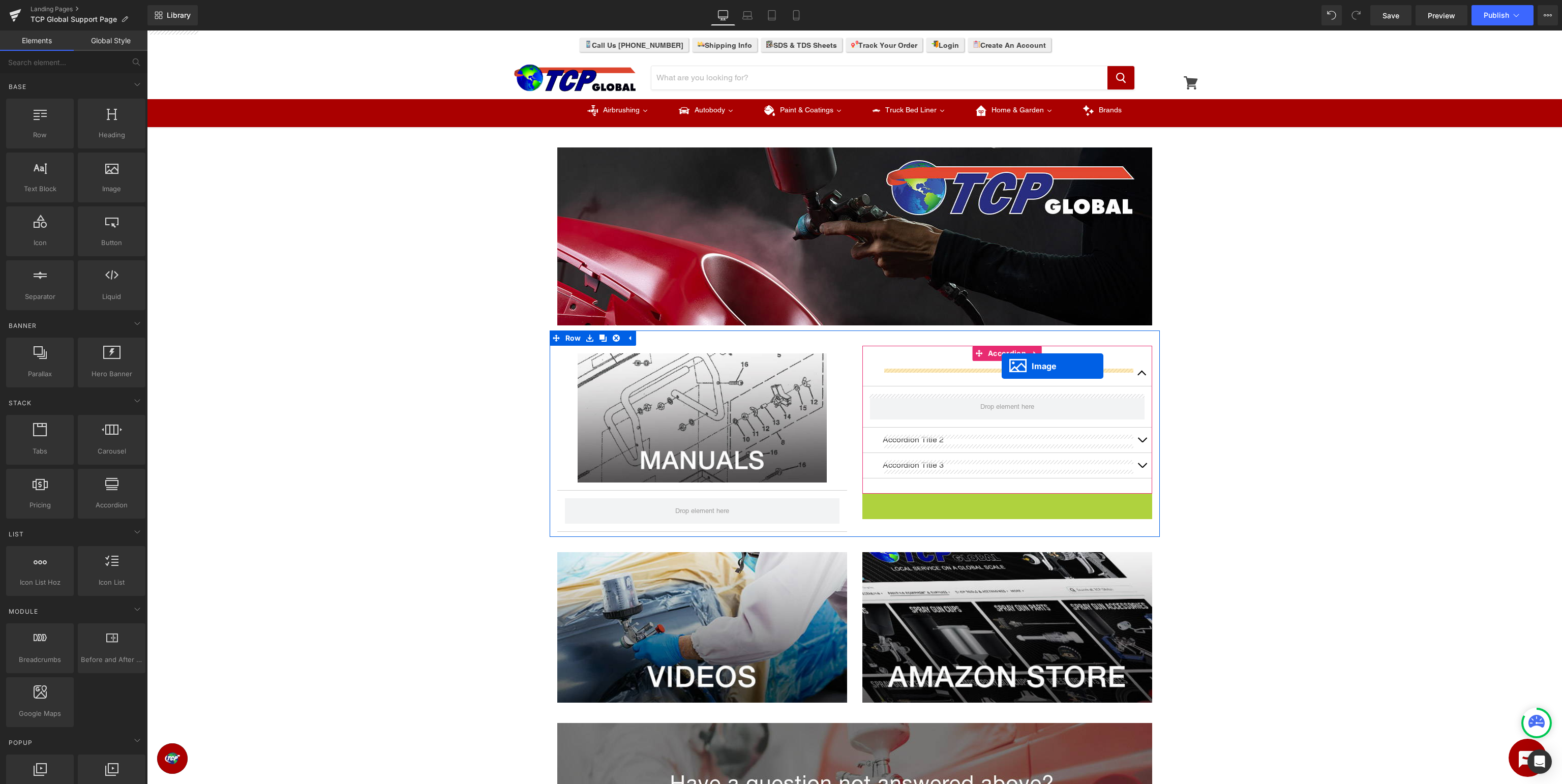
drag, startPoint x: 1002, startPoint y: 569, endPoint x: 1002, endPoint y: 366, distance: 203.0
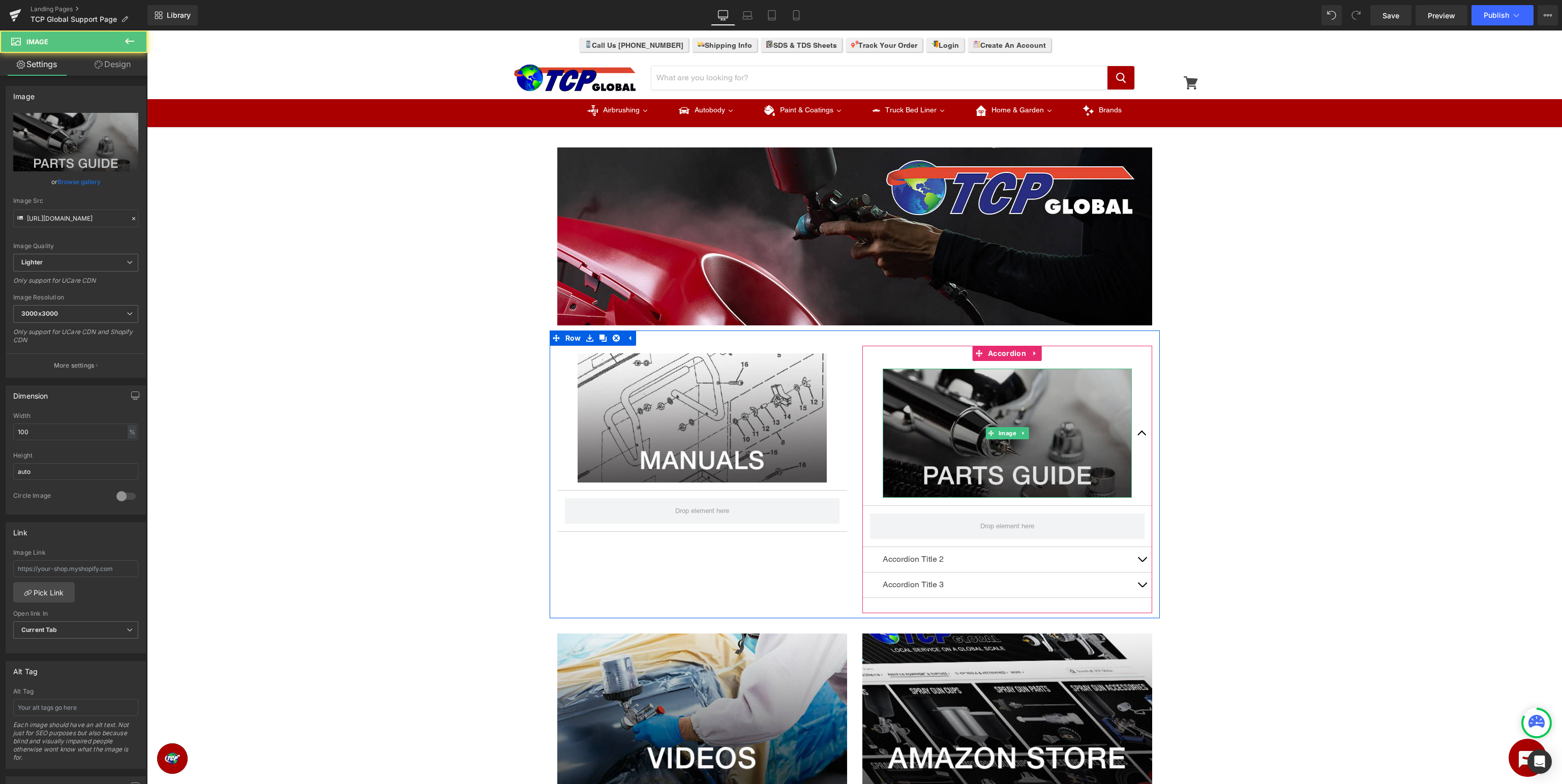
click at [1093, 388] on img at bounding box center [1007, 432] width 249 height 129
click at [1006, 449] on img at bounding box center [1007, 432] width 249 height 129
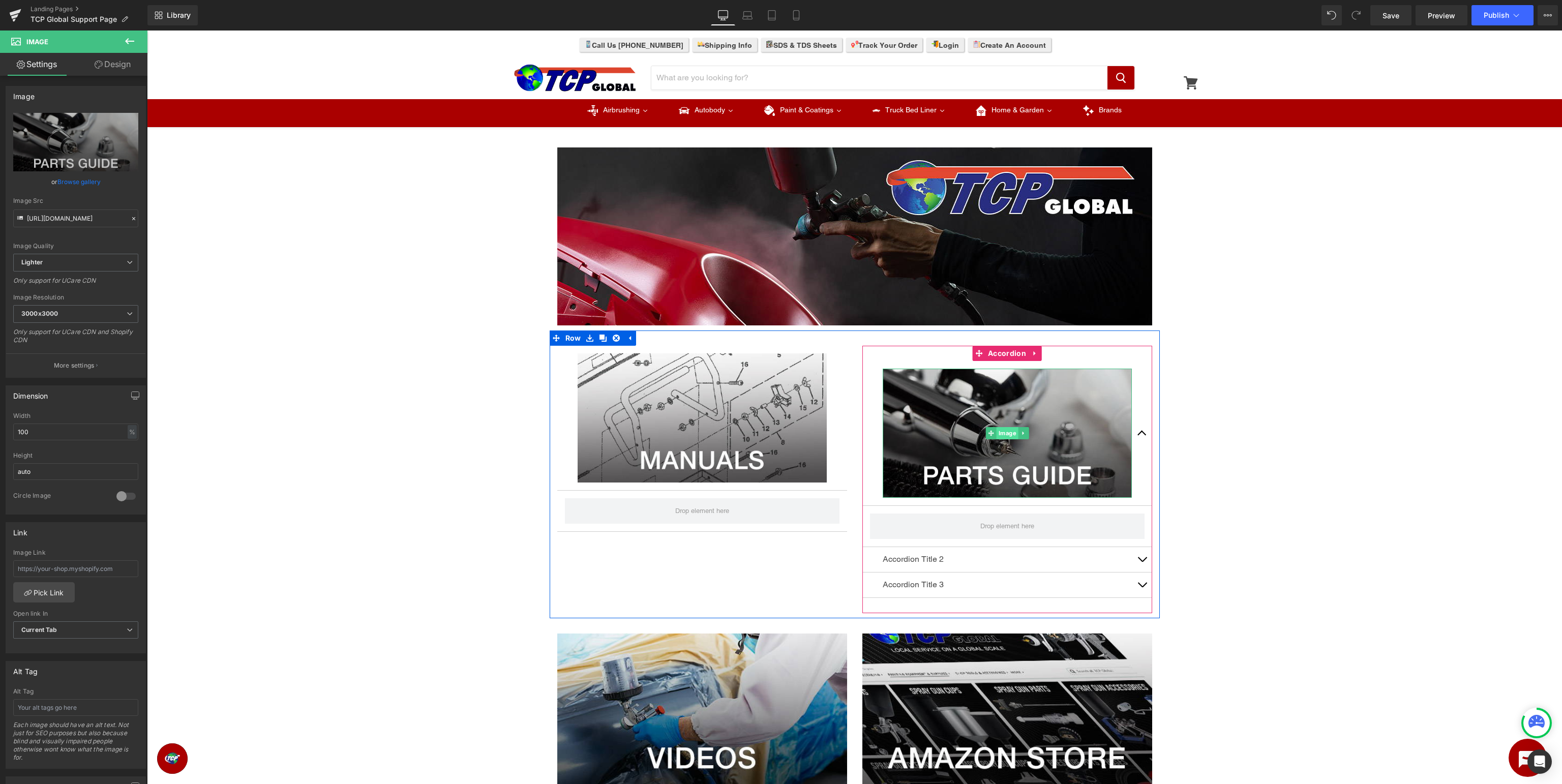
click at [1010, 434] on span "Image" at bounding box center [1007, 433] width 22 height 12
click at [1015, 353] on span "Accordion" at bounding box center [1007, 353] width 43 height 15
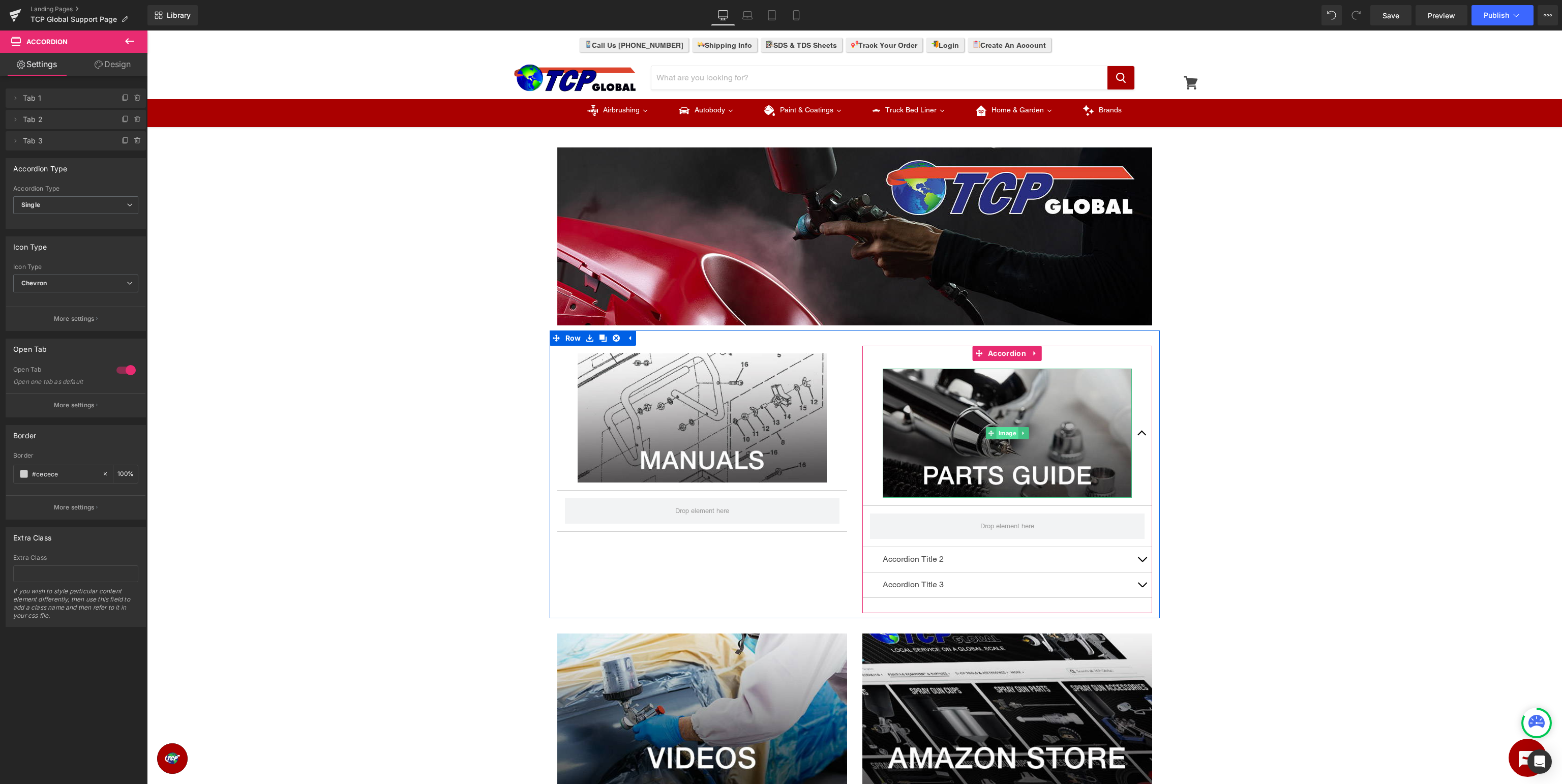
click at [1002, 432] on span "Image" at bounding box center [1007, 433] width 22 height 12
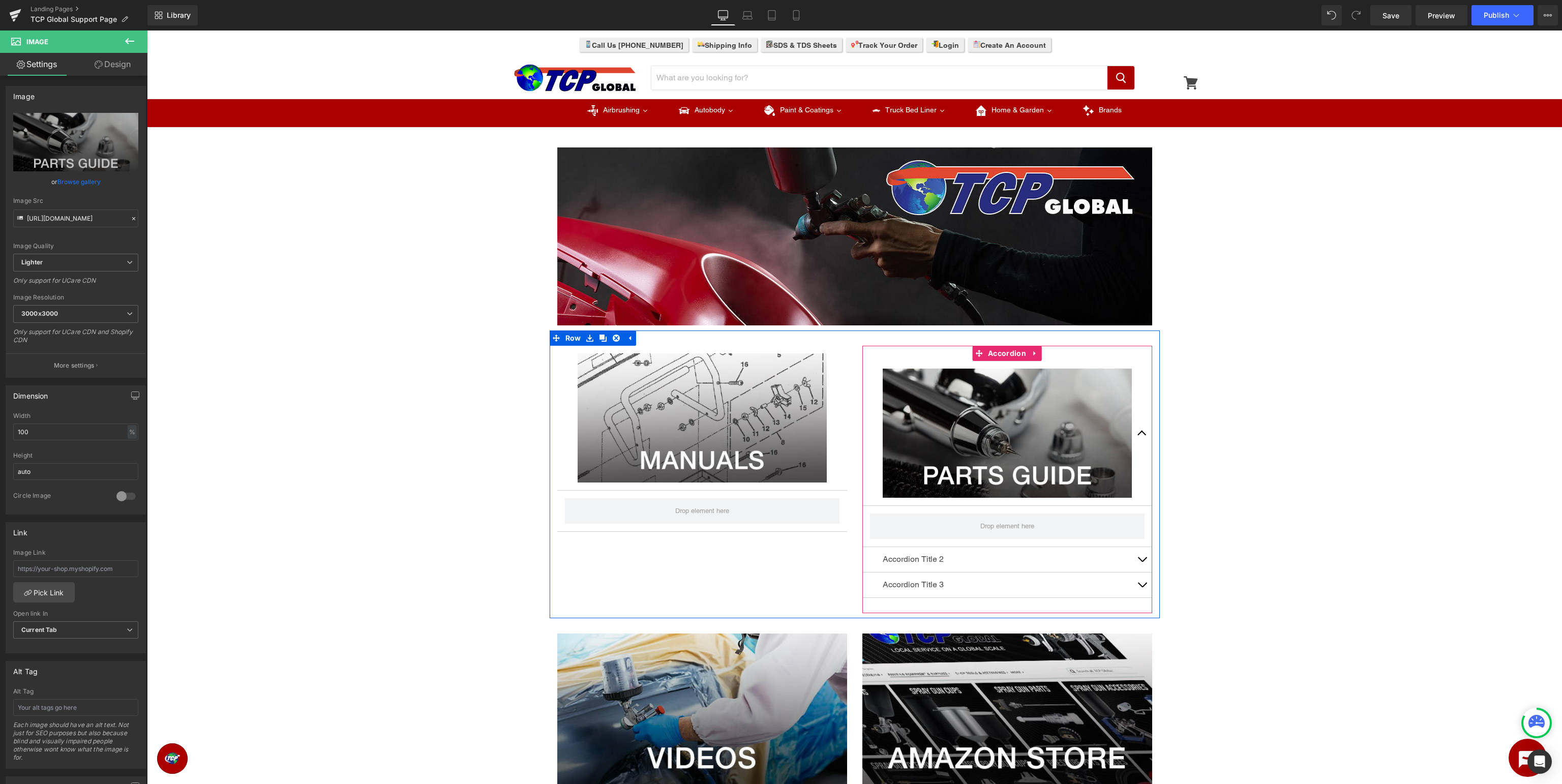
click at [1014, 354] on span "Accordion" at bounding box center [1007, 353] width 43 height 15
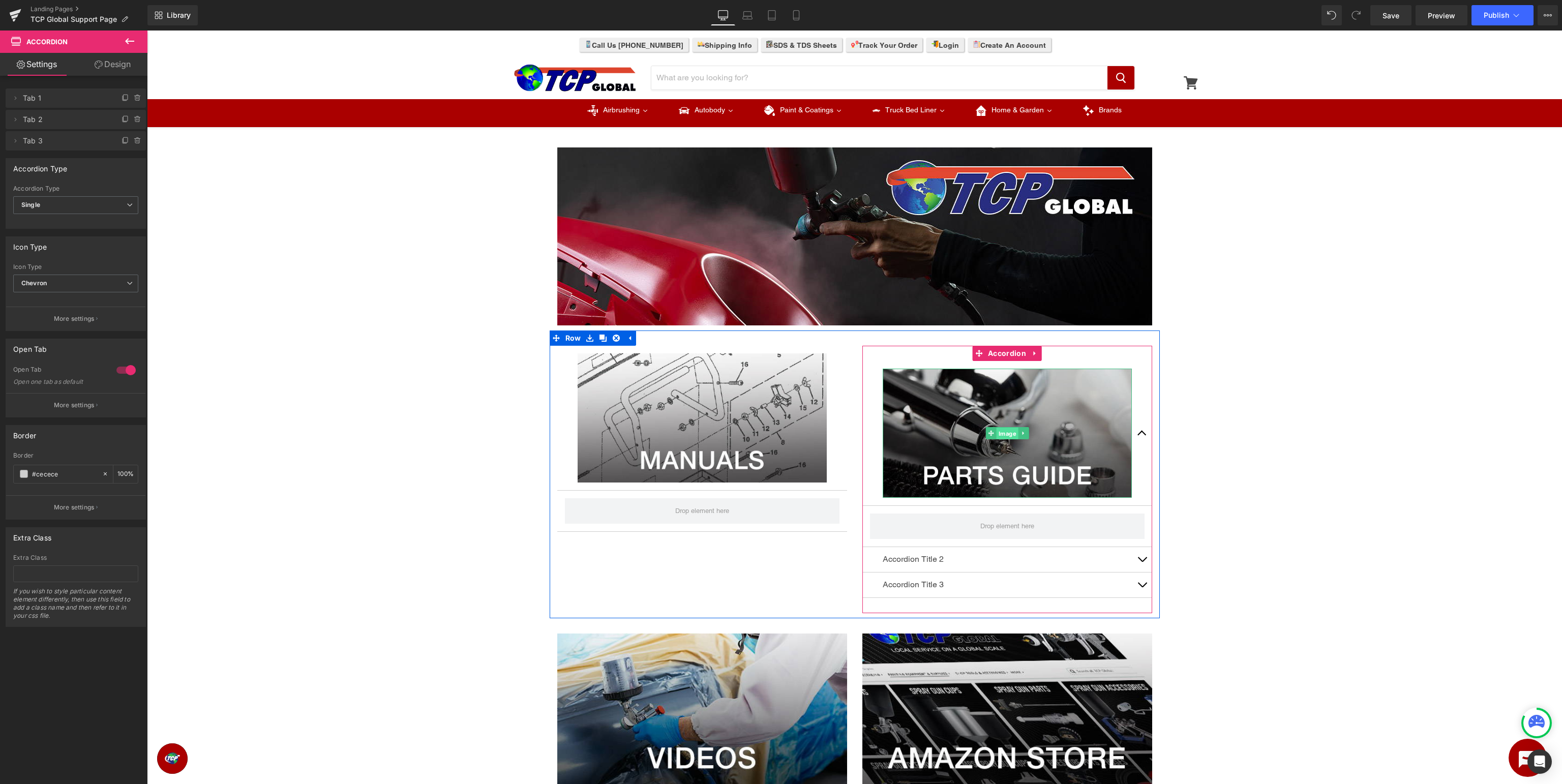
click at [1004, 437] on span "Image" at bounding box center [1007, 434] width 22 height 12
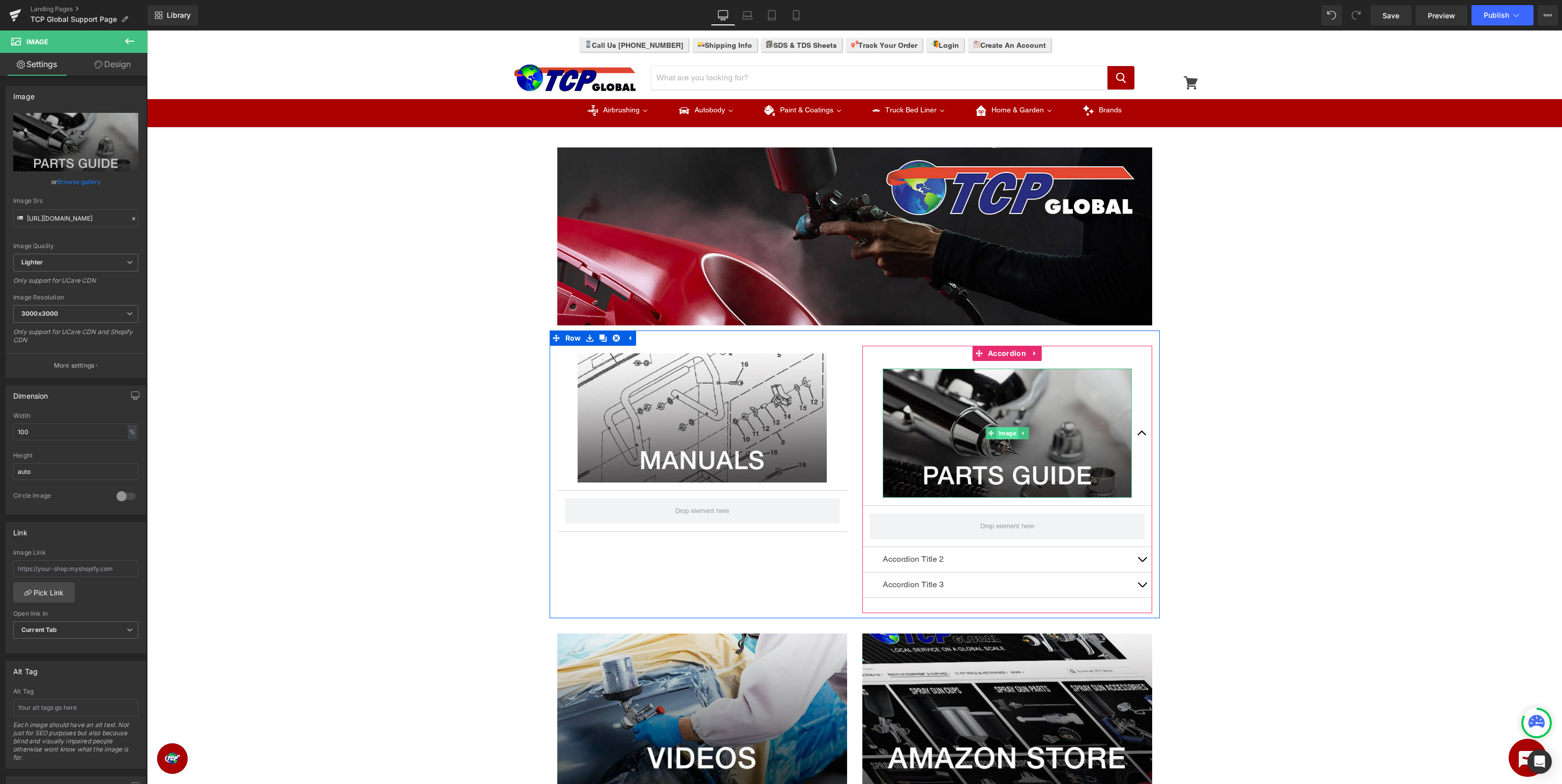
click at [1004, 434] on span "Image" at bounding box center [1007, 433] width 22 height 12
click at [113, 66] on link "Design" at bounding box center [113, 64] width 74 height 23
click at [0, 0] on div "Spacing" at bounding box center [0, 0] width 0 height 0
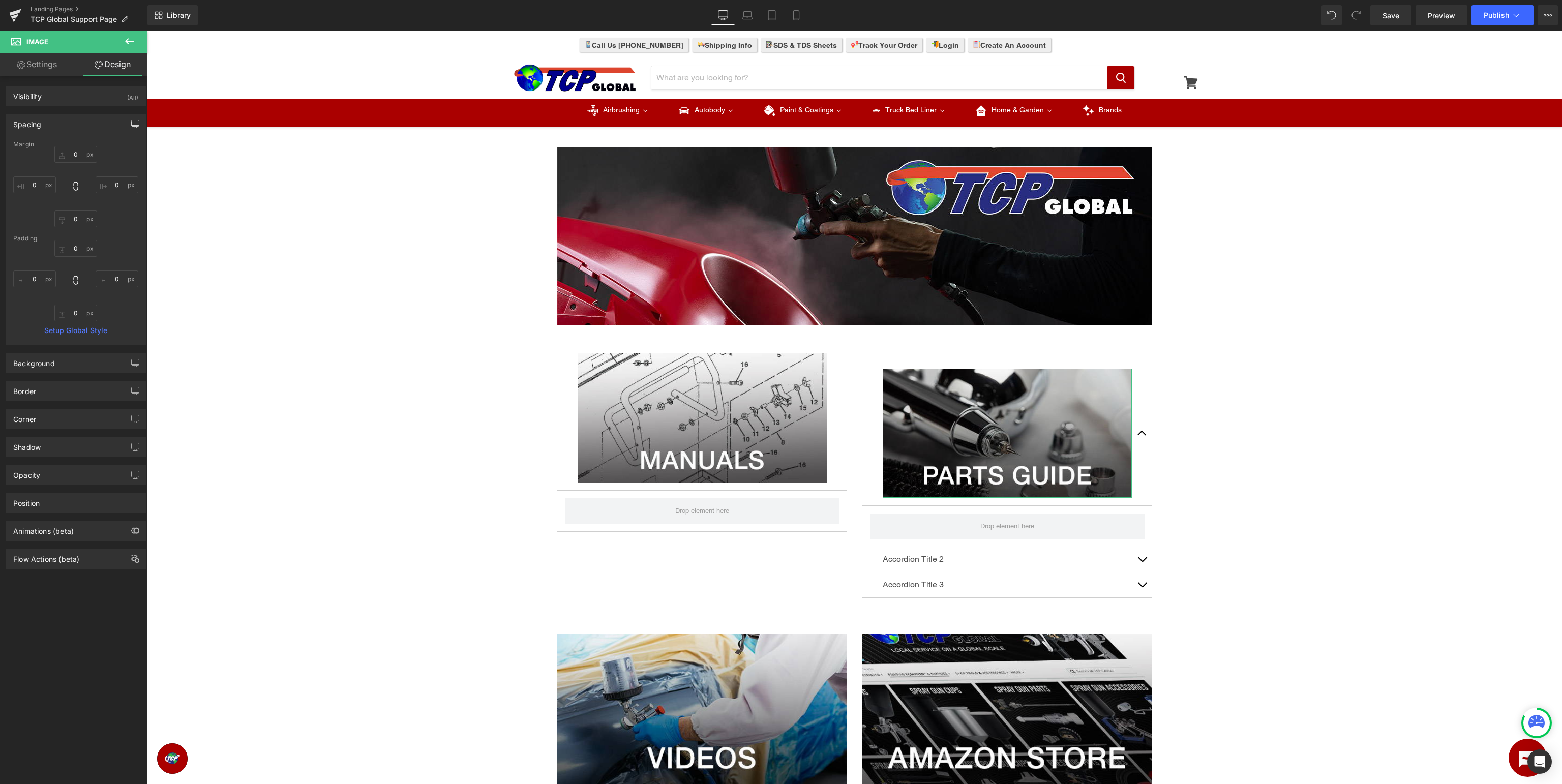
click at [136, 121] on icon "button" at bounding box center [135, 124] width 8 height 8
click at [132, 124] on icon "button" at bounding box center [136, 124] width 7 height 6
click at [1005, 351] on span "Accordion" at bounding box center [1007, 353] width 43 height 15
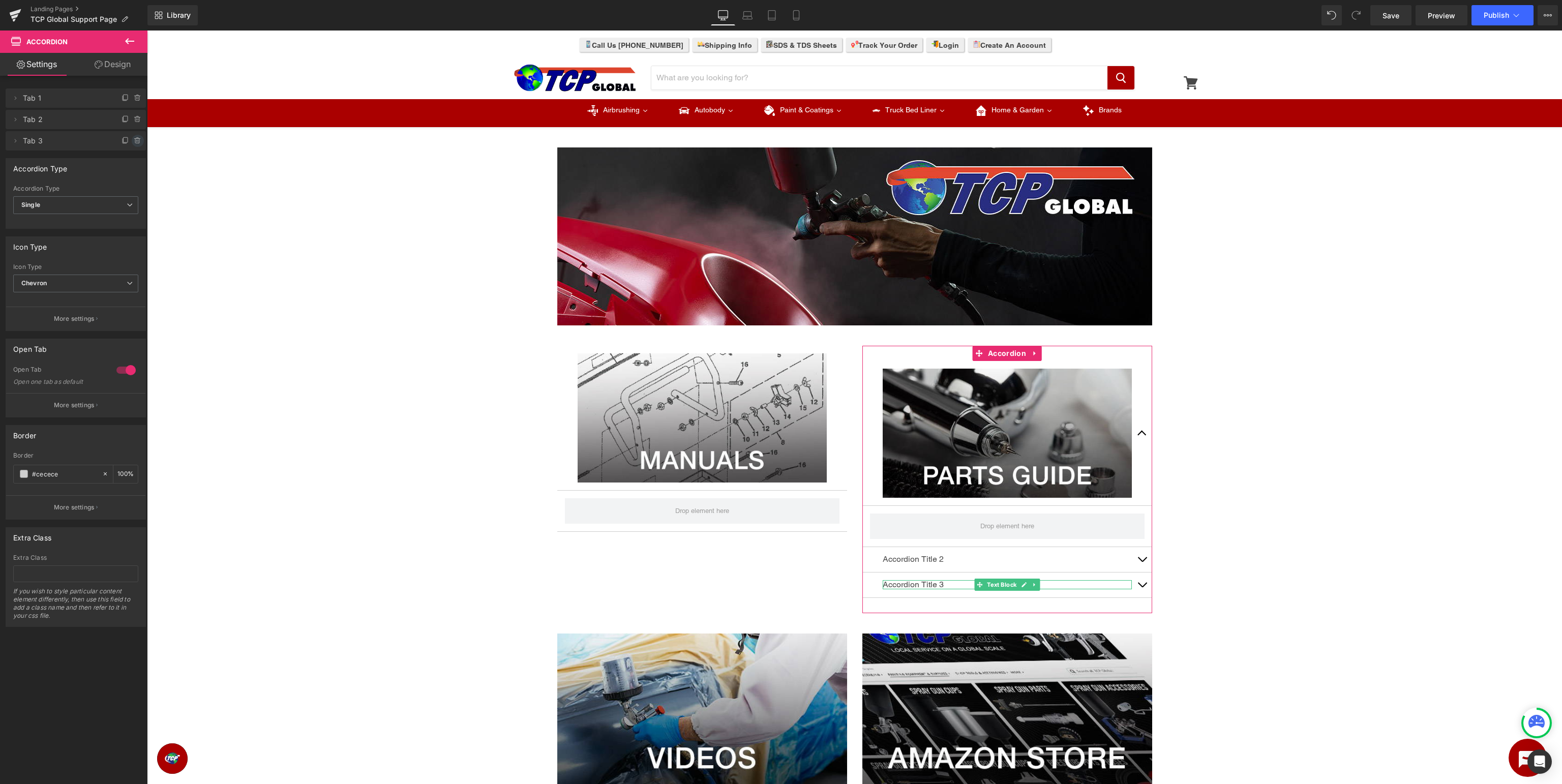
click at [135, 139] on icon at bounding box center [136, 141] width 4 height 4
click at [135, 142] on button "Delete" at bounding box center [127, 142] width 32 height 13
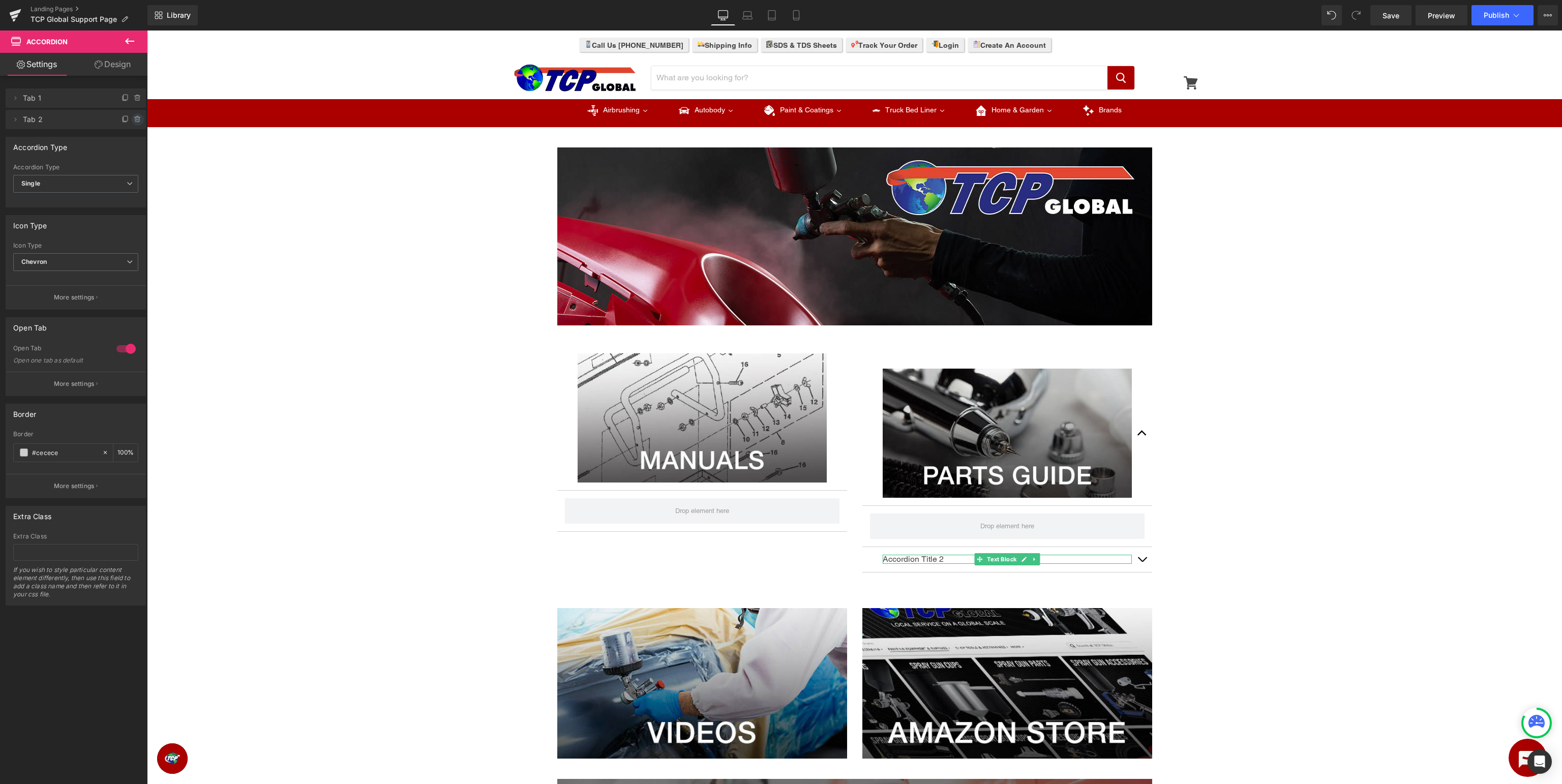
click at [138, 121] on icon at bounding box center [138, 119] width 0 height 2
click at [128, 119] on button "Delete" at bounding box center [127, 120] width 32 height 13
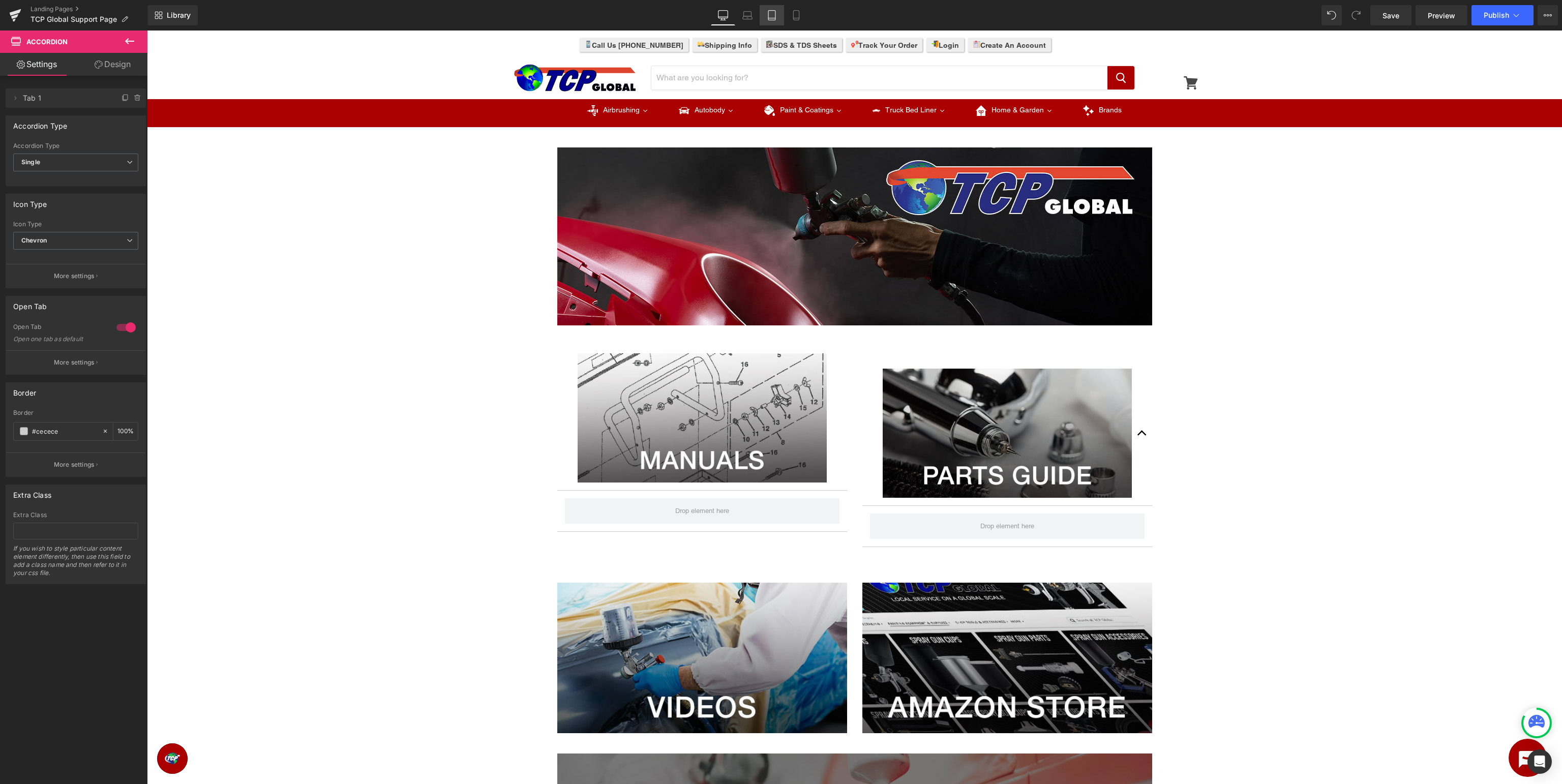
click at [771, 14] on icon at bounding box center [772, 16] width 10 height 10
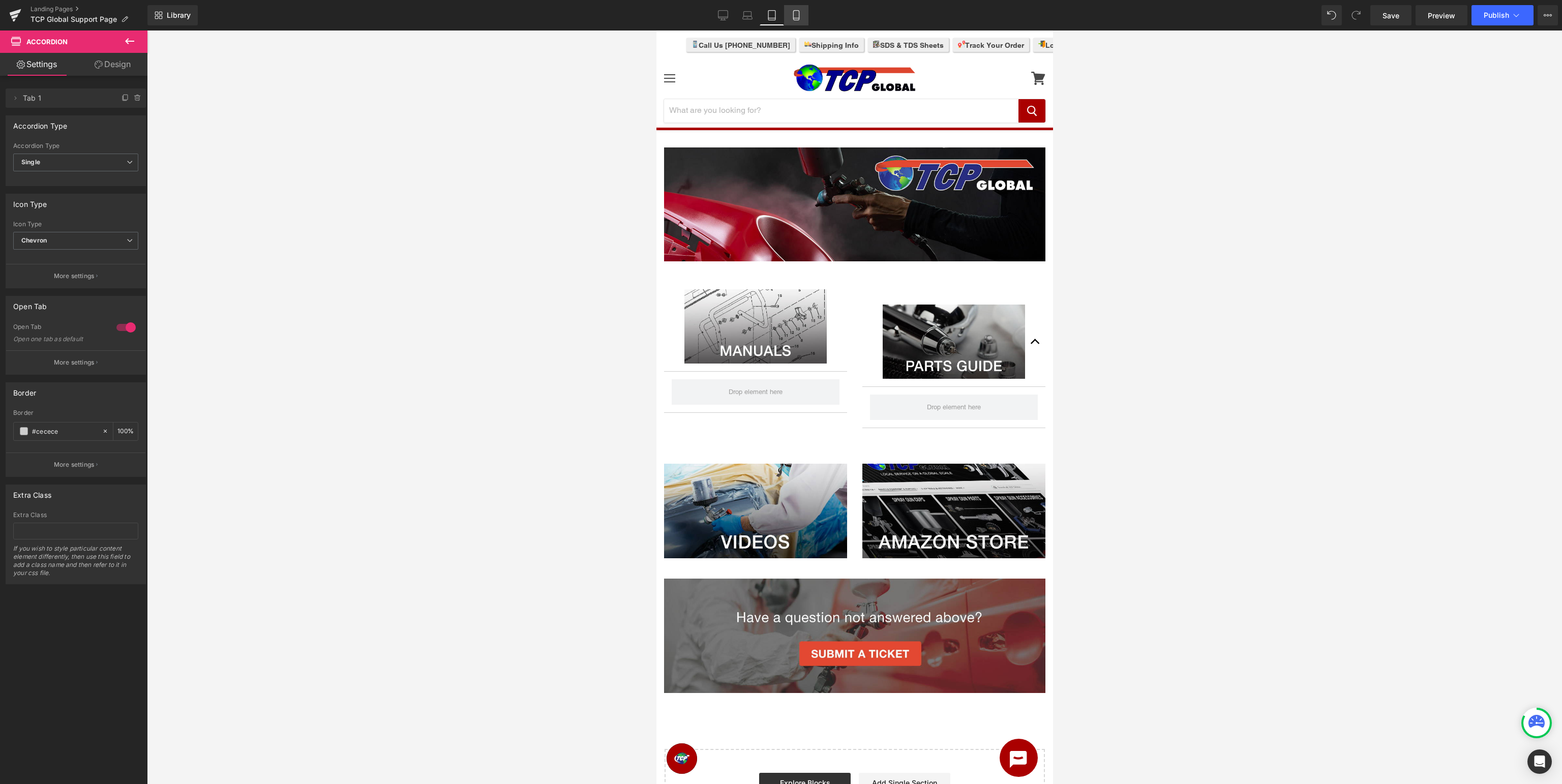
click at [797, 15] on icon at bounding box center [796, 16] width 10 height 10
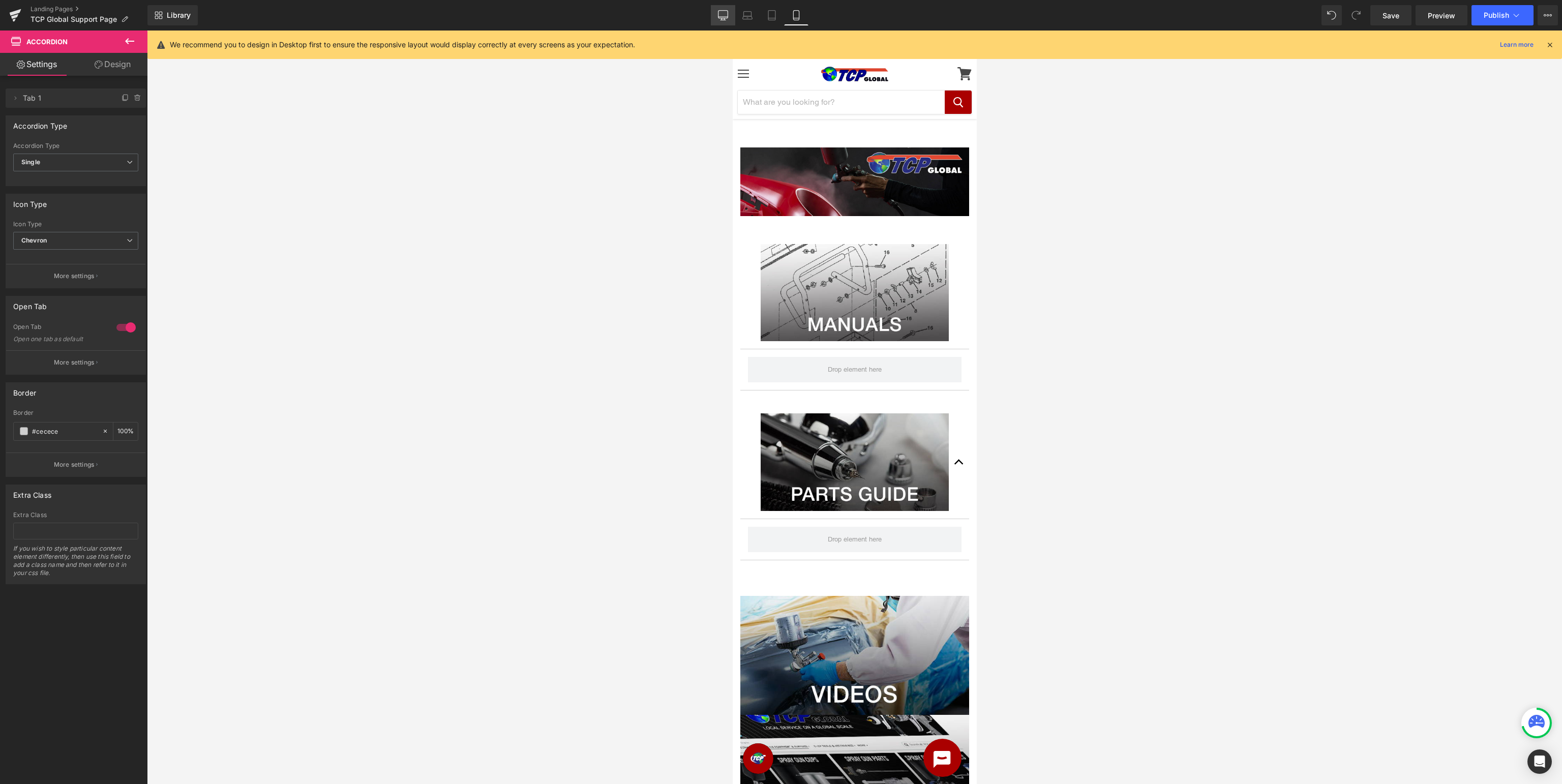
click at [731, 12] on link "Desktop" at bounding box center [723, 15] width 25 height 20
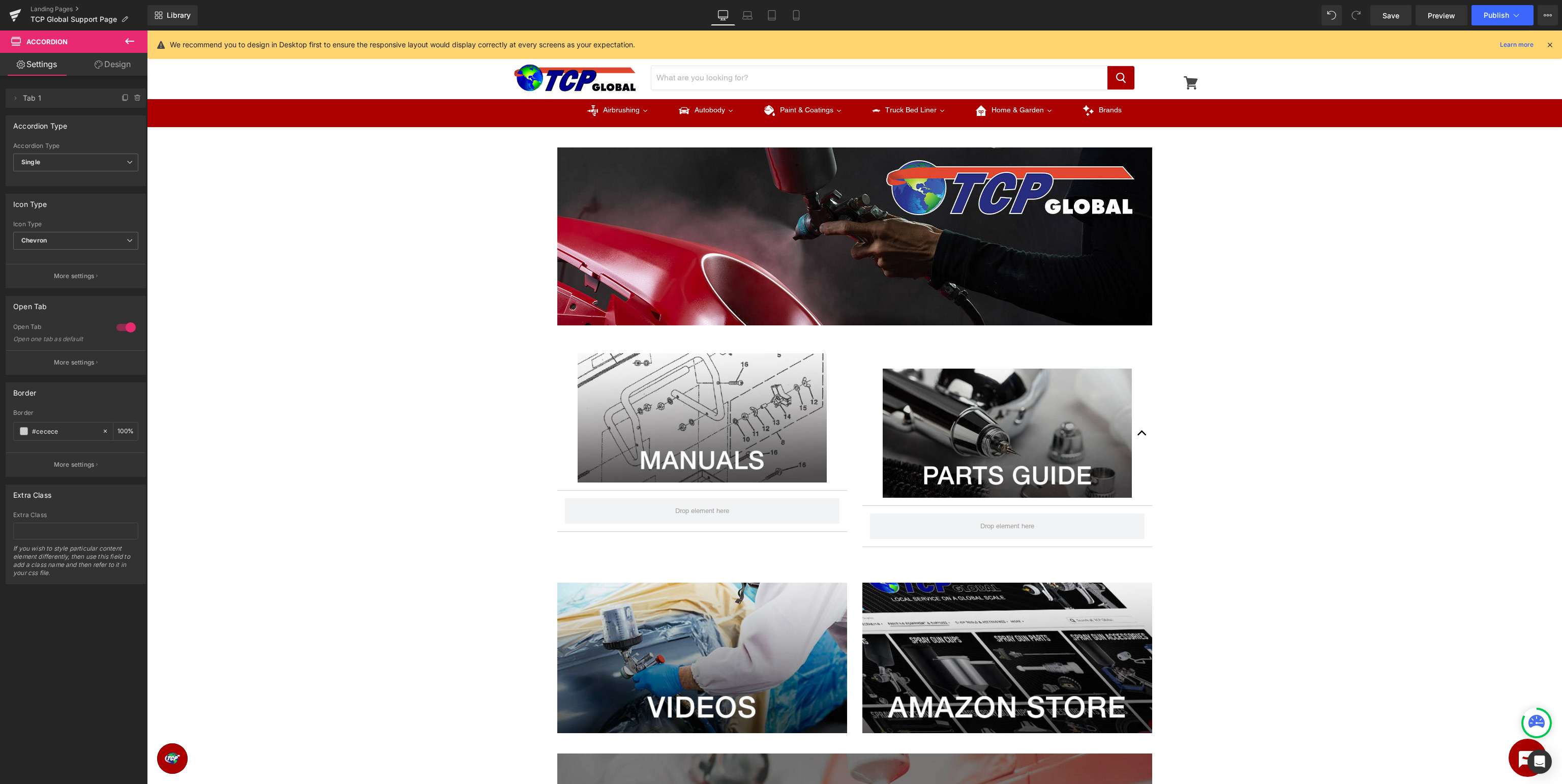
scroll to position [161, 0]
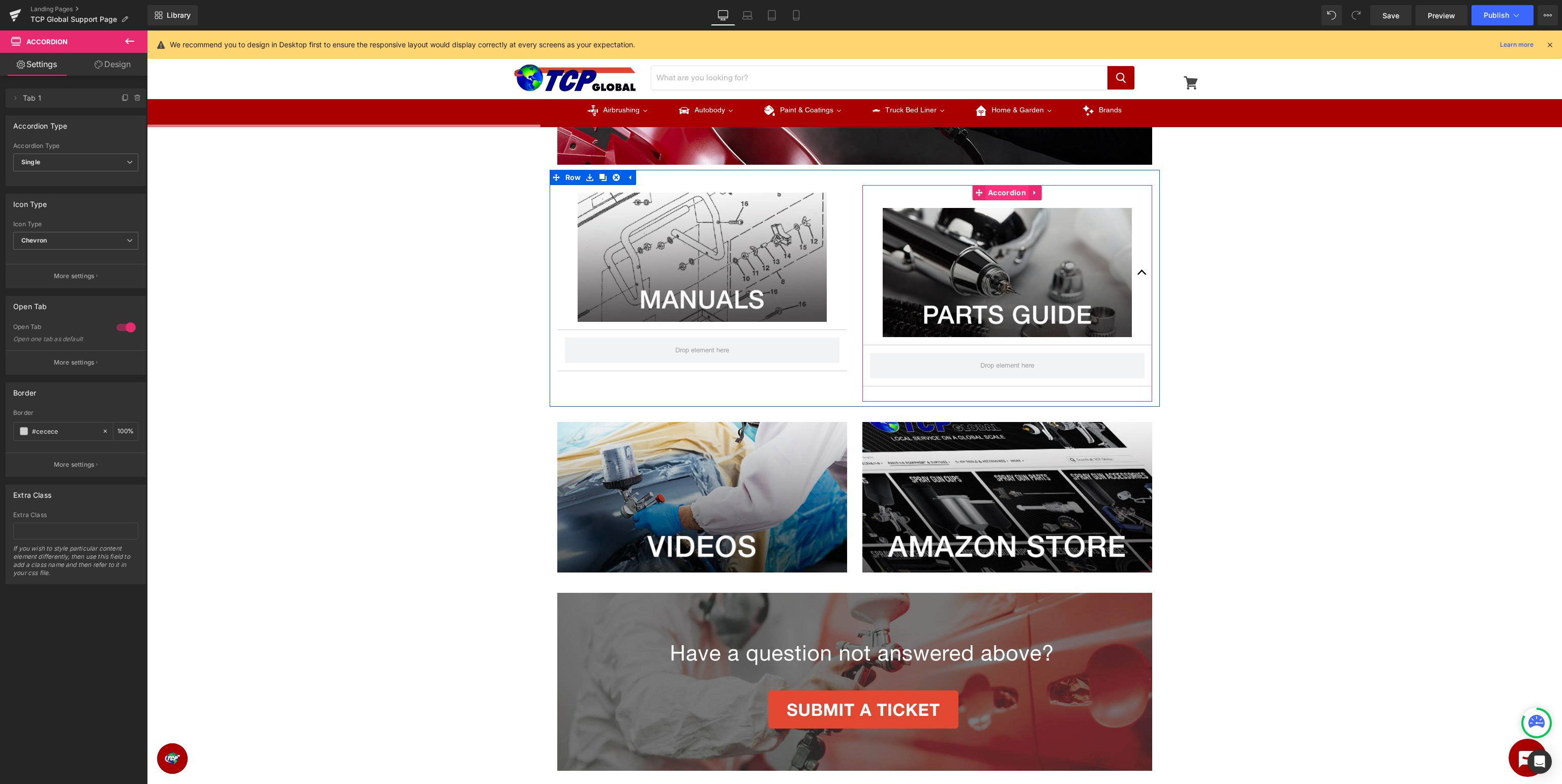
click at [992, 197] on span "Accordion" at bounding box center [1007, 192] width 43 height 15
click at [1003, 191] on span "Accordion" at bounding box center [1007, 192] width 43 height 15
click at [129, 238] on icon at bounding box center [130, 241] width 6 height 6
click at [107, 265] on li "None" at bounding box center [74, 259] width 121 height 15
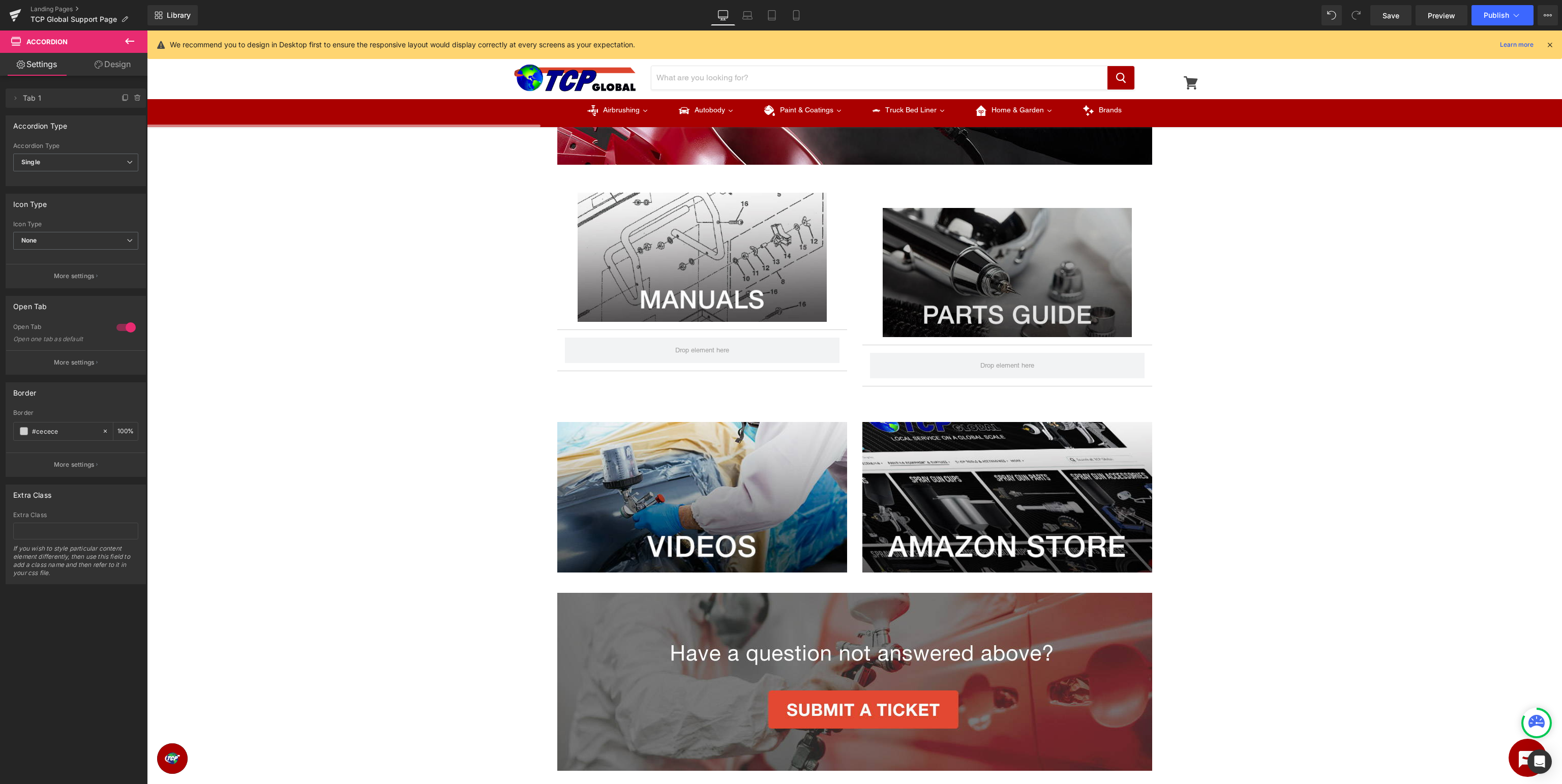
scroll to position [0, 0]
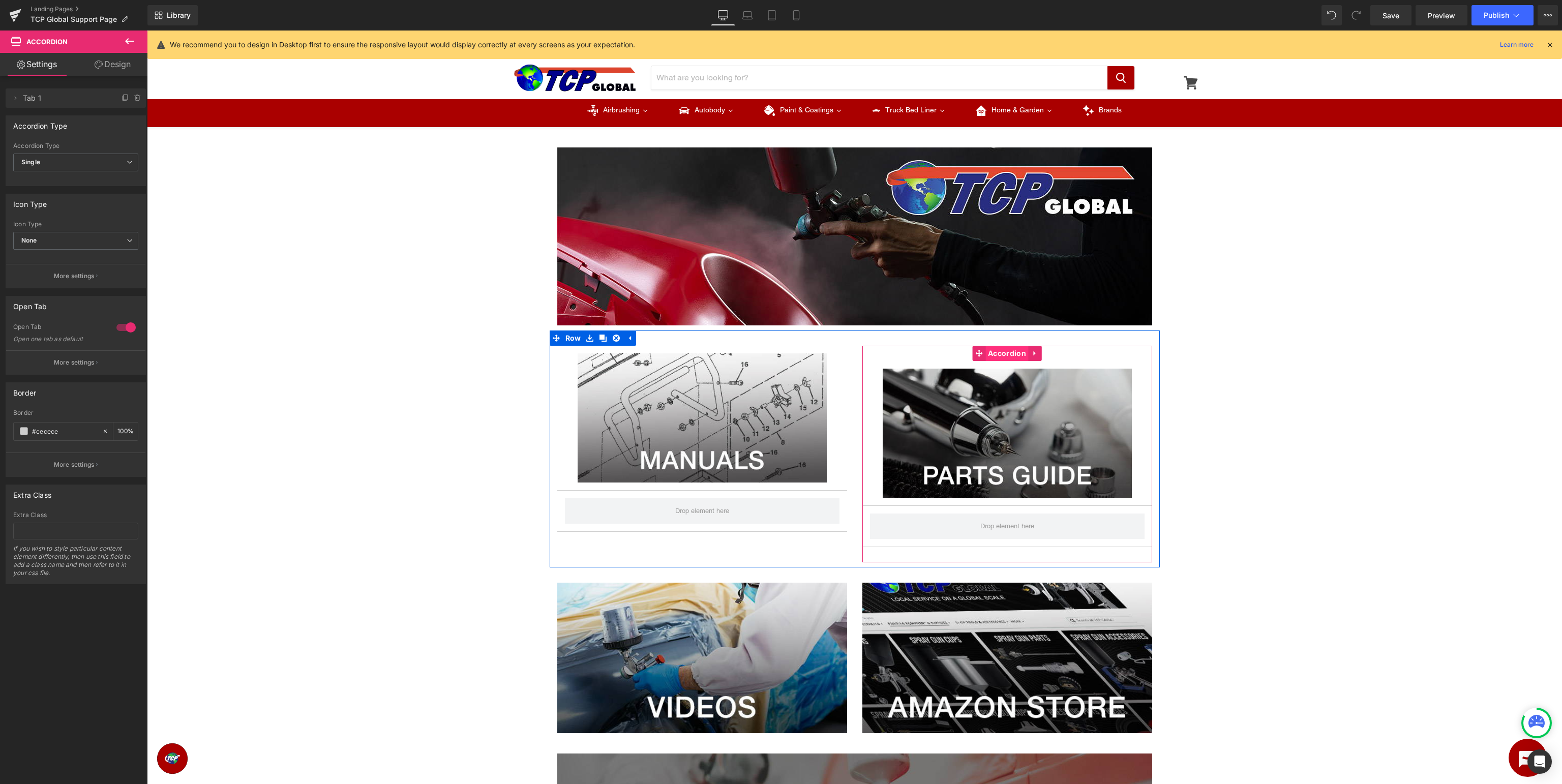
click at [995, 355] on span "Accordion" at bounding box center [1007, 353] width 43 height 15
click at [98, 67] on icon at bounding box center [98, 64] width 8 height 8
click at [0, 0] on icon "button" at bounding box center [0, 0] width 0 height 0
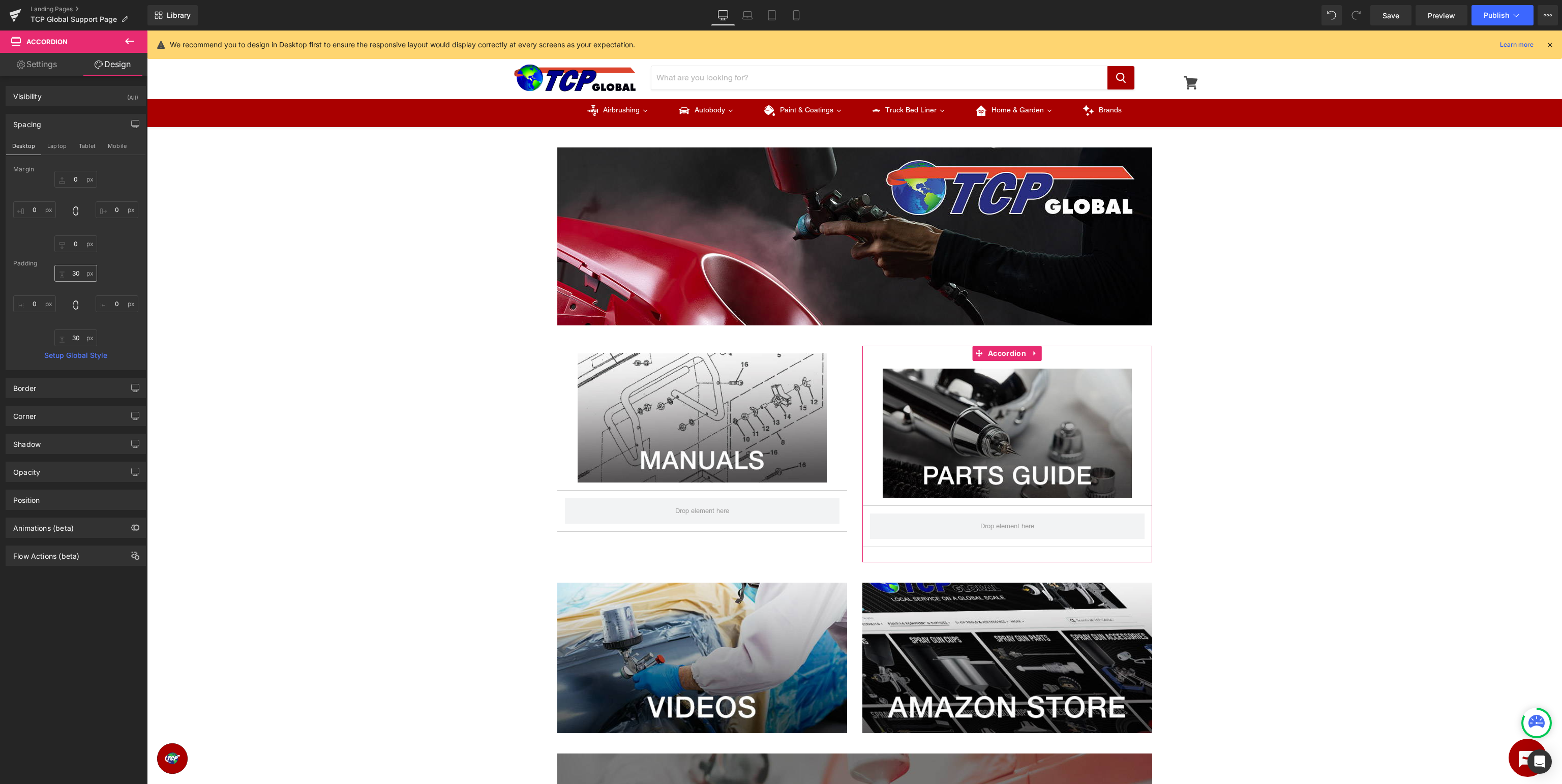
type input "0"
type input "30"
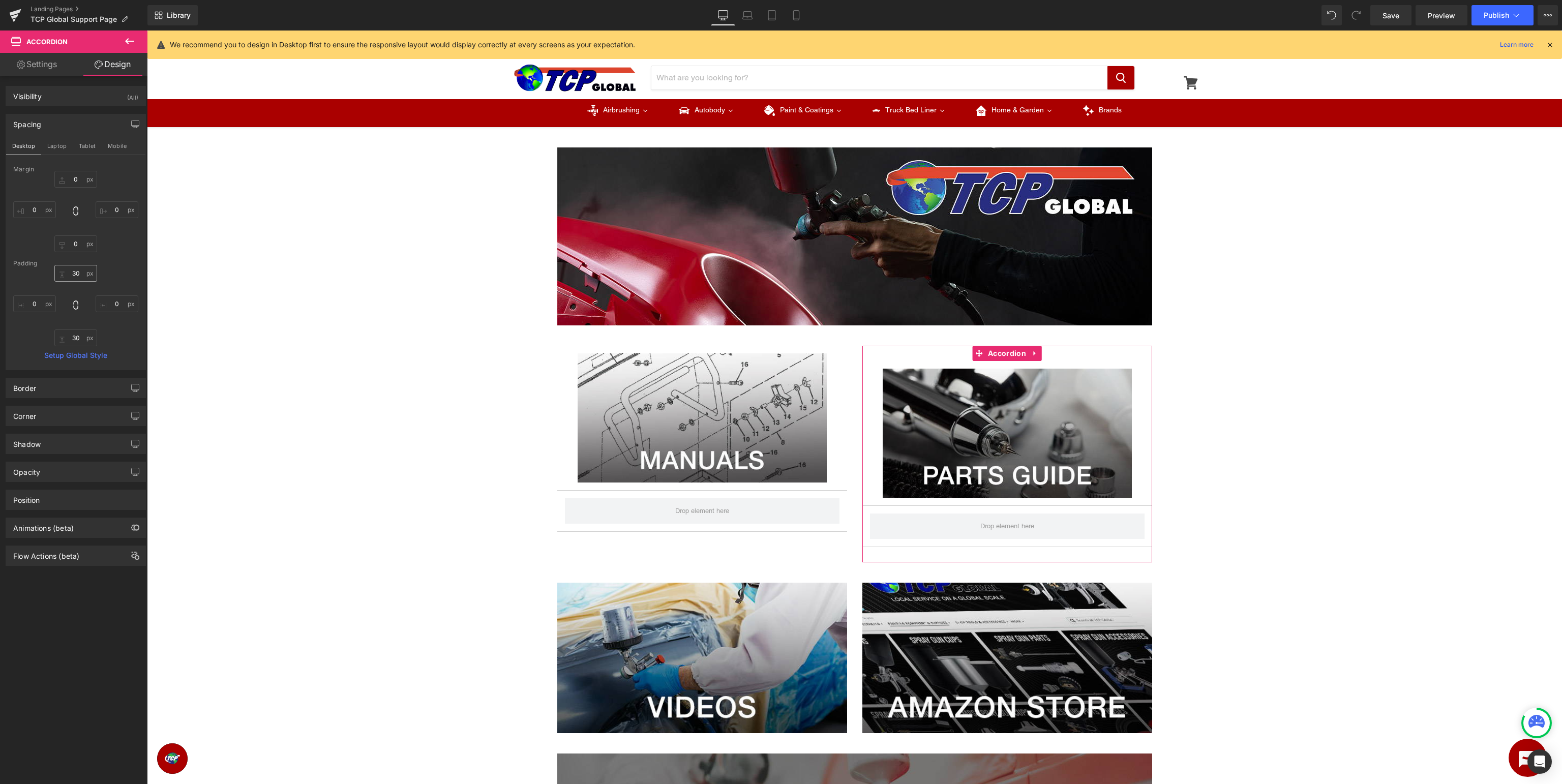
type input "0"
type input "30"
type input "0"
click at [82, 276] on input "30" at bounding box center [75, 273] width 42 height 17
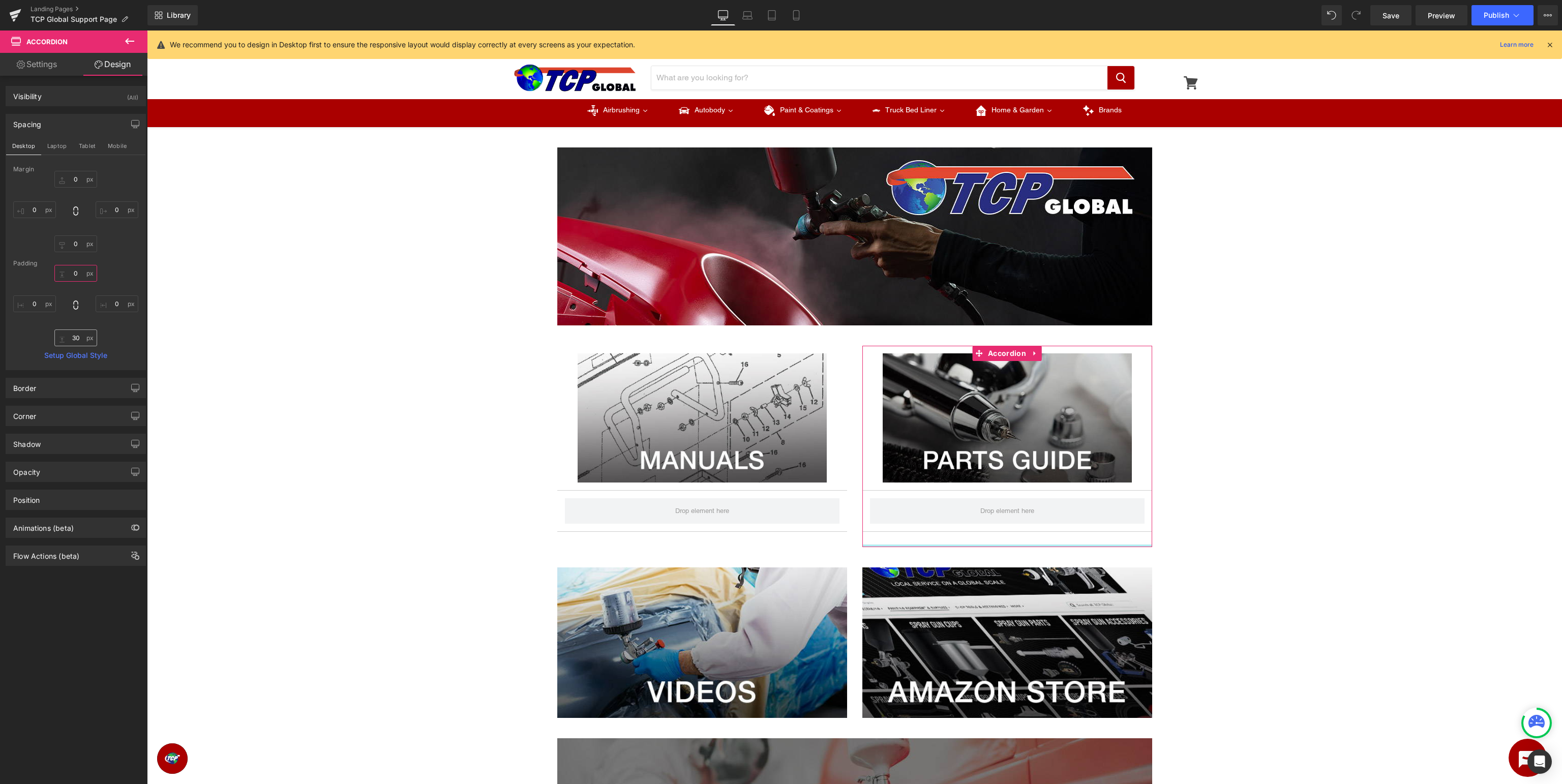
type input "0"
click at [75, 341] on input "30" at bounding box center [75, 338] width 42 height 17
click at [120, 341] on div "0 0 0px 0 0px 0" at bounding box center [76, 305] width 125 height 81
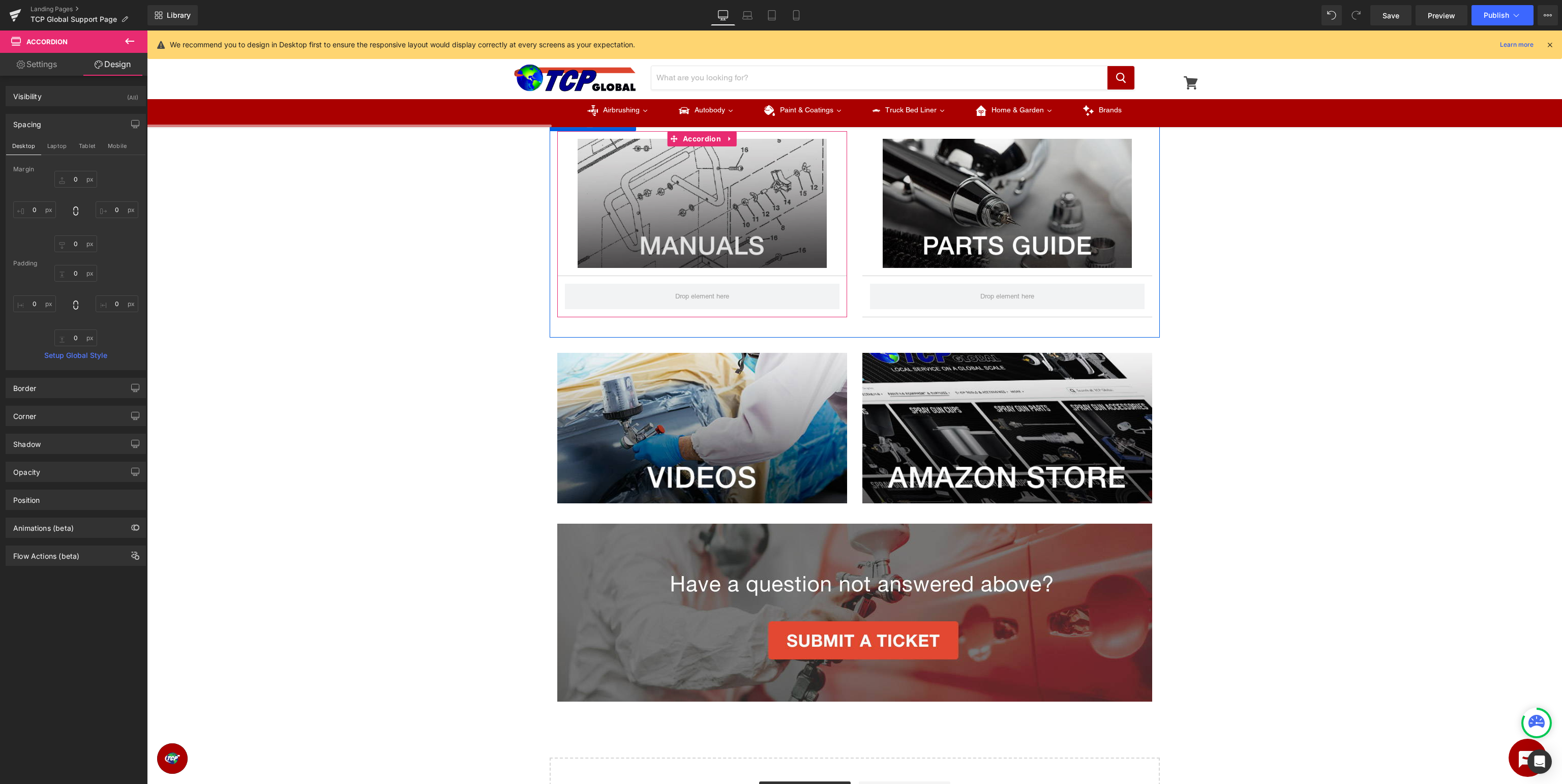
scroll to position [107, 0]
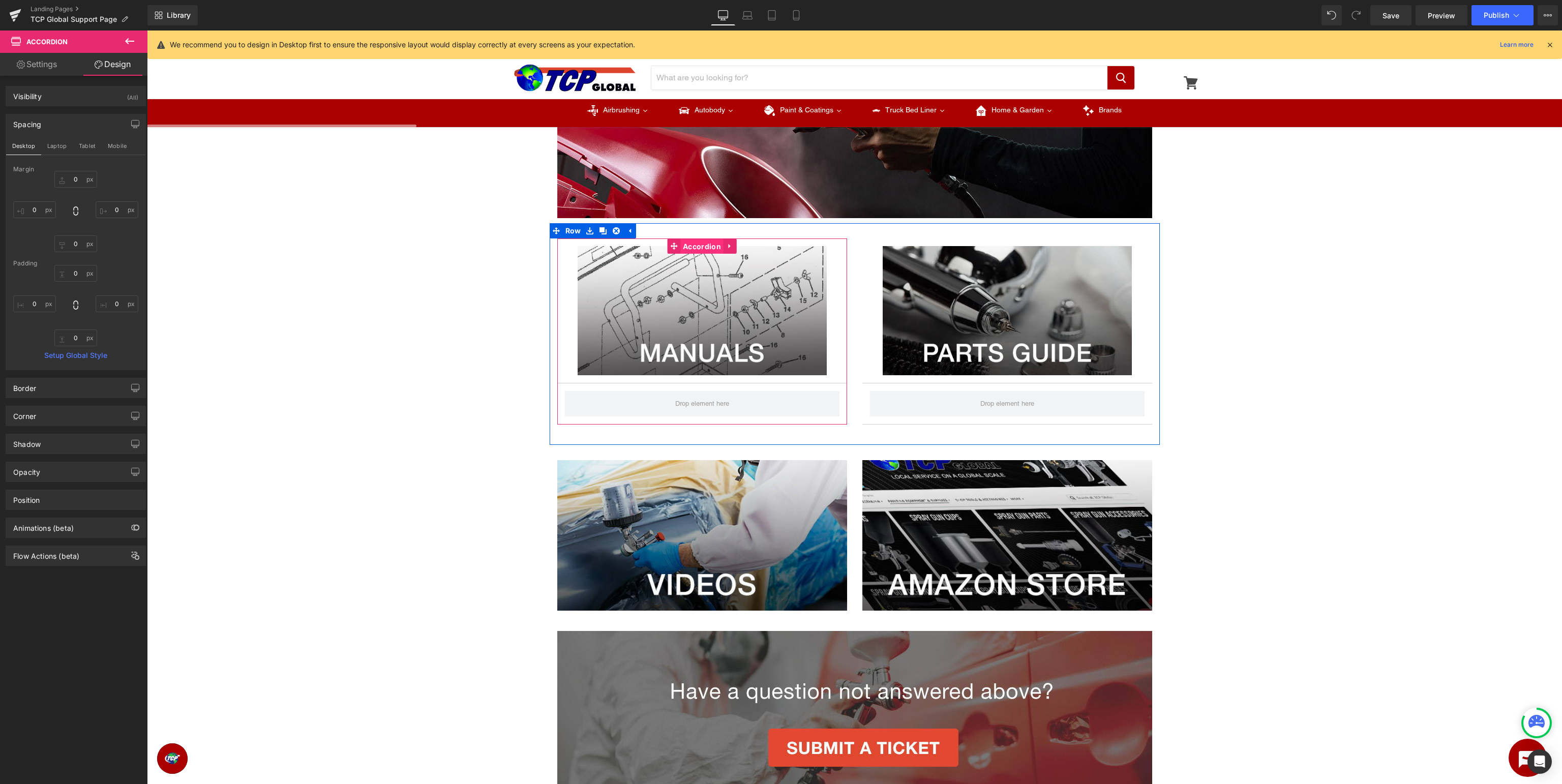
click at [711, 244] on span "Accordion" at bounding box center [702, 247] width 43 height 15
click at [696, 314] on span "Image" at bounding box center [702, 311] width 22 height 12
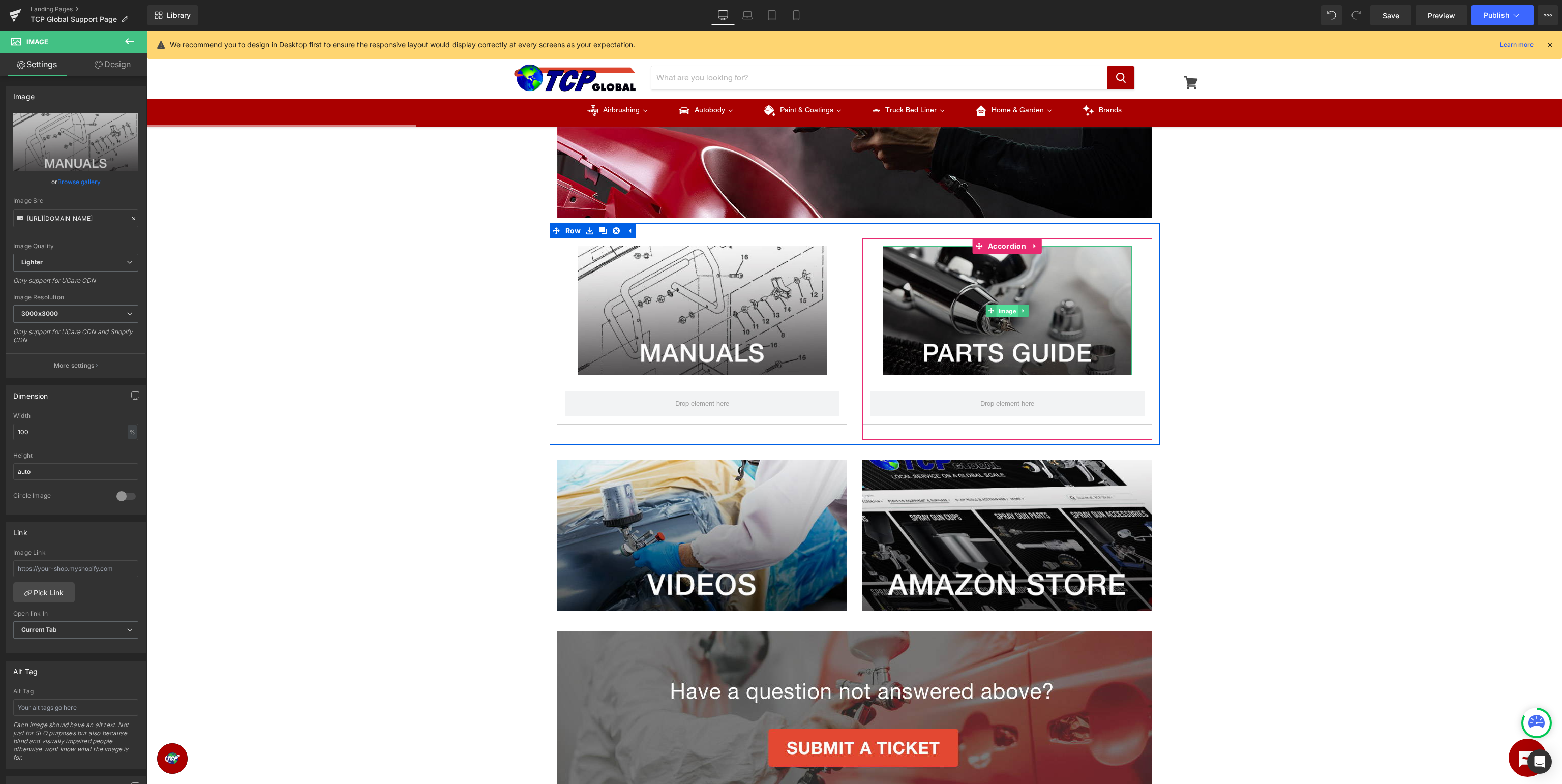
click at [1003, 312] on span "Image" at bounding box center [1007, 311] width 22 height 12
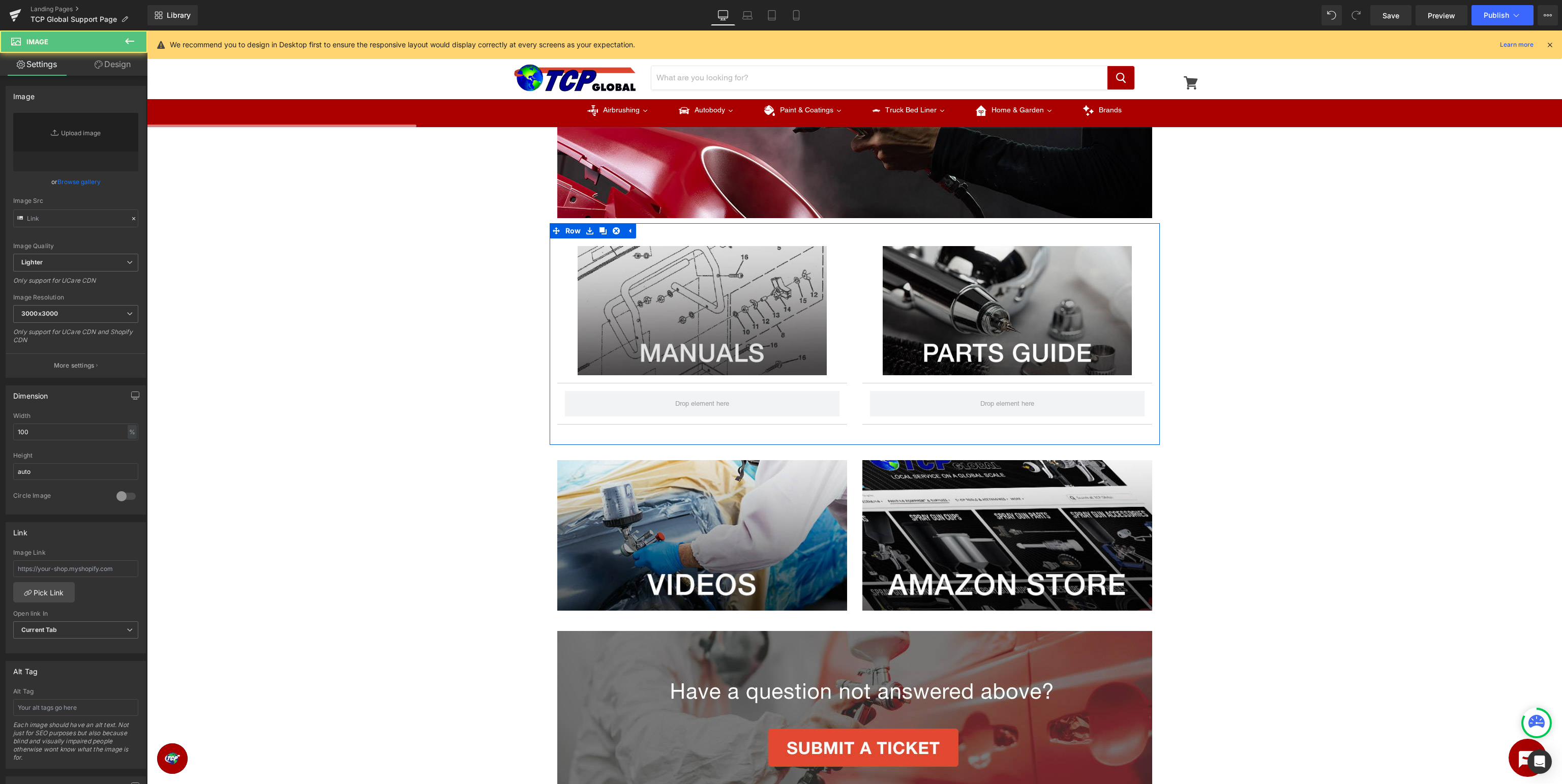
type input "[URL][DOMAIN_NAME]"
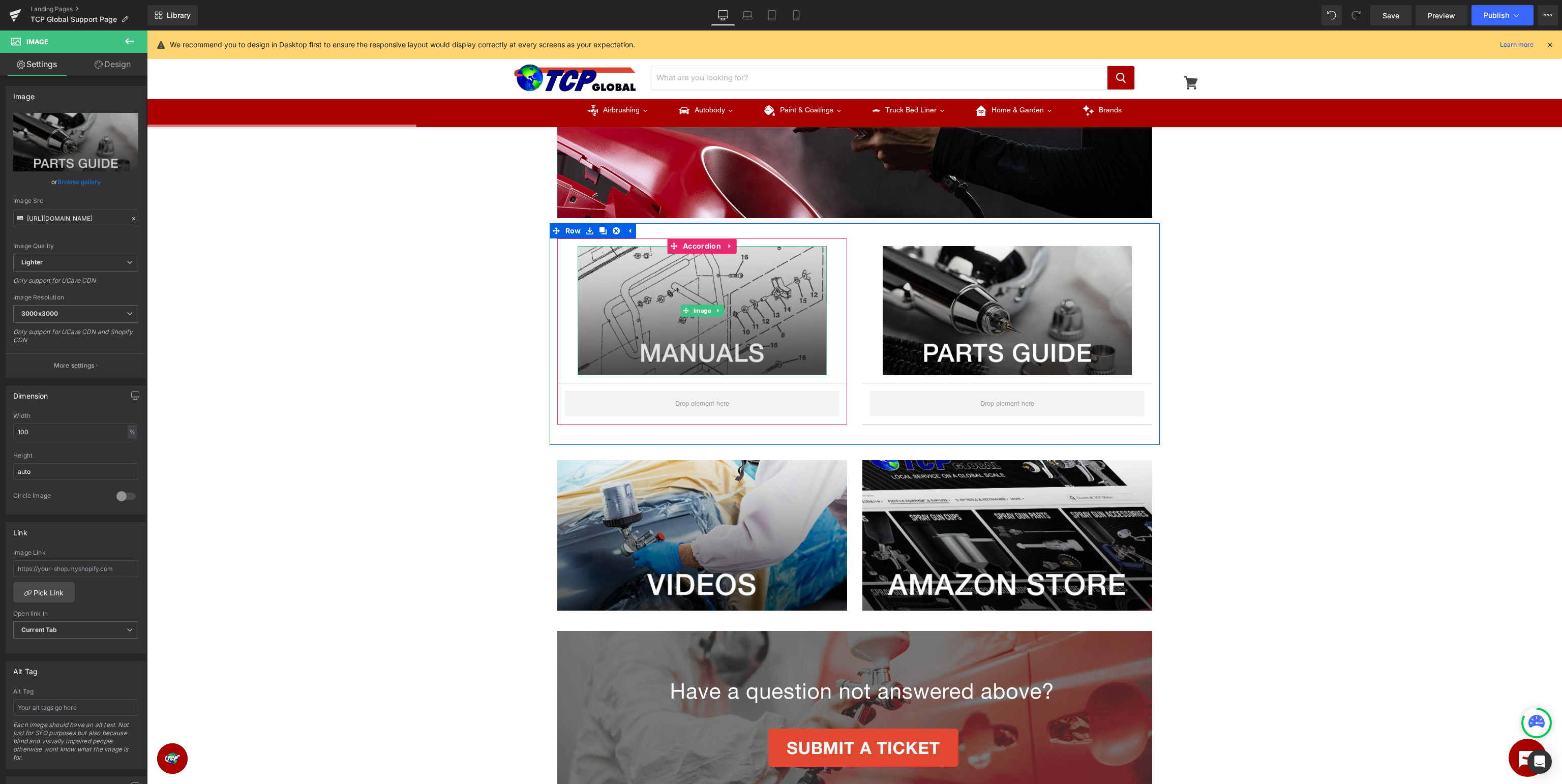
click at [705, 313] on span "Image" at bounding box center [702, 311] width 22 height 12
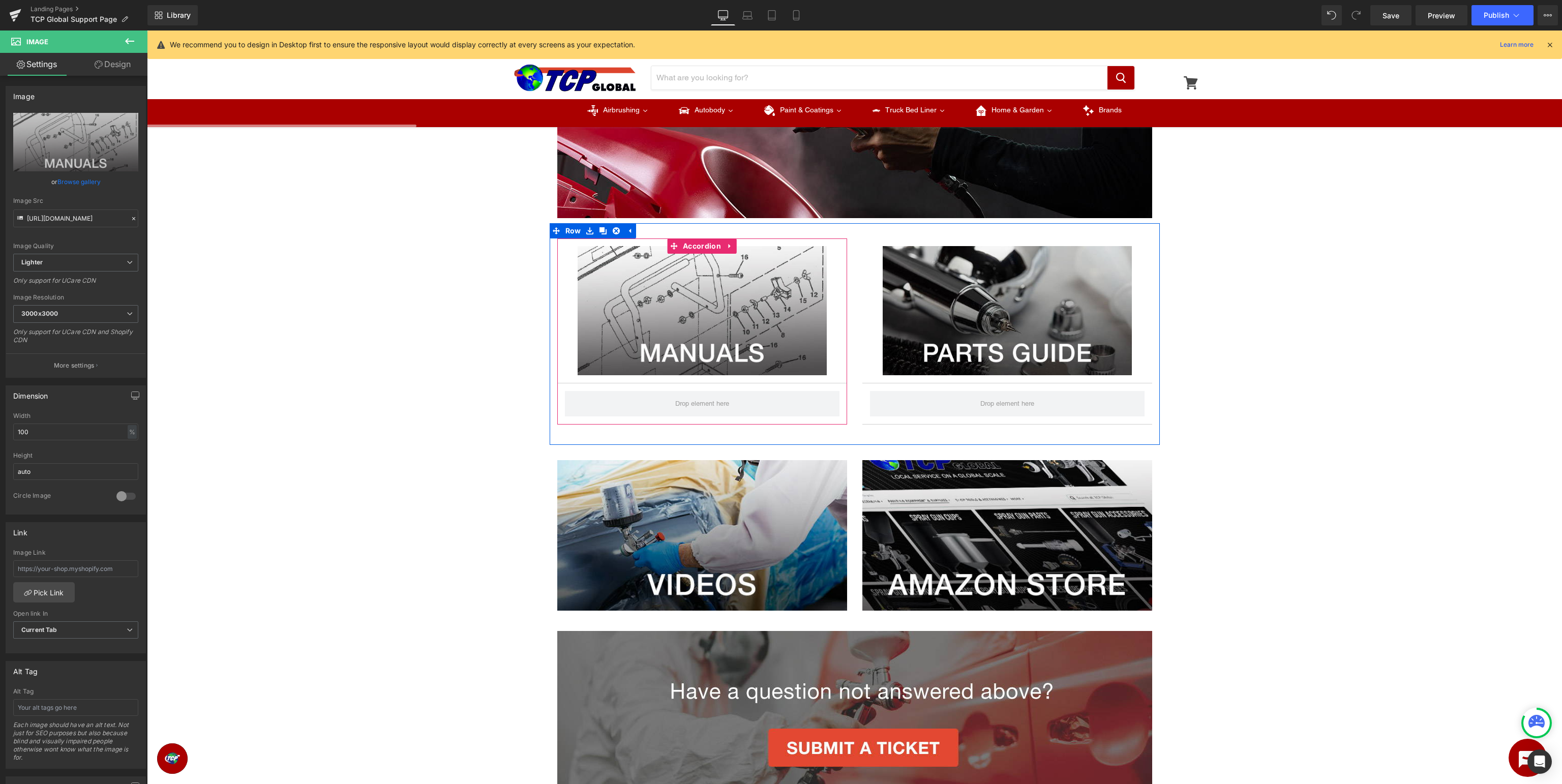
click at [570, 300] on div "Image" at bounding box center [702, 311] width 290 height 145
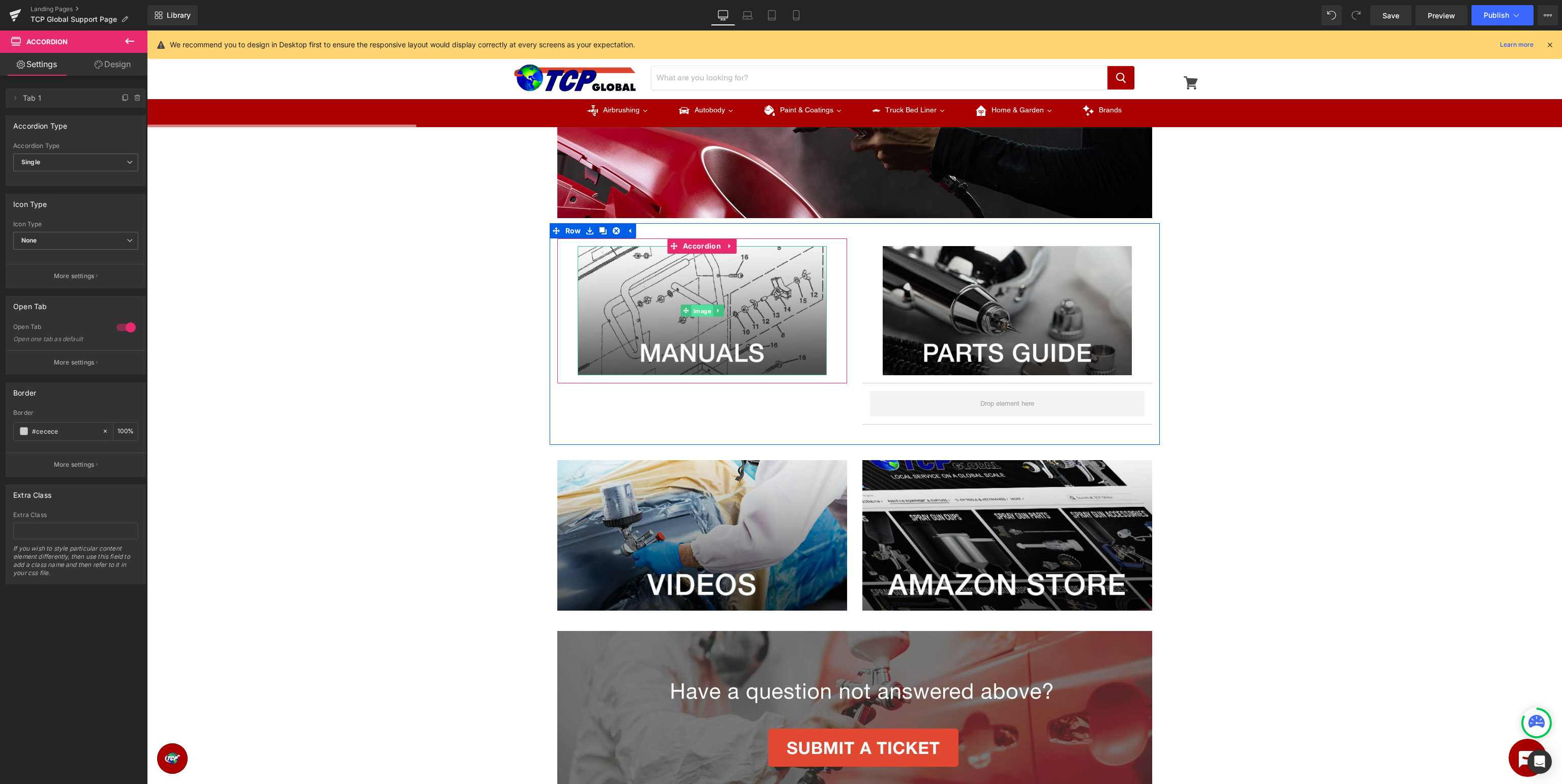
click at [696, 312] on span "Image" at bounding box center [702, 311] width 22 height 12
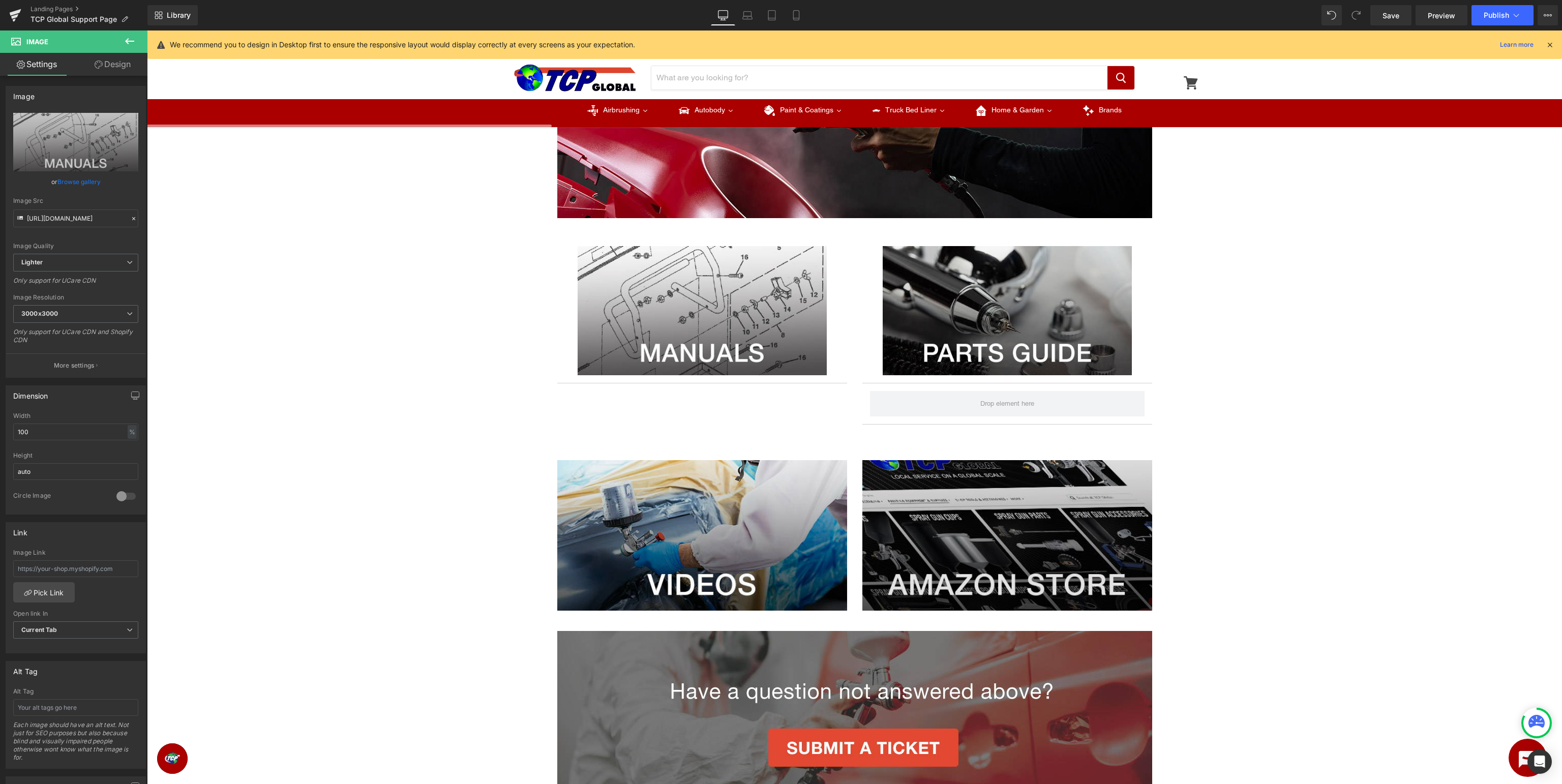
scroll to position [268, 0]
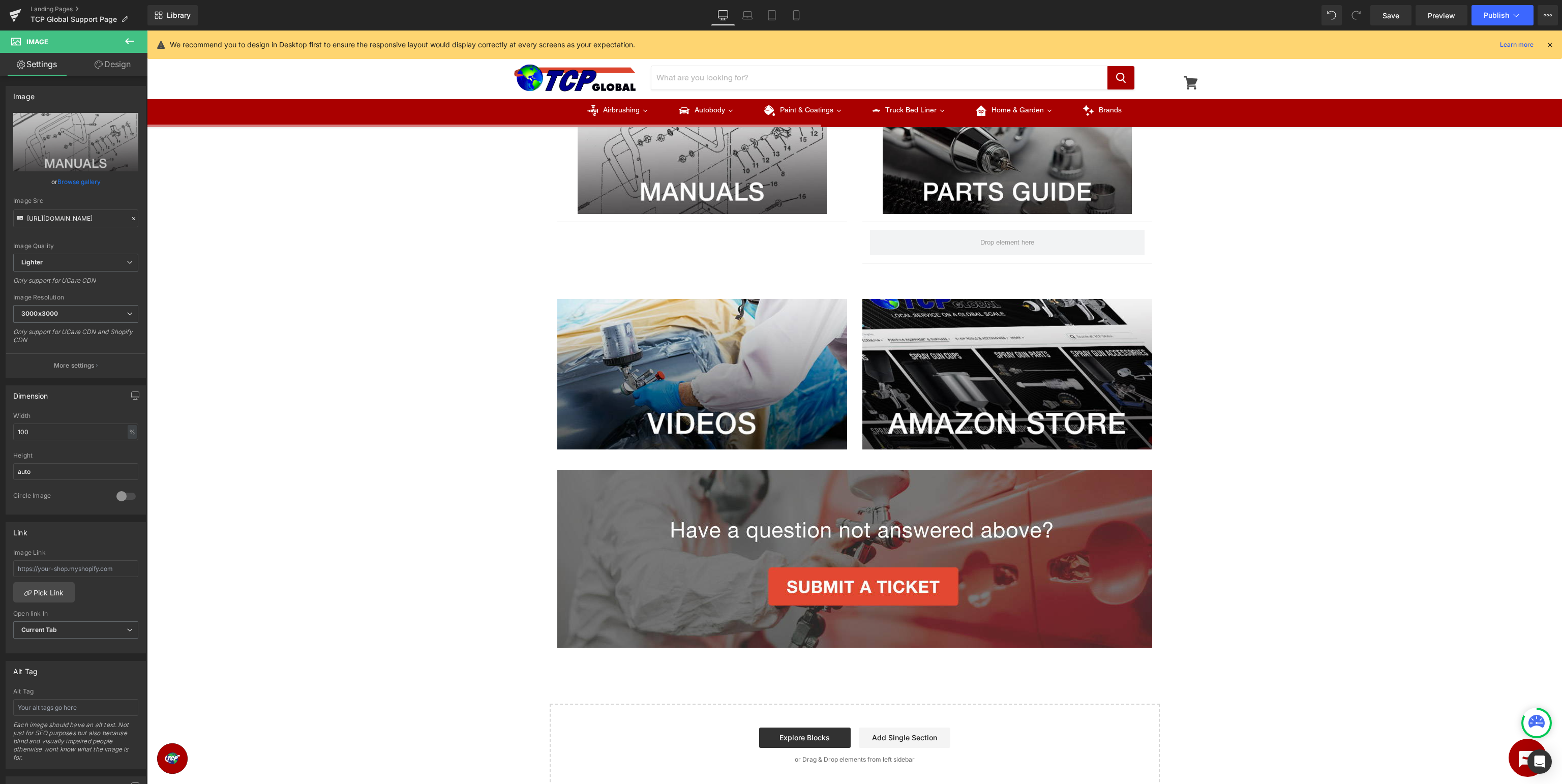
click at [130, 42] on icon at bounding box center [130, 41] width 12 height 12
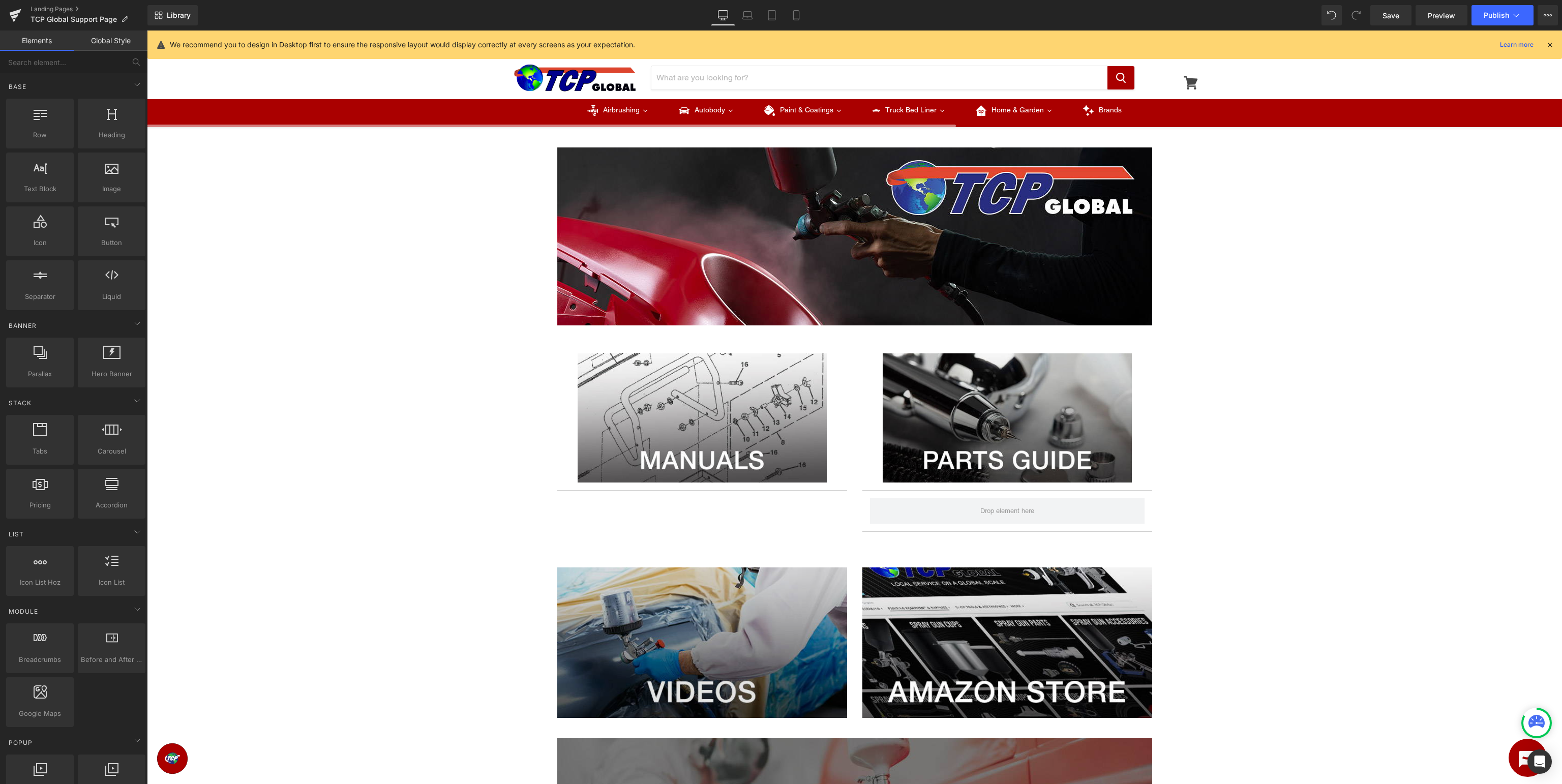
scroll to position [322, 0]
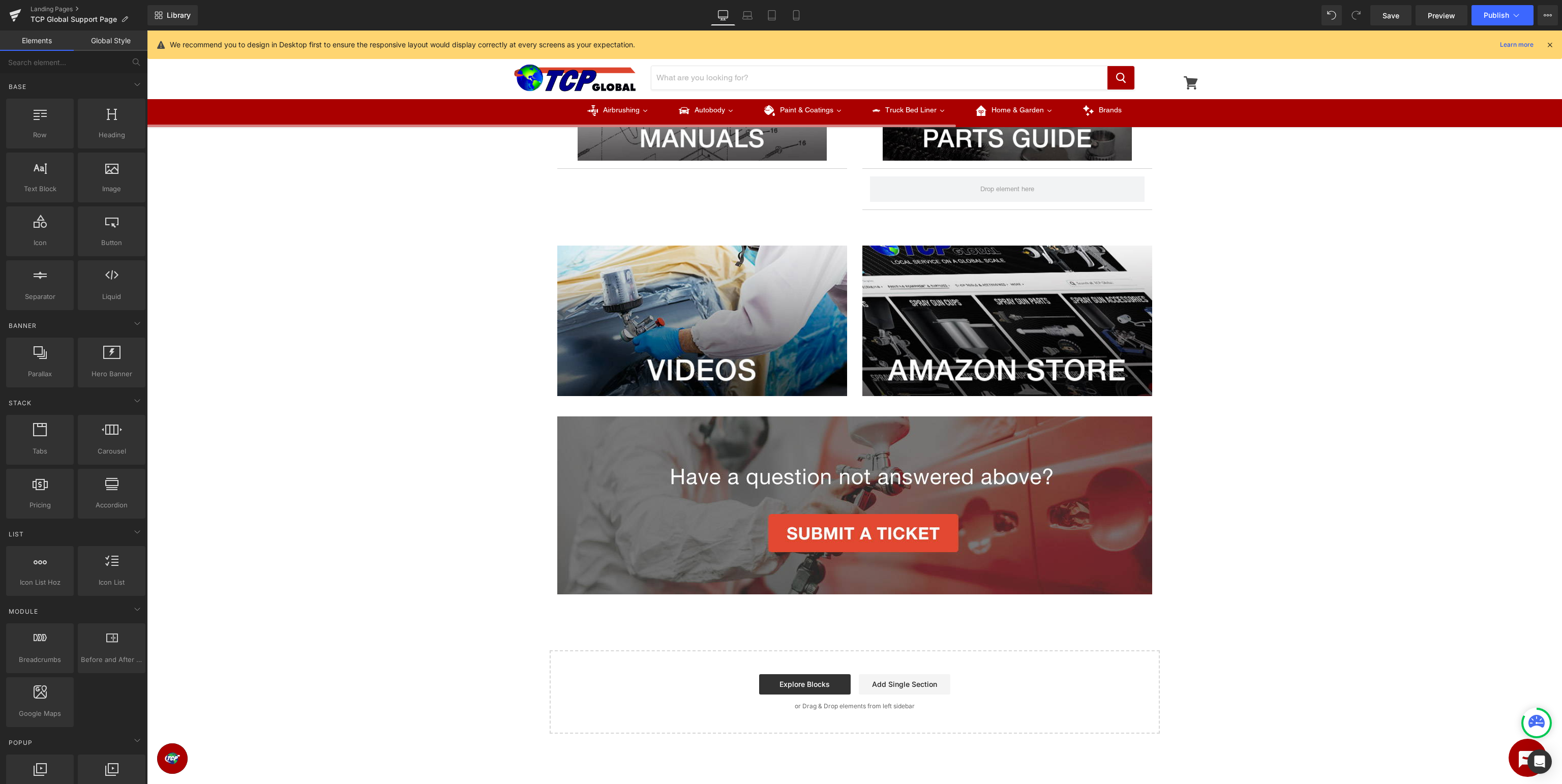
click at [255, 195] on div "Image Row Image Accordion Image Accordion NaNpx Row Image Image Row Image Row S…" at bounding box center [854, 272] width 1415 height 923
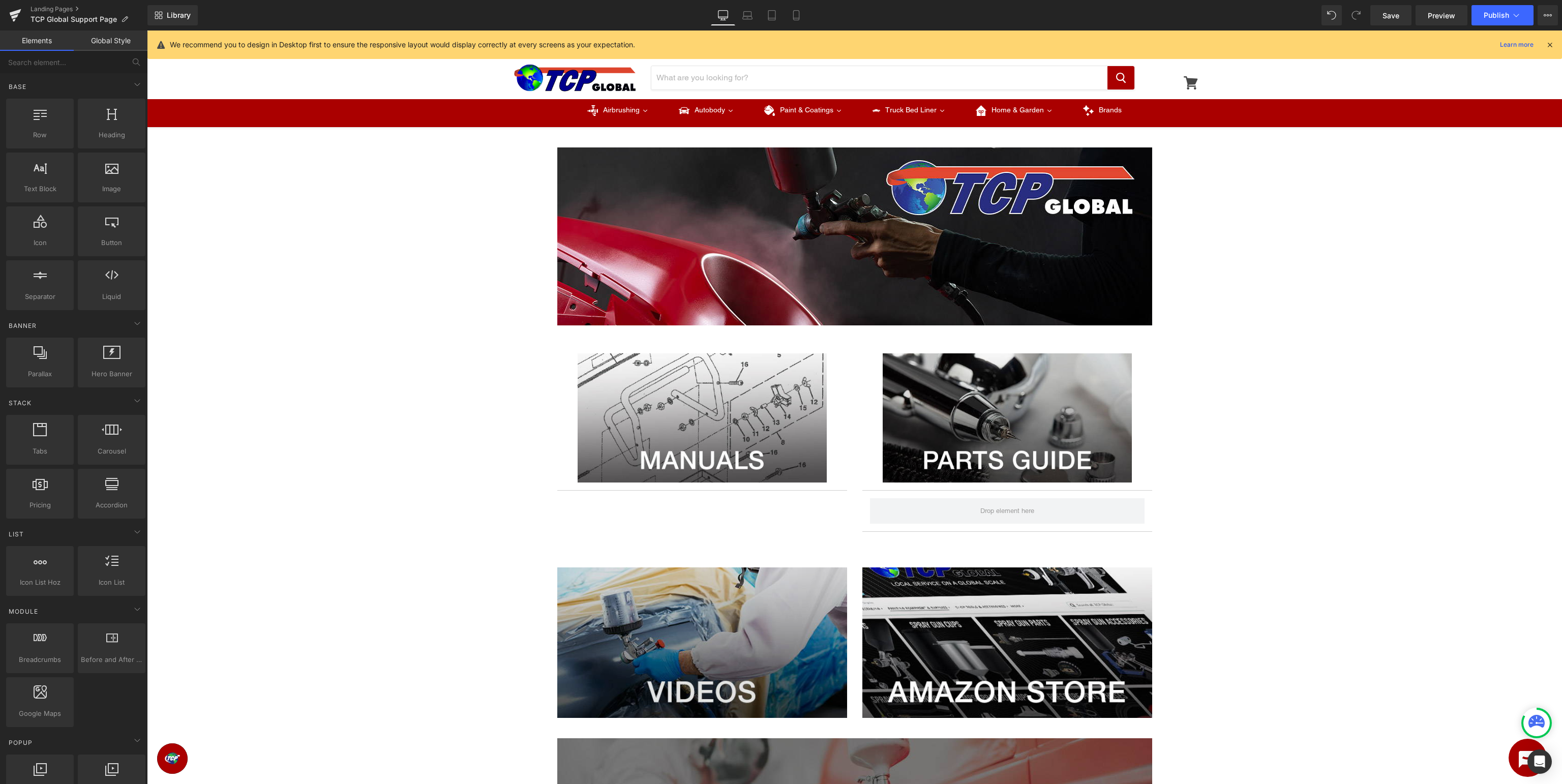
scroll to position [161, 0]
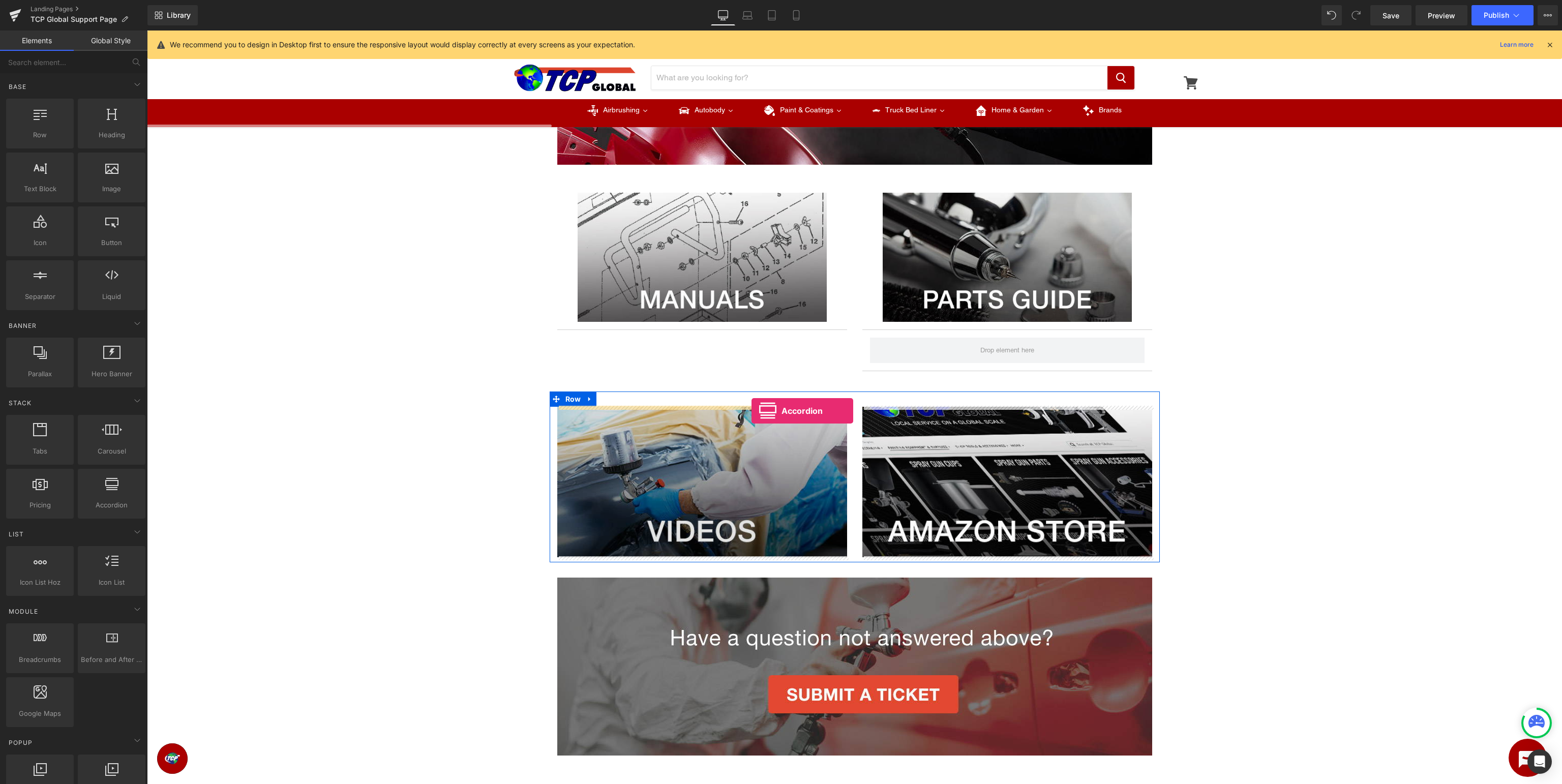
drag, startPoint x: 259, startPoint y: 529, endPoint x: 752, endPoint y: 411, distance: 506.9
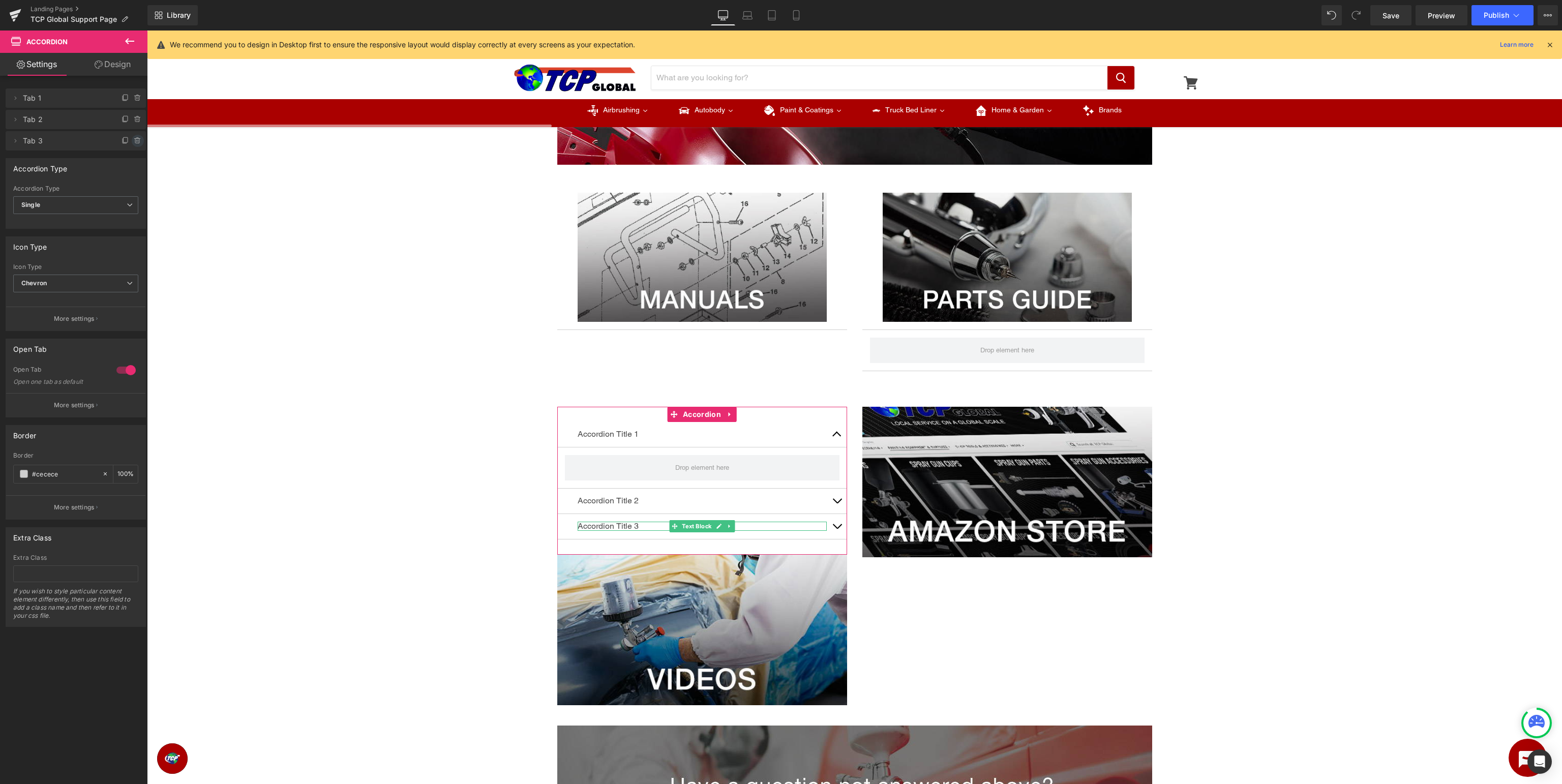
click at [135, 140] on icon at bounding box center [137, 140] width 8 height 8
click at [135, 140] on button "Delete" at bounding box center [127, 142] width 32 height 13
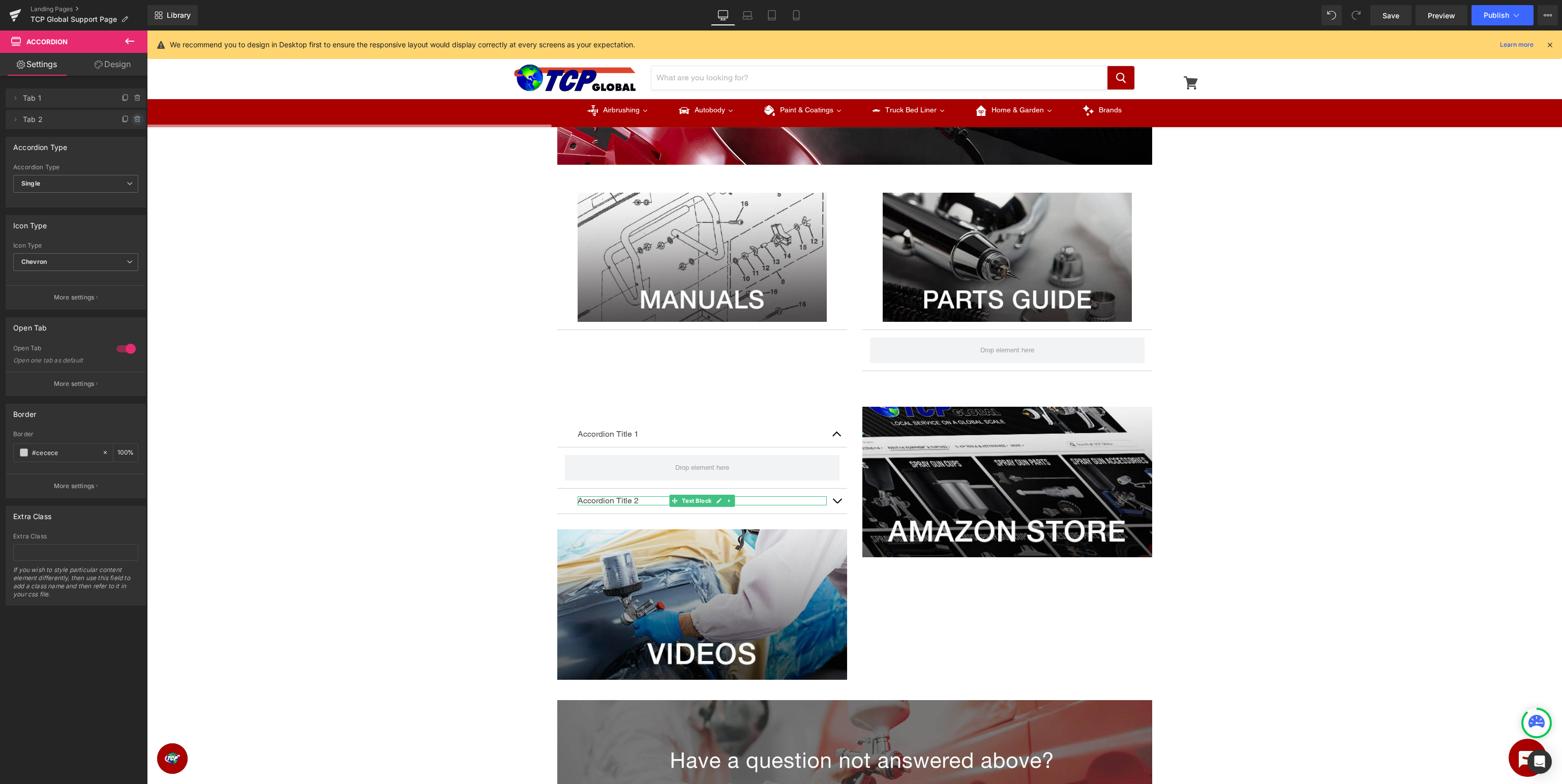
click at [136, 121] on icon at bounding box center [137, 119] width 8 height 8
drag, startPoint x: 131, startPoint y: 119, endPoint x: 28, endPoint y: 100, distance: 104.7
click at [131, 119] on button "Delete" at bounding box center [127, 120] width 32 height 13
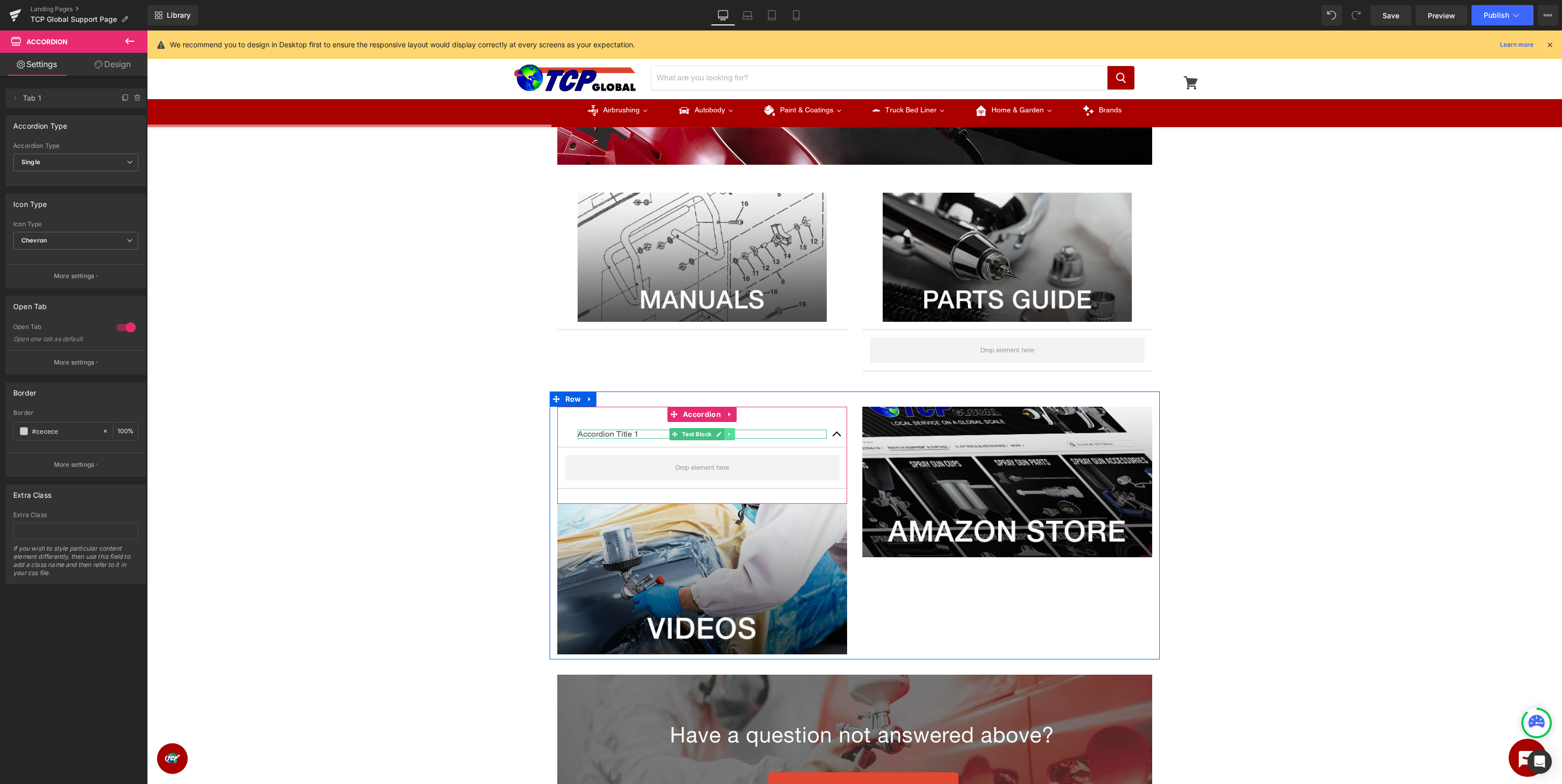
click at [731, 431] on icon at bounding box center [730, 434] width 6 height 6
click at [731, 433] on link at bounding box center [735, 434] width 10 height 12
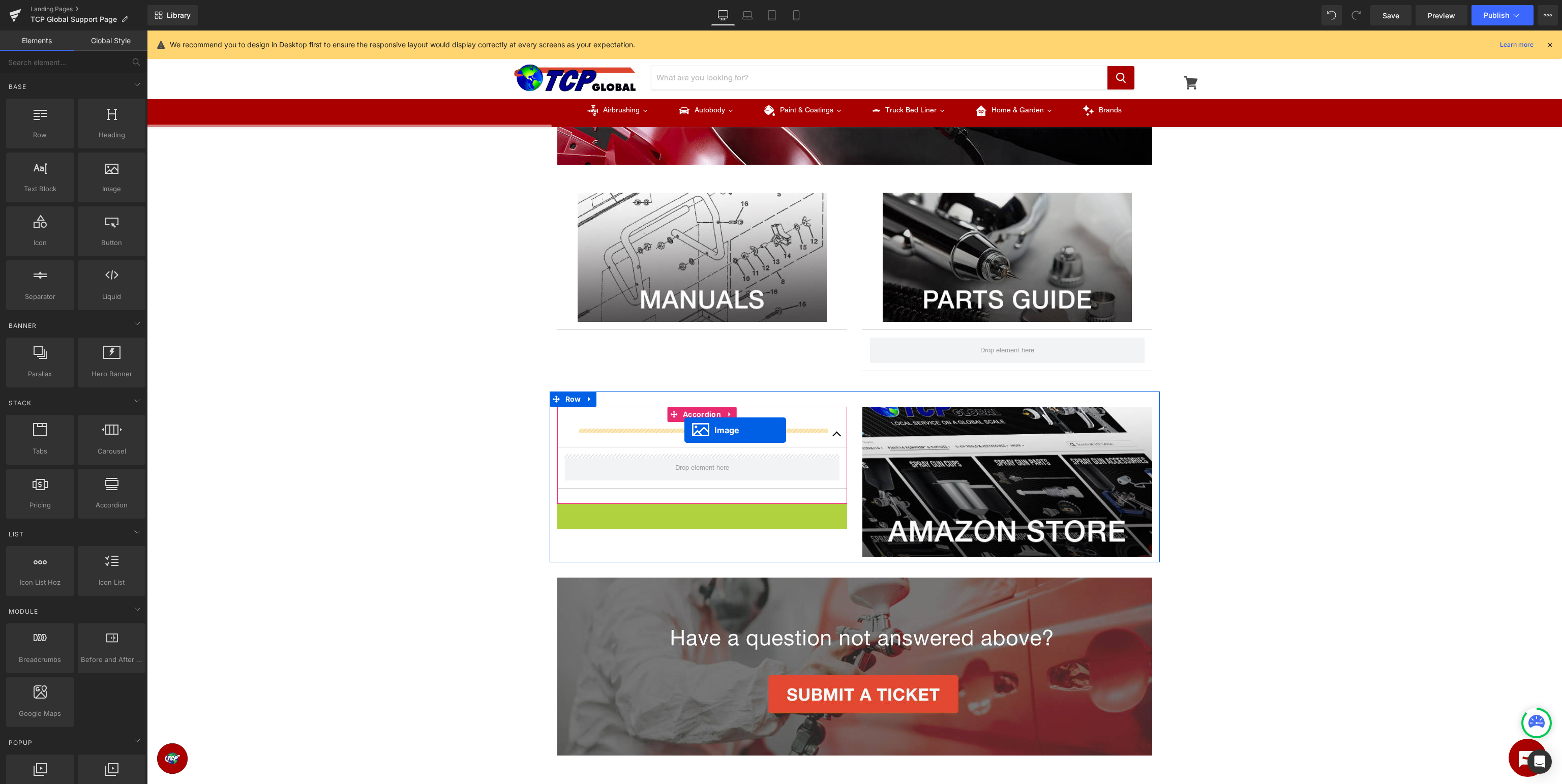
drag, startPoint x: 696, startPoint y: 578, endPoint x: 683, endPoint y: 428, distance: 150.6
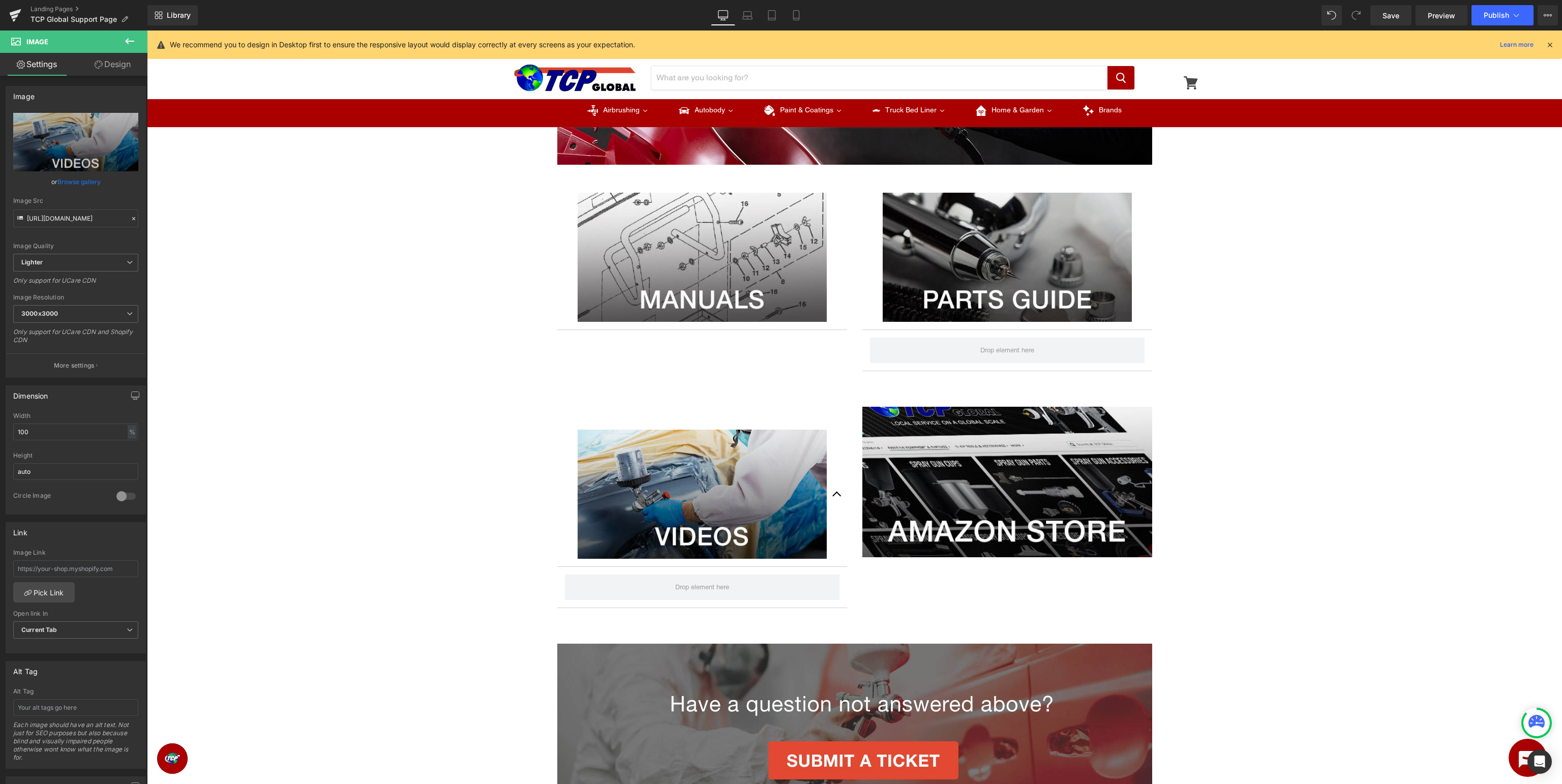
scroll to position [0, 0]
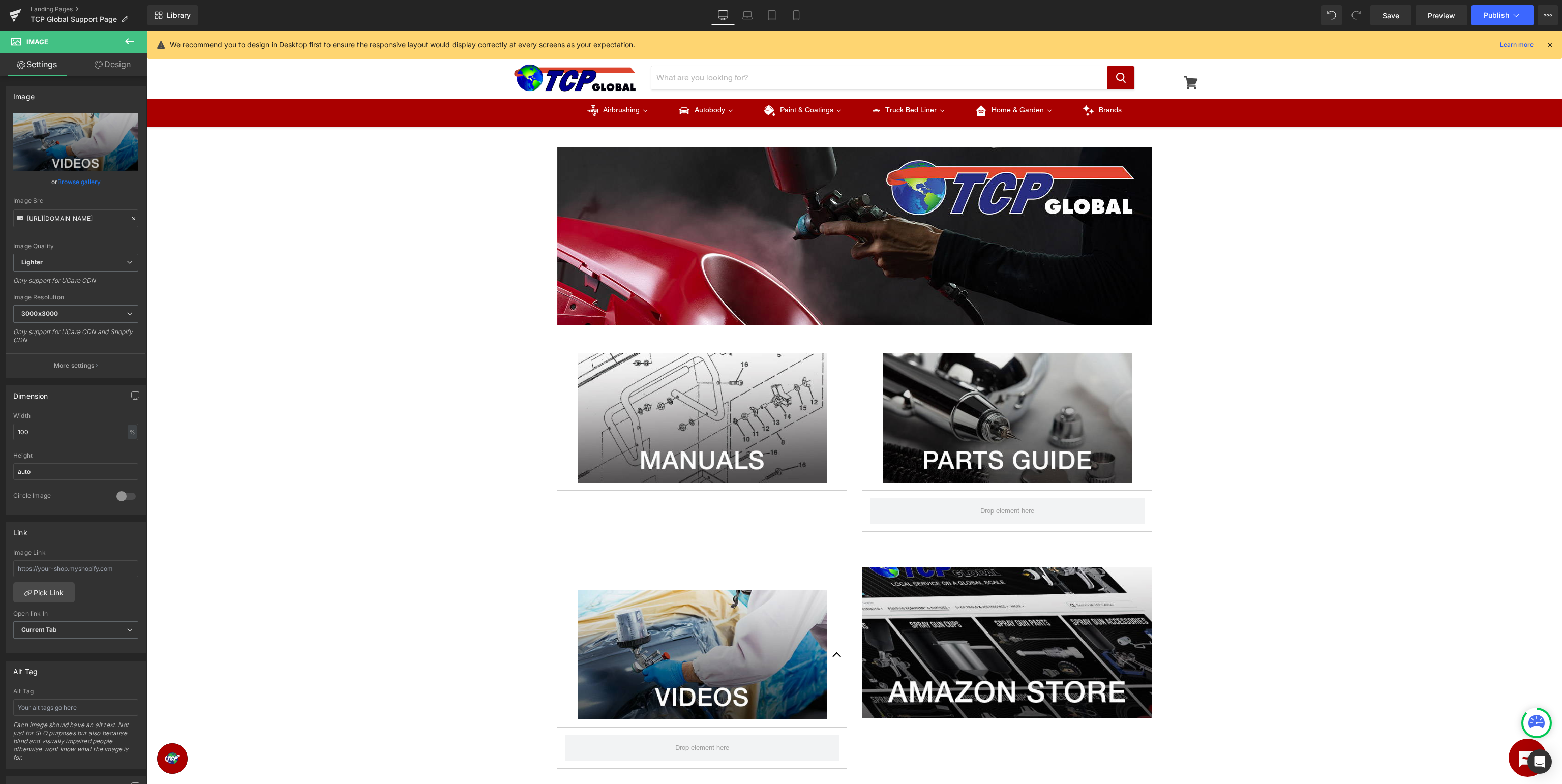
click at [129, 41] on icon at bounding box center [130, 41] width 9 height 6
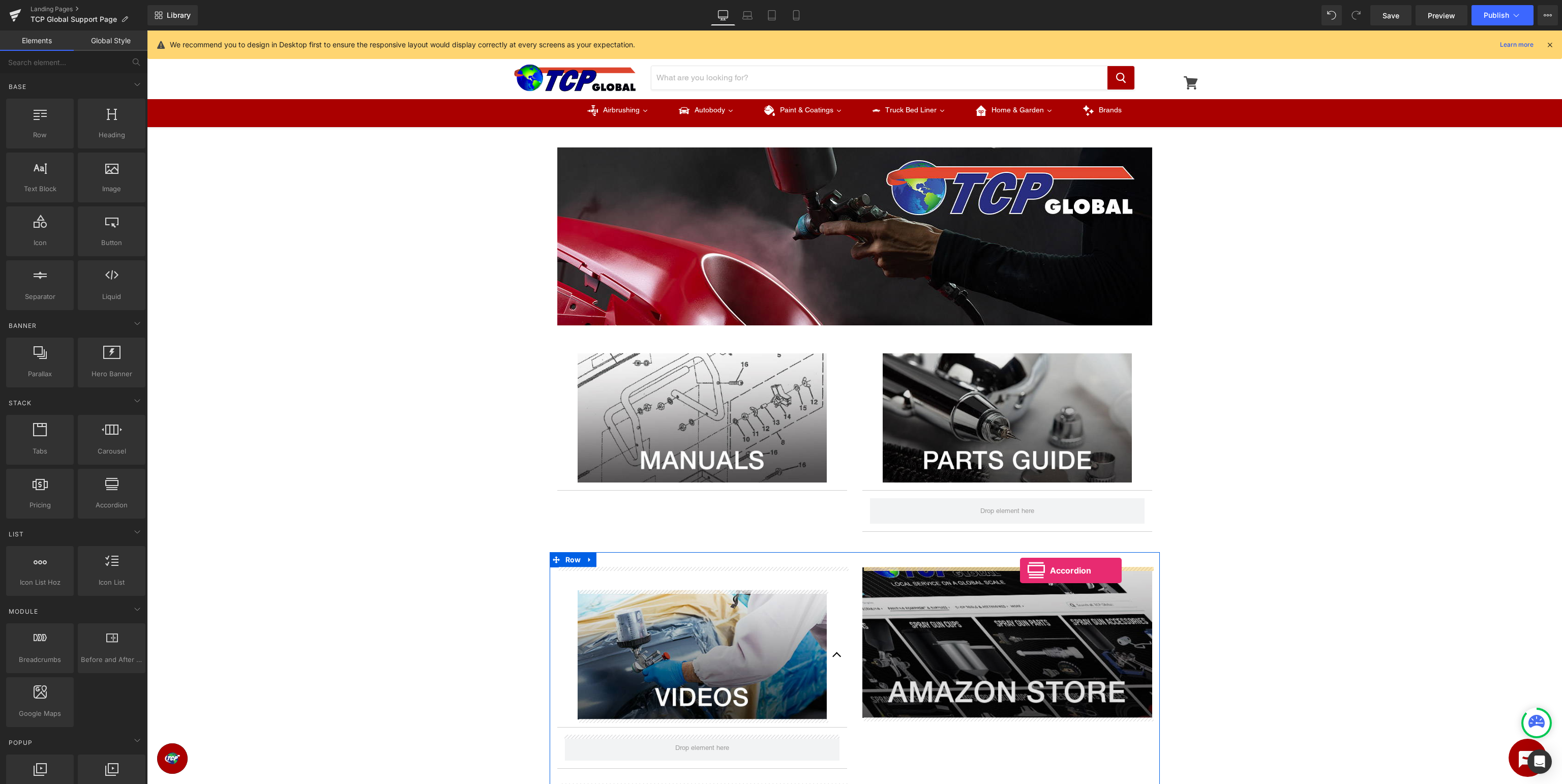
drag, startPoint x: 253, startPoint y: 522, endPoint x: 1020, endPoint y: 570, distance: 768.5
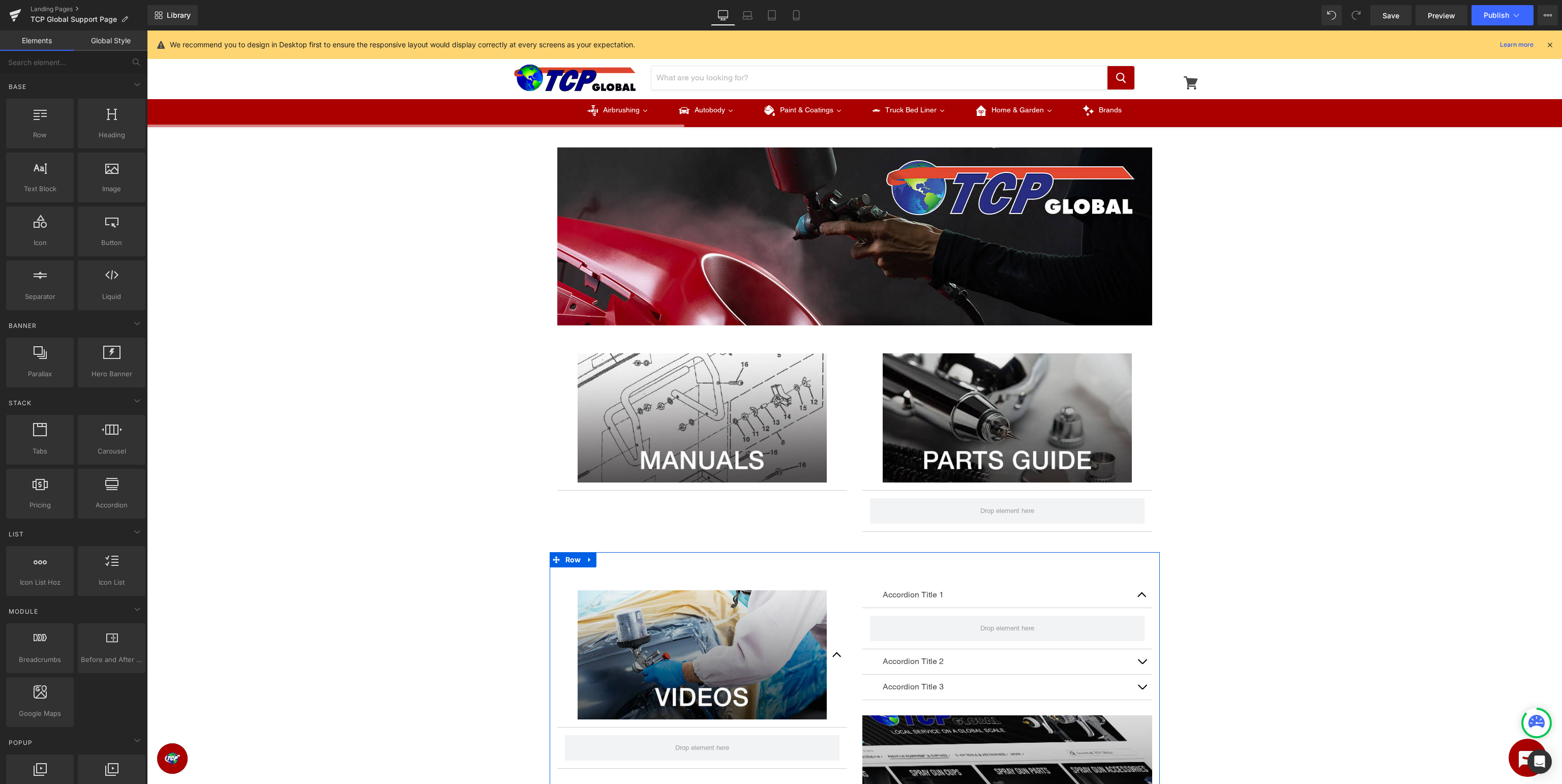
scroll to position [268, 0]
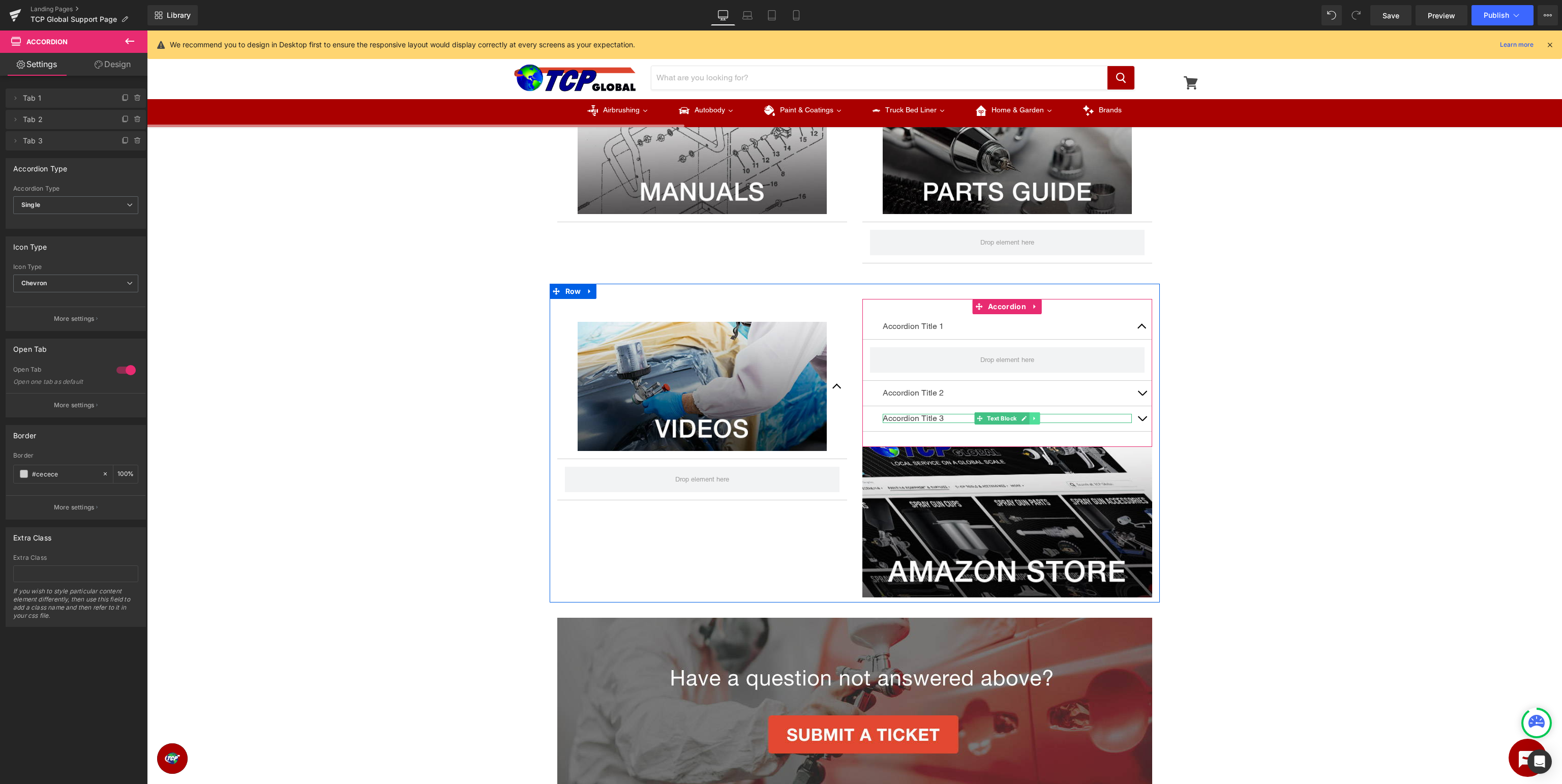
click at [1032, 420] on link at bounding box center [1034, 418] width 10 height 12
click at [1041, 418] on icon at bounding box center [1040, 419] width 6 height 6
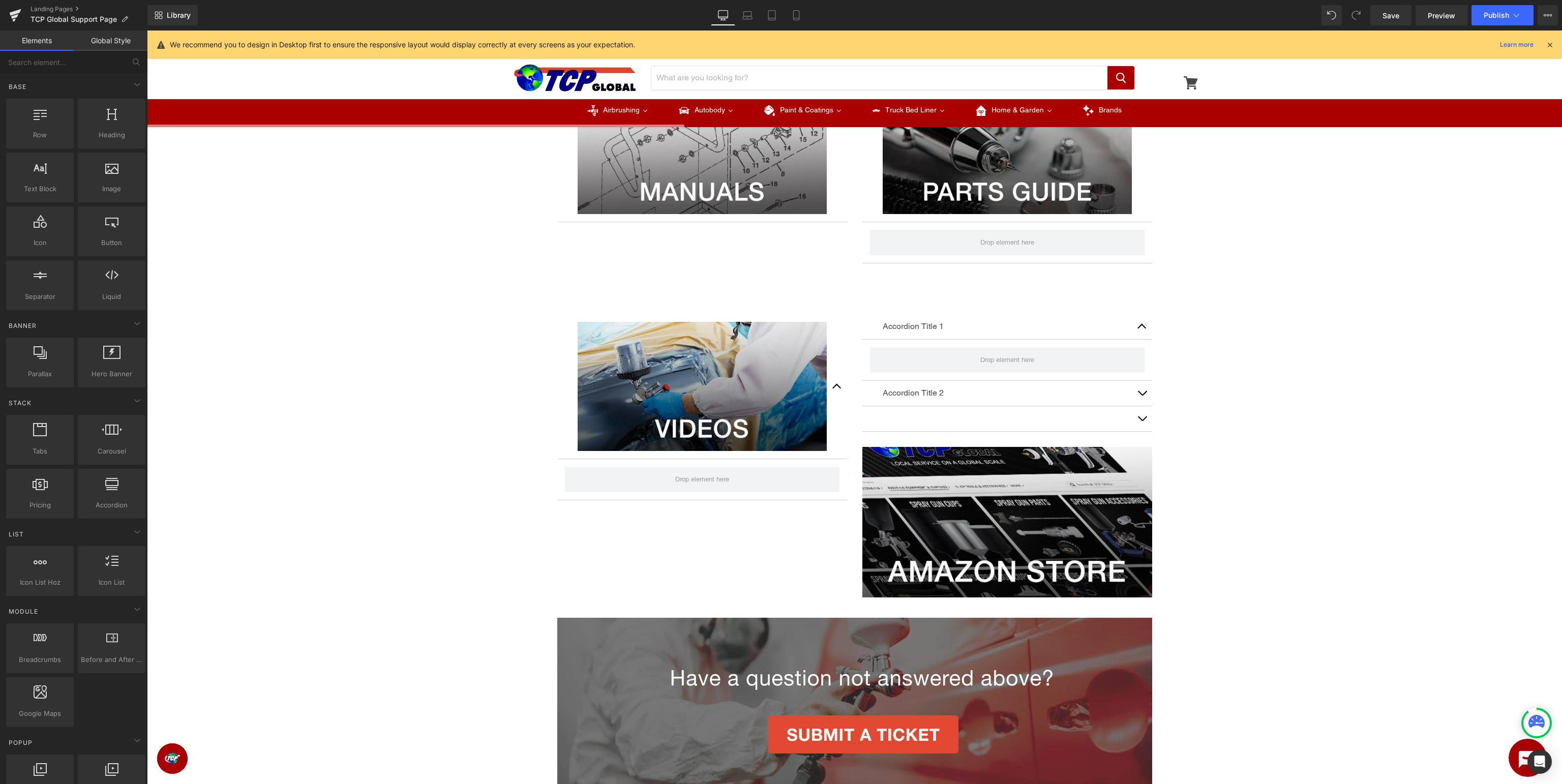
click at [119, 44] on link "Global Style" at bounding box center [110, 40] width 74 height 20
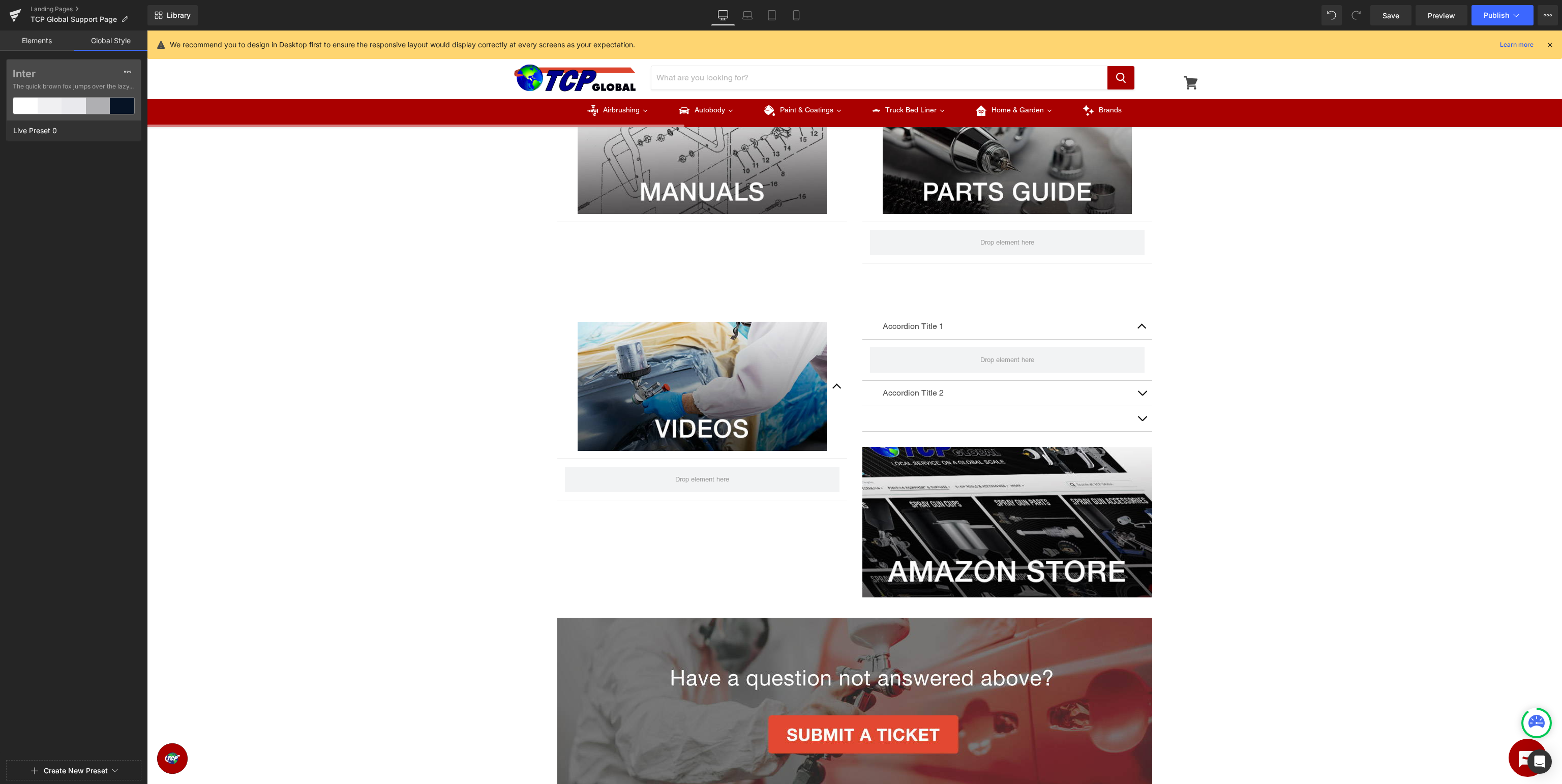
click at [29, 45] on link "Elements" at bounding box center [37, 40] width 74 height 20
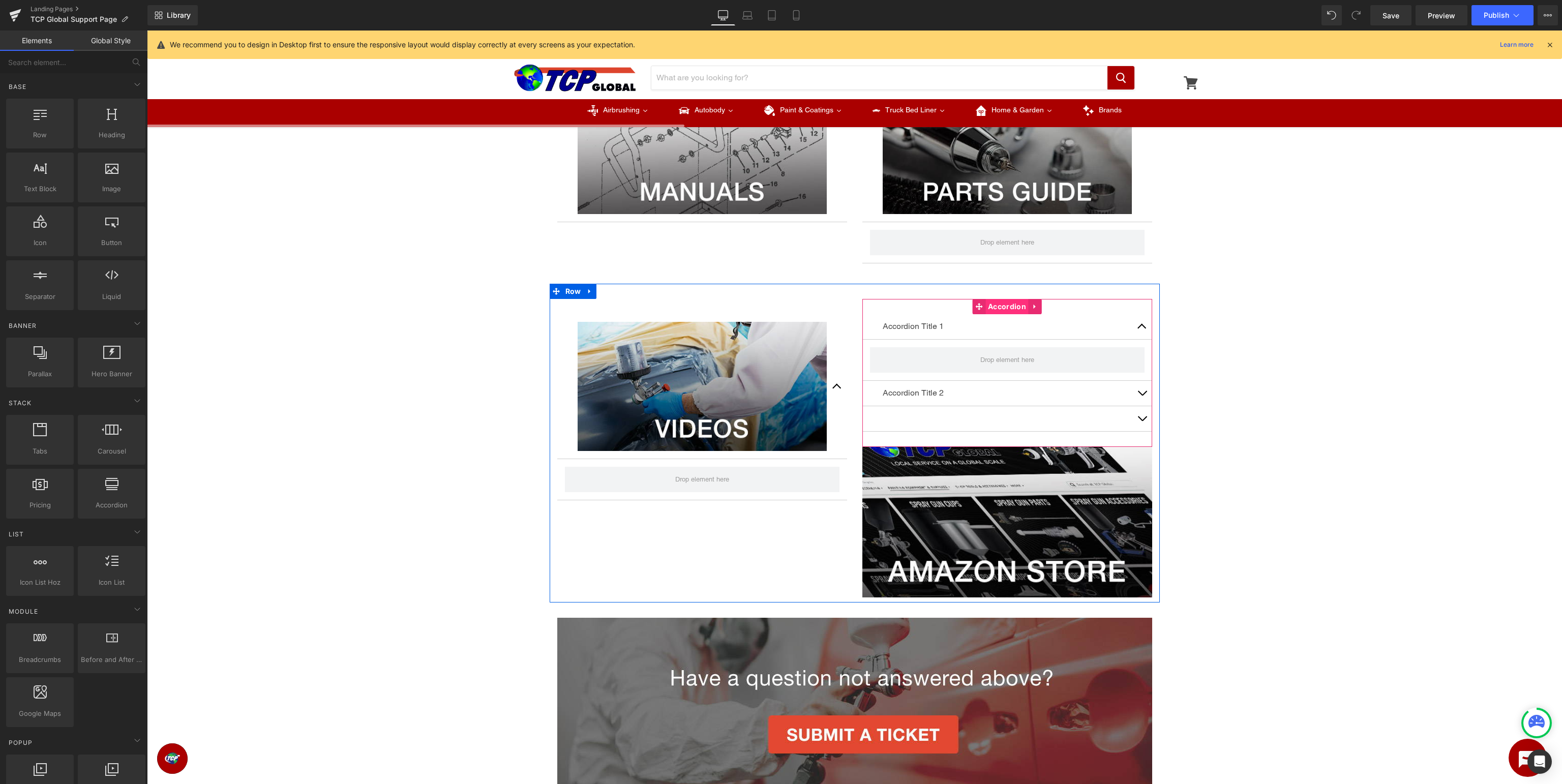
click at [1018, 311] on span "Accordion" at bounding box center [1007, 306] width 43 height 15
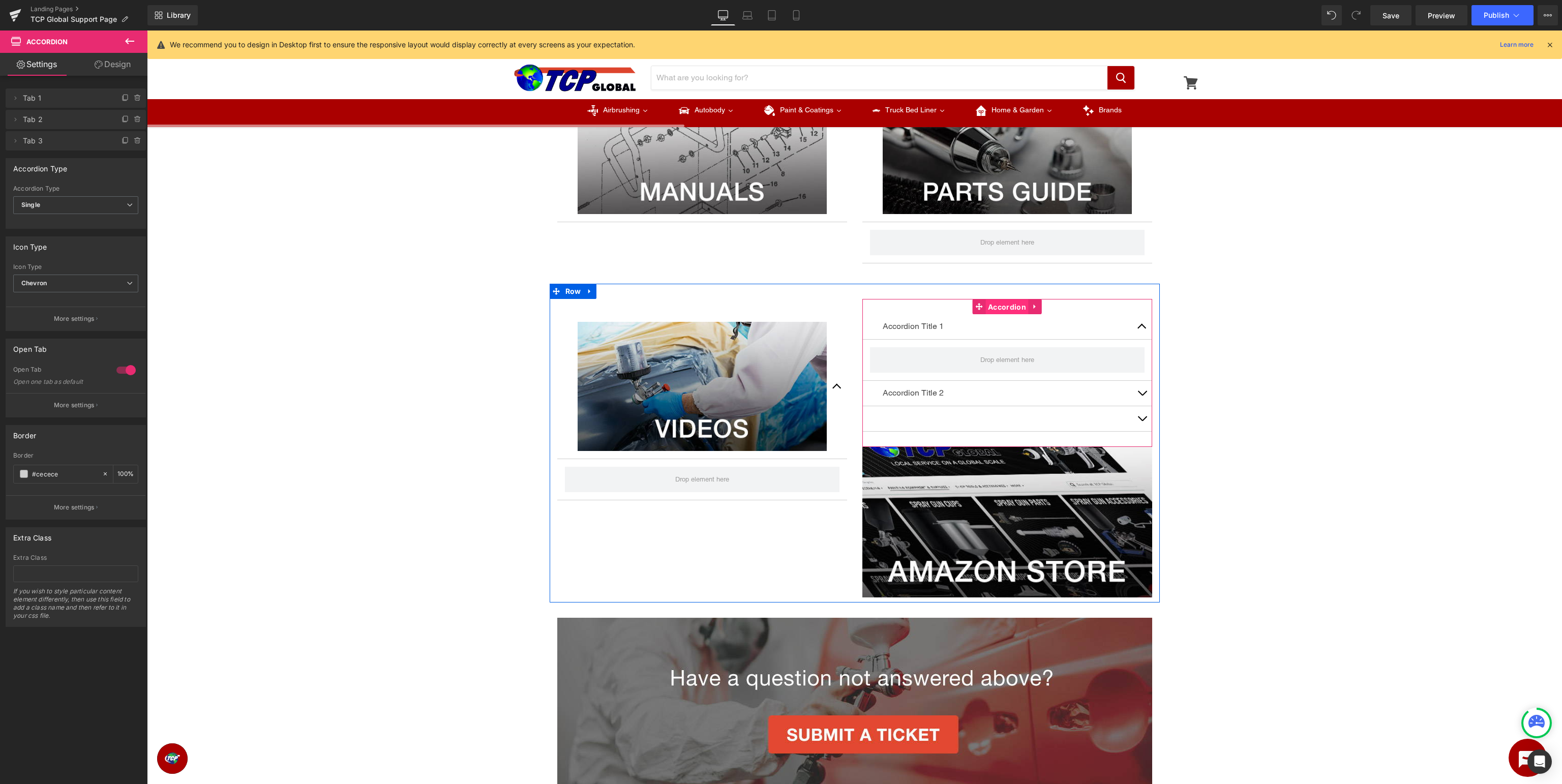
click at [1014, 308] on span "Accordion" at bounding box center [1007, 307] width 43 height 15
click at [137, 137] on icon at bounding box center [137, 140] width 8 height 8
click at [133, 150] on div "Delete Cancel" at bounding box center [76, 141] width 140 height 19
click at [132, 142] on button "Delete" at bounding box center [127, 142] width 32 height 13
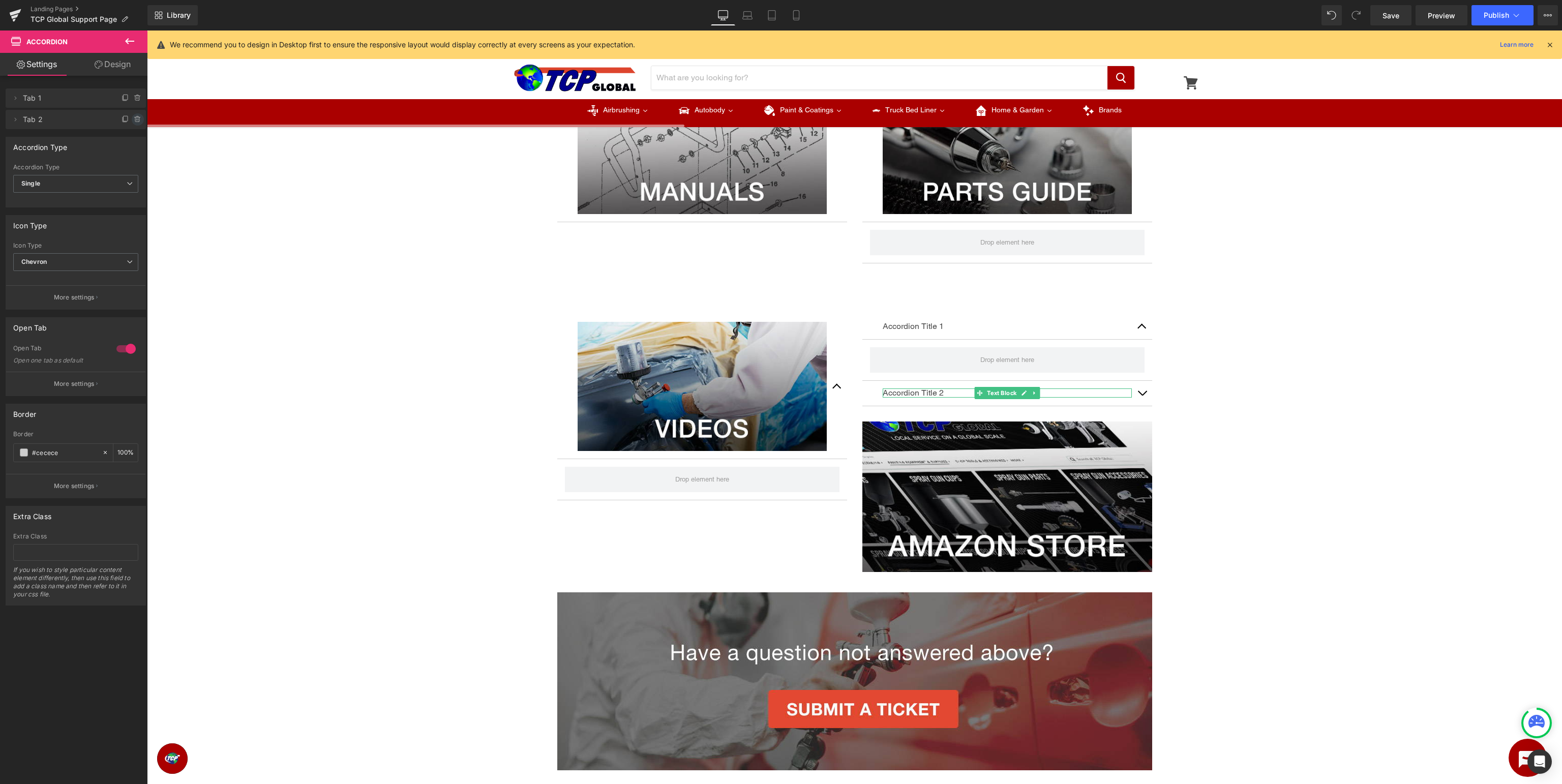
click at [136, 121] on icon at bounding box center [137, 119] width 8 height 8
click at [131, 121] on button "Delete" at bounding box center [127, 120] width 32 height 13
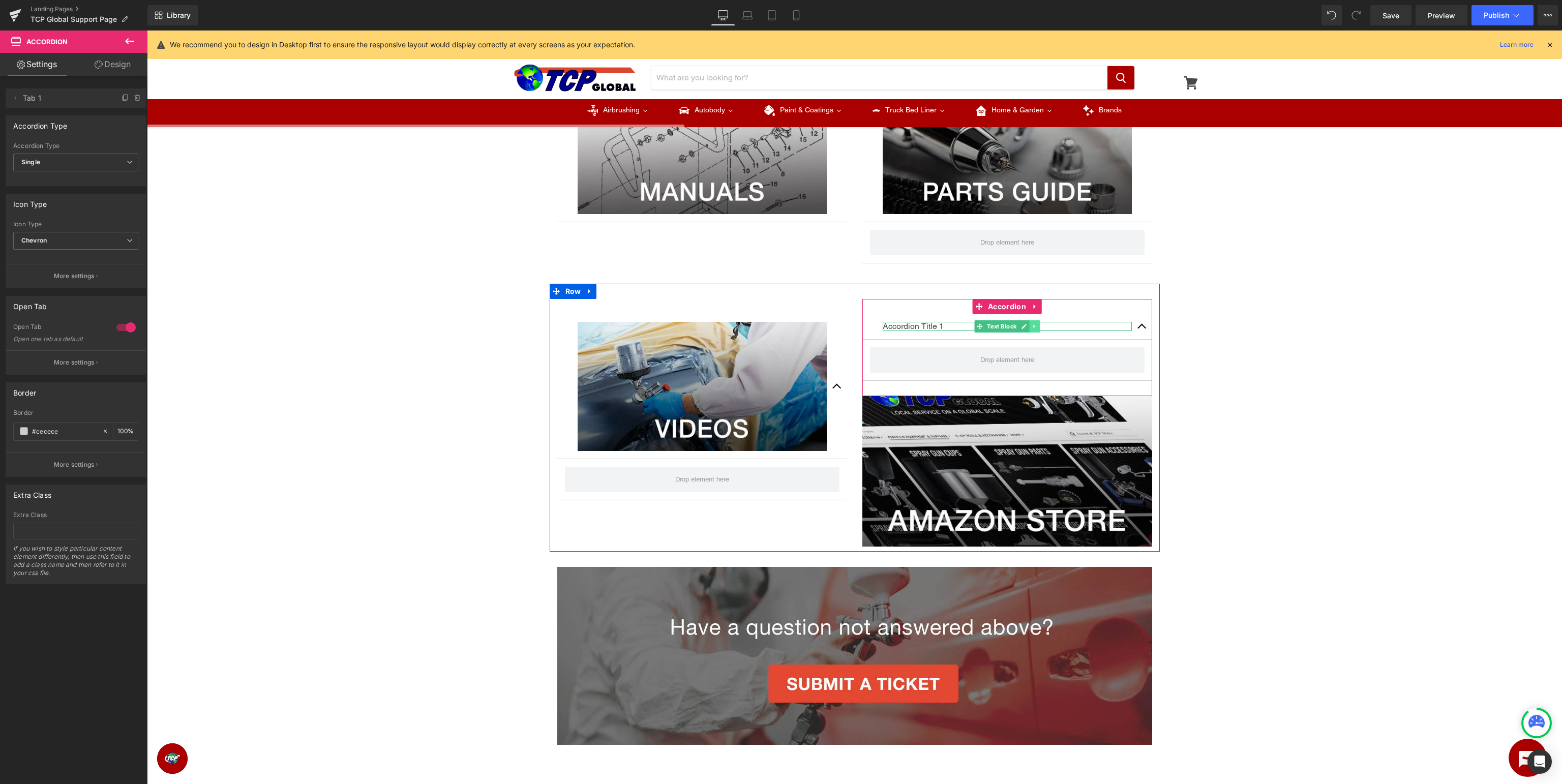
click at [1034, 328] on icon at bounding box center [1034, 326] width 1 height 4
click at [1041, 326] on icon at bounding box center [1040, 326] width 6 height 6
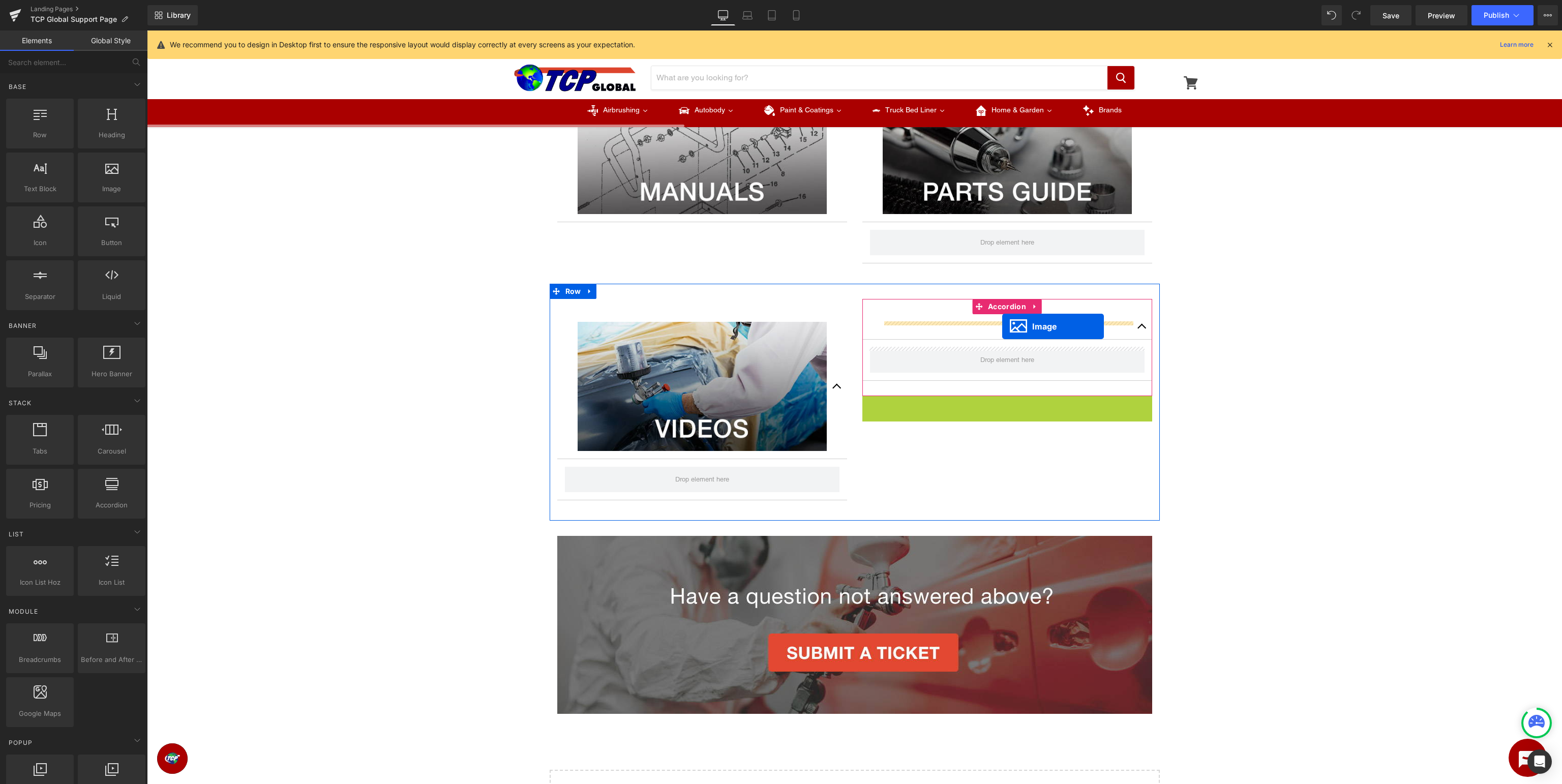
drag, startPoint x: 1006, startPoint y: 469, endPoint x: 1002, endPoint y: 326, distance: 143.1
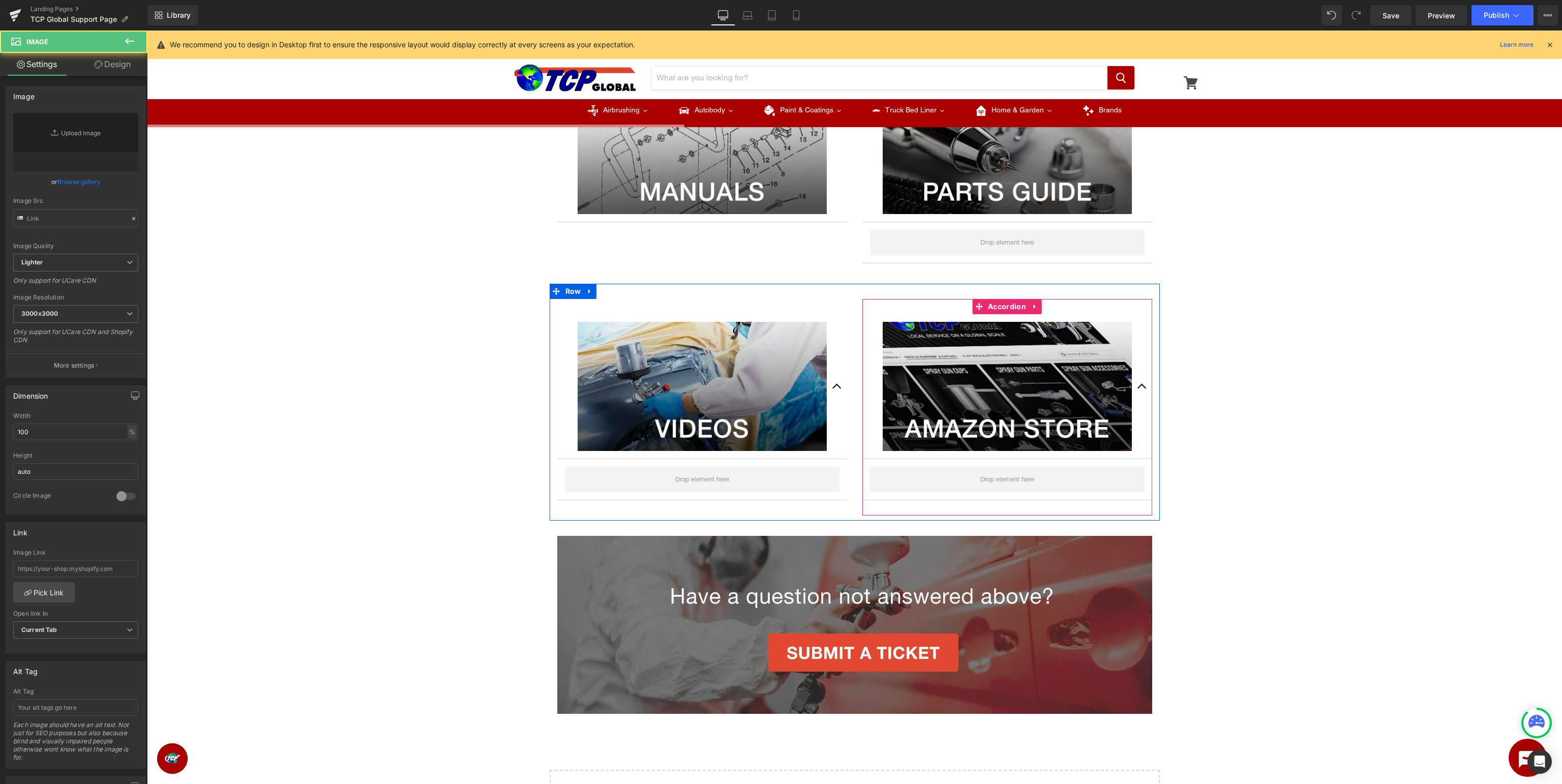
type input "[URL][DOMAIN_NAME]"
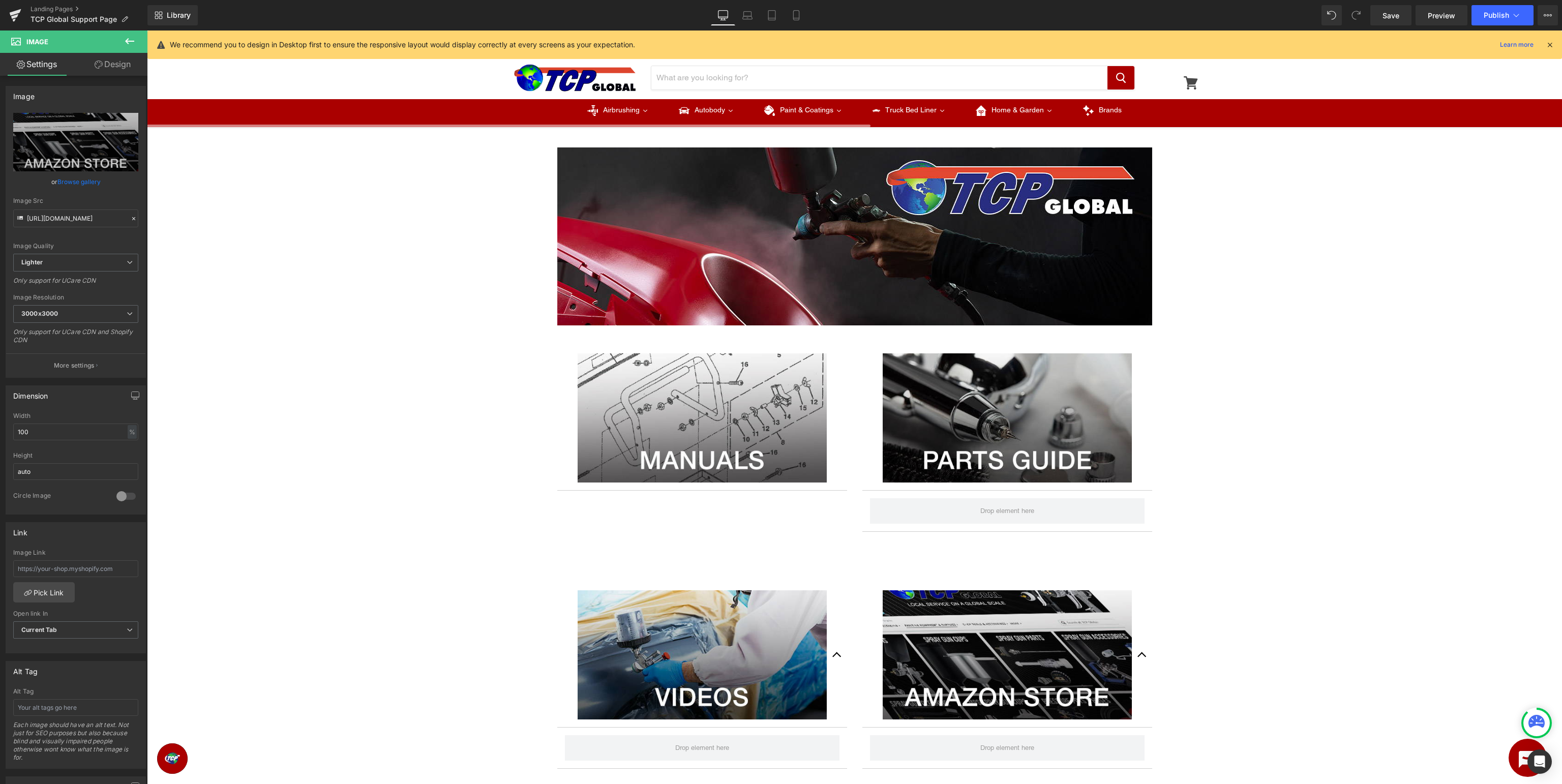
scroll to position [322, 0]
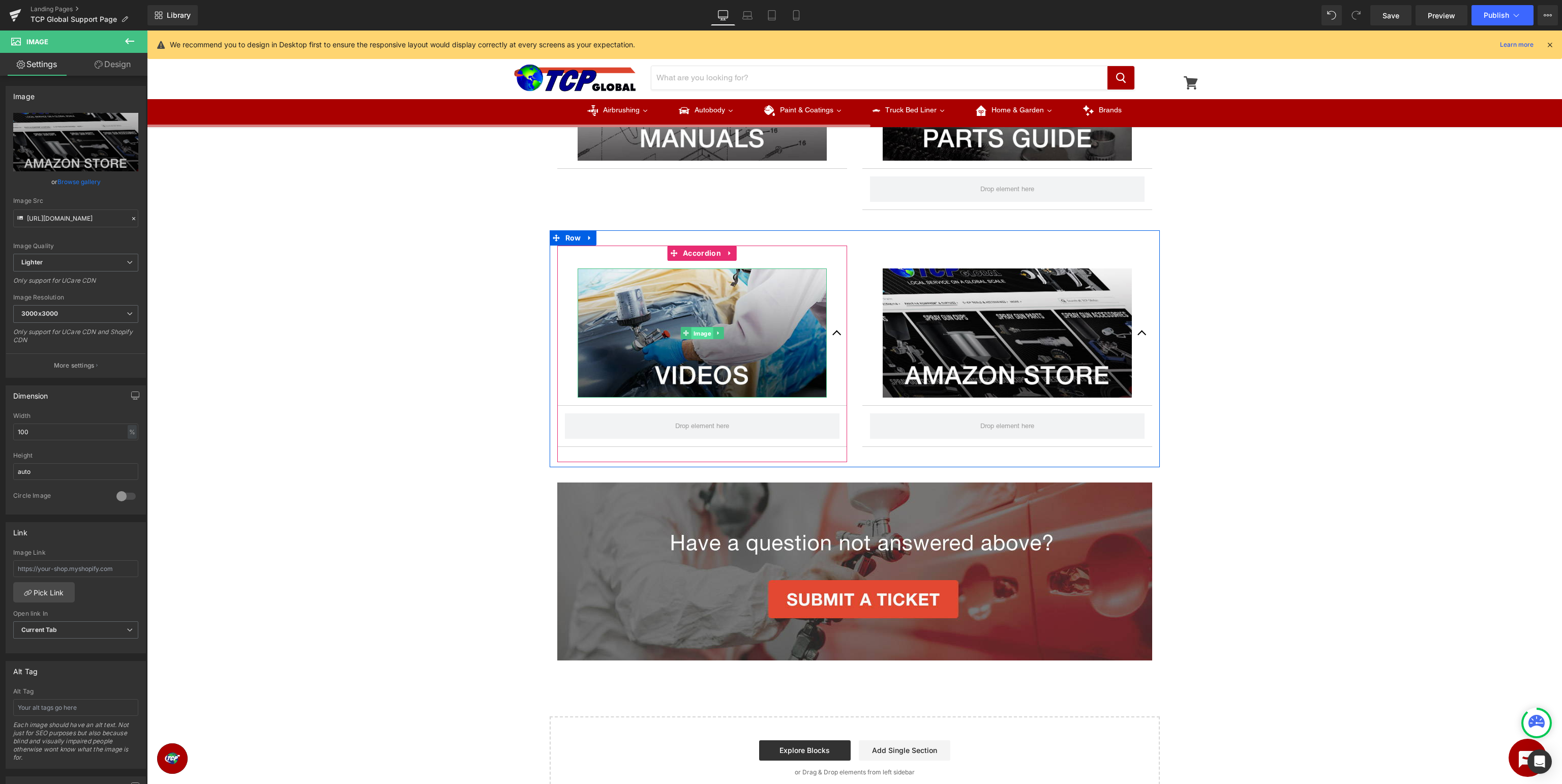
click at [699, 333] on span "Image" at bounding box center [702, 333] width 22 height 12
click at [709, 253] on span "Accordion" at bounding box center [702, 253] width 43 height 15
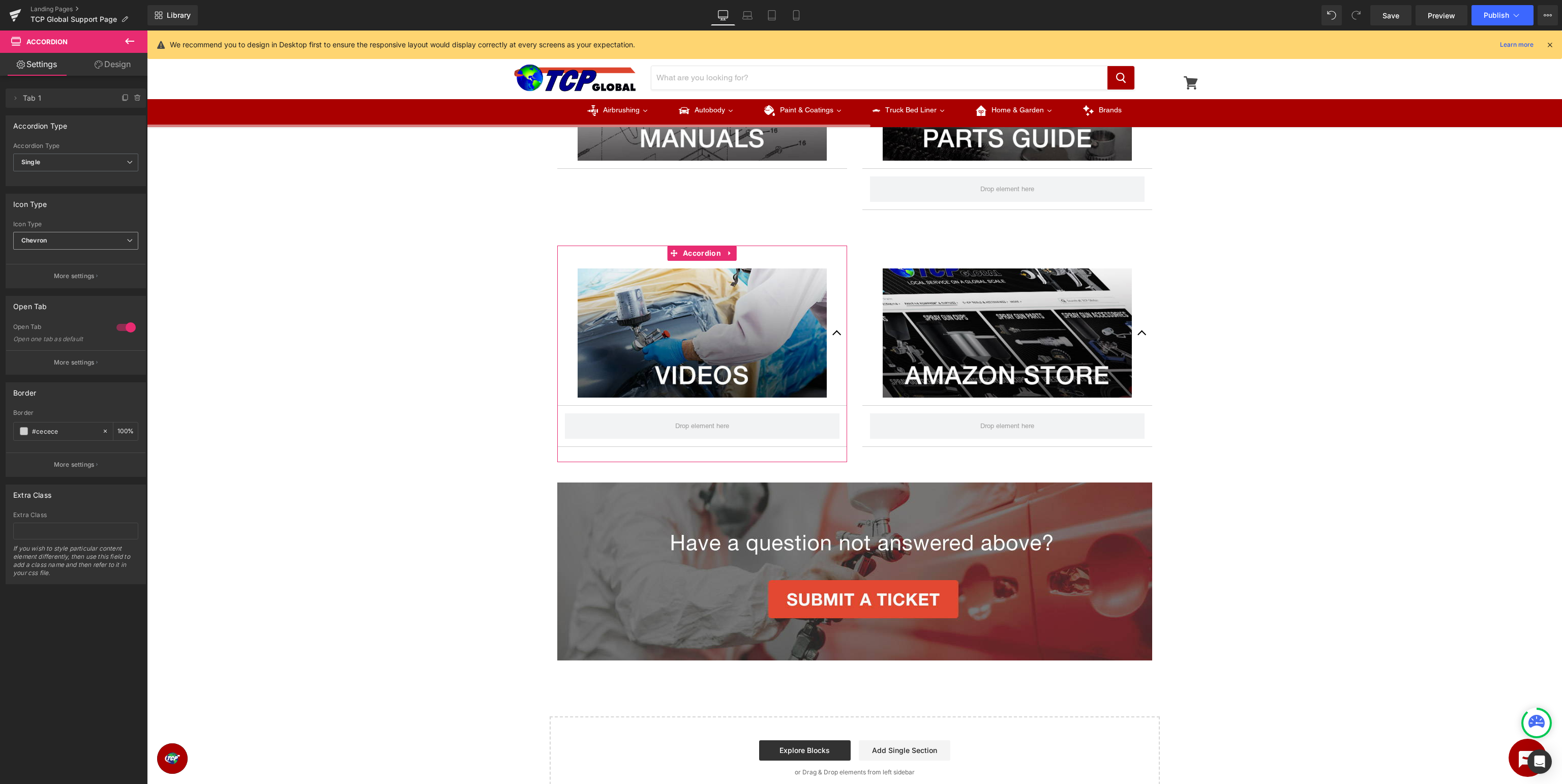
click at [68, 241] on span "Chevron" at bounding box center [76, 241] width 125 height 18
click at [63, 253] on li "None" at bounding box center [74, 259] width 121 height 15
click at [1008, 252] on span "Accordion" at bounding box center [1007, 253] width 43 height 15
click at [55, 247] on span "Chevron" at bounding box center [76, 241] width 125 height 18
click at [62, 261] on li "None" at bounding box center [74, 259] width 121 height 15
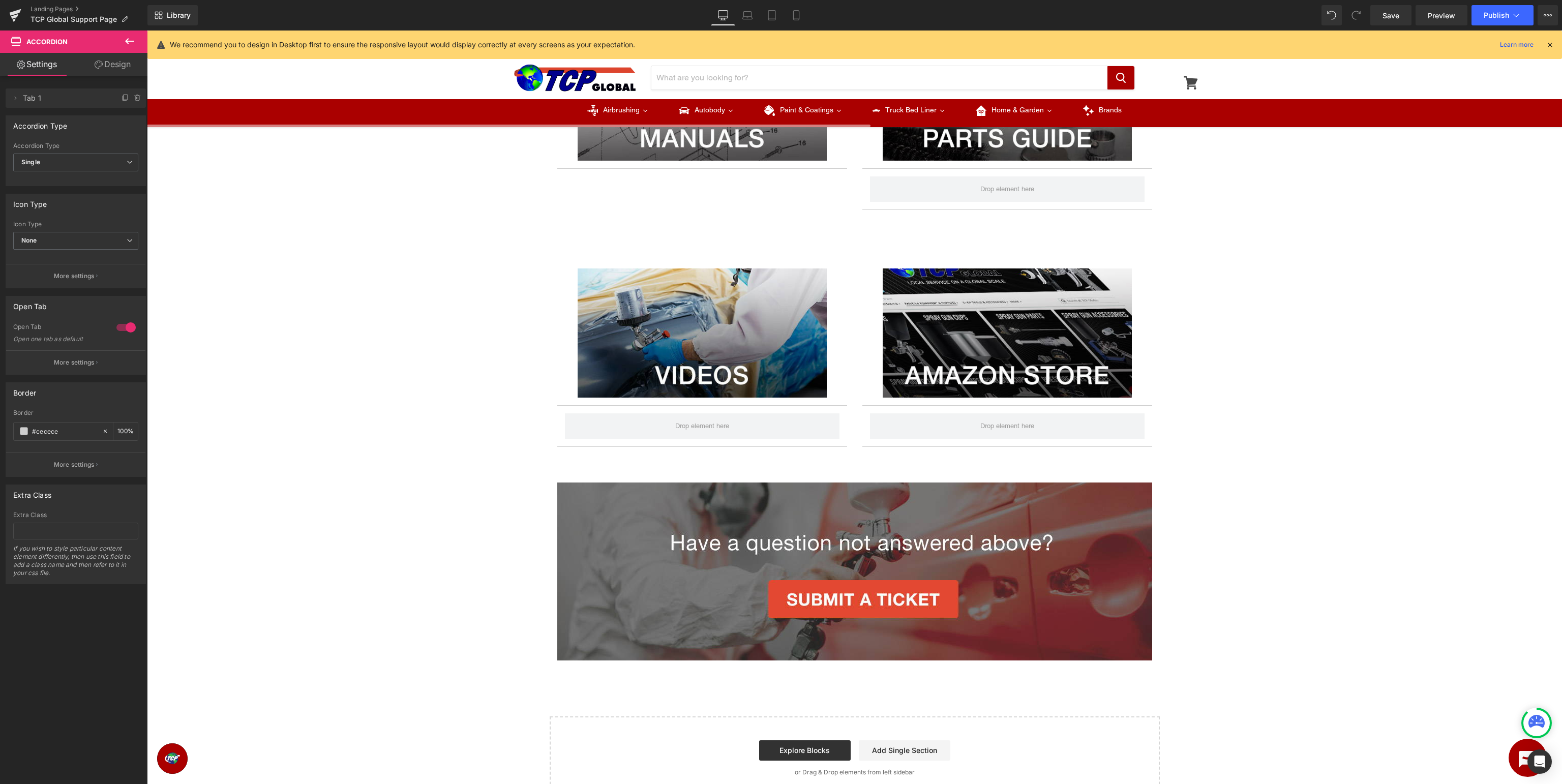
click at [92, 221] on div "Icon Type" at bounding box center [76, 224] width 125 height 7
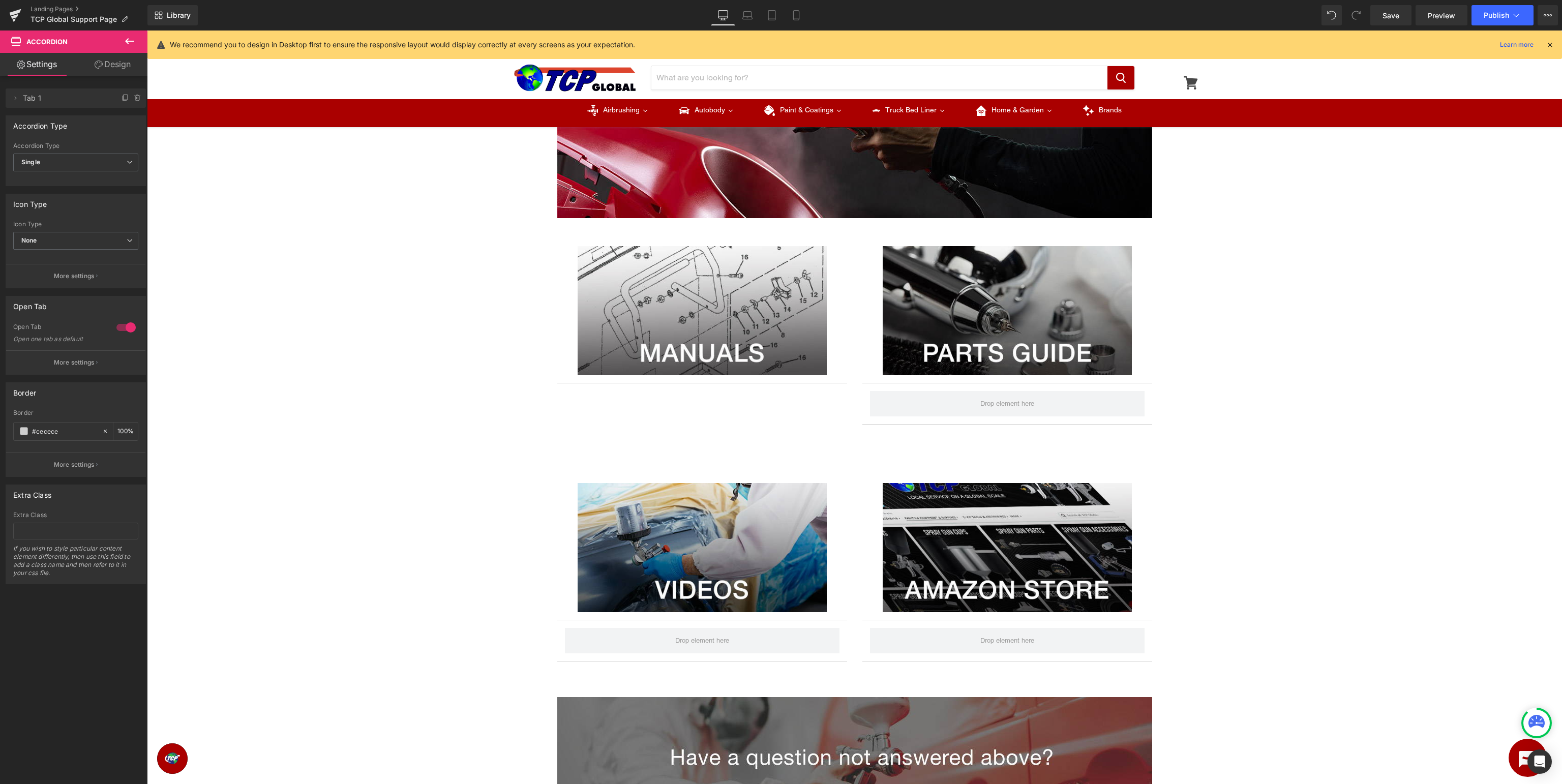
scroll to position [0, 0]
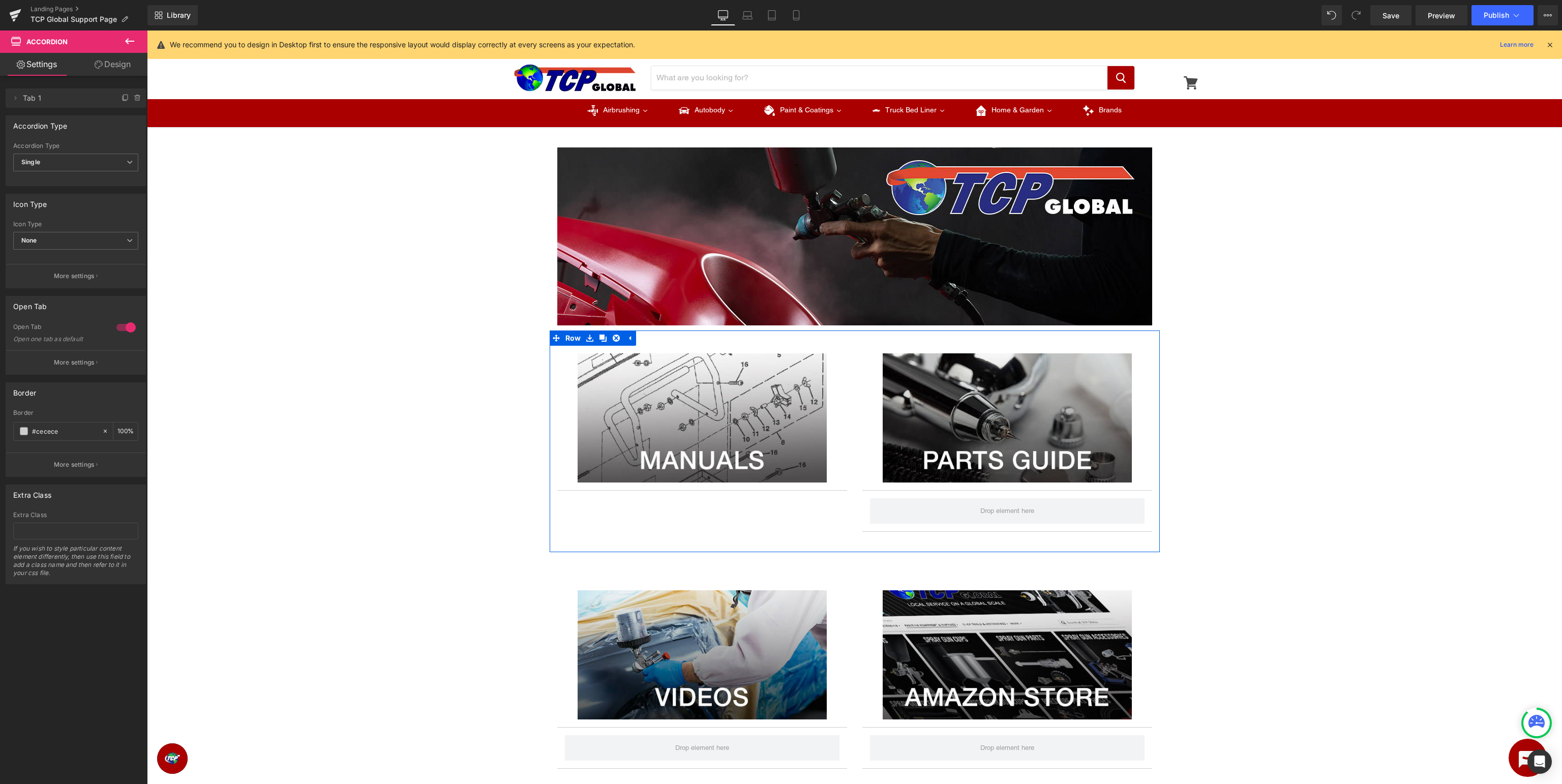
click at [737, 510] on div "Image Accordion Image Accordion NaNpx Row" at bounding box center [854, 440] width 610 height 221
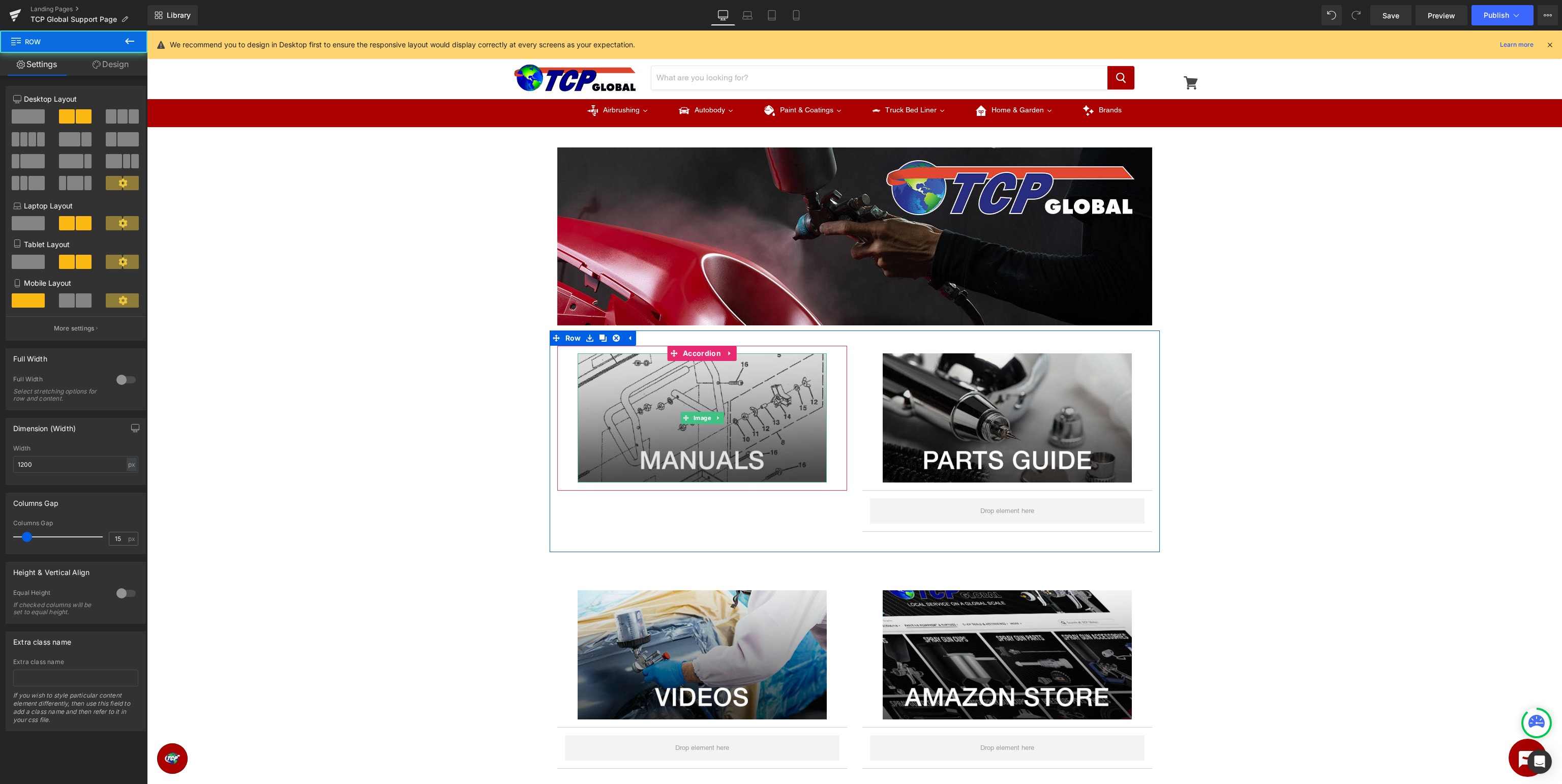
click at [740, 455] on img at bounding box center [702, 417] width 249 height 129
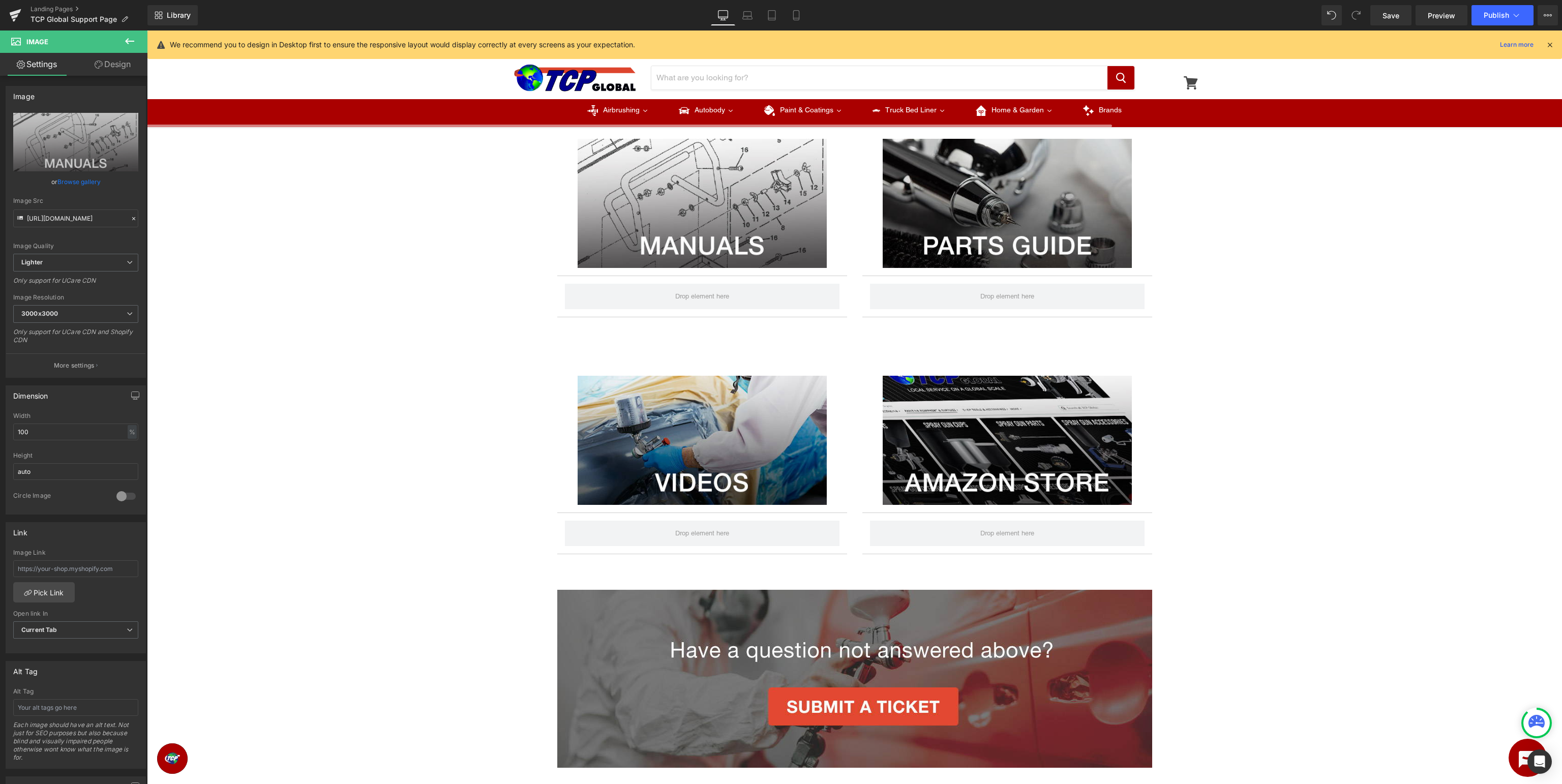
scroll to position [483, 0]
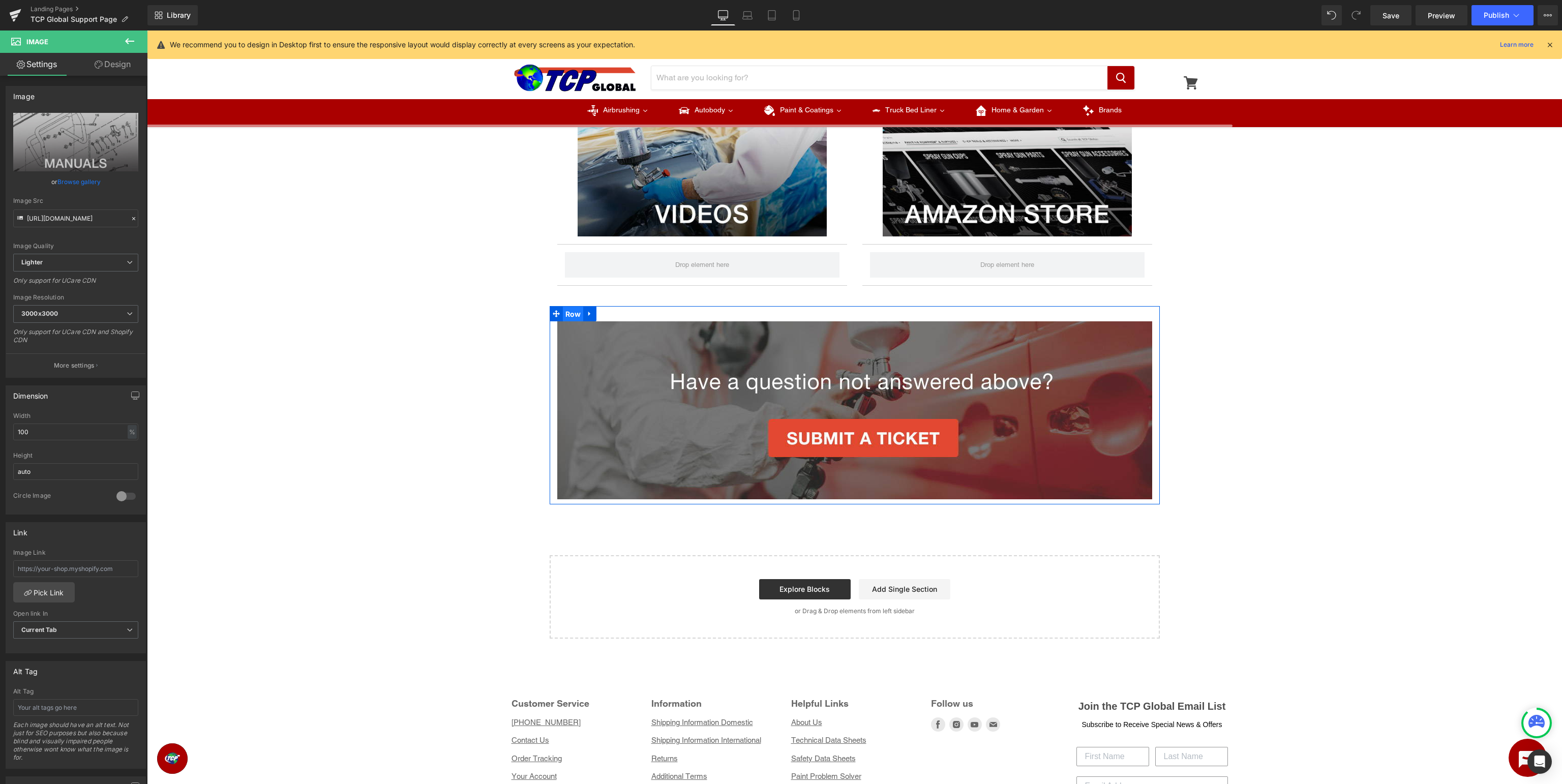
click at [571, 314] on span "Row" at bounding box center [573, 314] width 21 height 15
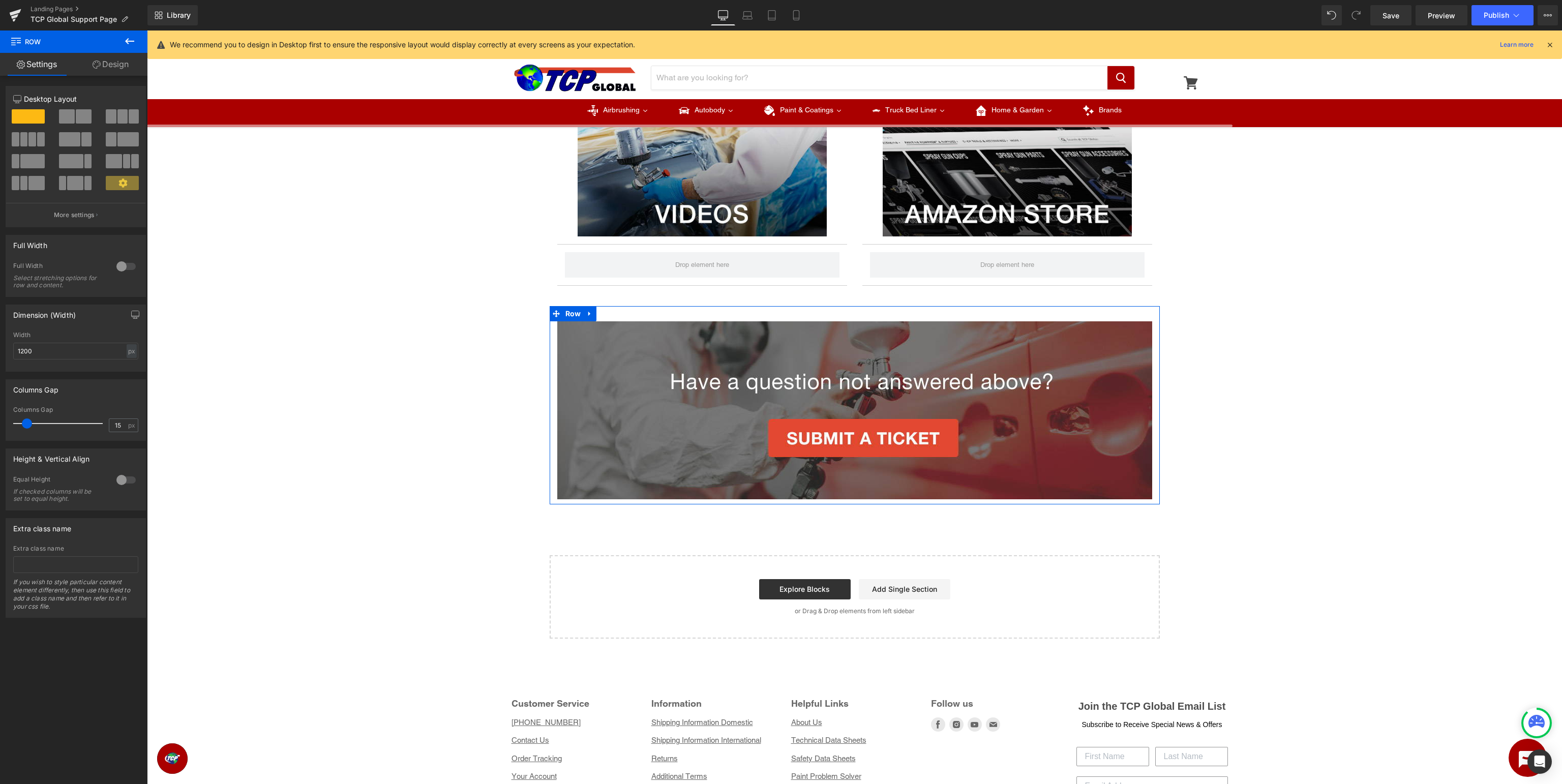
drag, startPoint x: 105, startPoint y: 63, endPoint x: 88, endPoint y: 151, distance: 89.6
click at [104, 64] on link "Design" at bounding box center [110, 64] width 74 height 23
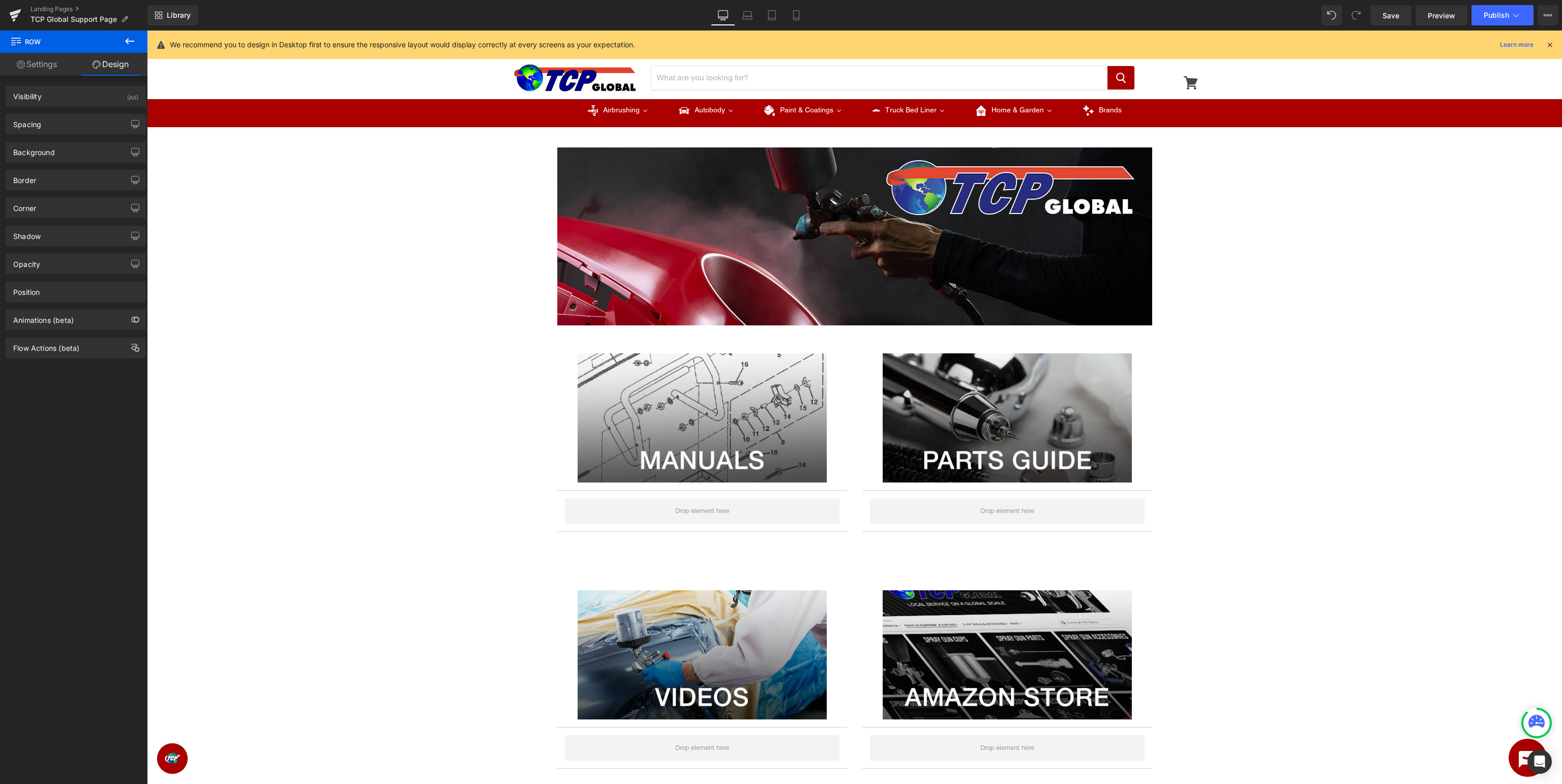
scroll to position [268, 0]
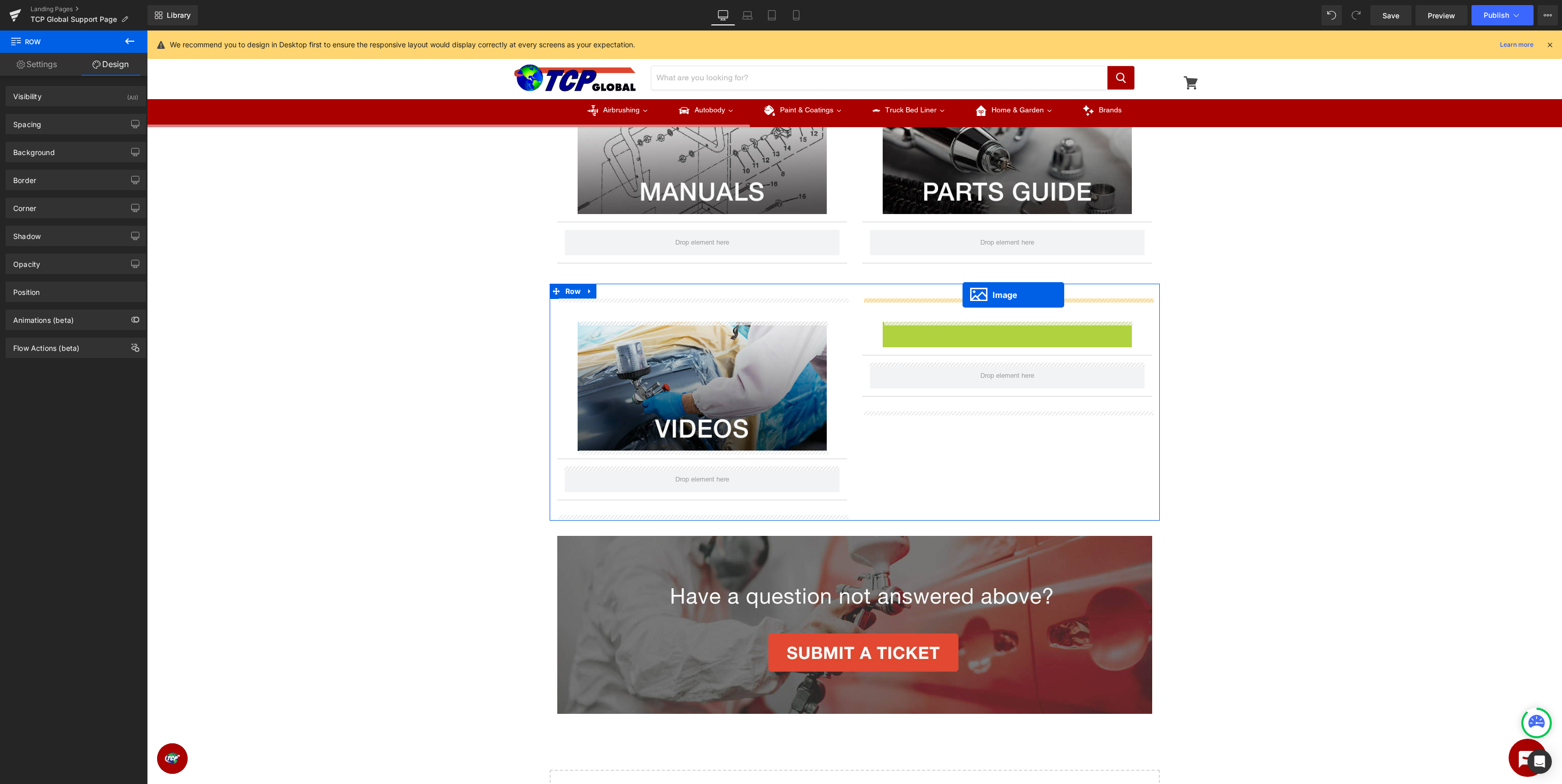
drag, startPoint x: 1005, startPoint y: 388, endPoint x: 963, endPoint y: 295, distance: 102.0
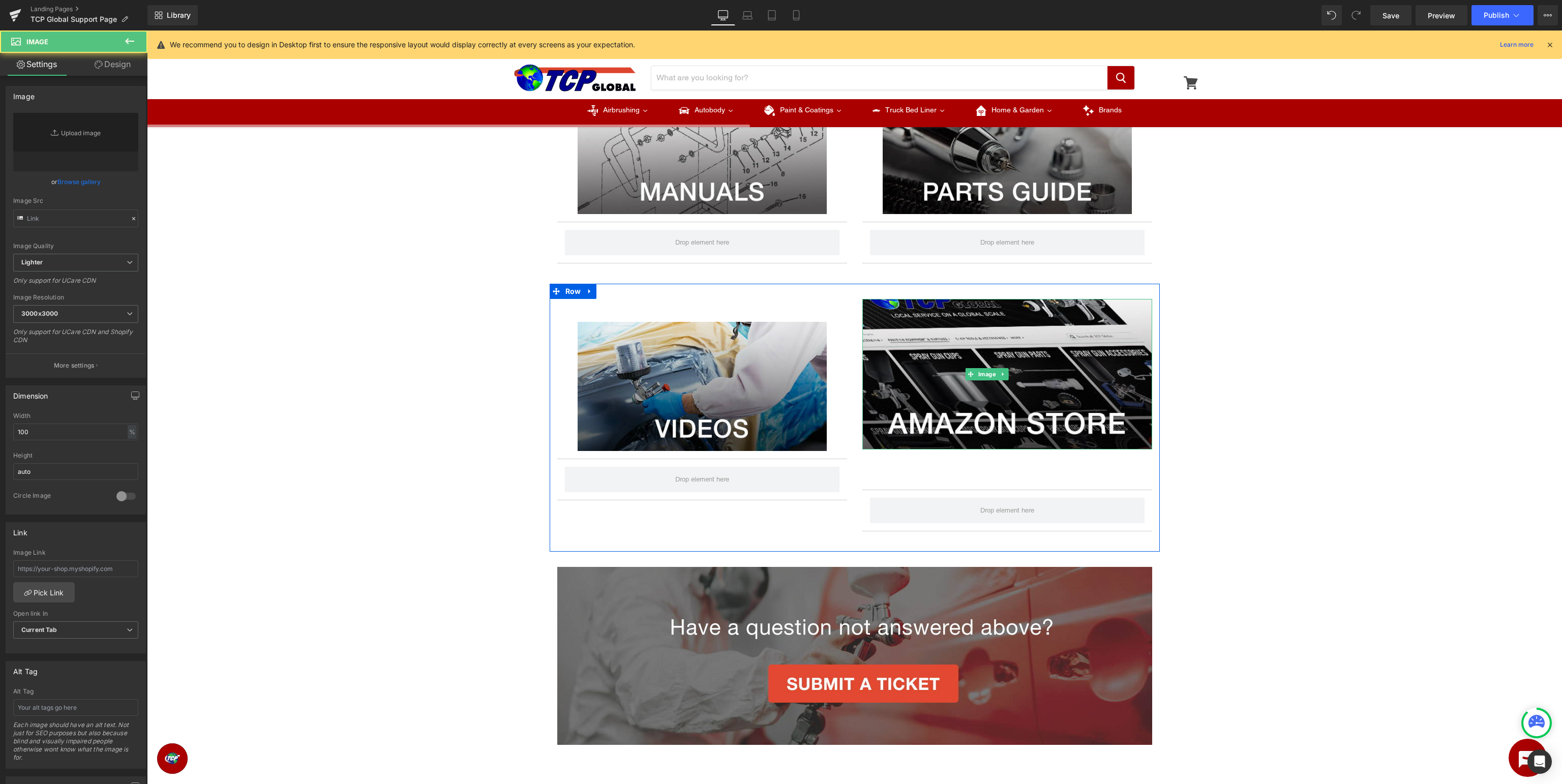
type input "[URL][DOMAIN_NAME]"
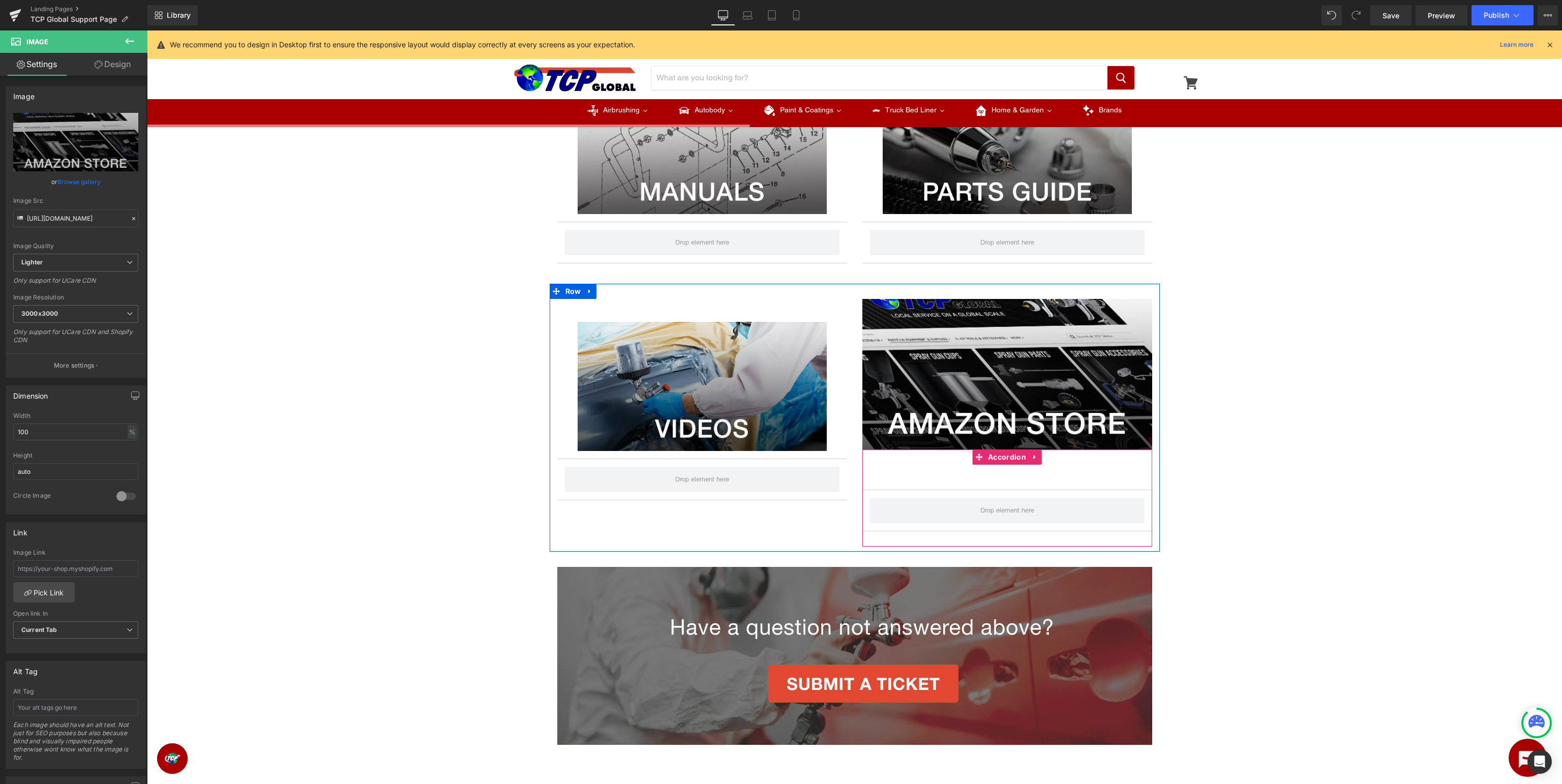
click at [1033, 453] on icon at bounding box center [1036, 457] width 7 height 7
click at [1043, 461] on link at bounding box center [1042, 457] width 13 height 15
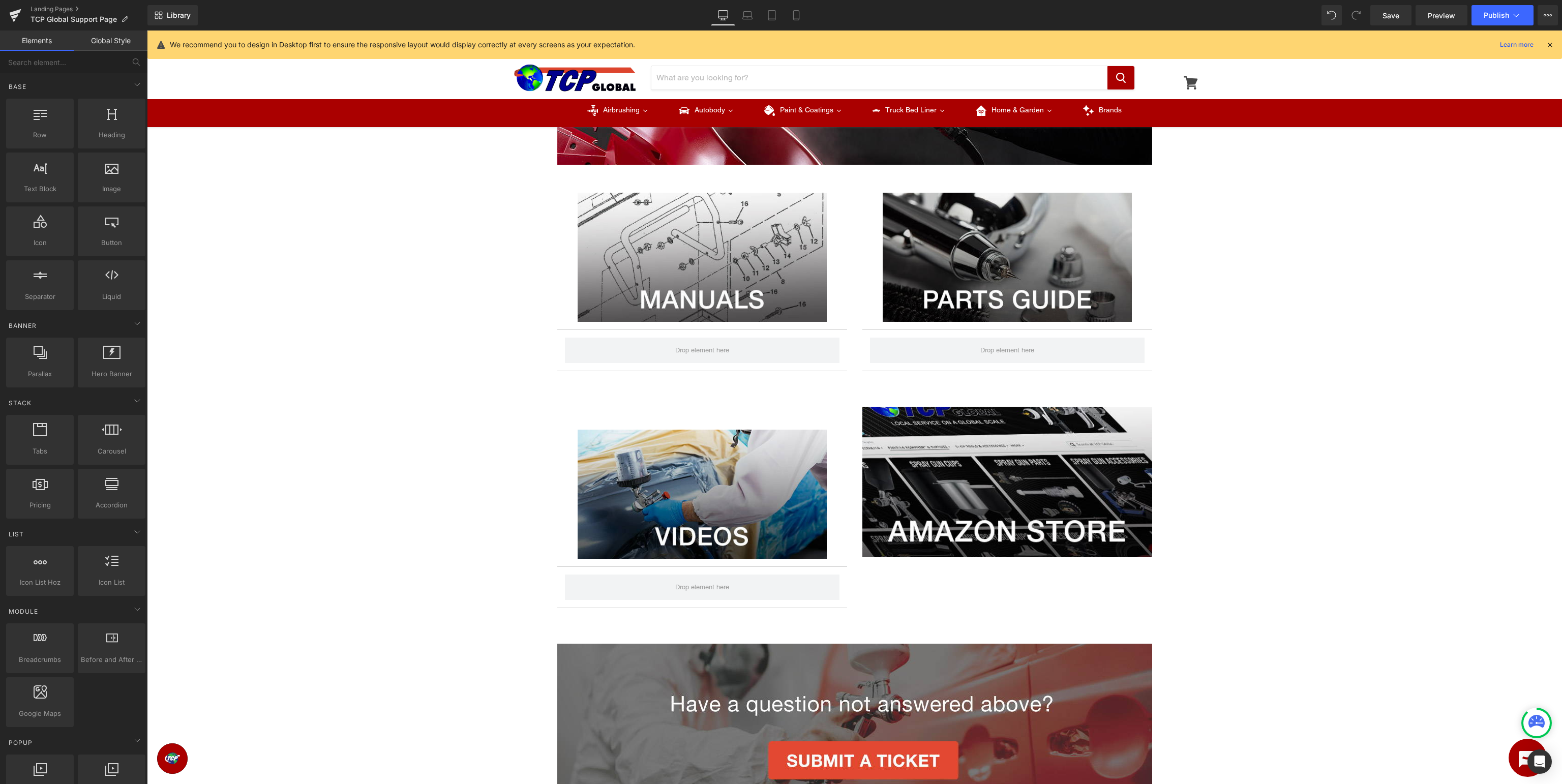
scroll to position [0, 0]
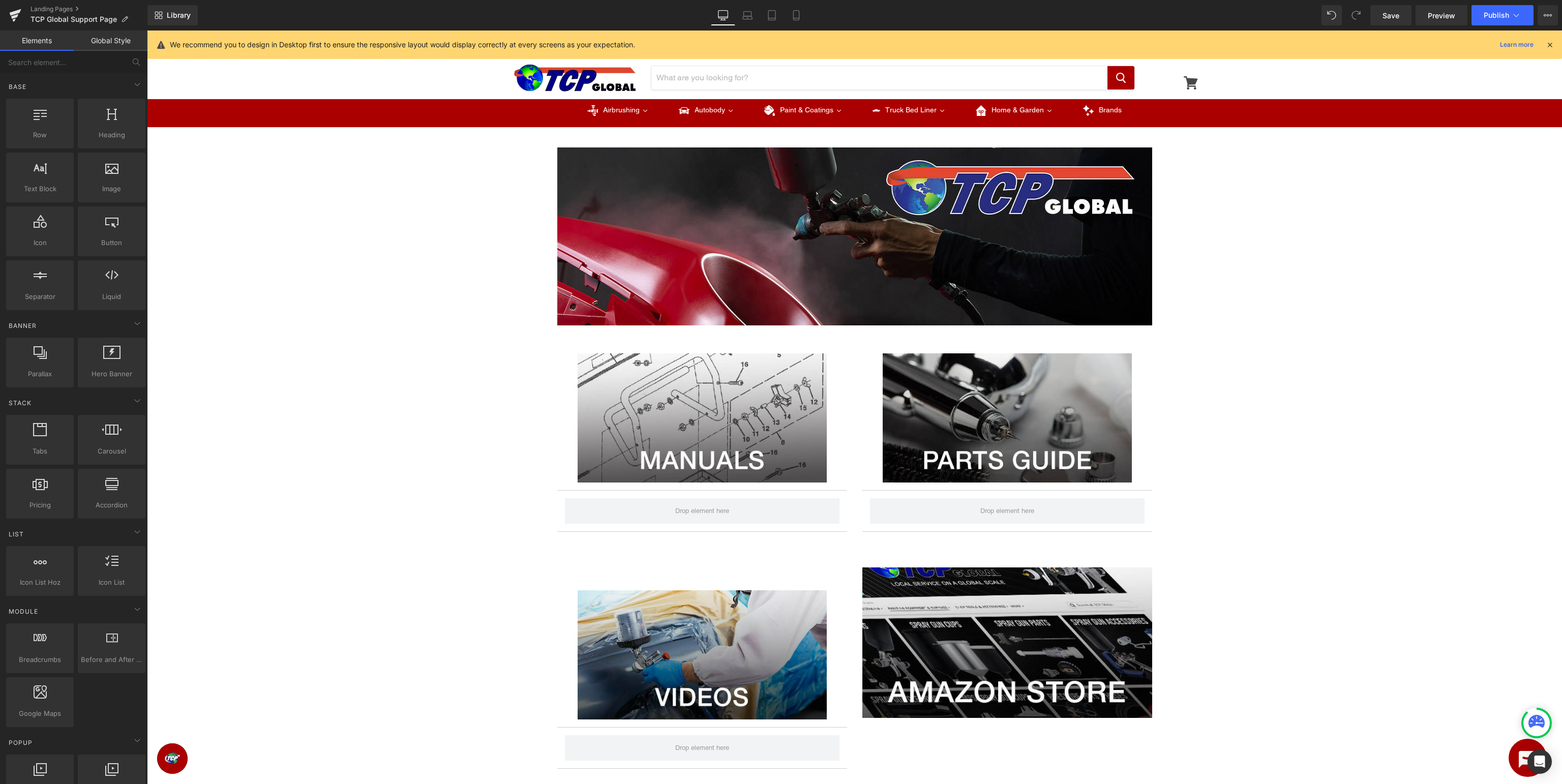
click at [1360, 275] on div "Image Row Image Accordion Image Accordion NaNpx Row Image Accordion Image Row I…" at bounding box center [854, 626] width 1415 height 989
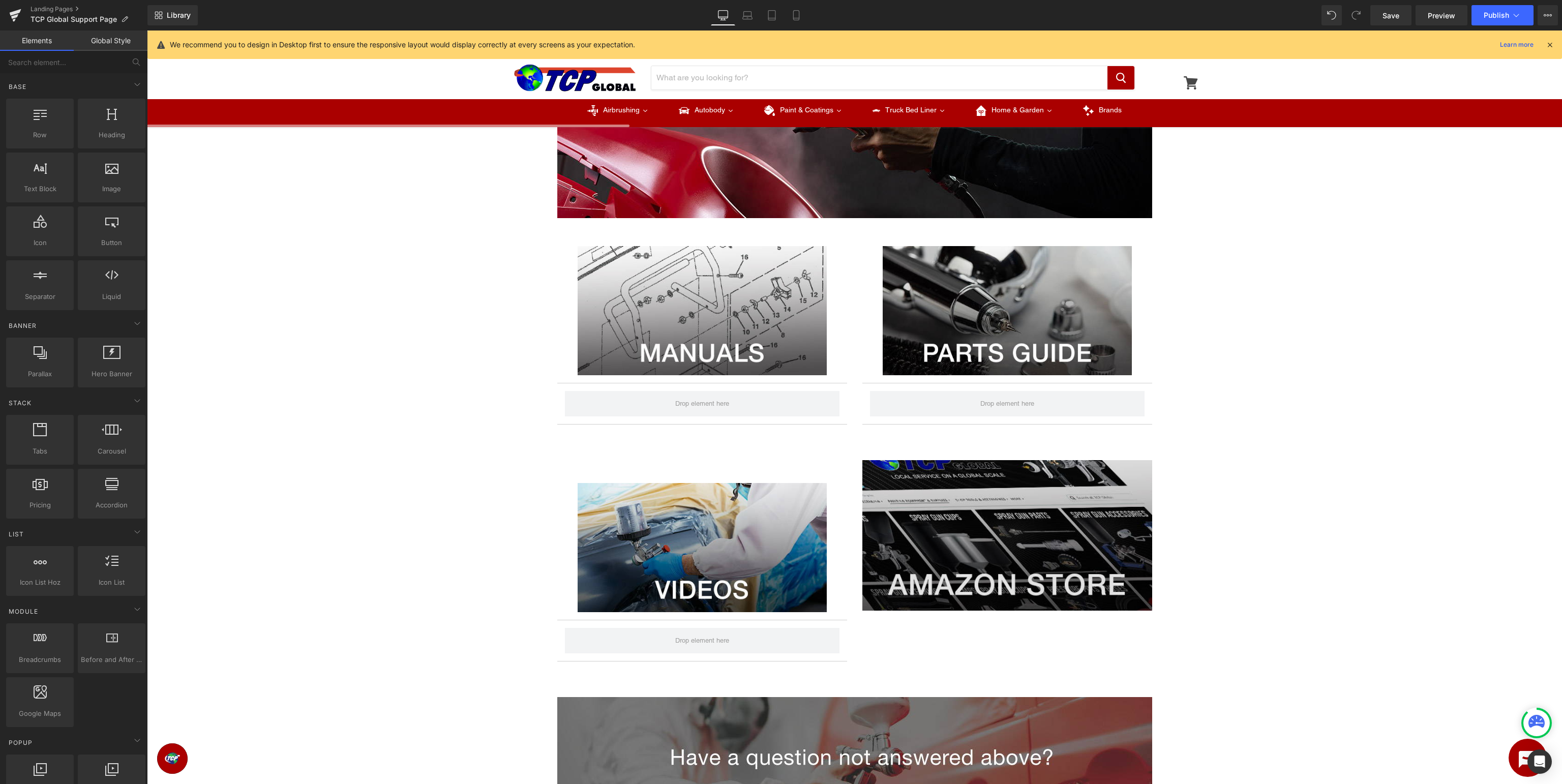
scroll to position [215, 0]
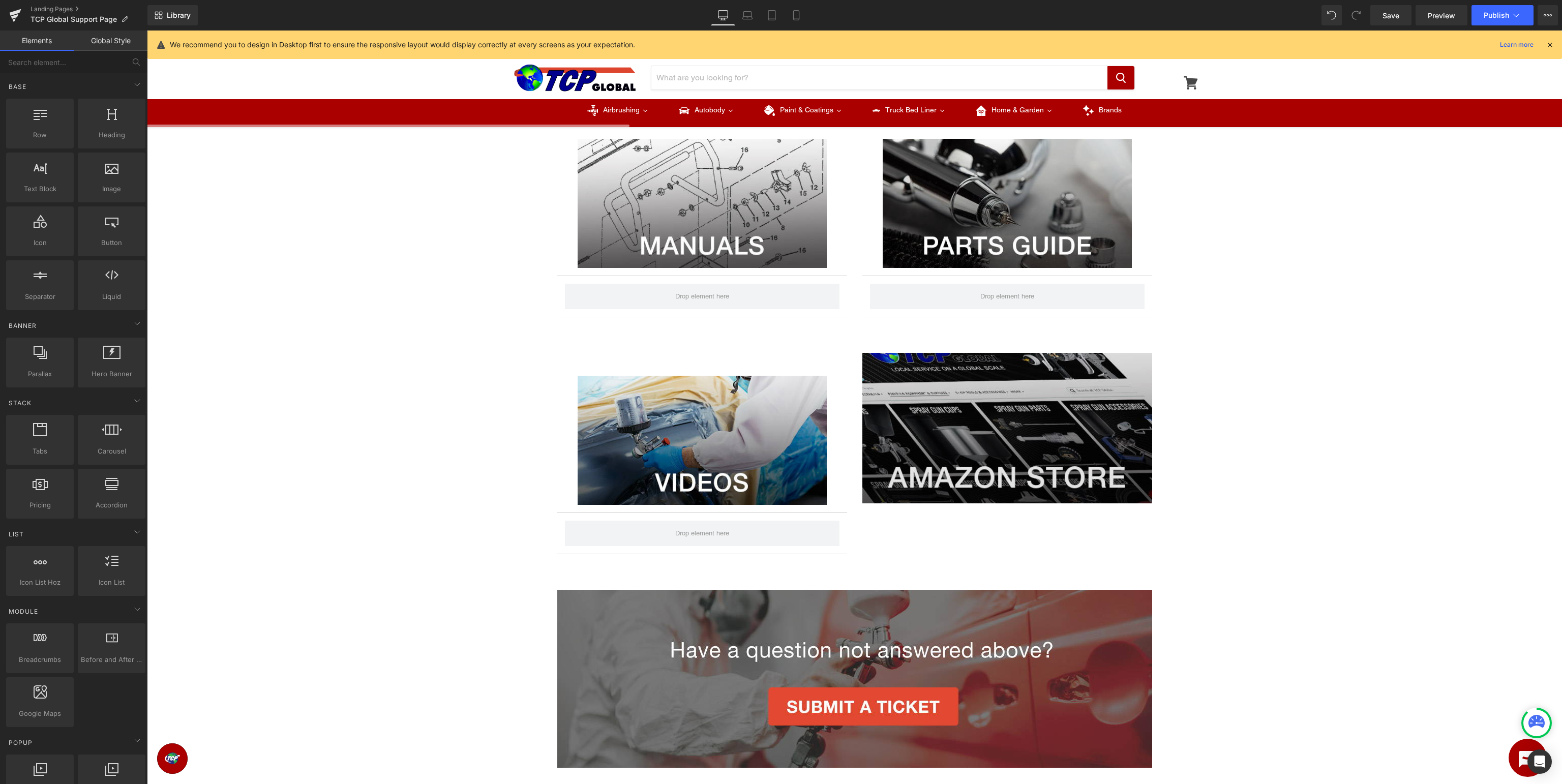
click at [974, 418] on img at bounding box center [1007, 428] width 290 height 151
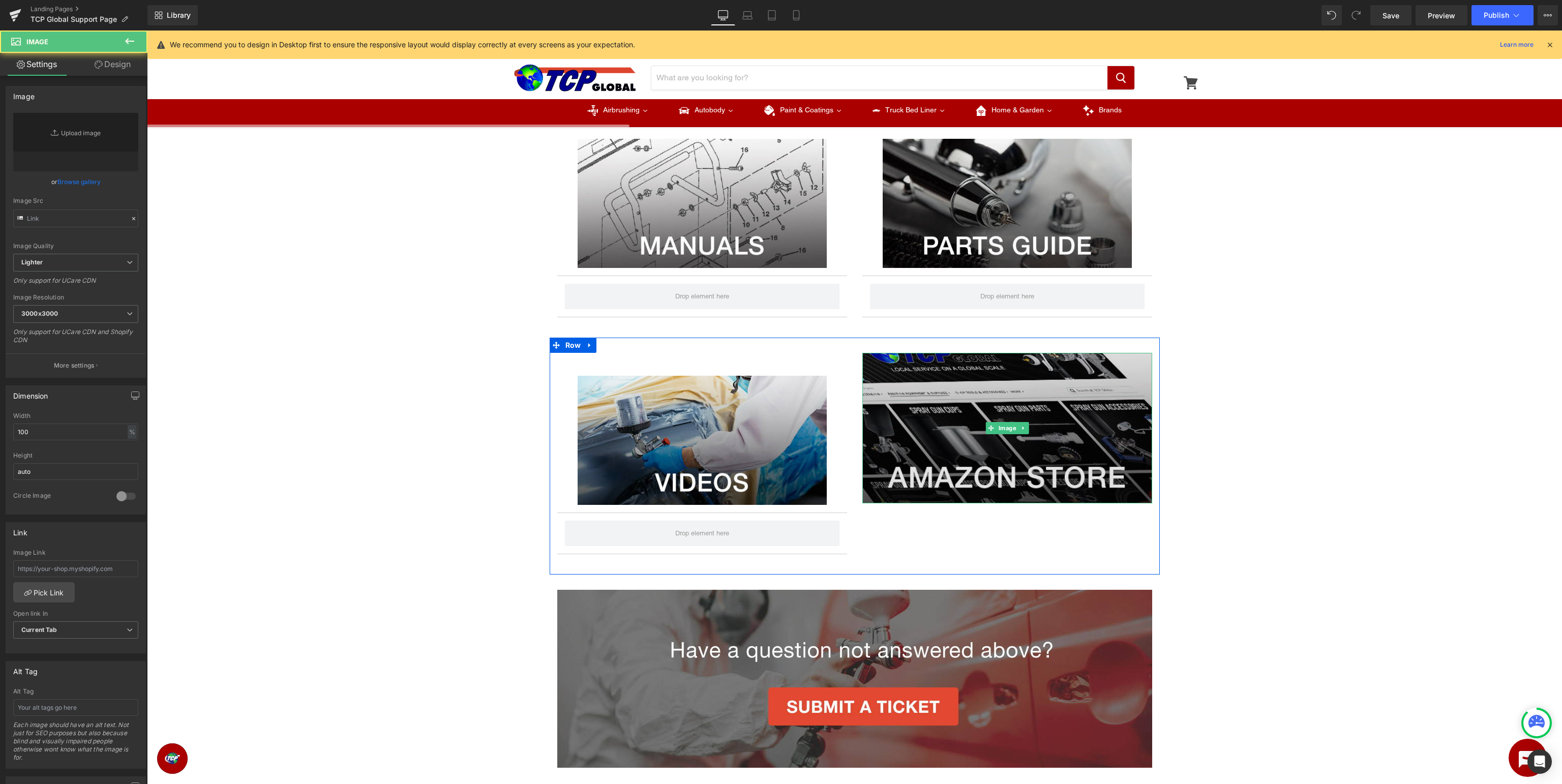
type input "[URL][DOMAIN_NAME]"
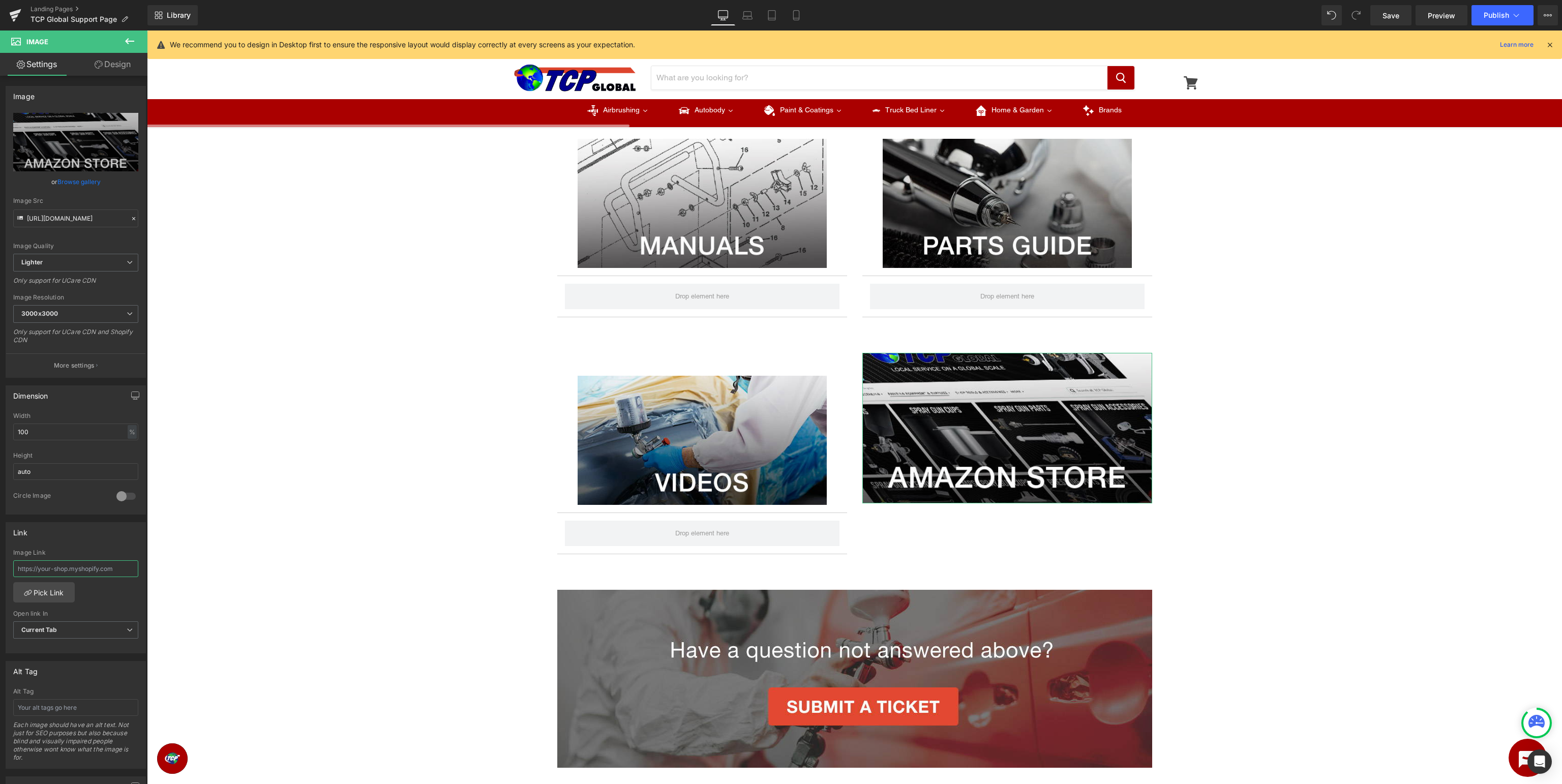
click at [82, 565] on input "text" at bounding box center [76, 569] width 125 height 17
paste input "[URL][DOMAIN_NAME]"
type input "[URL][DOMAIN_NAME]"
click at [1452, 449] on div "Image Row Image Accordion Image Accordion NaNpx Row Image Accordion Image Row I…" at bounding box center [854, 412] width 1415 height 989
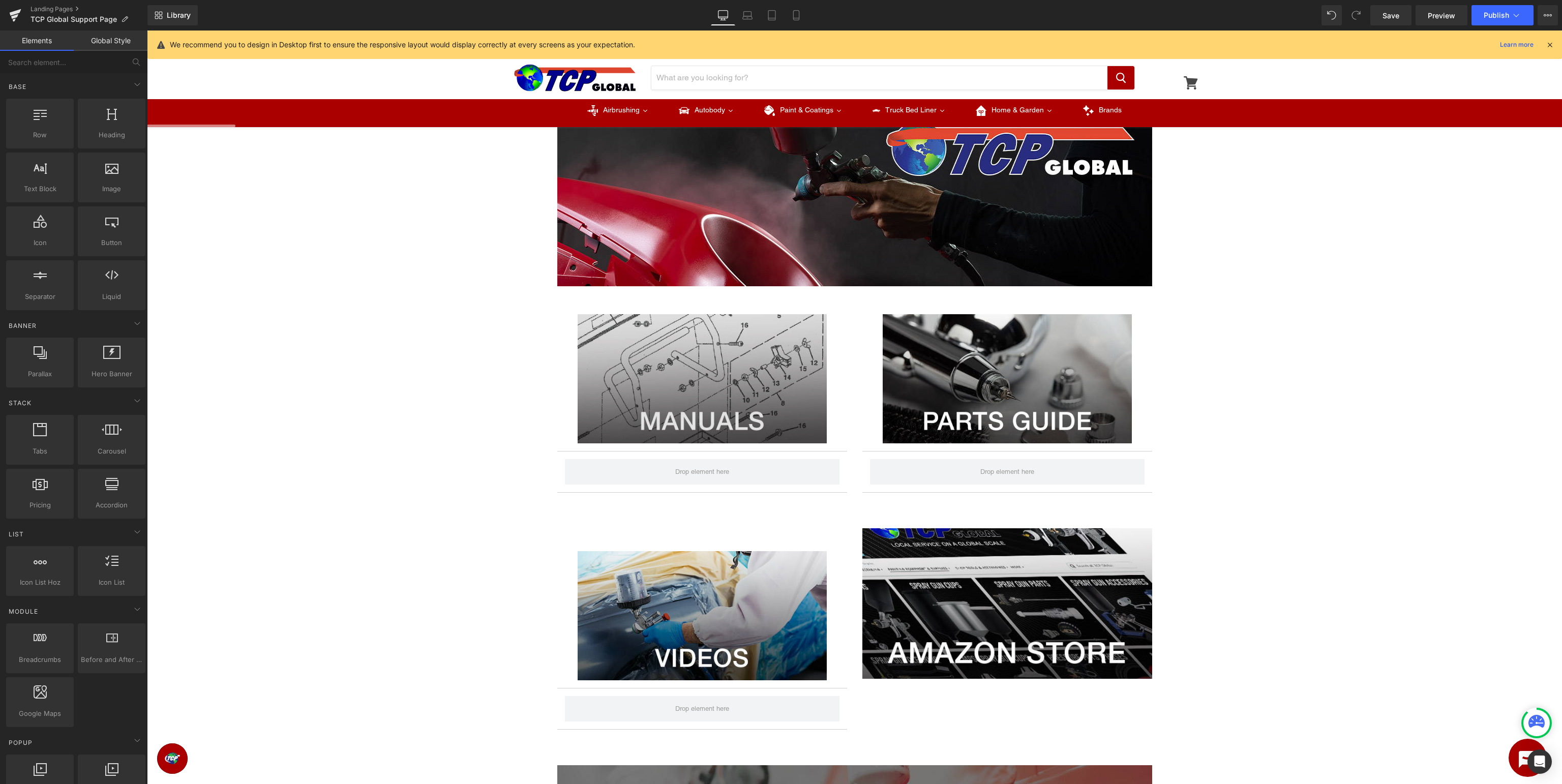
scroll to position [0, 0]
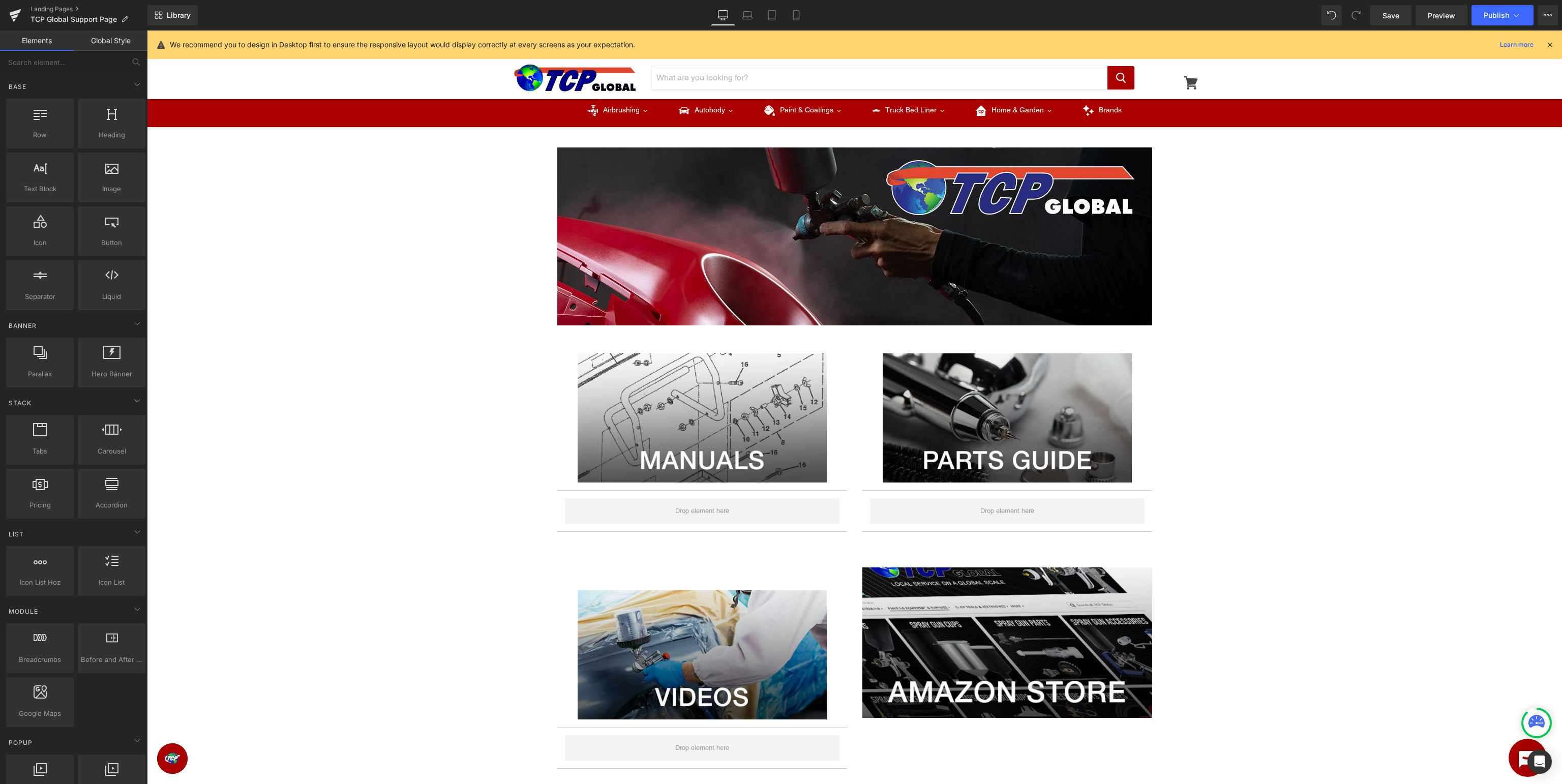
click at [1549, 44] on icon at bounding box center [1550, 45] width 9 height 9
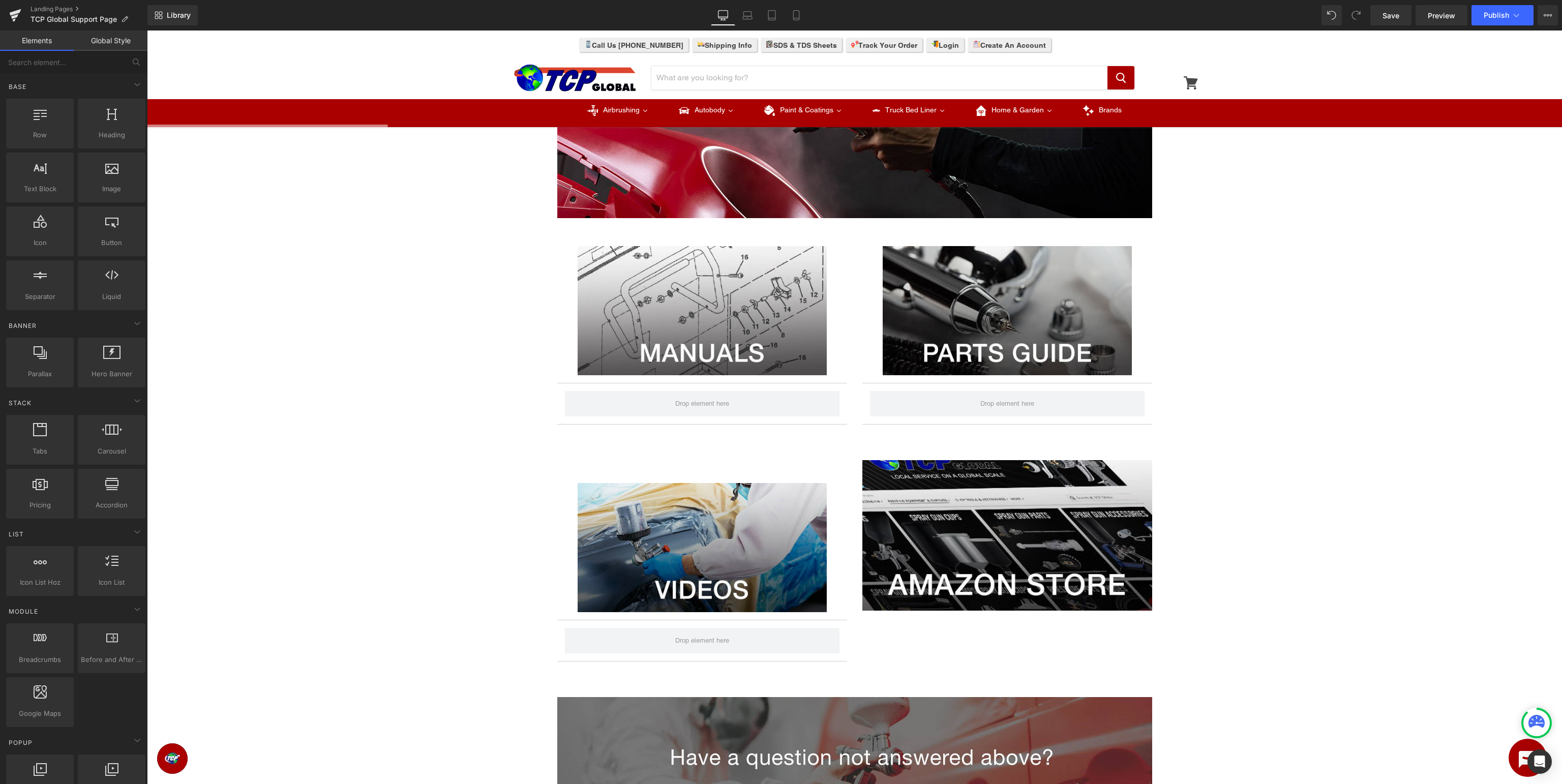
scroll to position [161, 0]
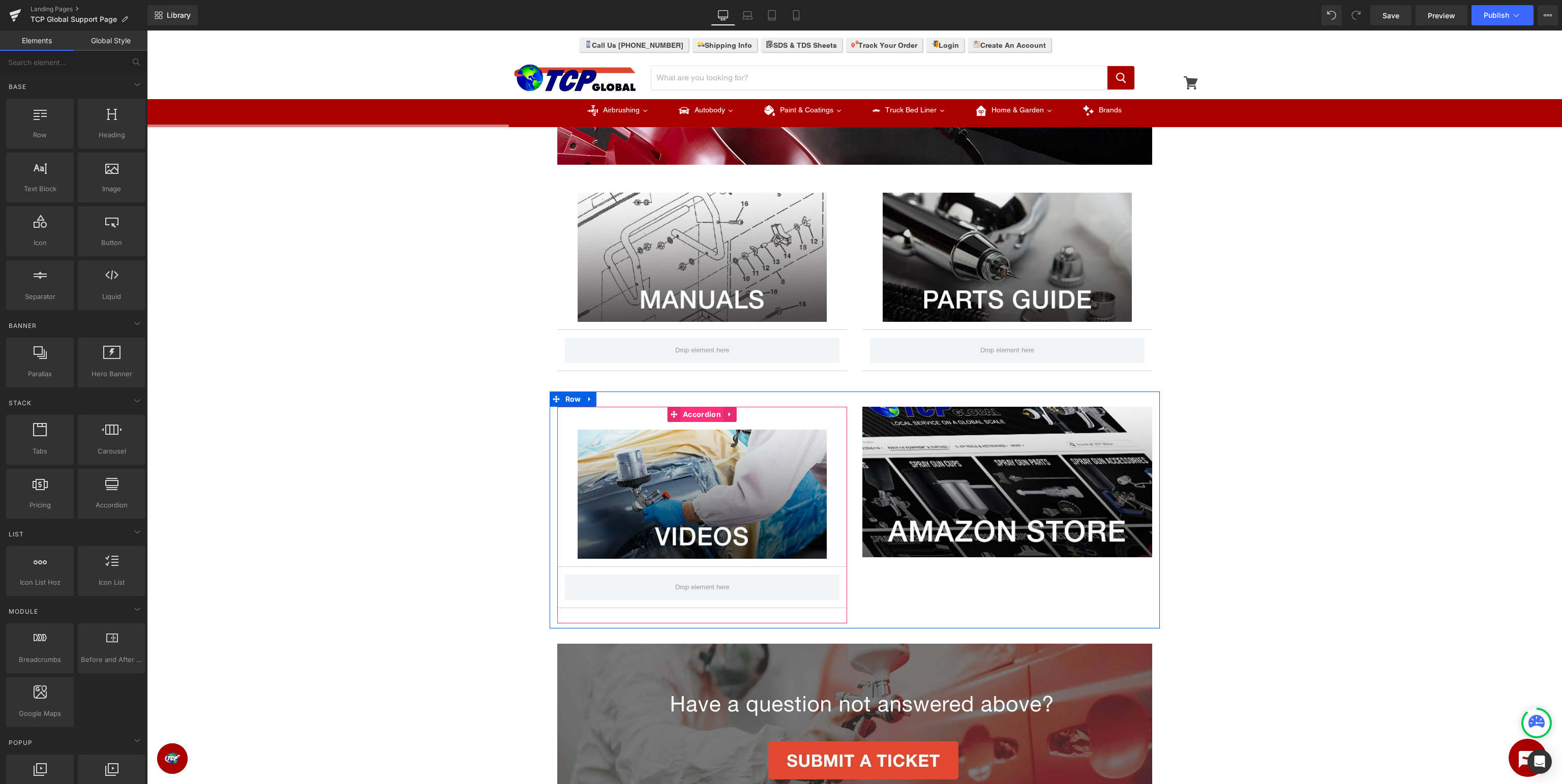
click at [693, 412] on span "Accordion" at bounding box center [702, 414] width 43 height 15
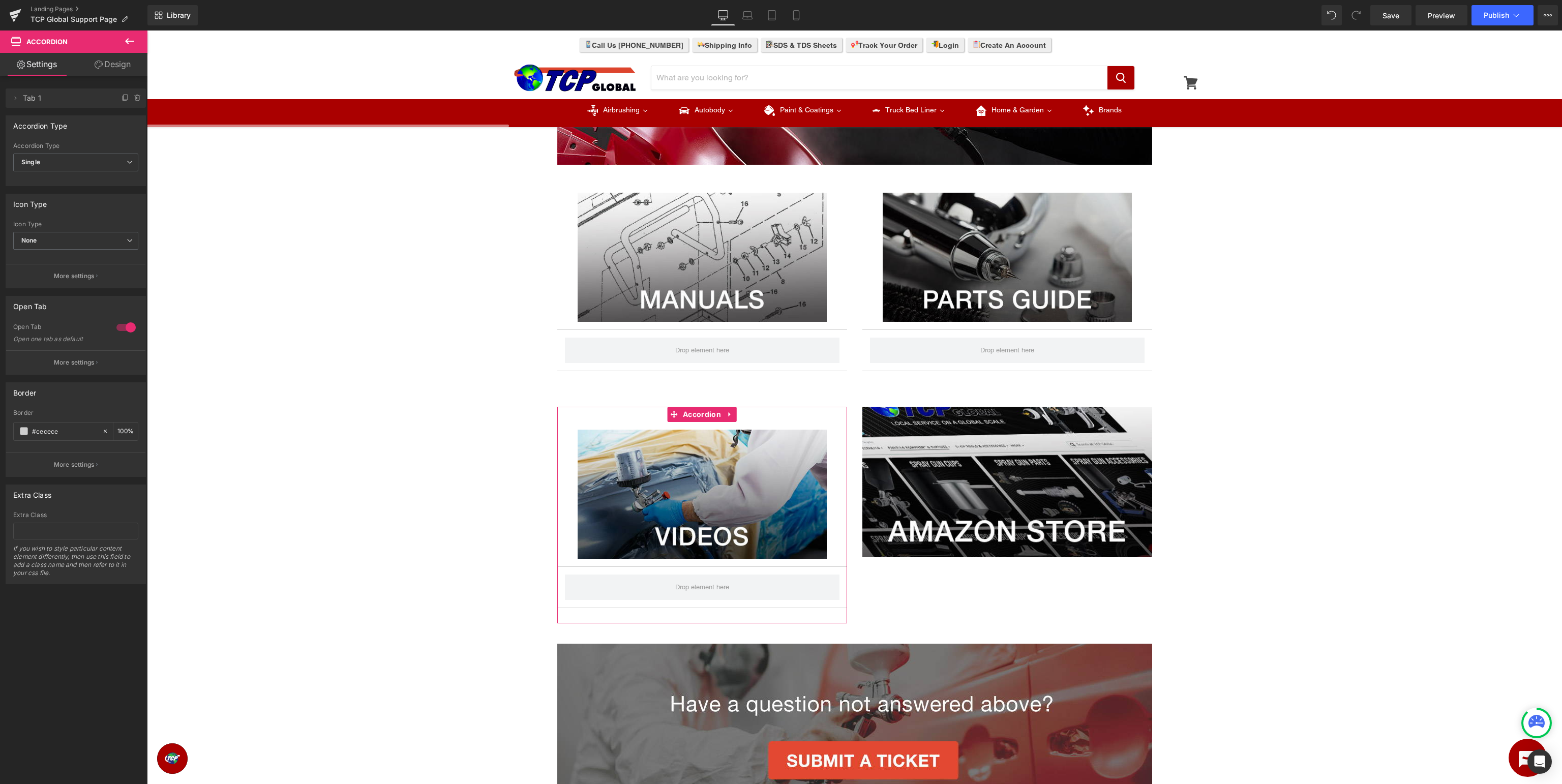
click at [125, 62] on link "Design" at bounding box center [113, 64] width 74 height 23
click at [0, 0] on button "button" at bounding box center [0, 0] width 0 height 0
click at [81, 271] on input "30" at bounding box center [75, 273] width 42 height 17
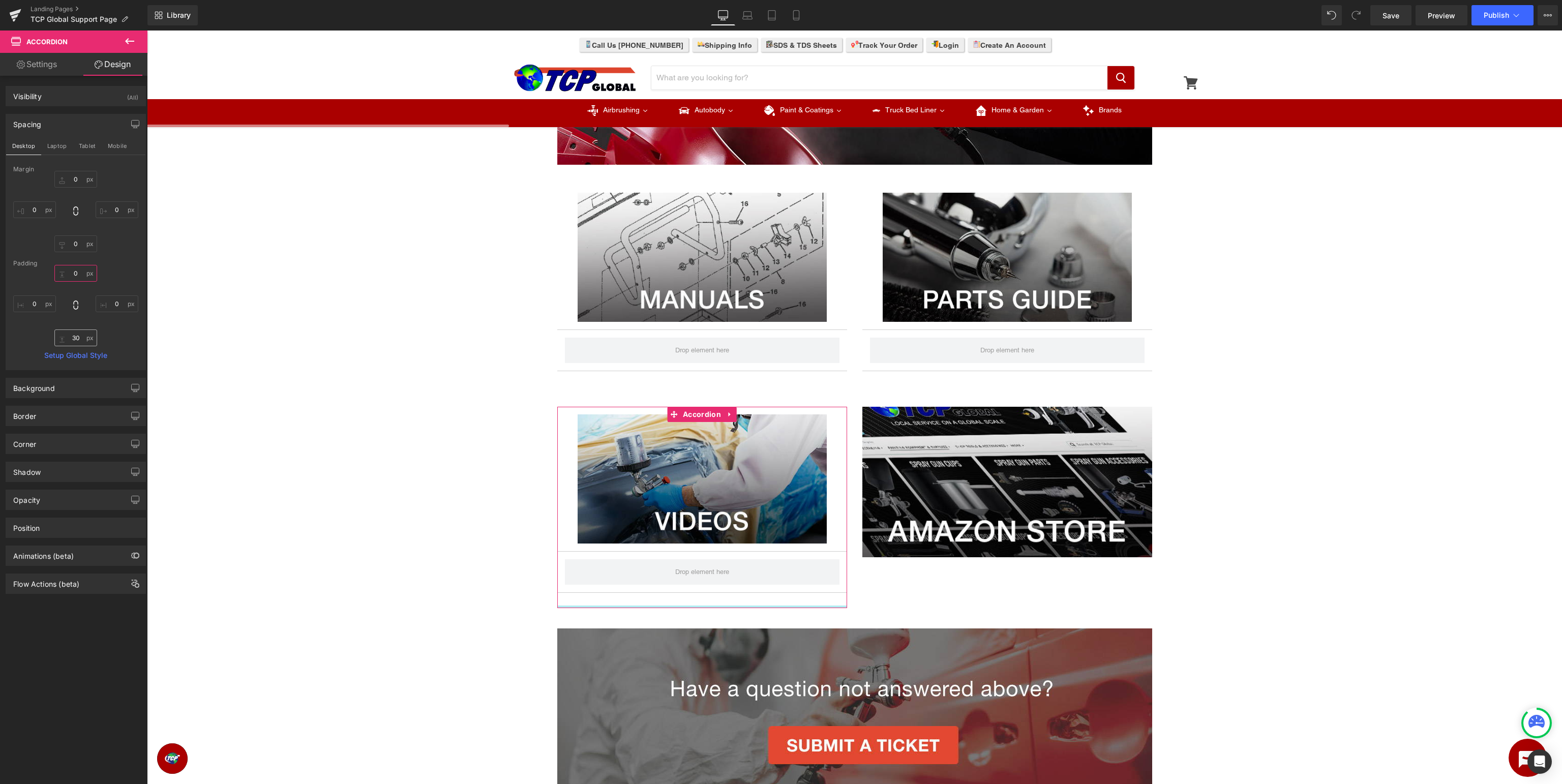
type input "0"
click at [82, 337] on input "30" at bounding box center [75, 338] width 42 height 17
type input "0"
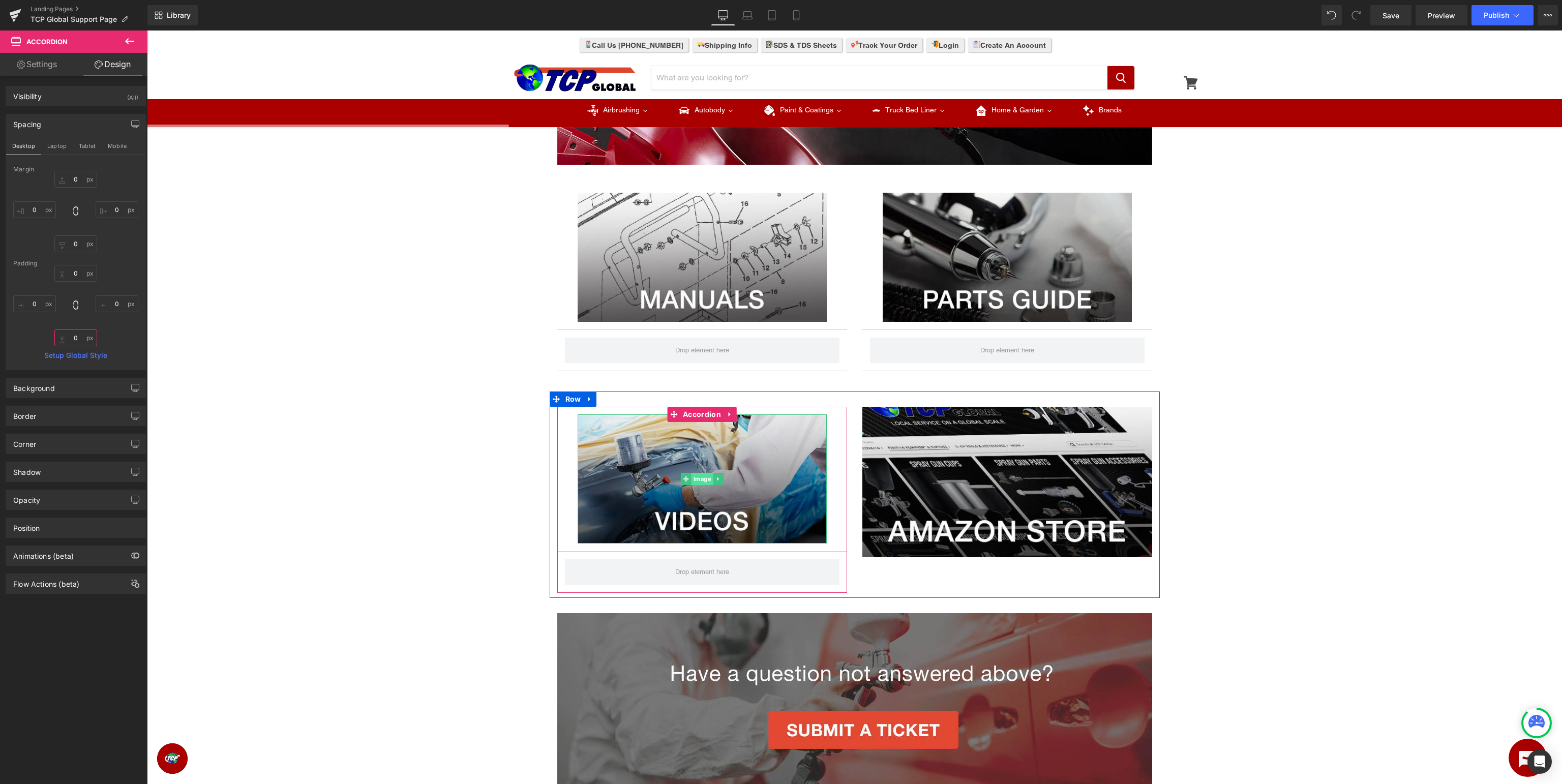
click at [699, 481] on span "Image" at bounding box center [702, 478] width 22 height 12
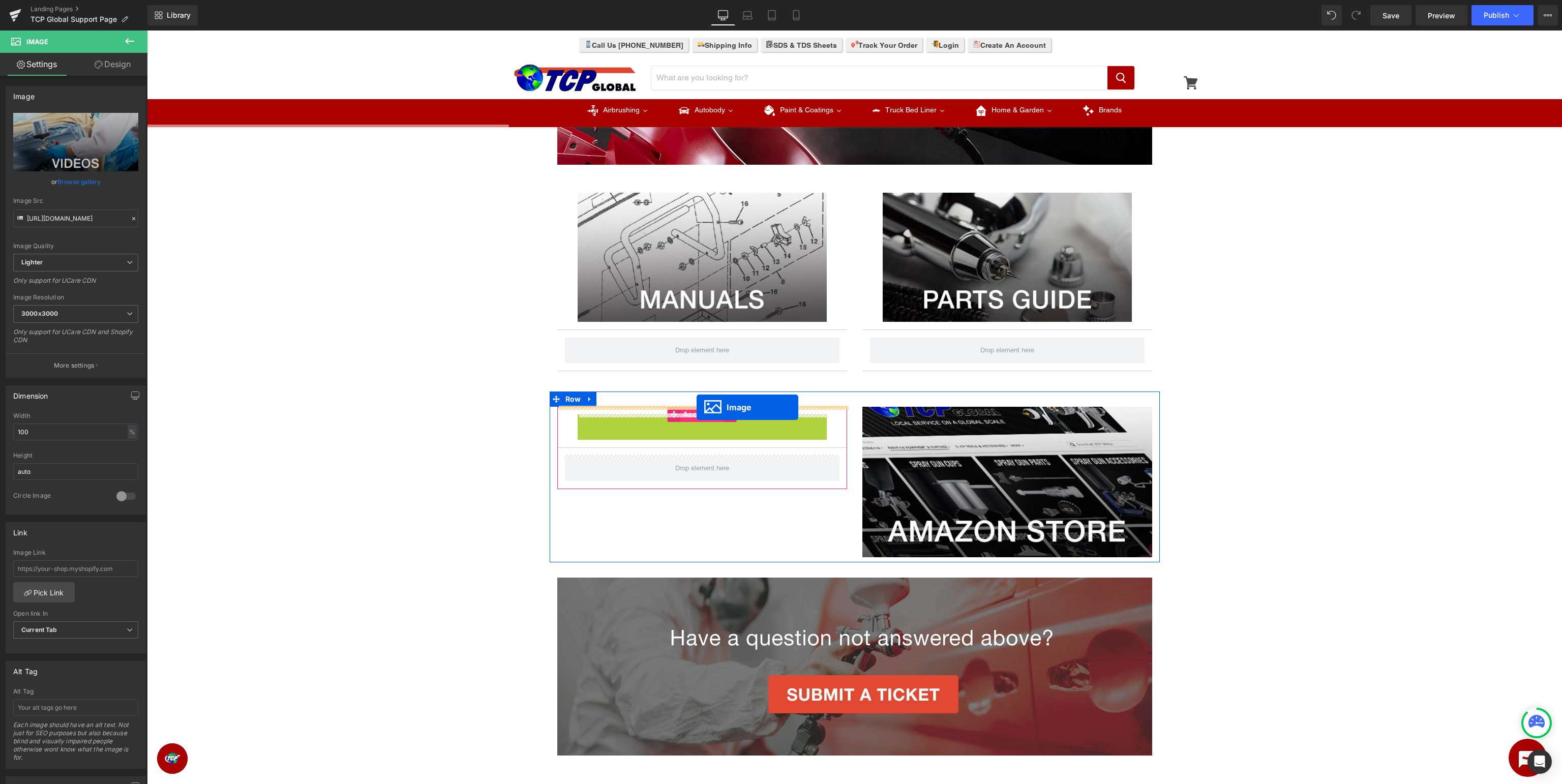
drag, startPoint x: 703, startPoint y: 479, endPoint x: 696, endPoint y: 407, distance: 72.3
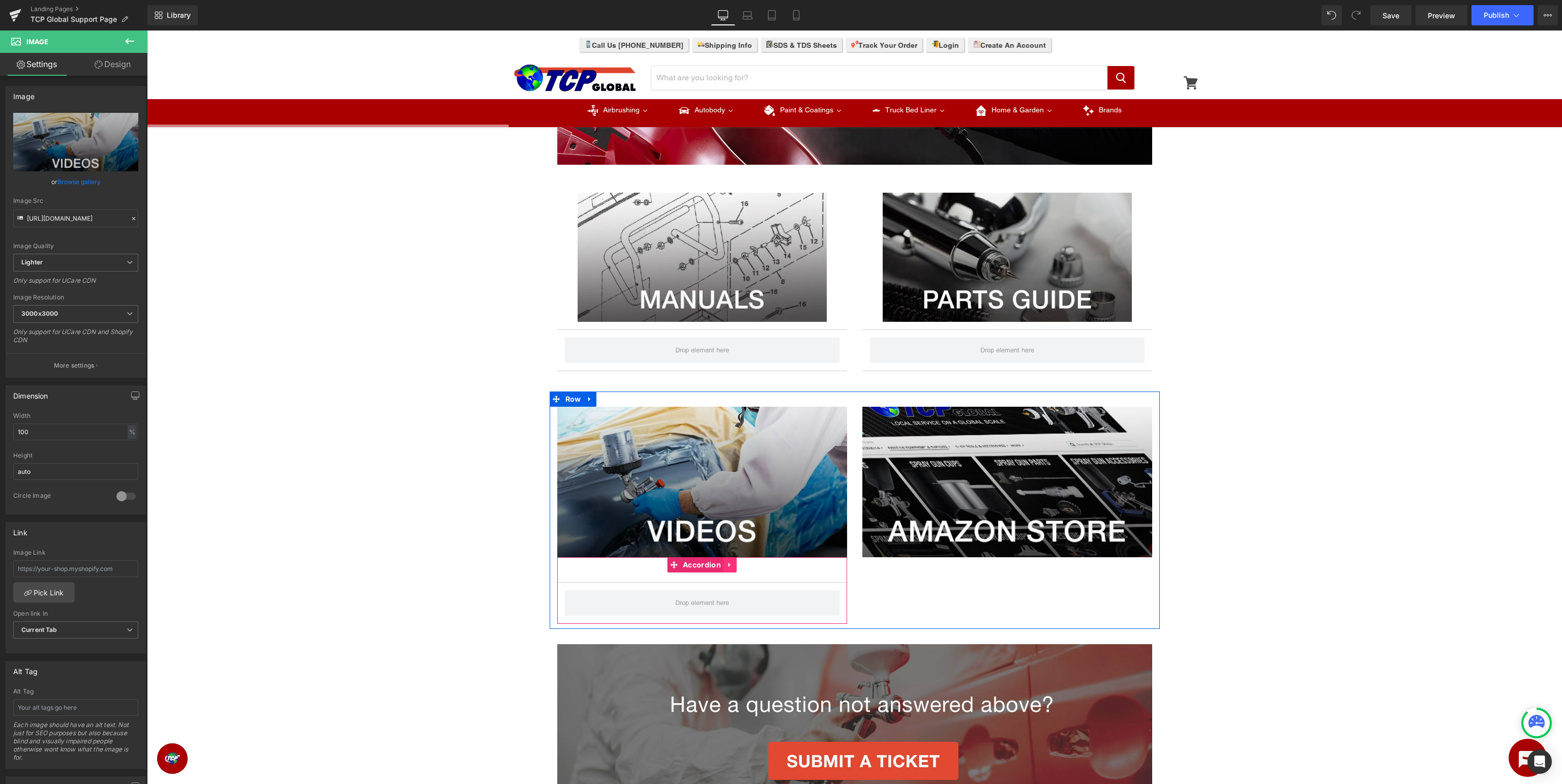
click at [727, 569] on link at bounding box center [731, 565] width 13 height 15
click at [735, 563] on icon at bounding box center [737, 565] width 7 height 7
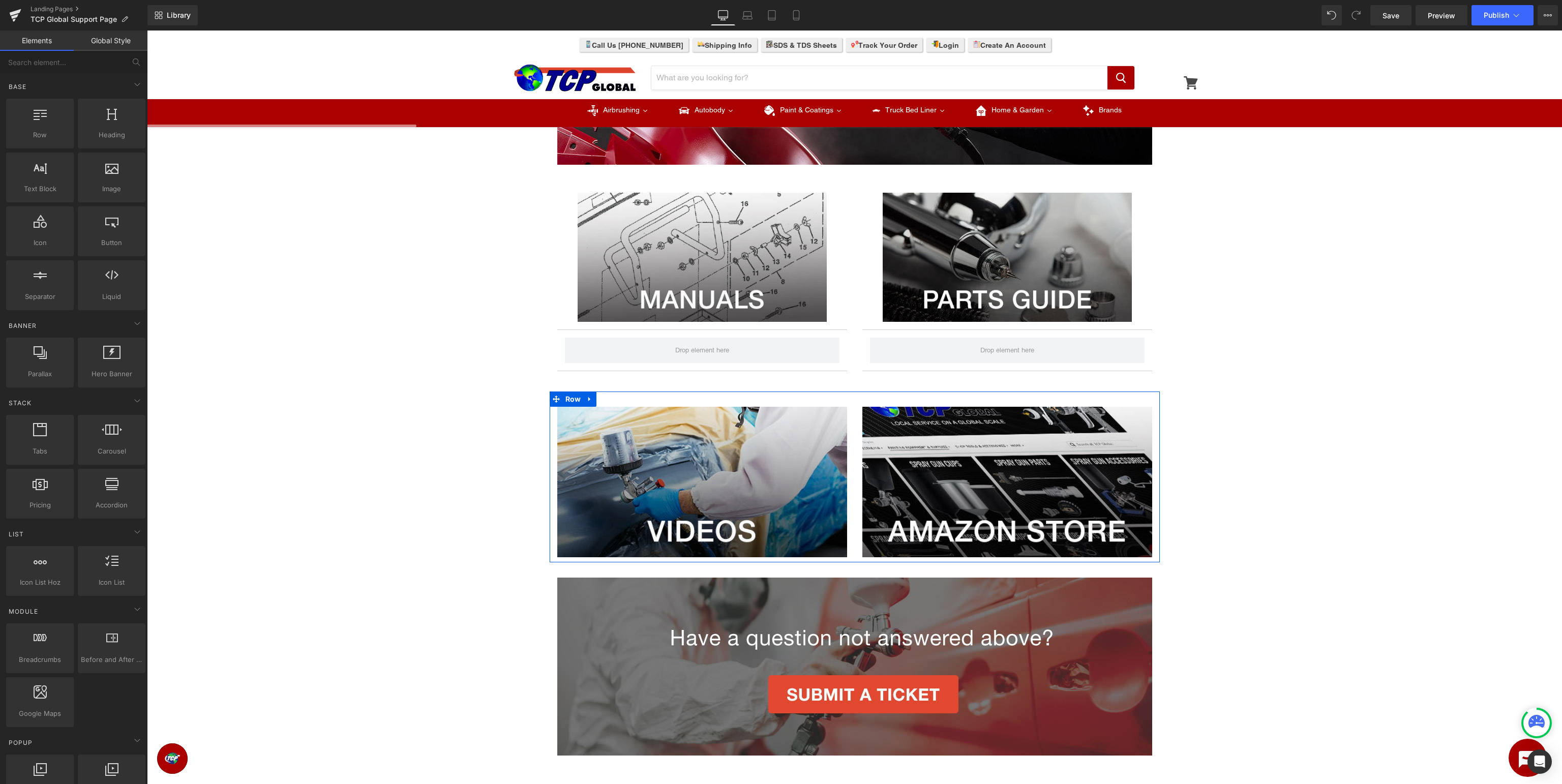
scroll to position [0, 0]
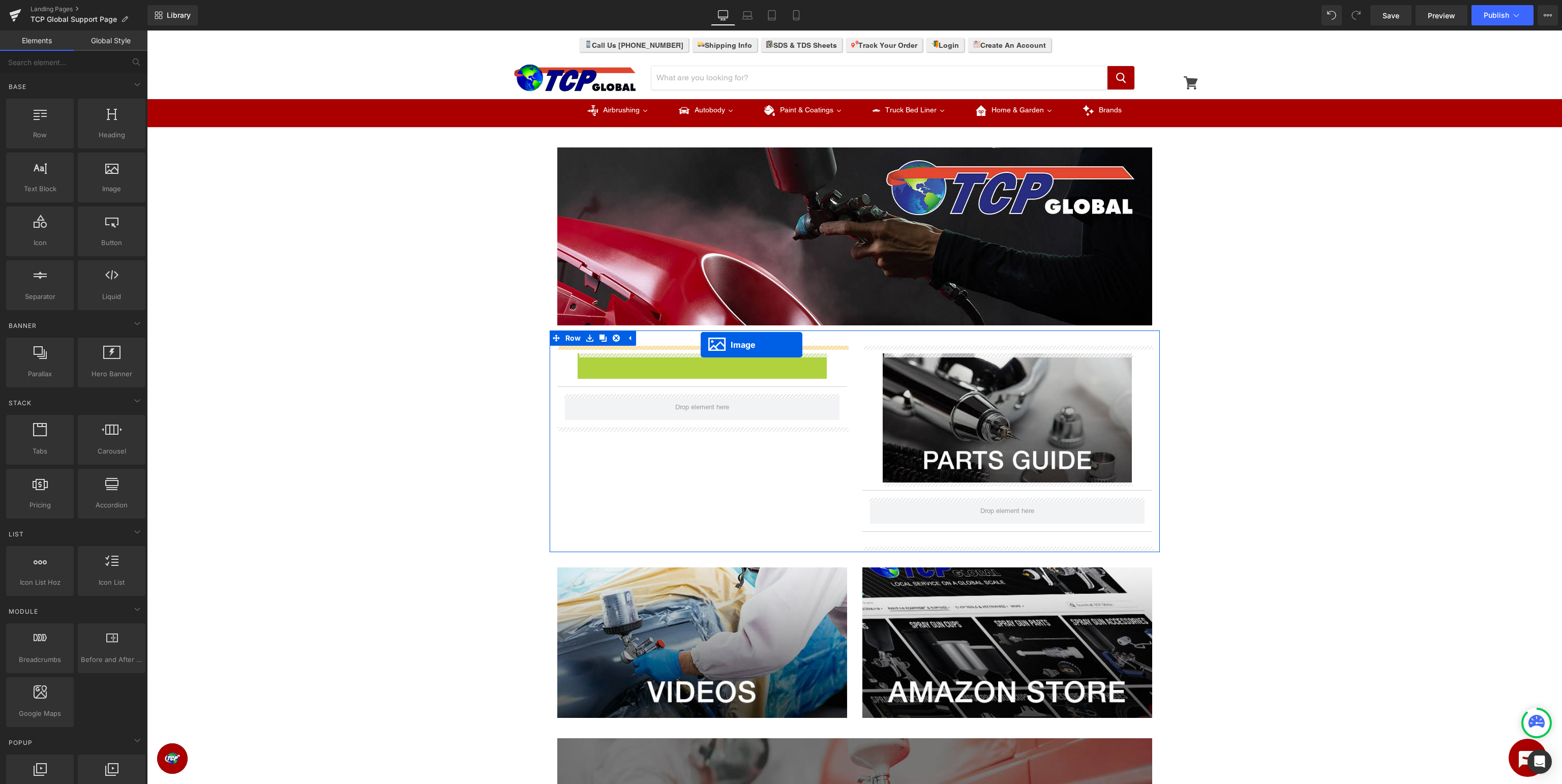
drag, startPoint x: 699, startPoint y: 416, endPoint x: 701, endPoint y: 344, distance: 72.0
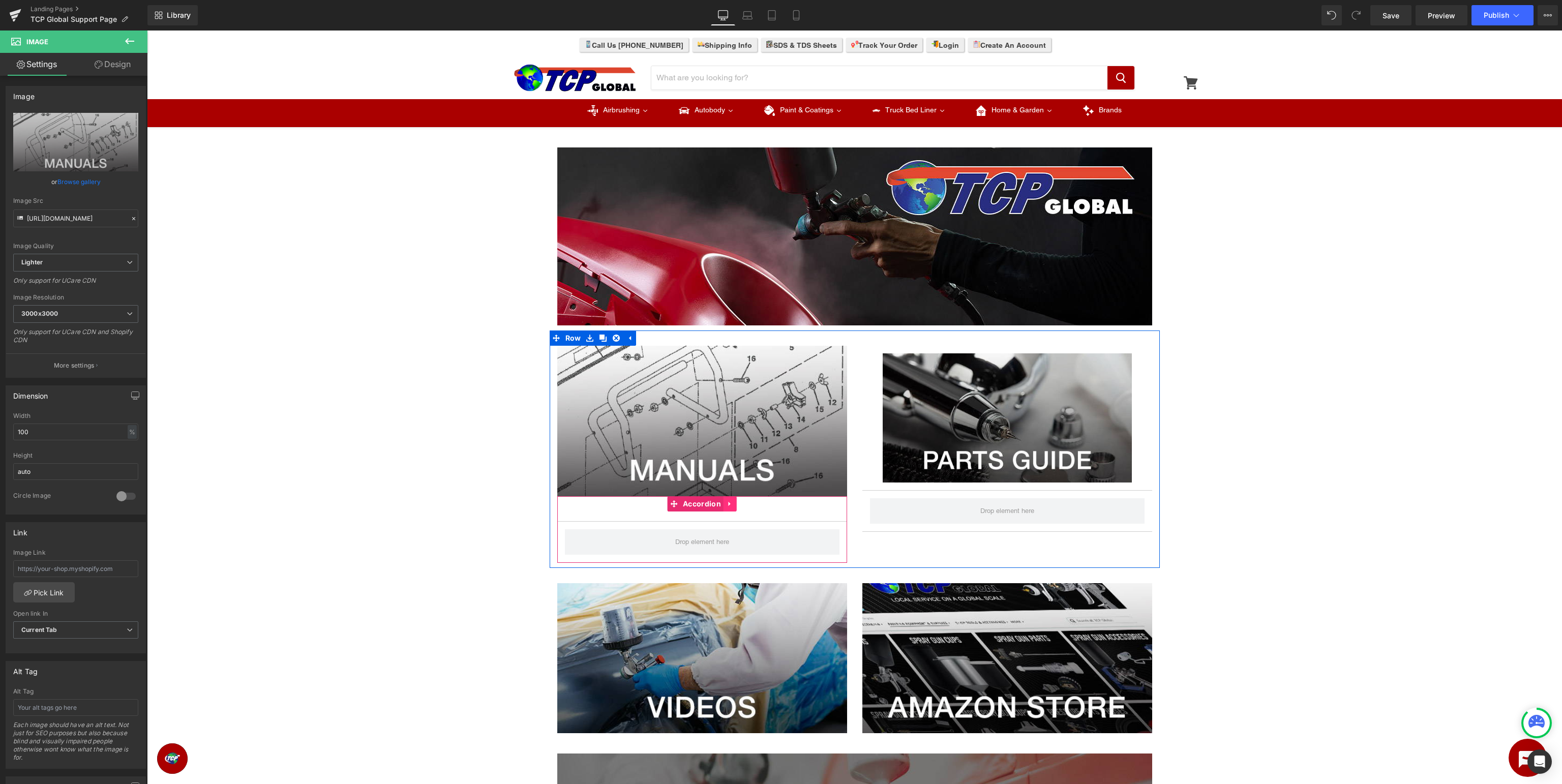
click at [727, 503] on icon at bounding box center [731, 503] width 7 height 7
click at [735, 505] on icon at bounding box center [737, 503] width 7 height 7
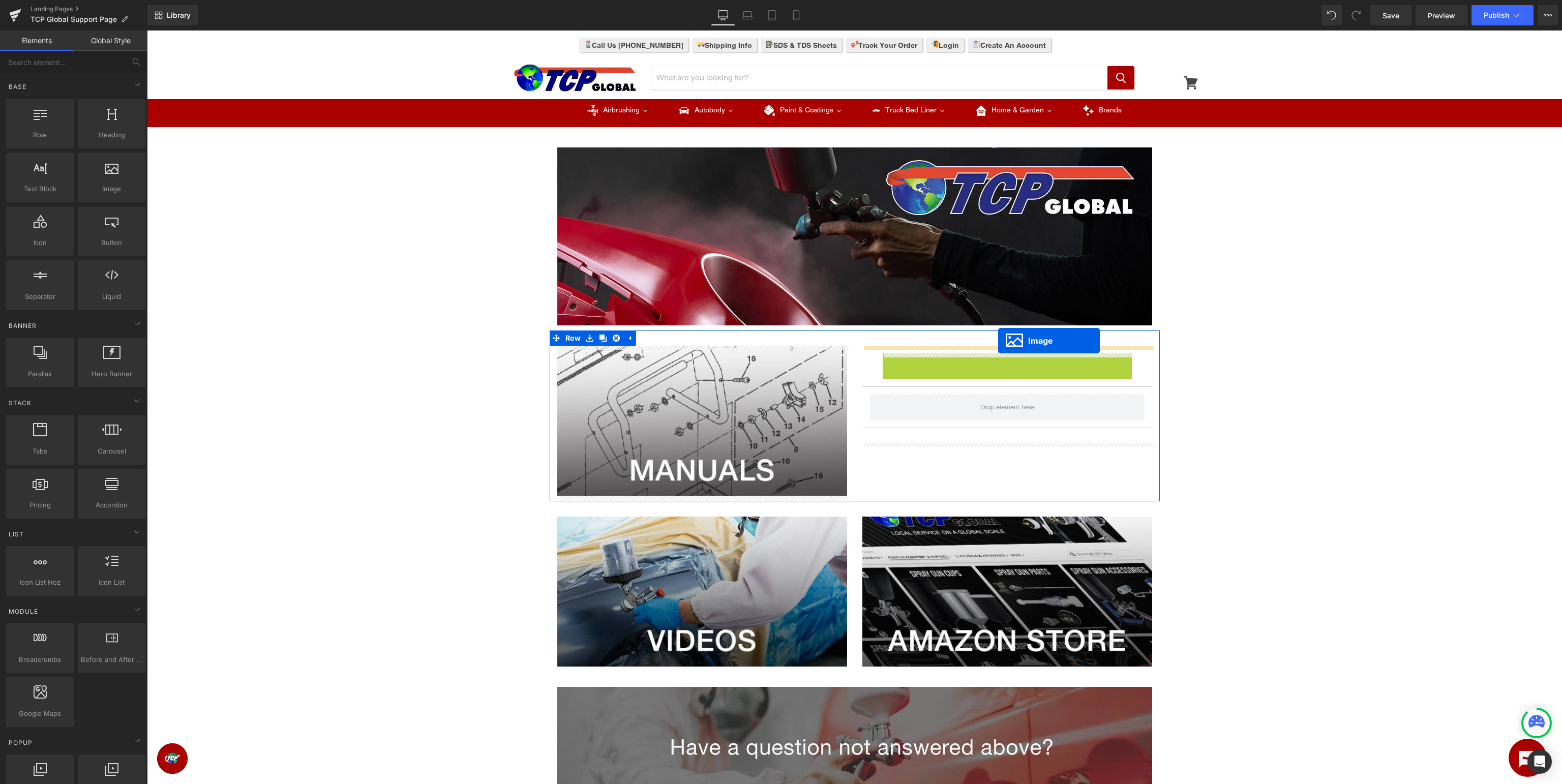
drag, startPoint x: 1007, startPoint y: 418, endPoint x: 998, endPoint y: 341, distance: 77.5
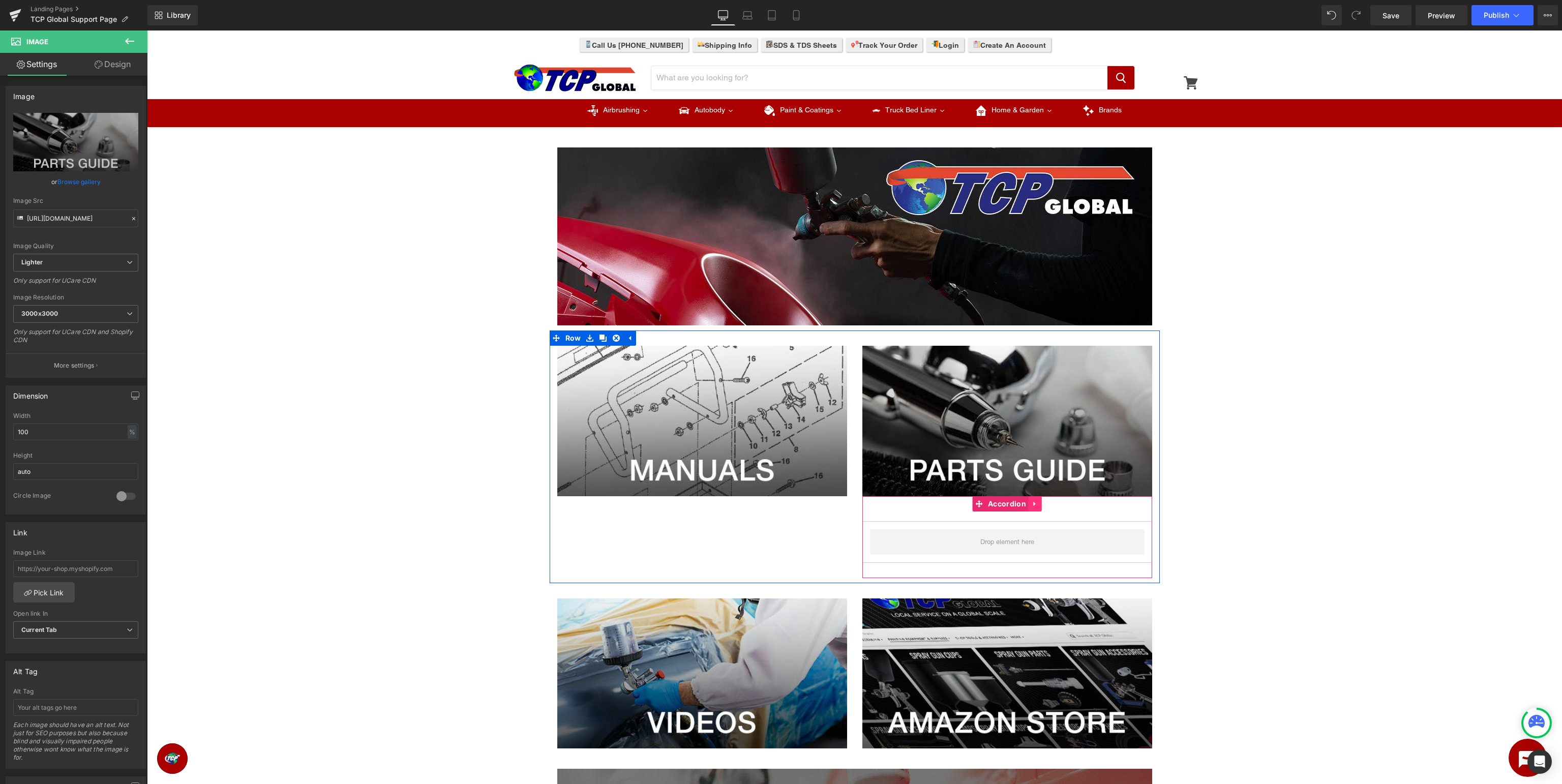
click at [1034, 503] on icon at bounding box center [1035, 503] width 2 height 4
click at [1039, 505] on icon at bounding box center [1042, 504] width 7 height 7
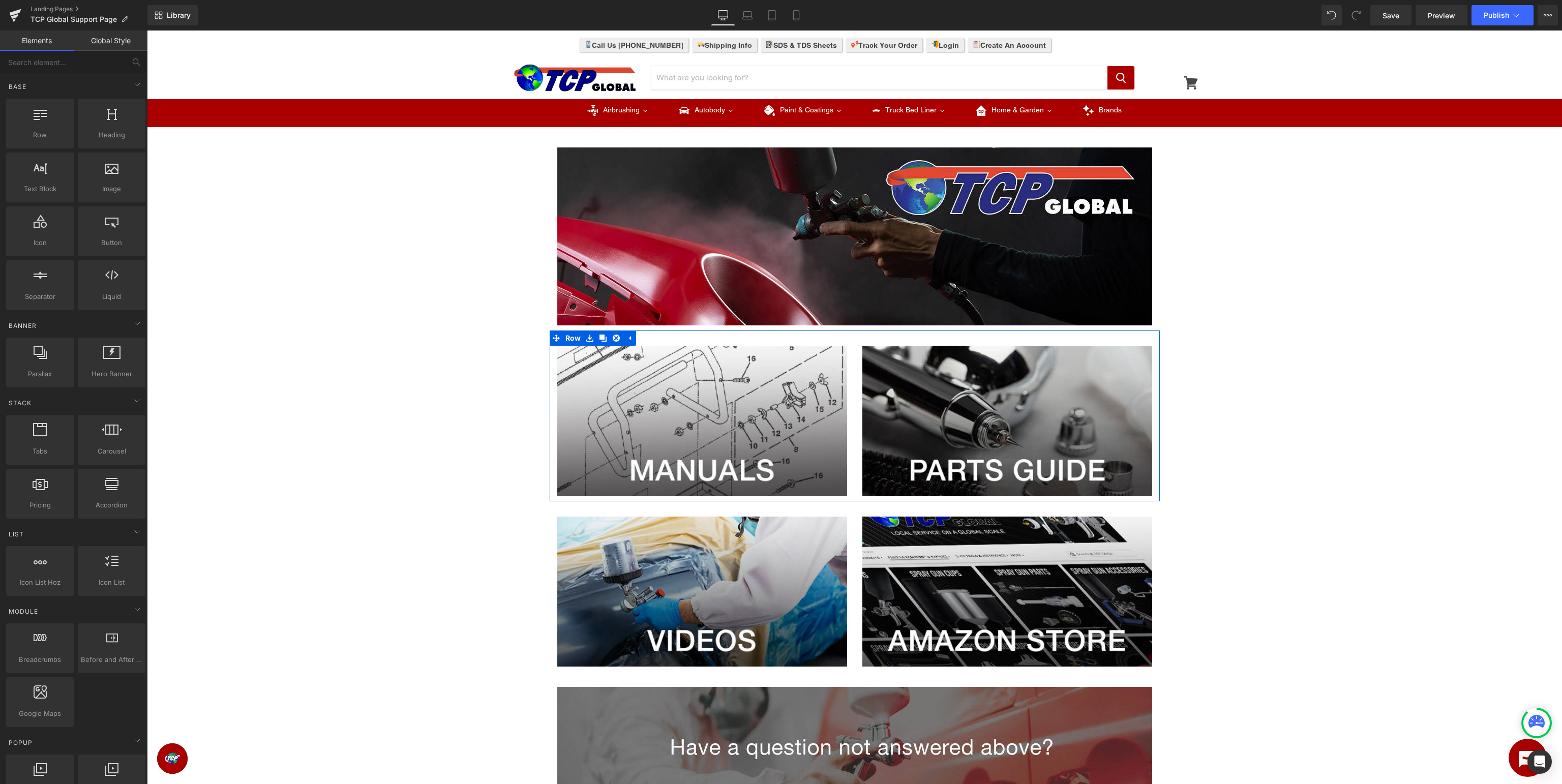
click at [432, 562] on div "Image Row Image Image Row Image Image Row Image Row Select your layout" at bounding box center [854, 568] width 1415 height 872
click at [701, 423] on span "Image" at bounding box center [702, 421] width 22 height 12
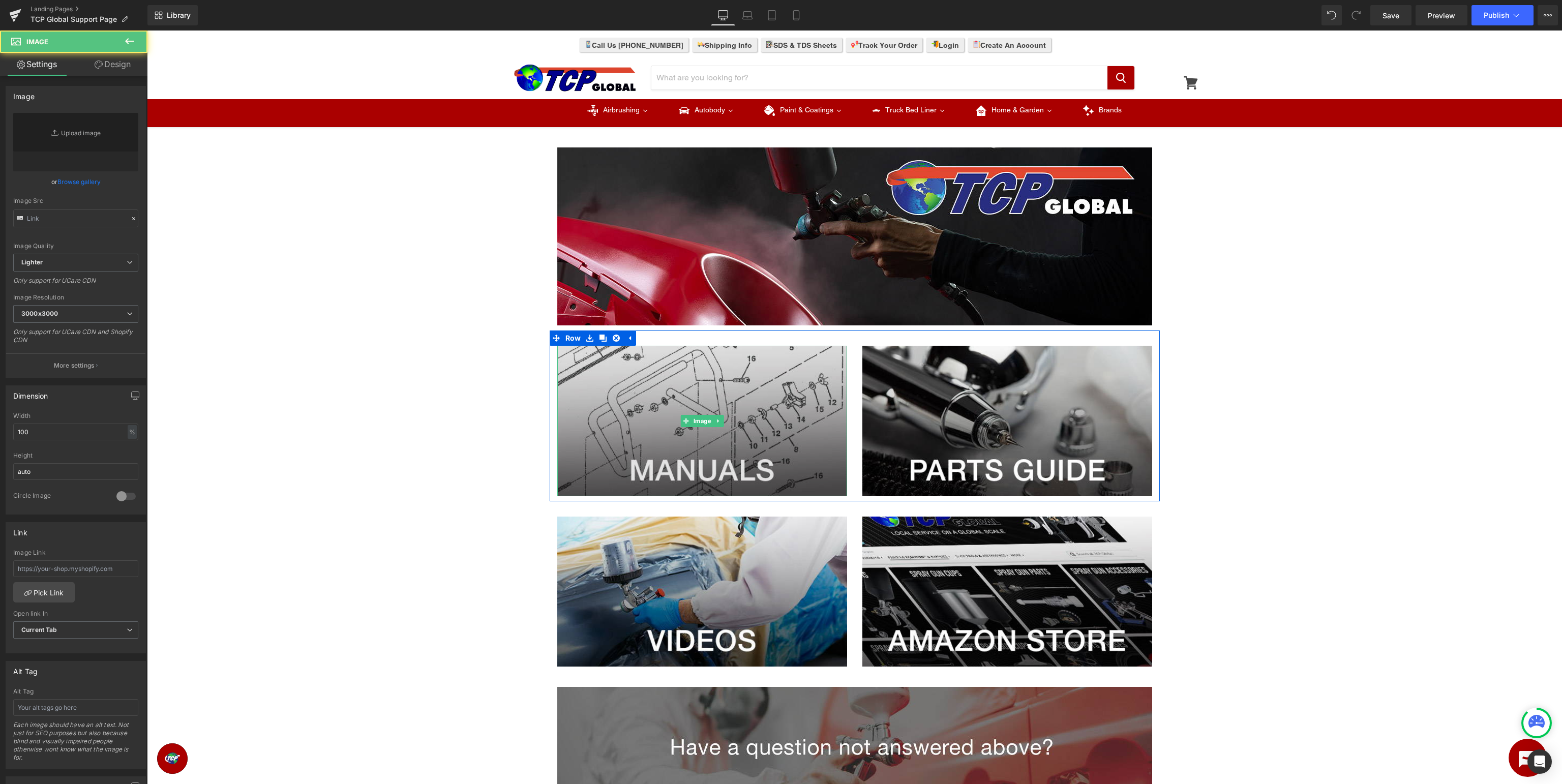
type input "[URL][DOMAIN_NAME]"
click at [701, 458] on img at bounding box center [702, 421] width 290 height 151
